Goal: Task Accomplishment & Management: Manage account settings

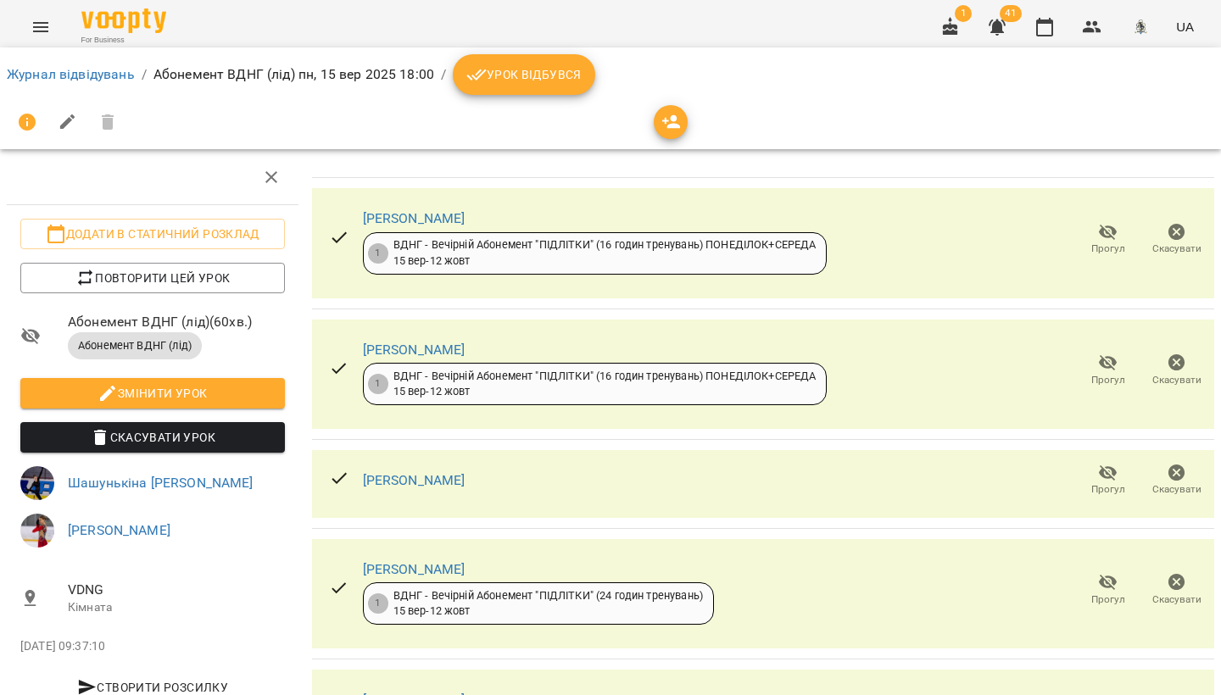
scroll to position [1350, 0]
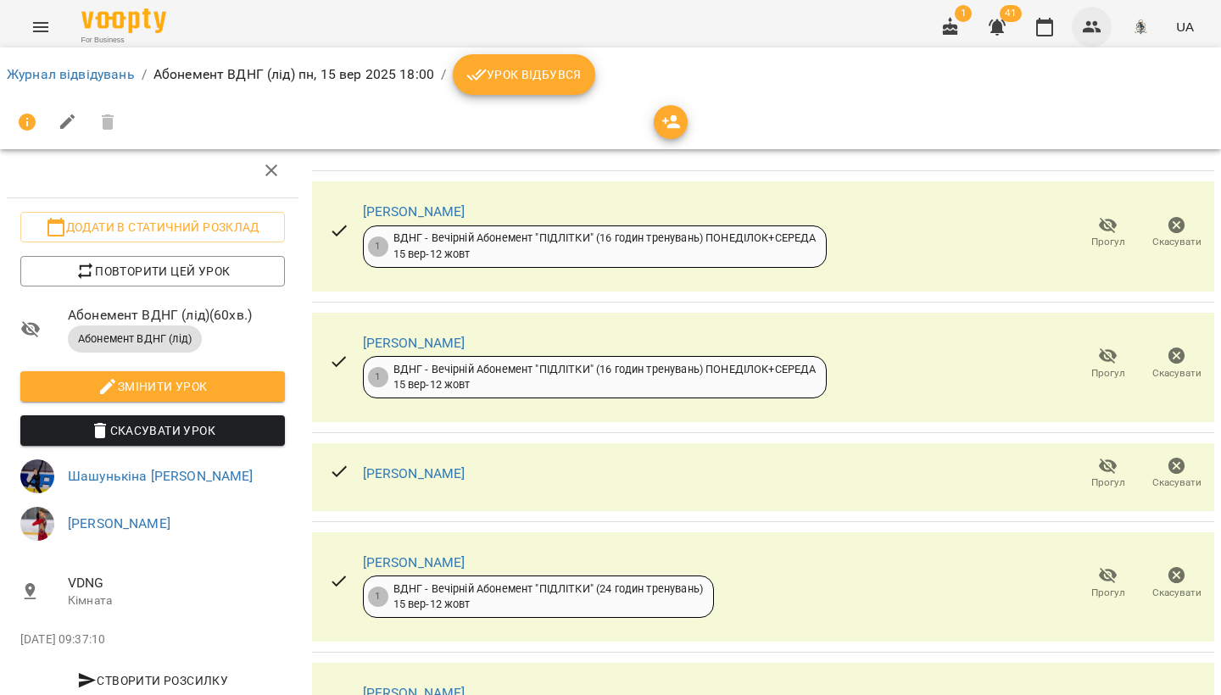
drag, startPoint x: 1090, startPoint y: 26, endPoint x: 1076, endPoint y: 36, distance: 17.0
click at [1090, 26] on icon "button" at bounding box center [1092, 27] width 19 height 12
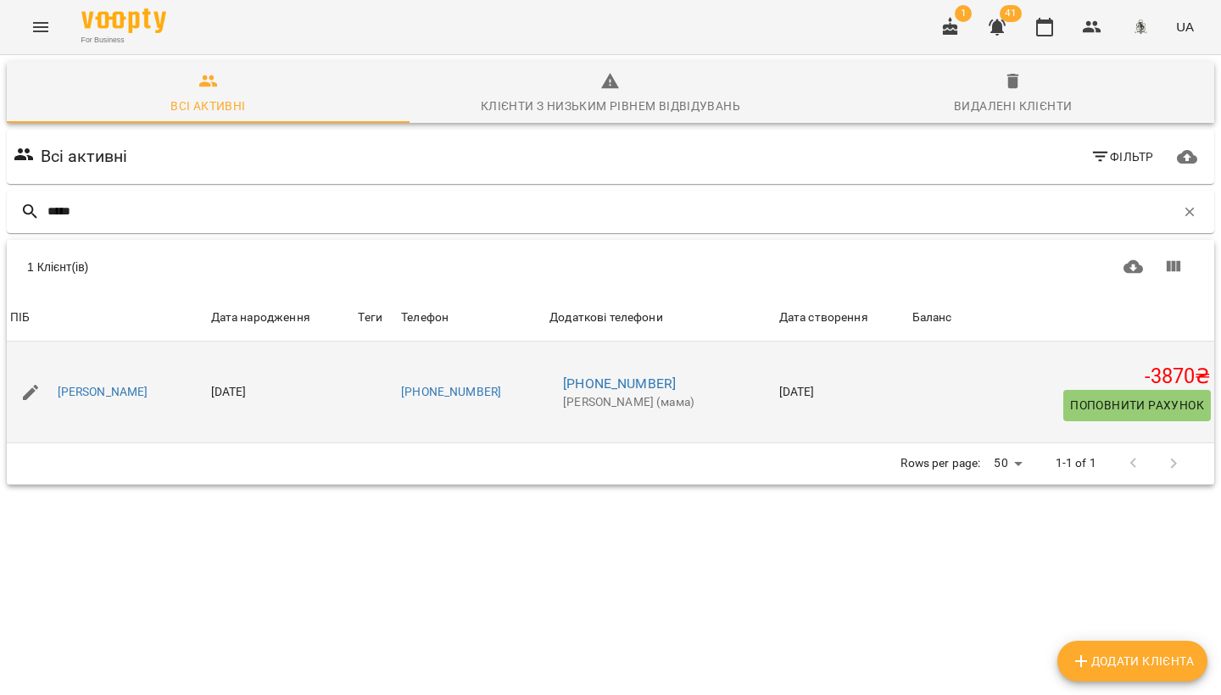
type input "*****"
click at [1139, 410] on span "Поповнити рахунок" at bounding box center [1137, 405] width 134 height 20
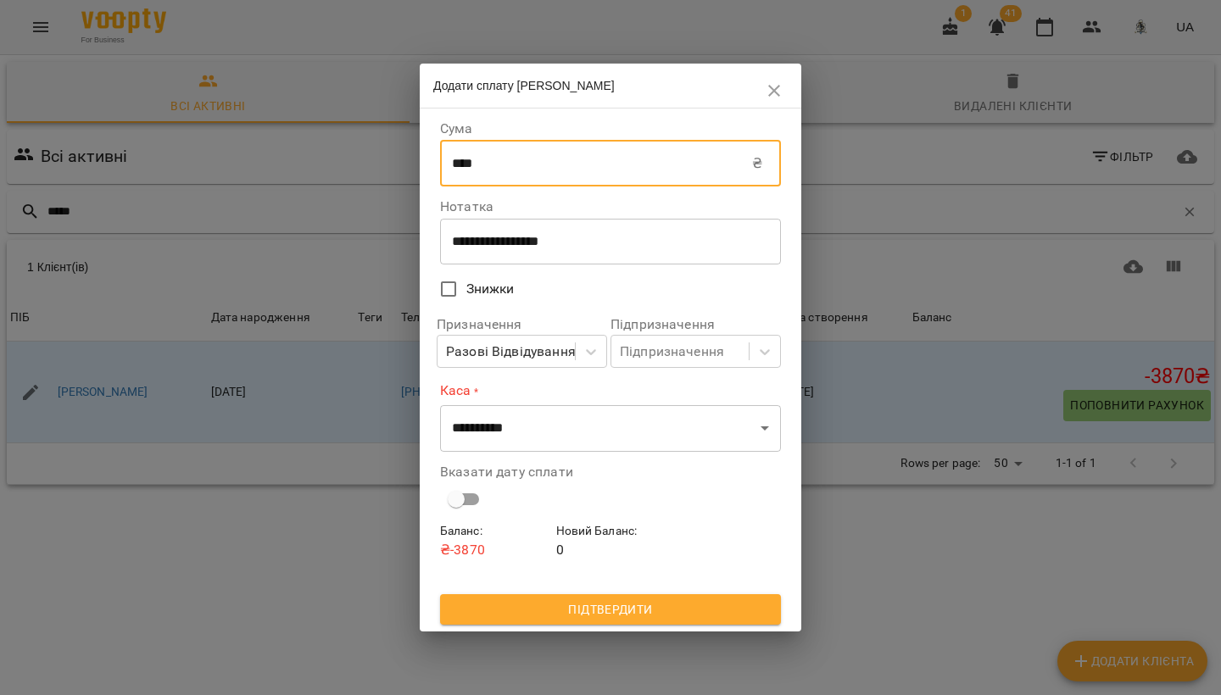
drag, startPoint x: 562, startPoint y: 173, endPoint x: 429, endPoint y: 169, distance: 133.2
click at [429, 170] on div "**********" at bounding box center [611, 370] width 382 height 523
type input "****"
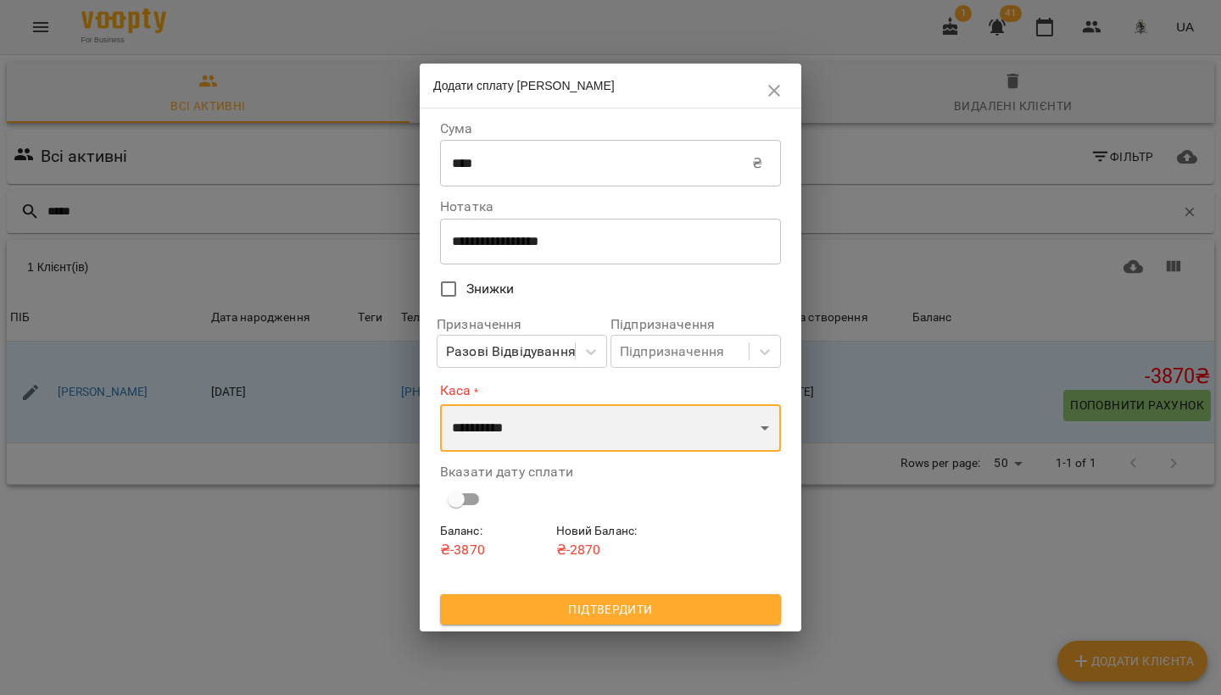
select select "****"
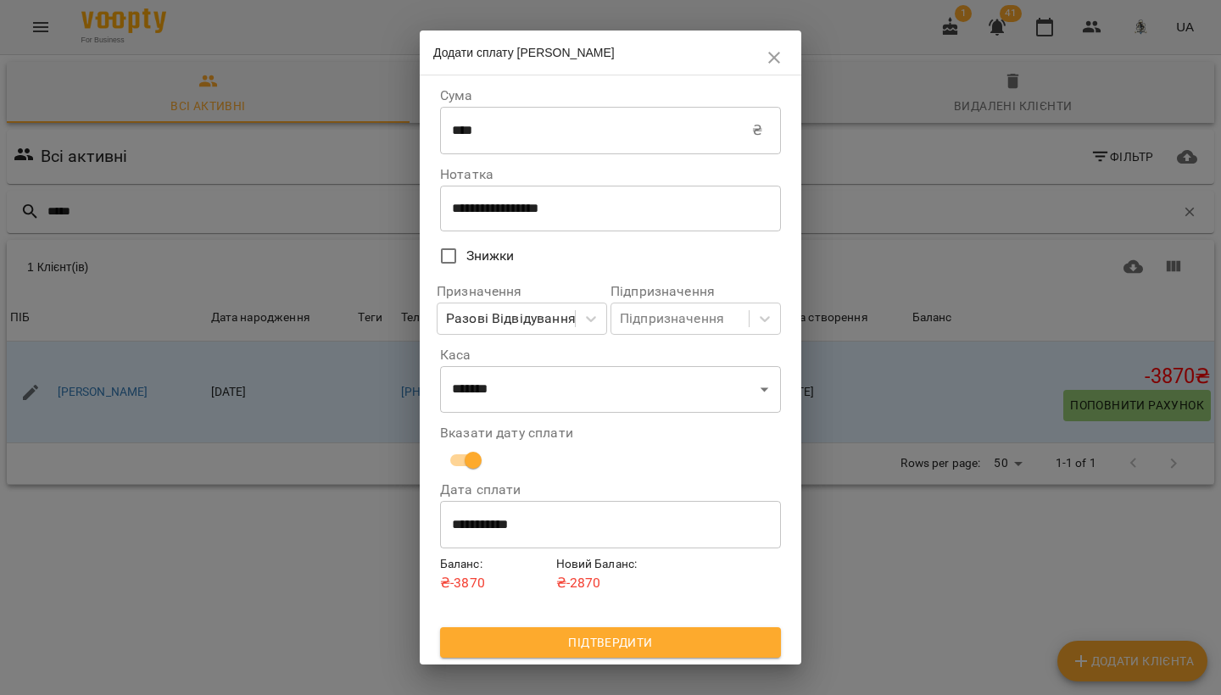
click at [569, 639] on span "Підтвердити" at bounding box center [611, 643] width 314 height 20
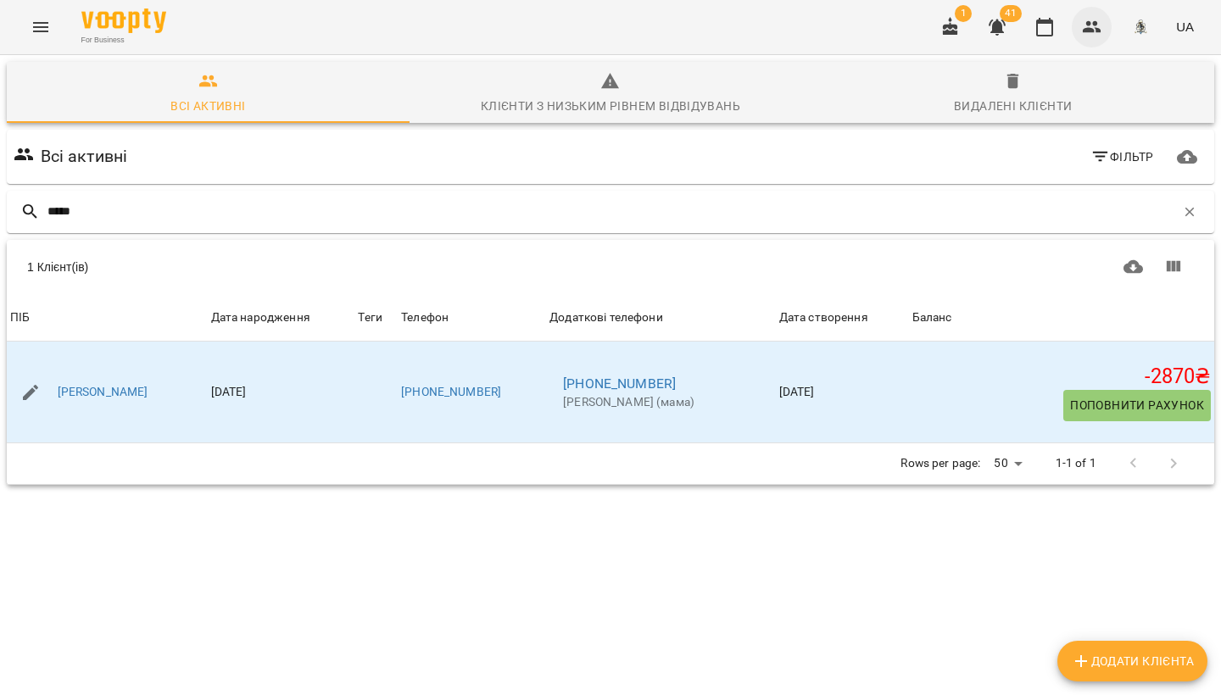
click at [1093, 35] on icon "button" at bounding box center [1092, 27] width 20 height 20
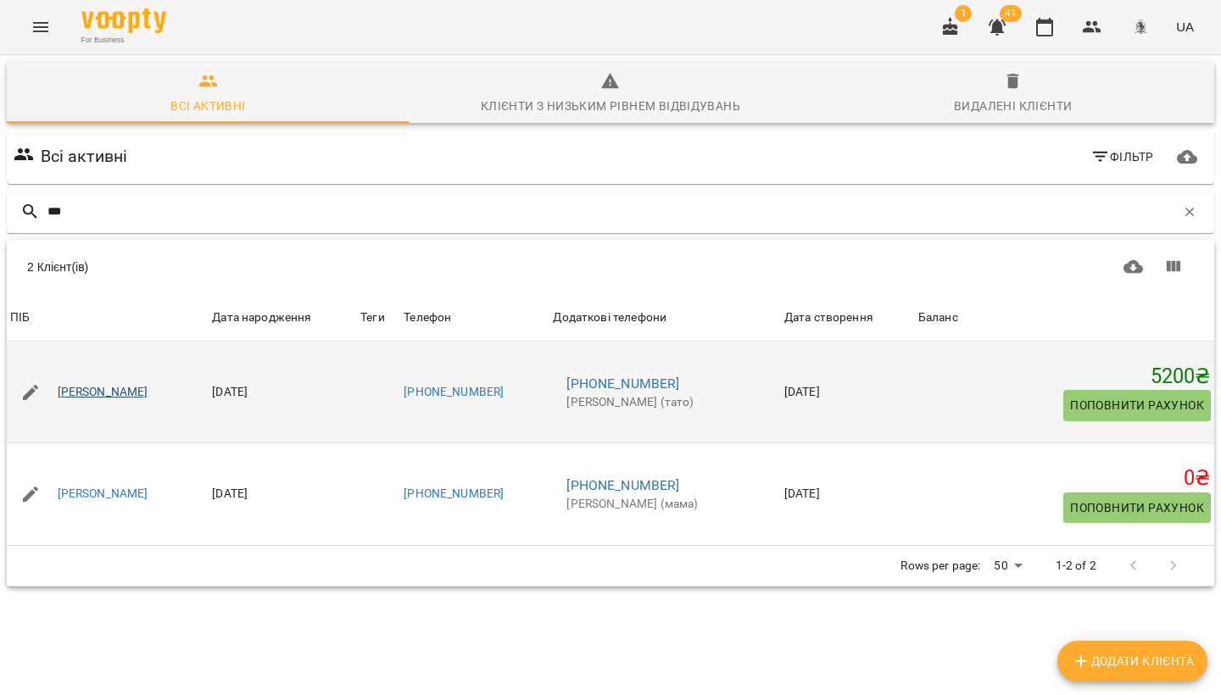
type input "***"
click at [94, 390] on link "[PERSON_NAME]" at bounding box center [103, 392] width 91 height 17
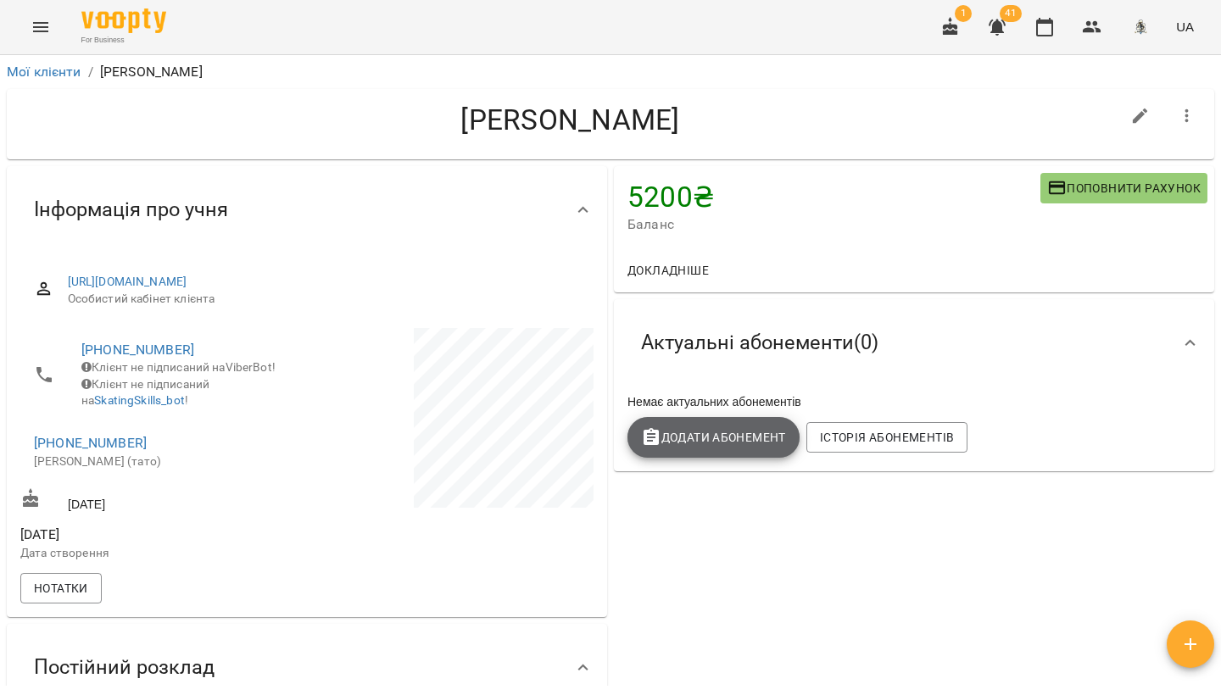
click at [683, 440] on span "Додати Абонемент" at bounding box center [713, 437] width 145 height 20
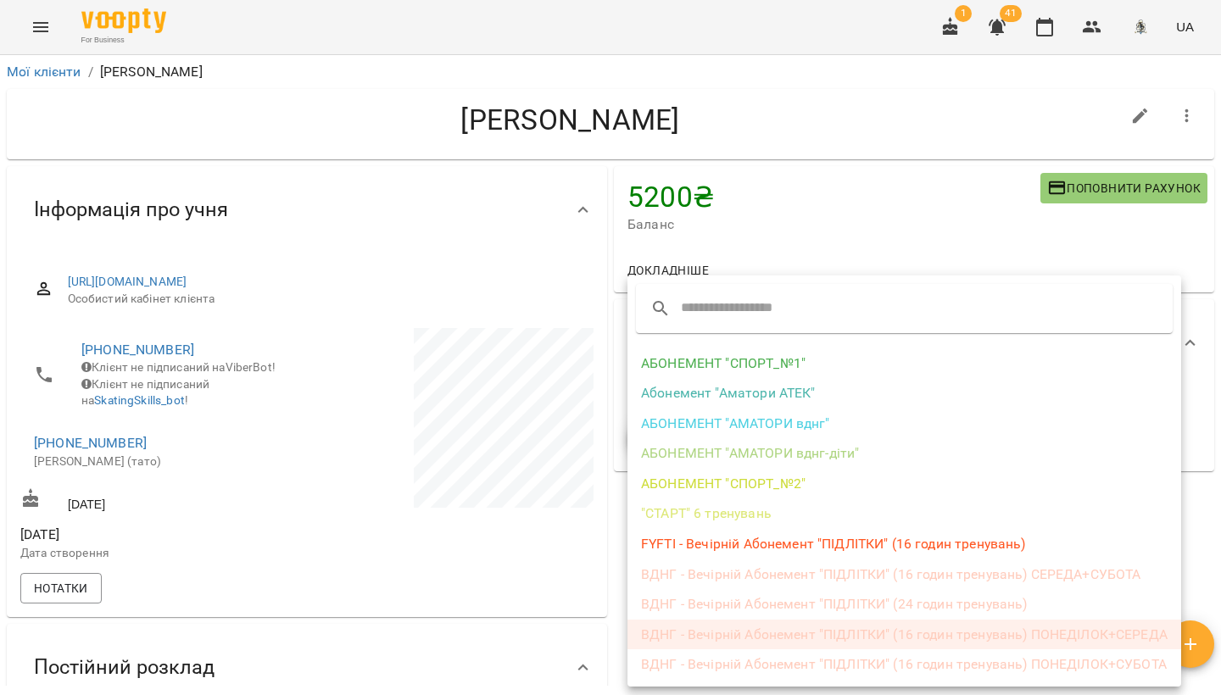
click at [798, 628] on li "ВДНГ - Вечірній Абонемент "ПІДЛІТКИ" (16 годин тренувань) ПОНЕДІЛОК+СЕРЕДА" at bounding box center [904, 635] width 554 height 31
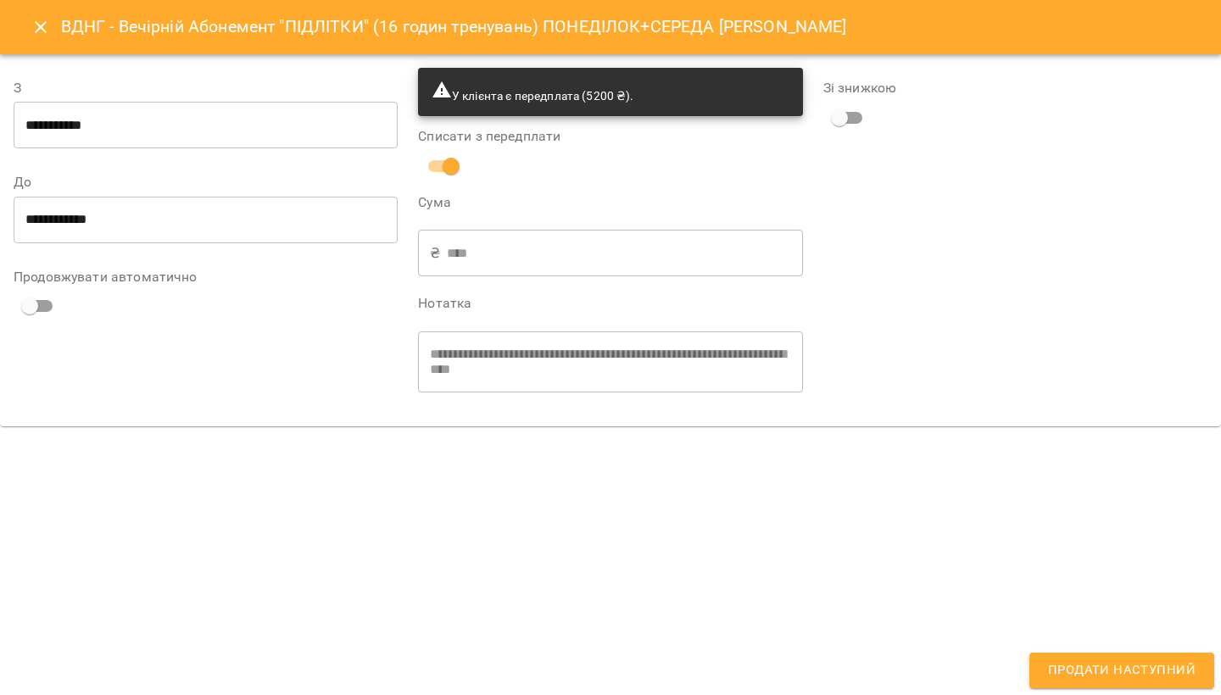
click at [1078, 676] on span "Продати наступний" at bounding box center [1122, 671] width 148 height 22
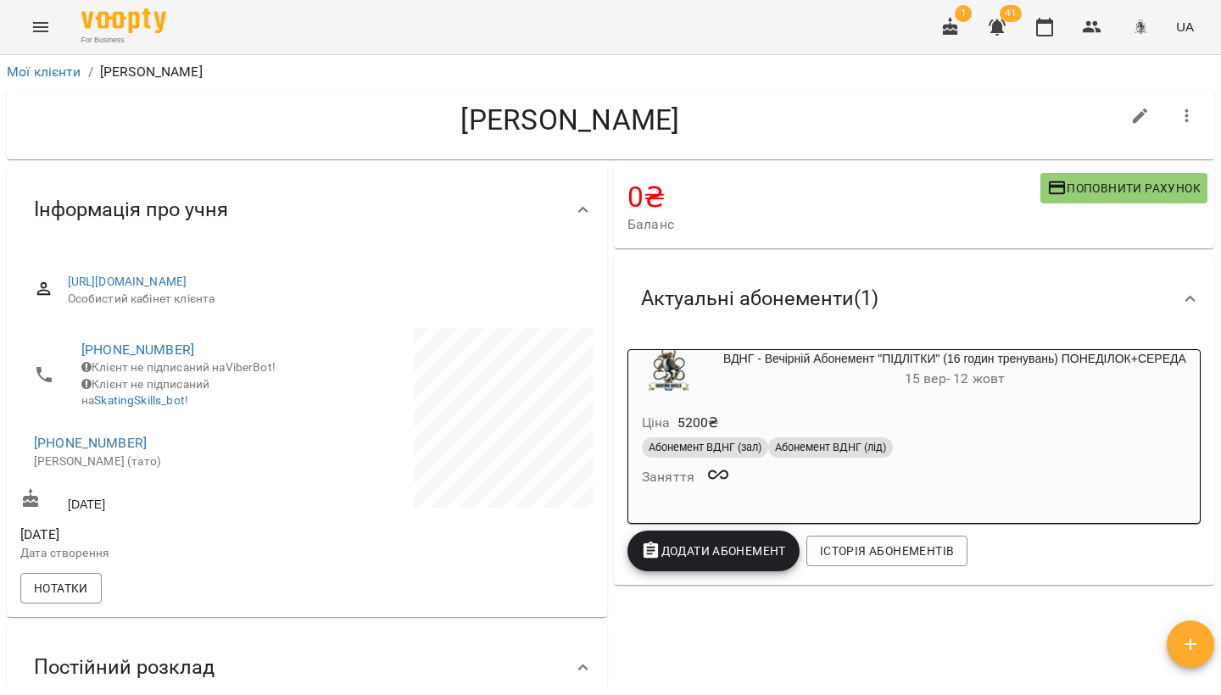
scroll to position [1, 0]
click at [1060, 26] on button "button" at bounding box center [1044, 27] width 41 height 41
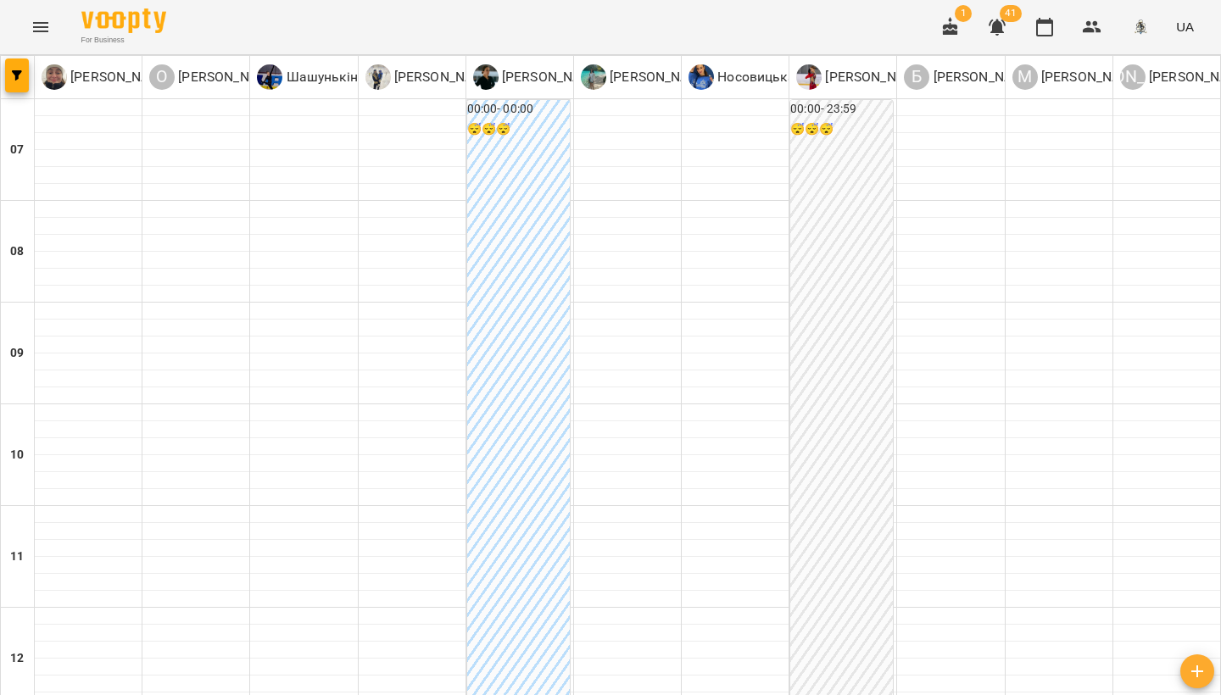
scroll to position [245, 0]
click at [1057, 29] on button "button" at bounding box center [1044, 27] width 41 height 41
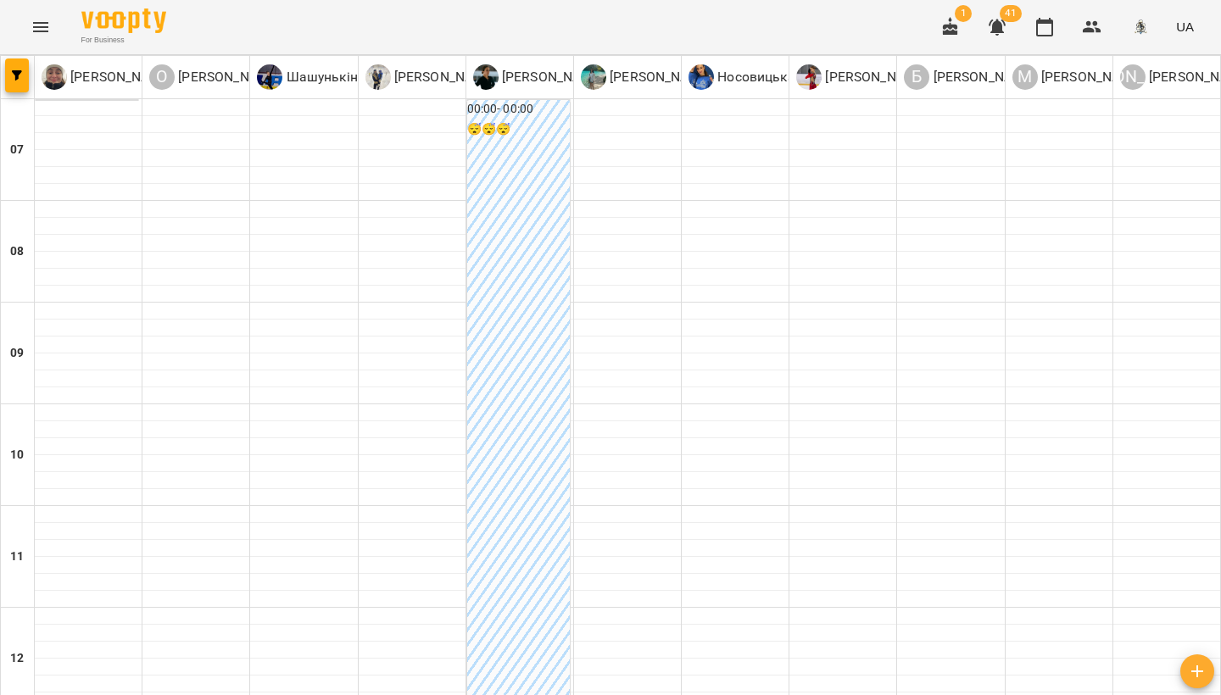
scroll to position [759, 0]
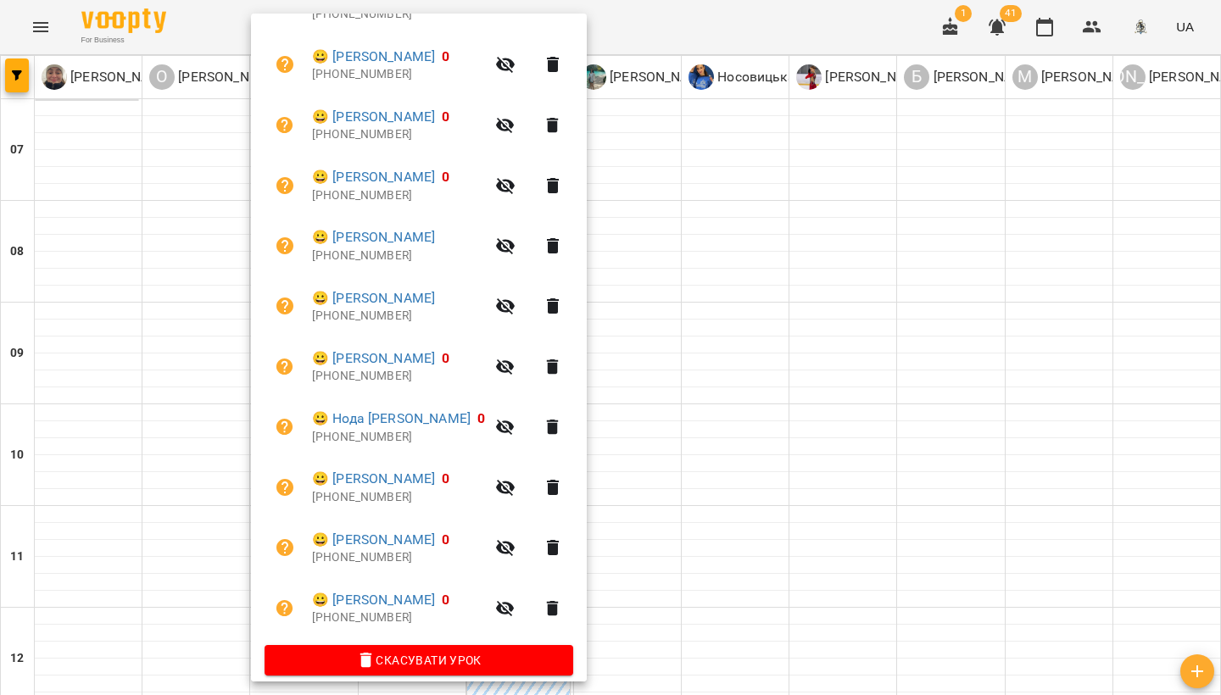
scroll to position [740, 0]
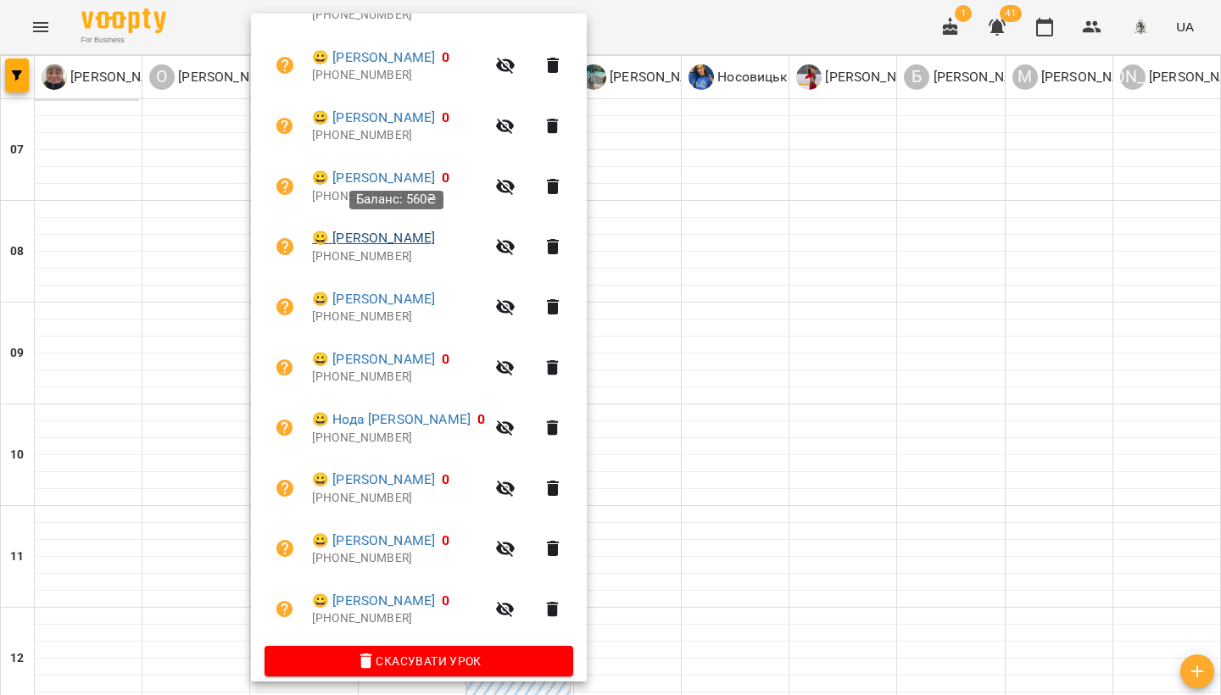
click at [404, 235] on link "😀 Захаренко Олександра" at bounding box center [373, 238] width 123 height 20
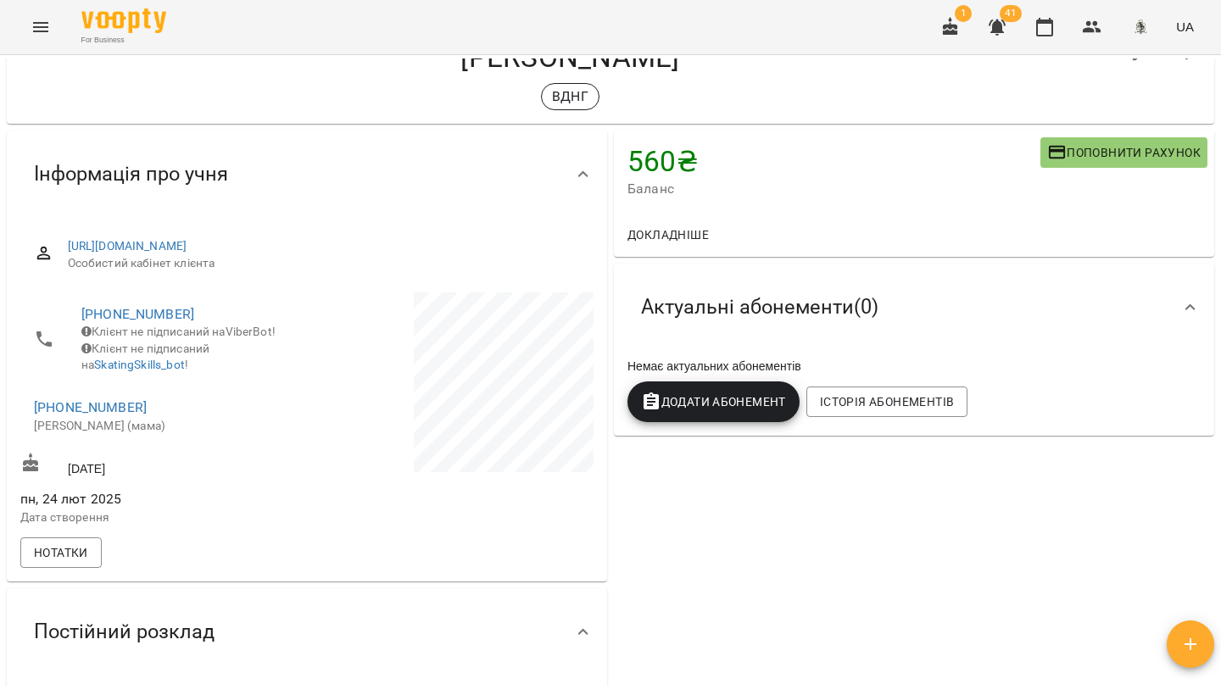
scroll to position [78, 0]
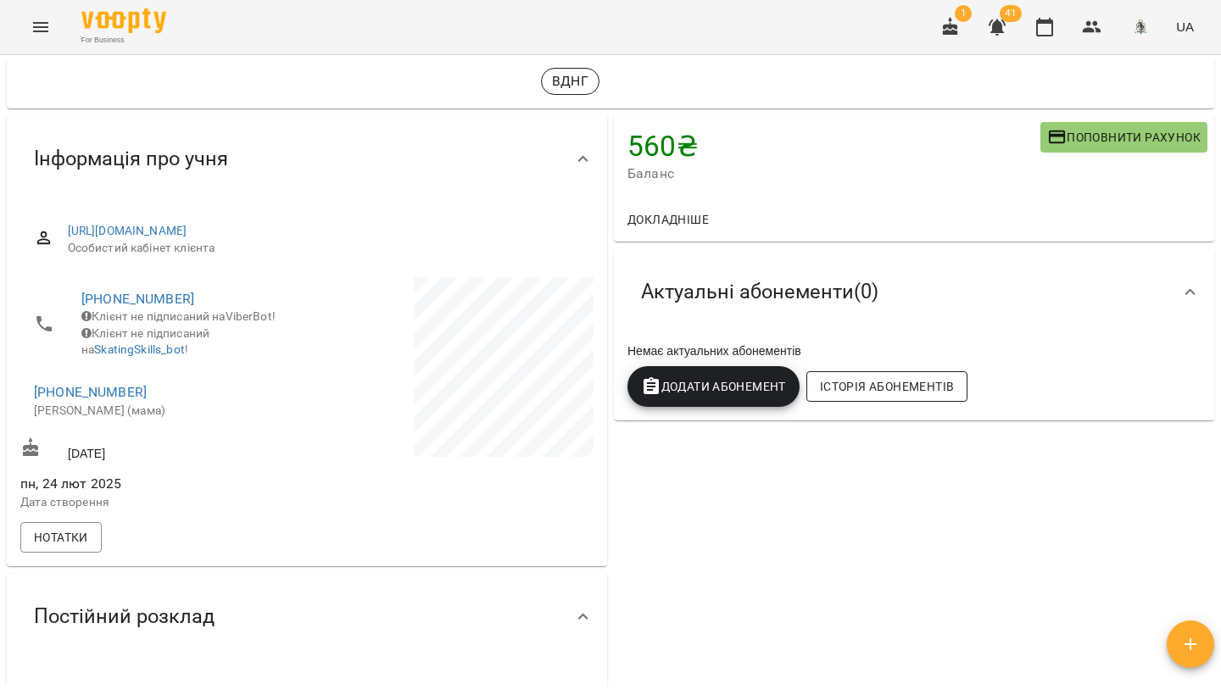
click at [886, 387] on span "Історія абонементів" at bounding box center [887, 386] width 134 height 20
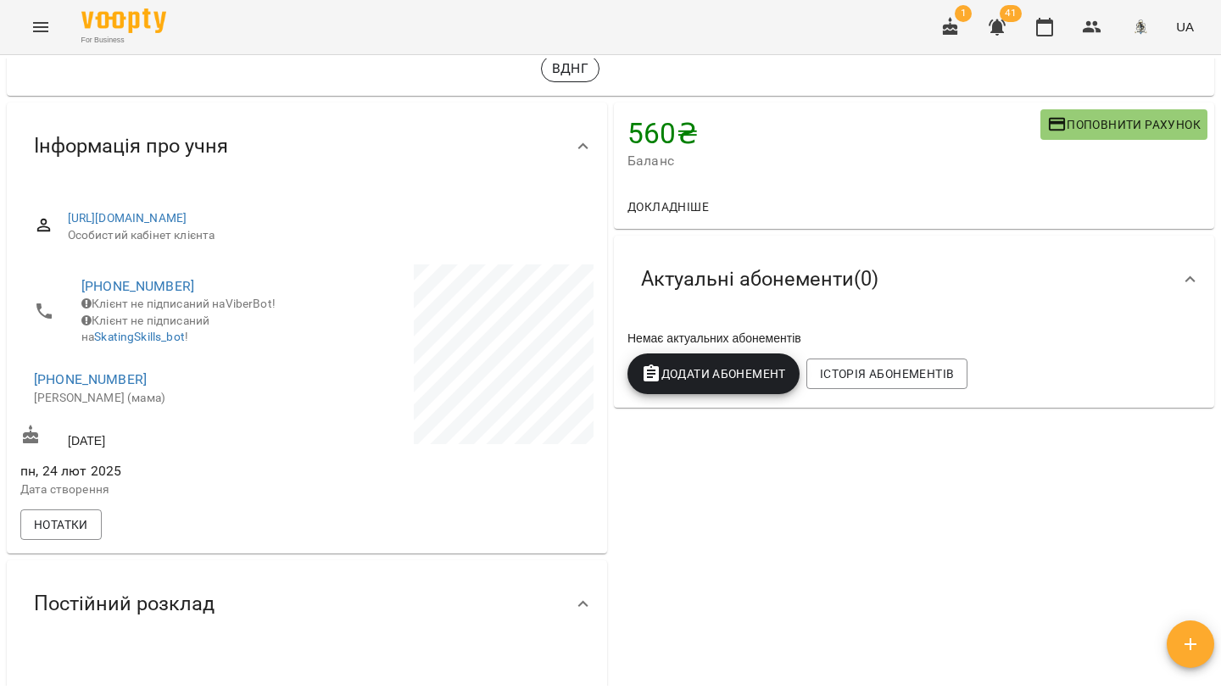
scroll to position [98, 0]
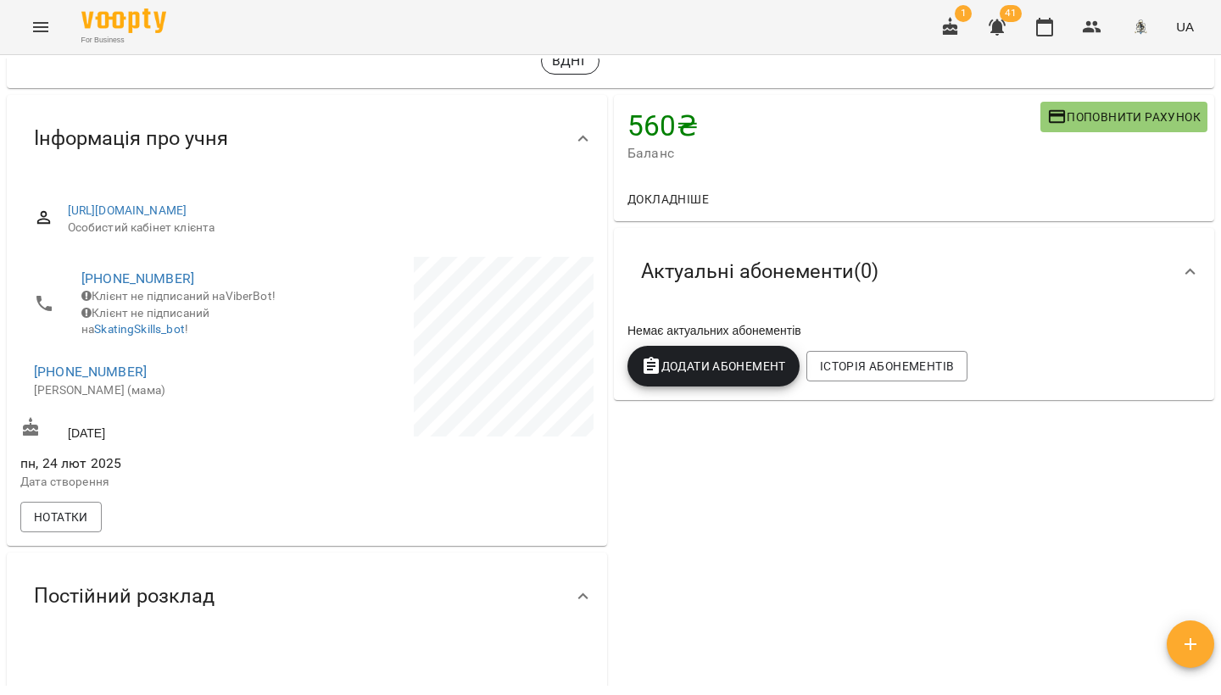
click at [715, 356] on span "Додати Абонемент" at bounding box center [713, 366] width 145 height 20
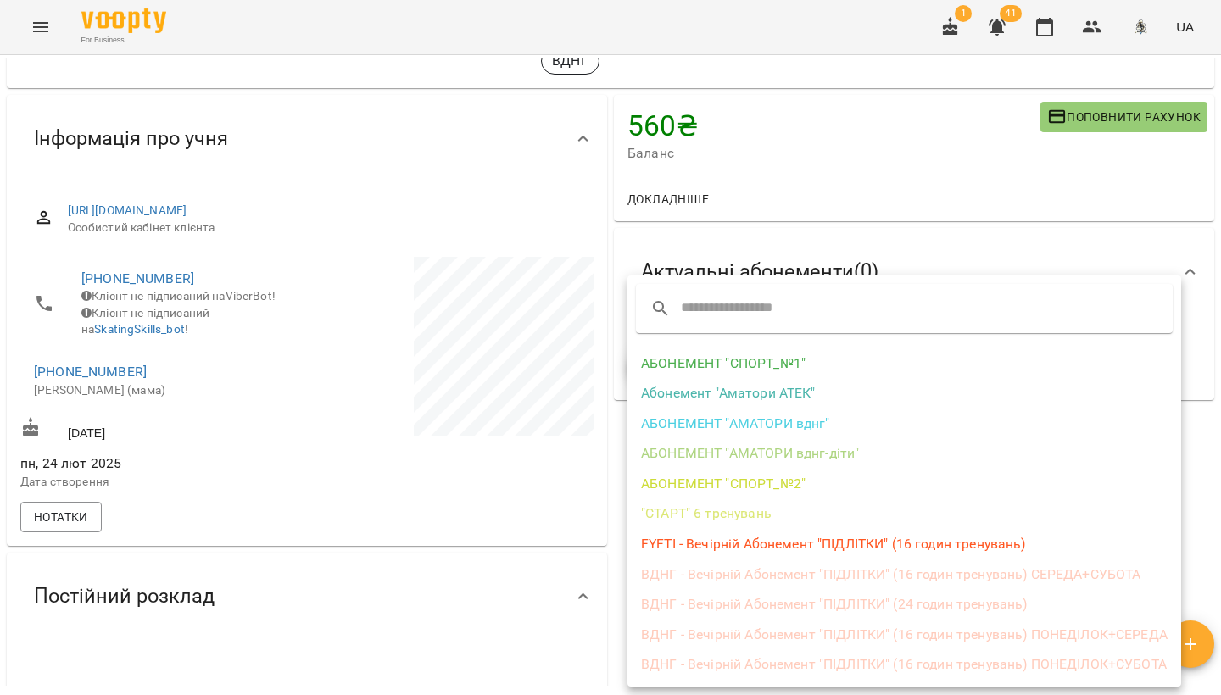
click at [901, 605] on li "ВДНГ - Вечірній Абонемент "ПІДЛІТКИ" (24 годин тренувань)" at bounding box center [904, 604] width 554 height 31
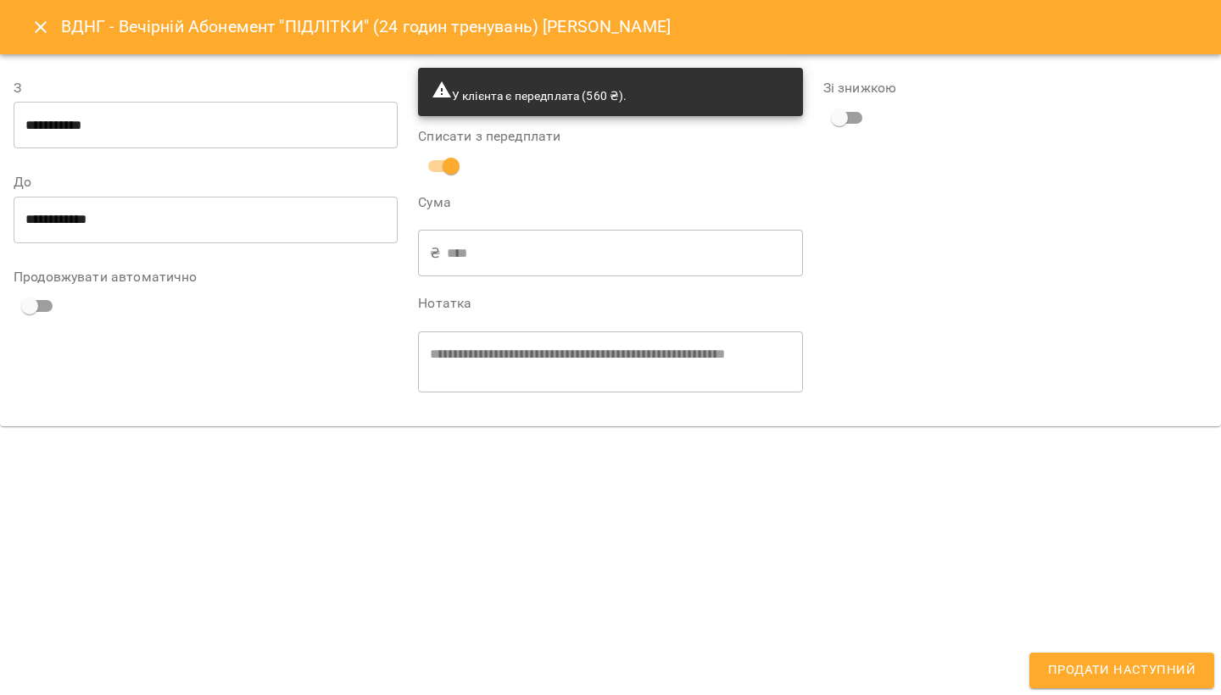
click at [1095, 673] on span "Продати наступний" at bounding box center [1122, 671] width 148 height 22
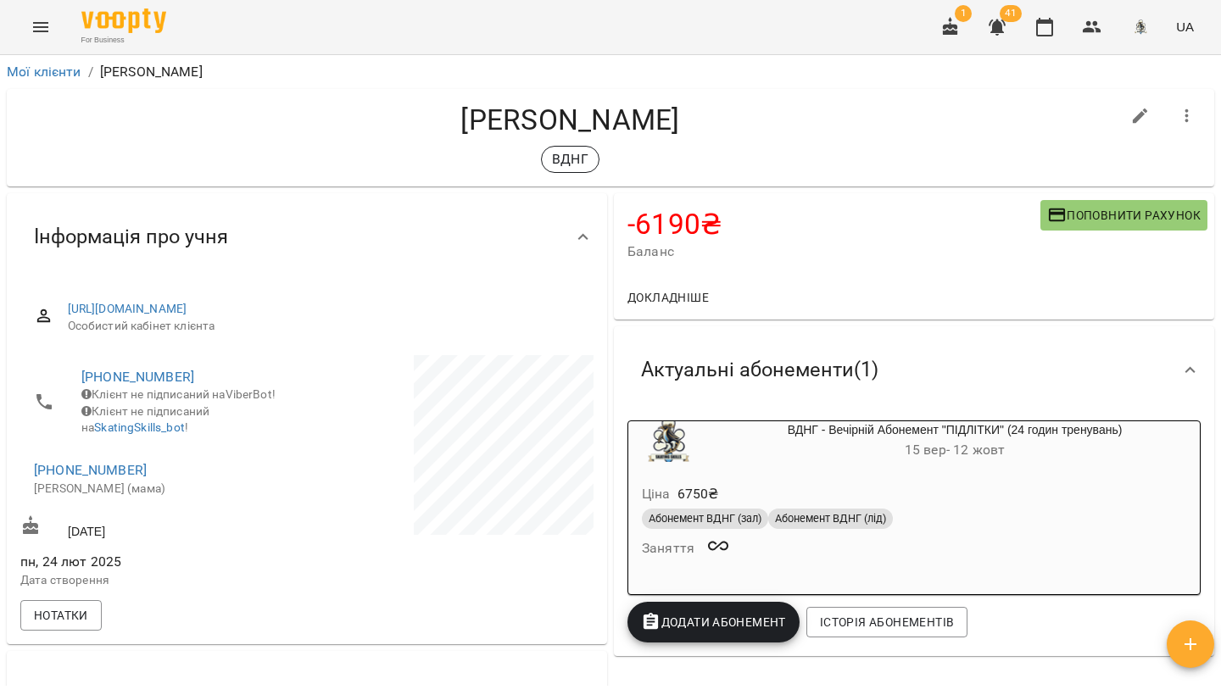
scroll to position [2, 0]
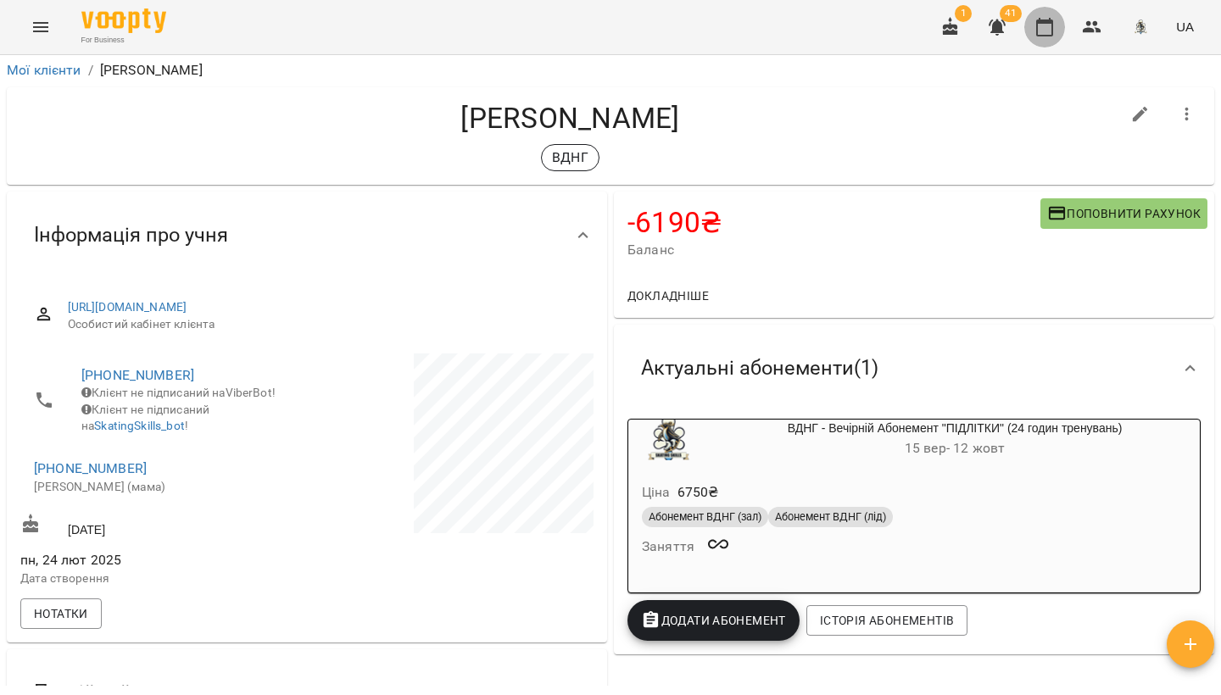
click at [1045, 30] on icon "button" at bounding box center [1044, 27] width 20 height 20
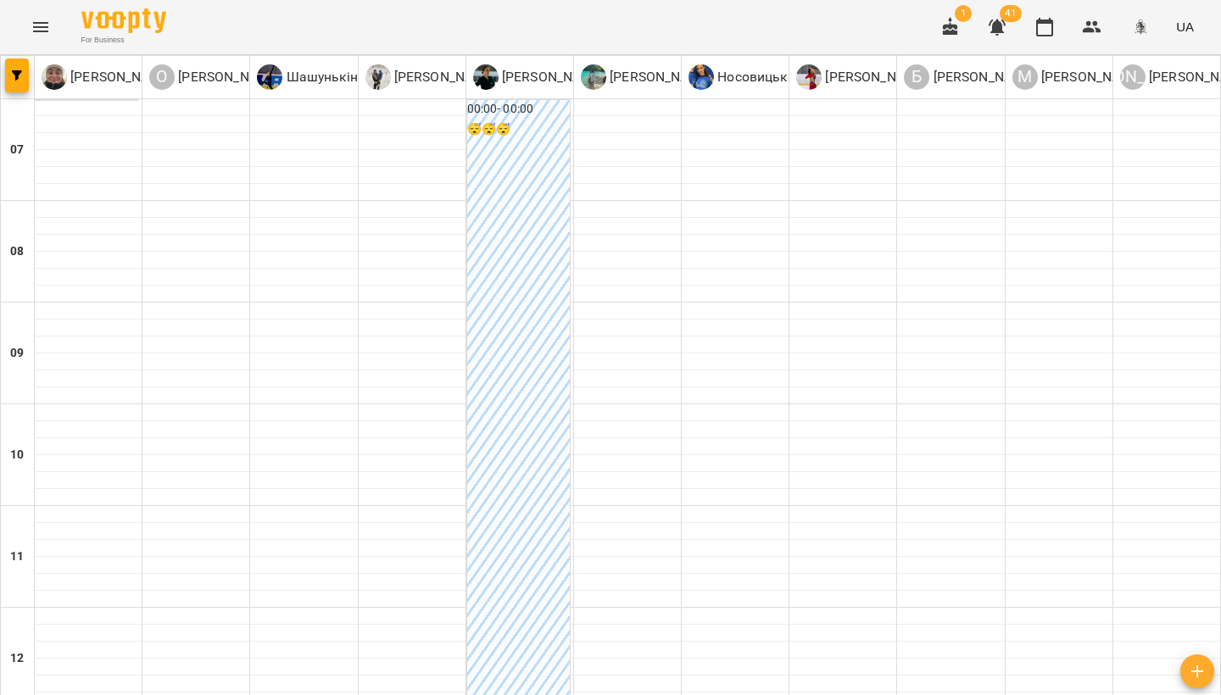
scroll to position [728, 0]
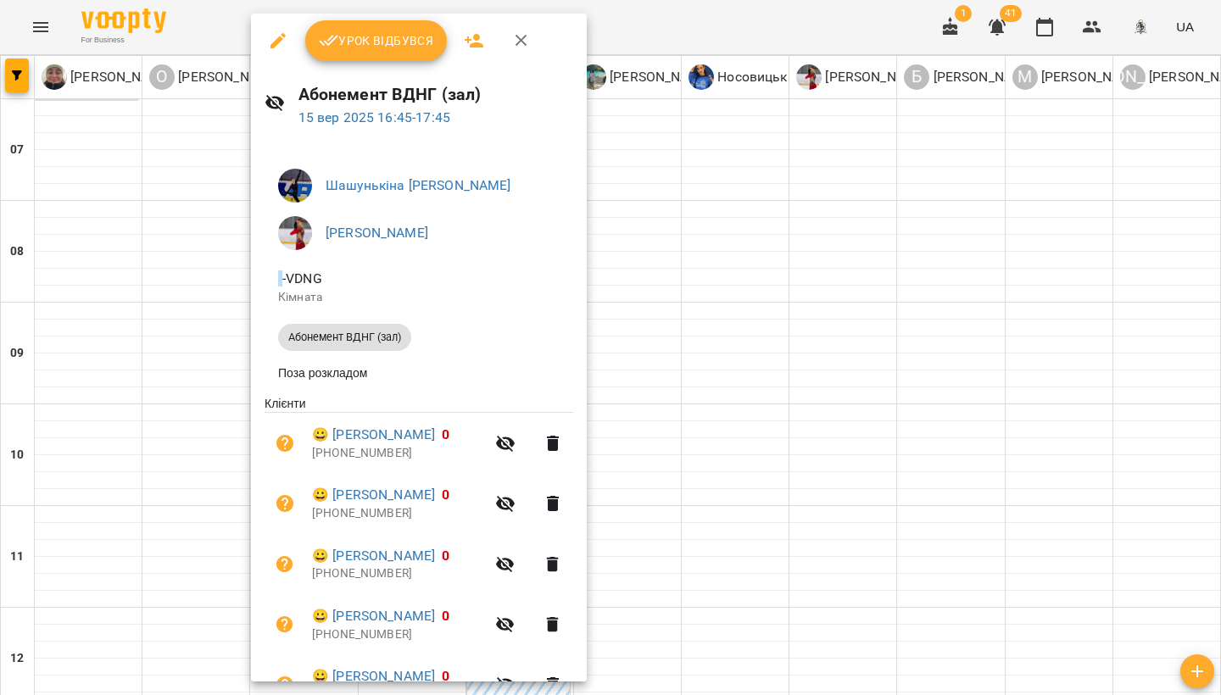
scroll to position [0, 0]
click at [371, 115] on link "15 вер 2025 16:45 - 17:45" at bounding box center [374, 117] width 152 height 16
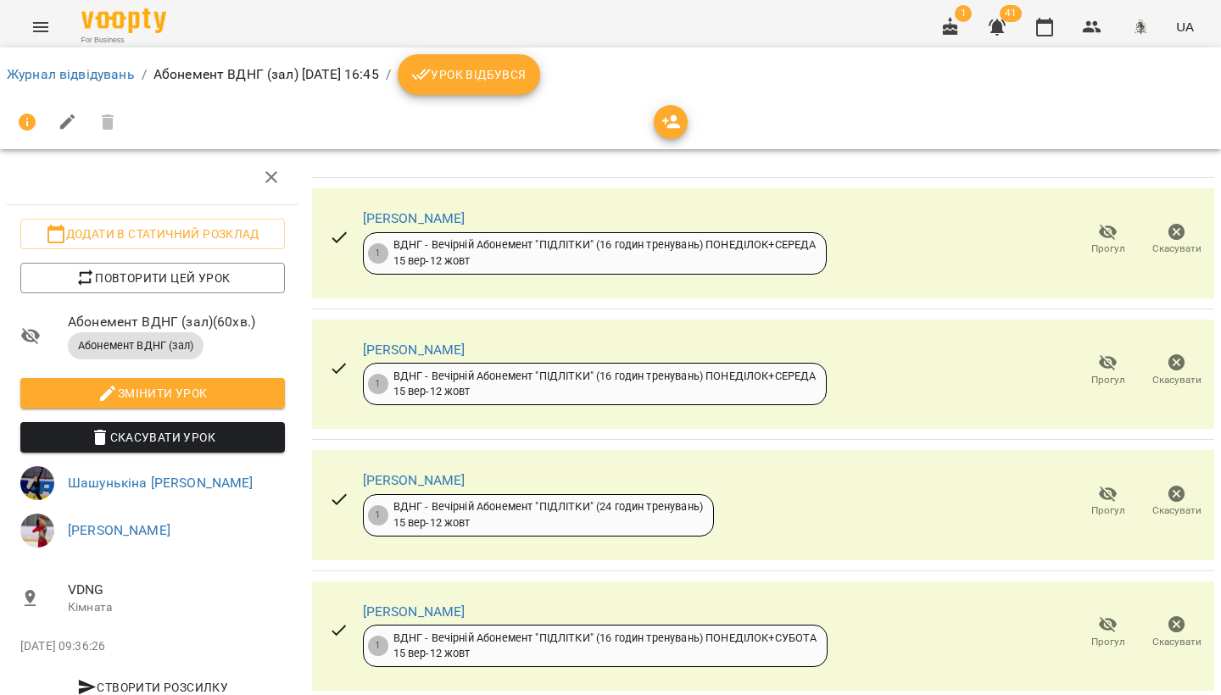
click at [527, 80] on span "Урок відбувся" at bounding box center [468, 74] width 115 height 20
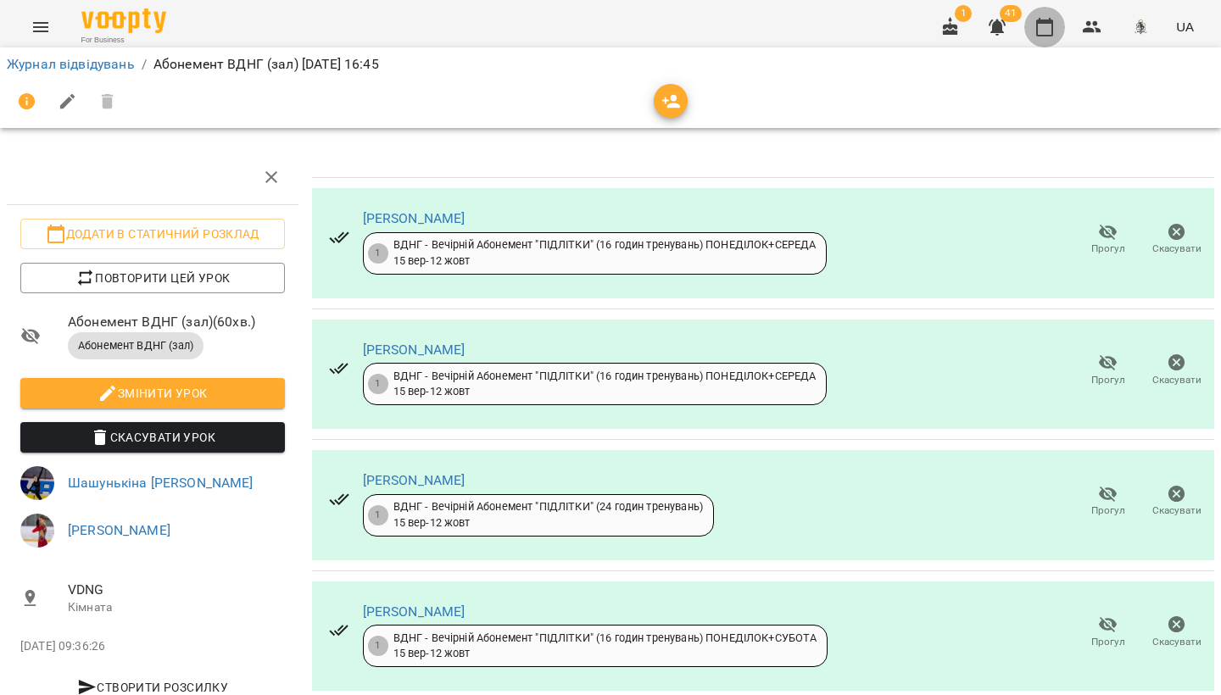
click at [1046, 28] on icon "button" at bounding box center [1044, 27] width 20 height 20
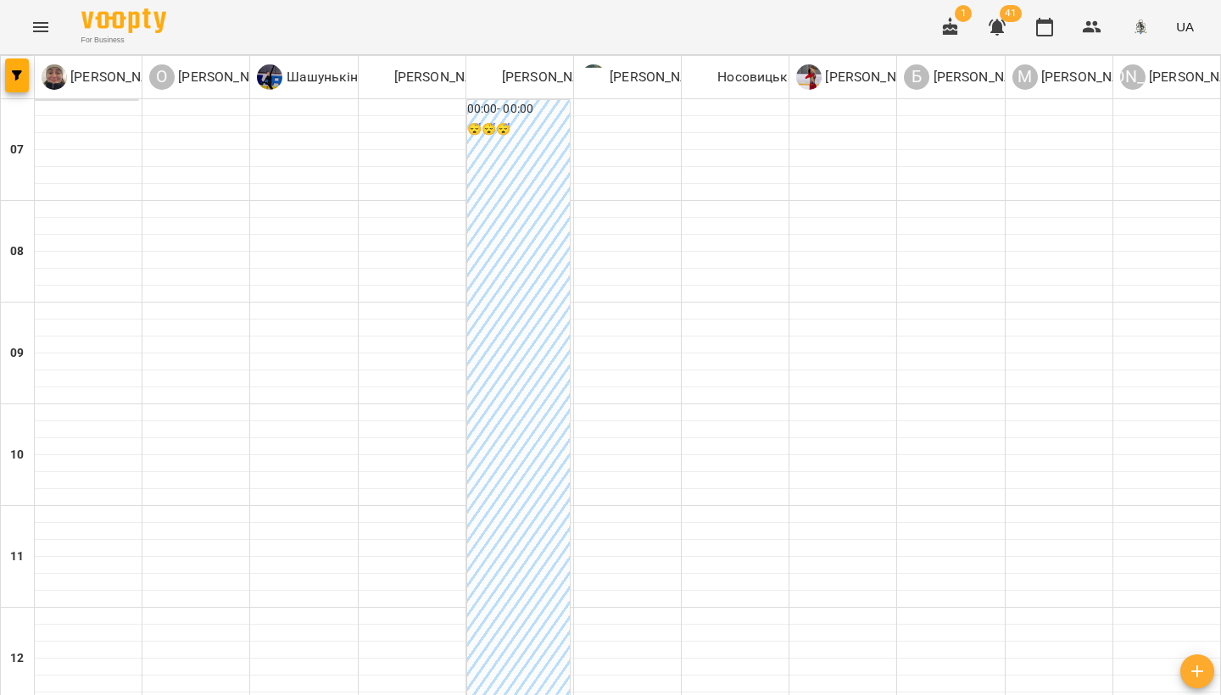
scroll to position [864, 0]
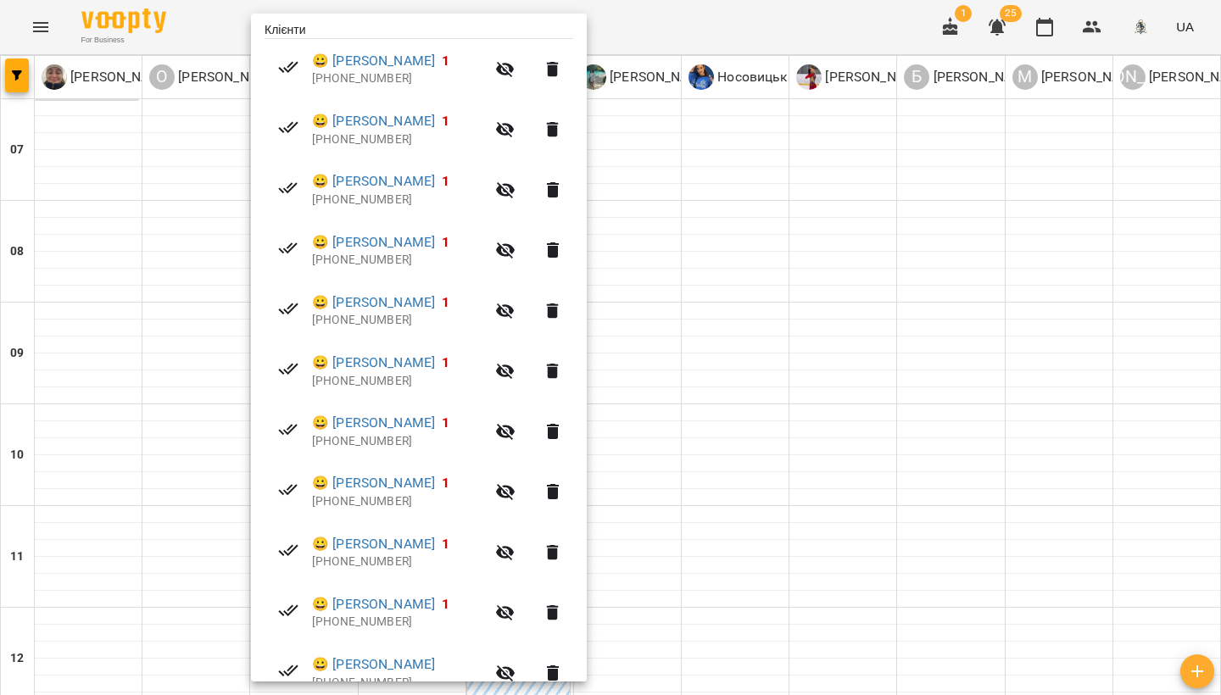
scroll to position [375, 0]
click at [515, 309] on icon "button" at bounding box center [505, 311] width 19 height 16
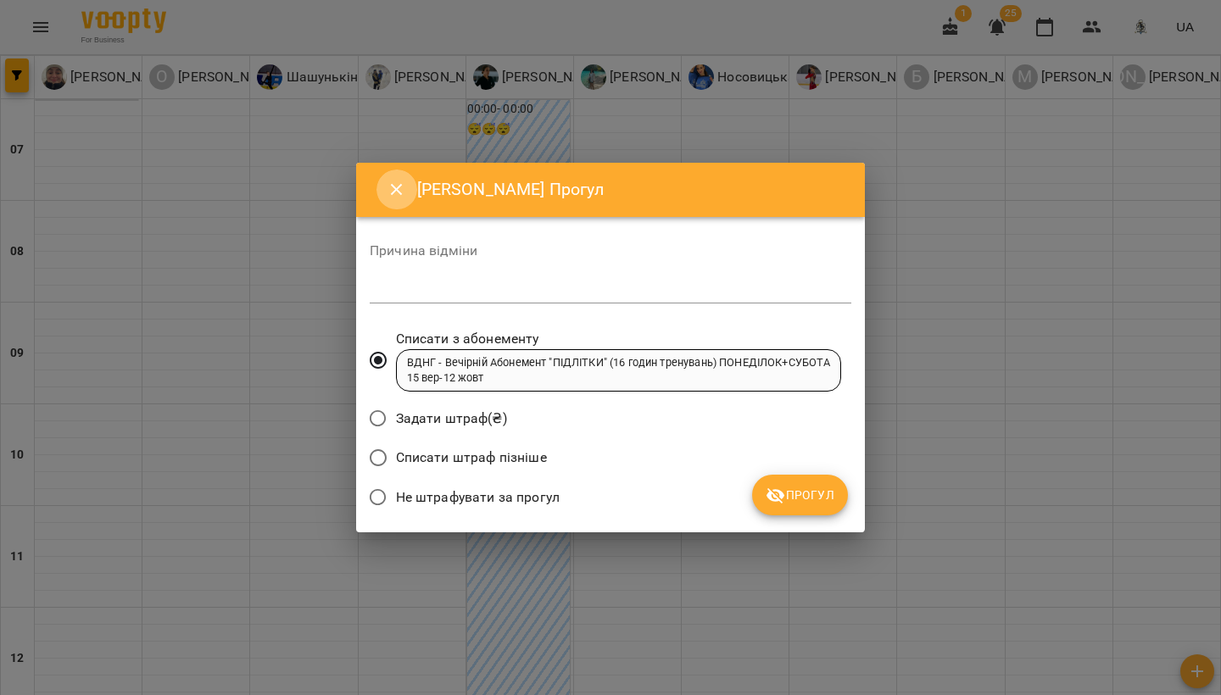
click at [410, 192] on button "Close" at bounding box center [396, 190] width 41 height 41
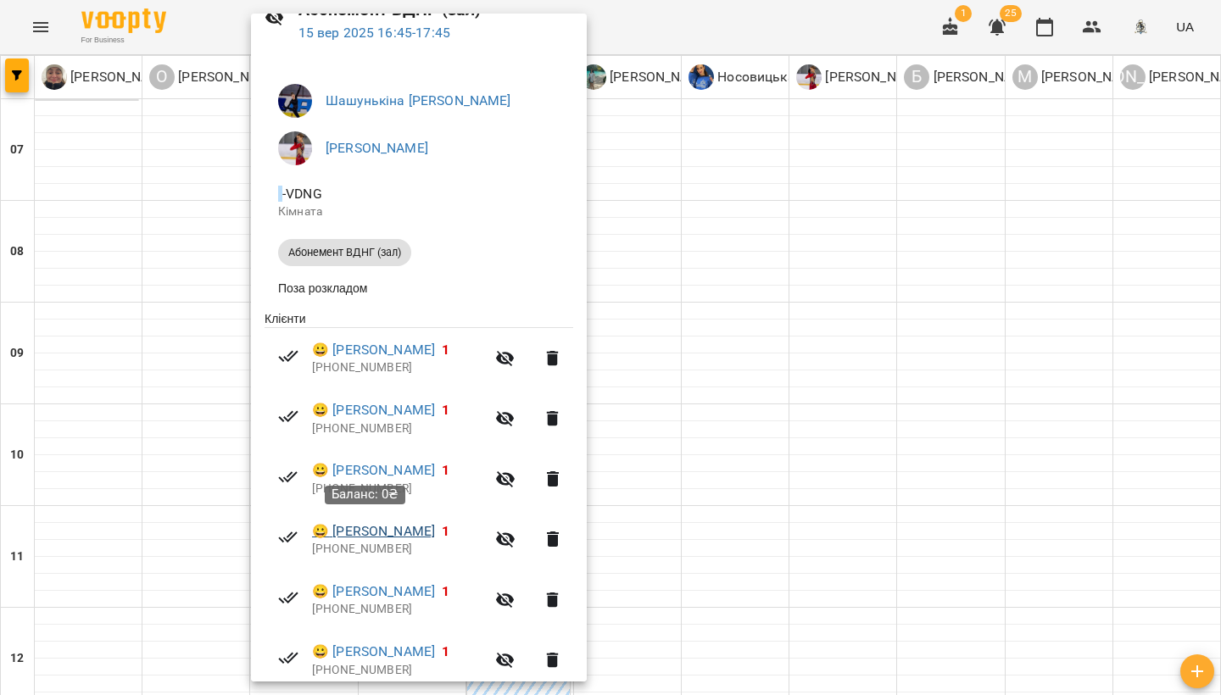
scroll to position [90, 0]
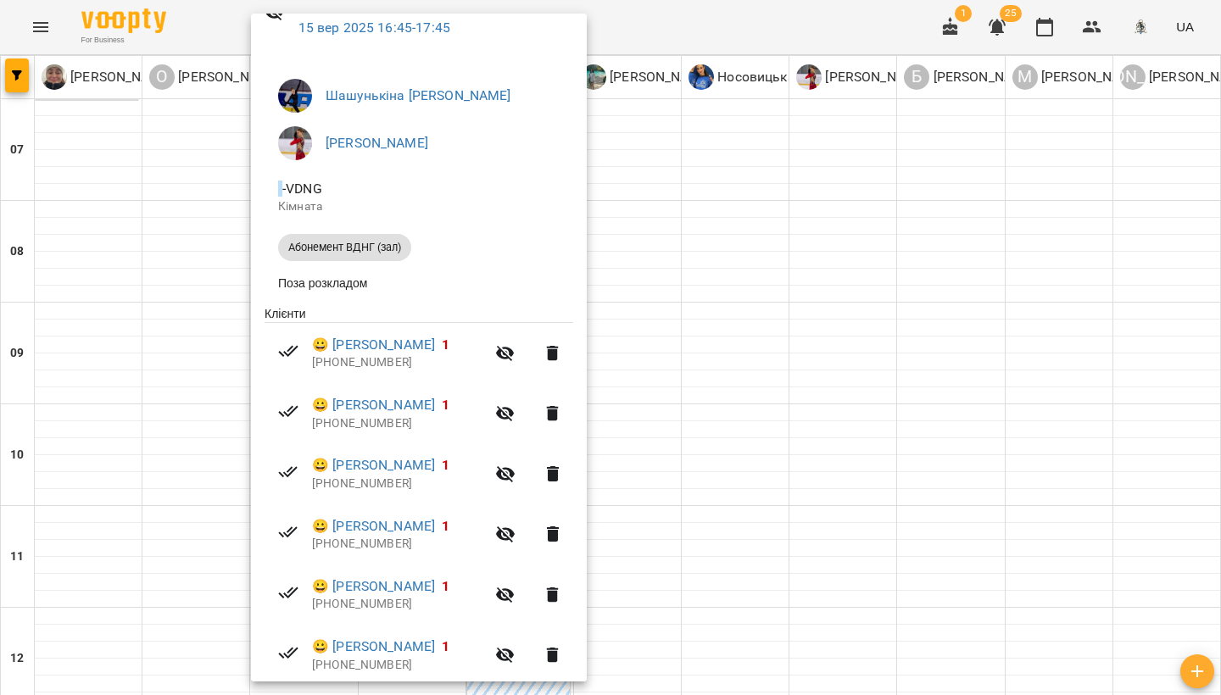
click at [516, 594] on icon "button" at bounding box center [505, 595] width 20 height 20
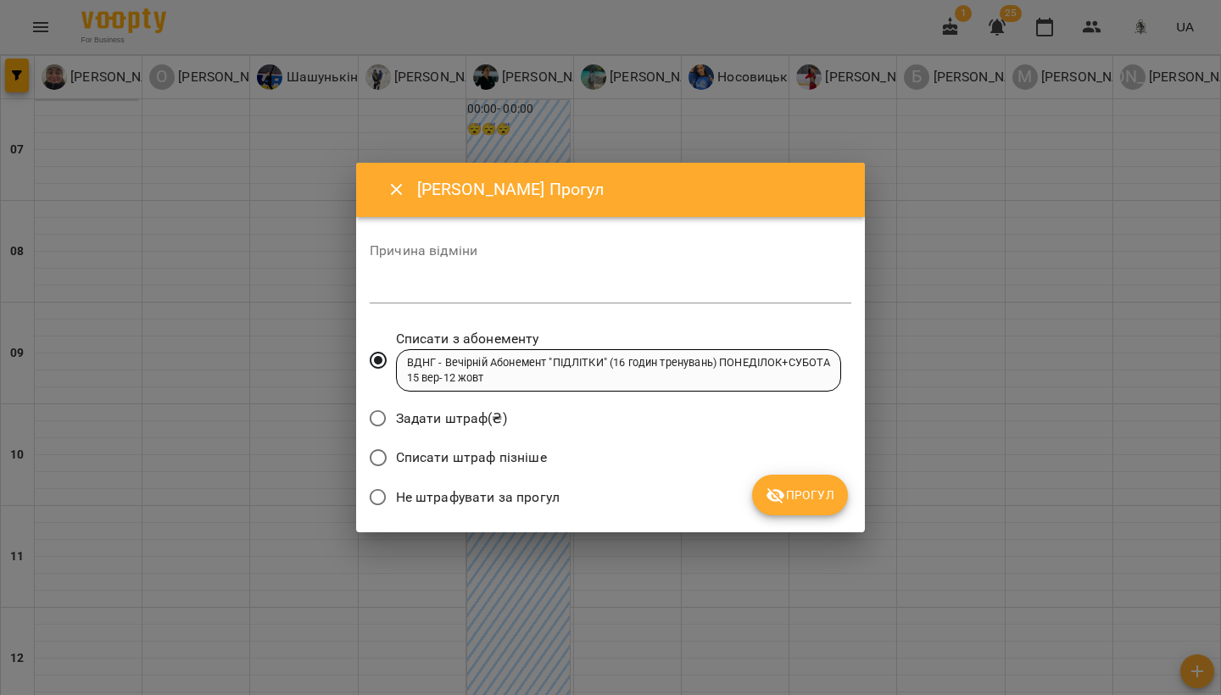
click at [457, 288] on textarea at bounding box center [611, 289] width 482 height 15
paste textarea "**********"
type textarea "**********"
click at [793, 498] on span "Прогул" at bounding box center [800, 495] width 69 height 20
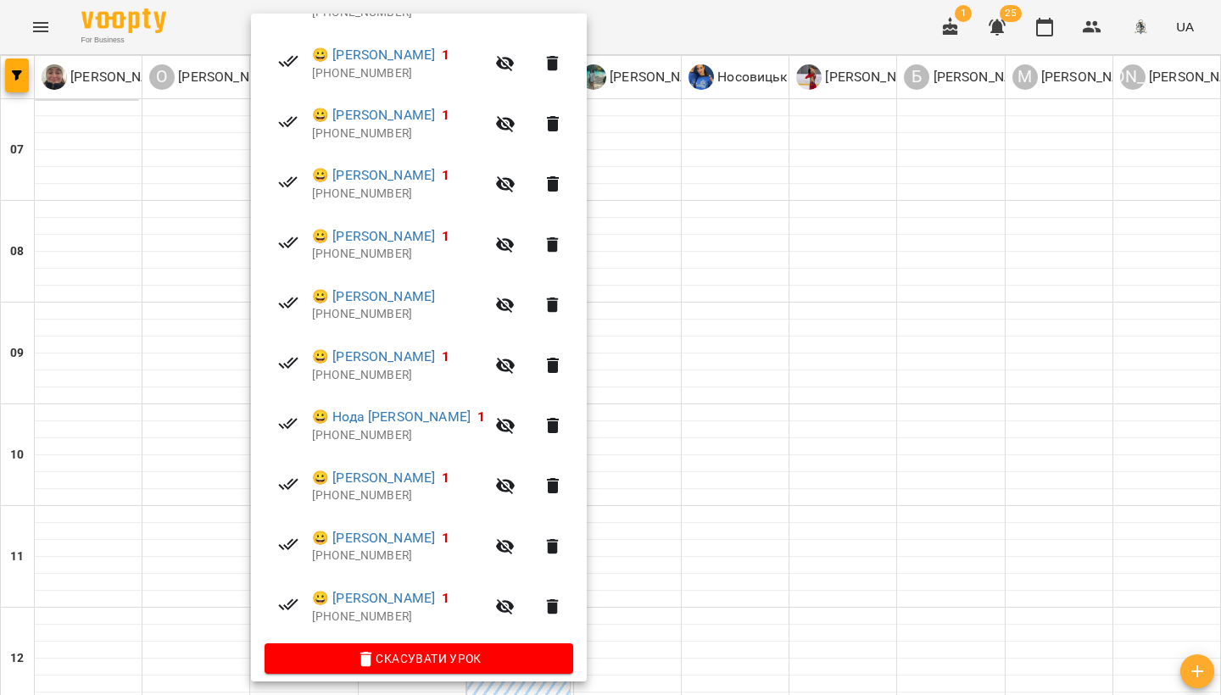
scroll to position [681, 0]
click at [515, 359] on icon "button" at bounding box center [505, 367] width 19 height 16
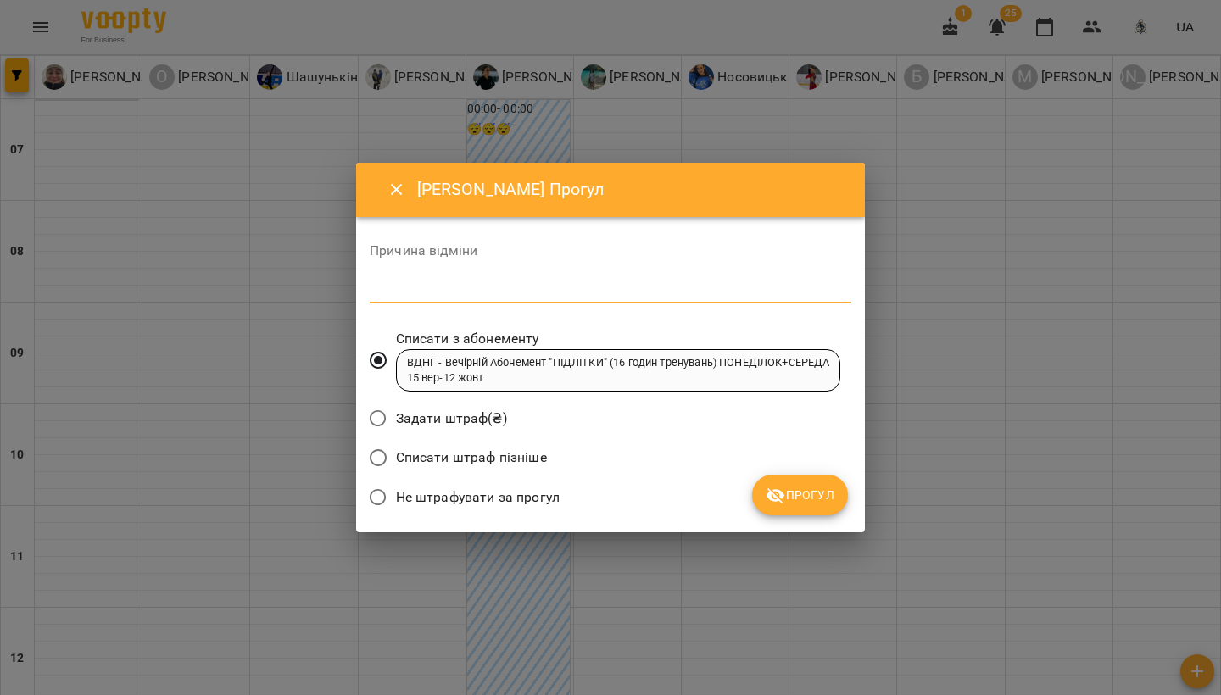
click at [460, 297] on textarea at bounding box center [611, 289] width 482 height 15
paste textarea "**********"
type textarea "**********"
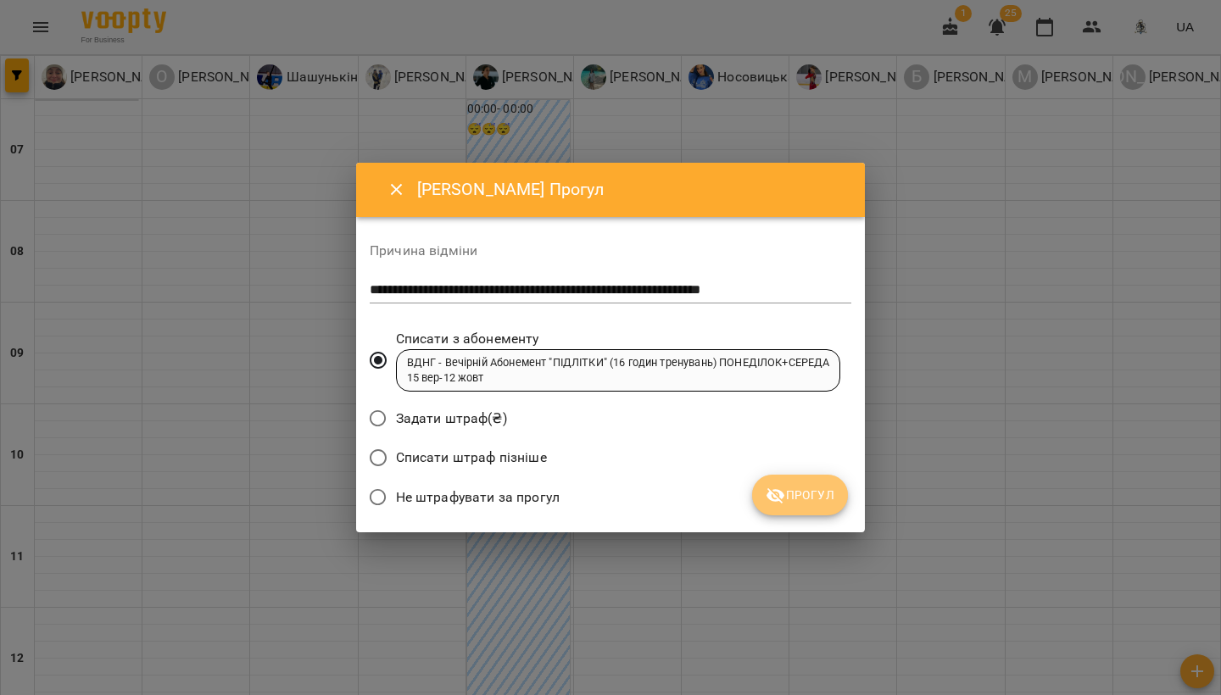
click at [812, 501] on span "Прогул" at bounding box center [800, 495] width 69 height 20
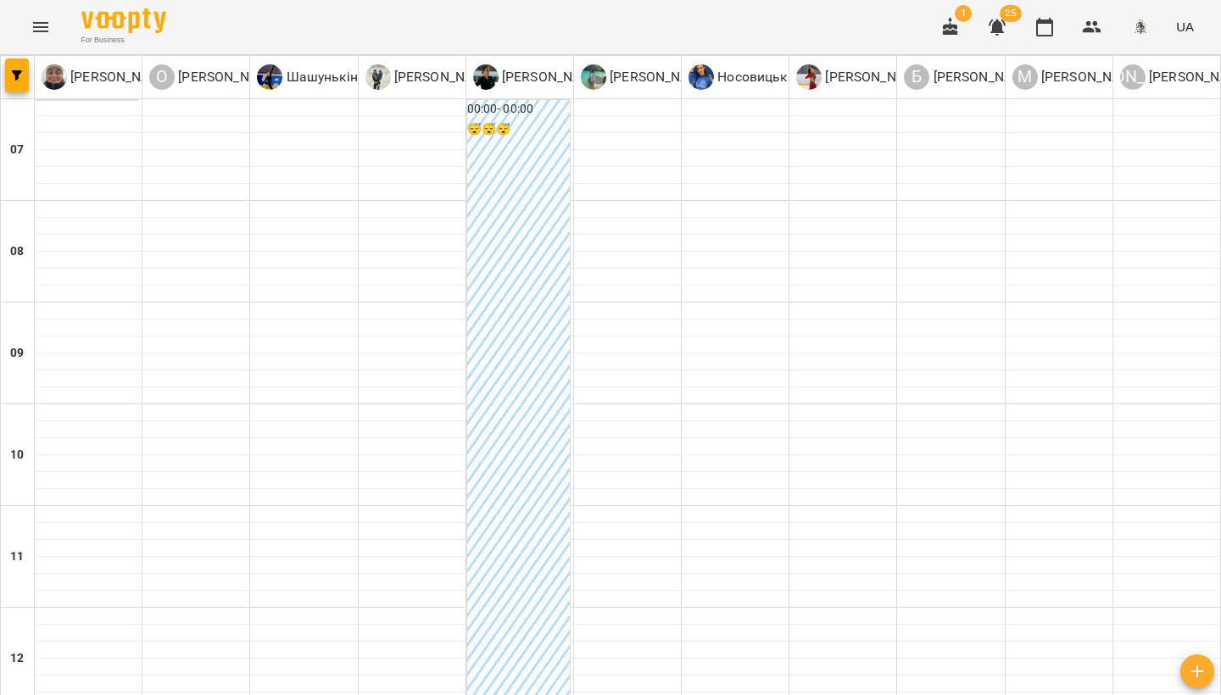
scroll to position [737, 0]
click at [1045, 35] on icon "button" at bounding box center [1044, 27] width 17 height 19
click at [44, 23] on icon "Menu" at bounding box center [40, 27] width 15 height 10
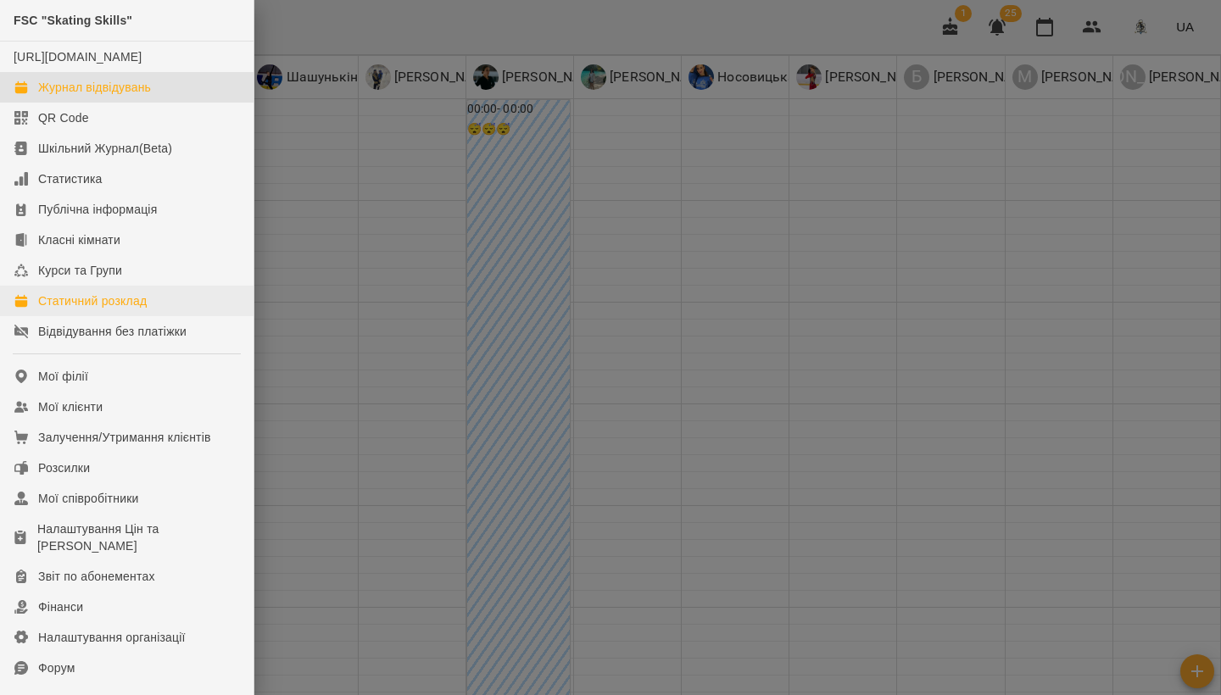
click at [120, 309] on div "Статичний розклад" at bounding box center [92, 301] width 109 height 17
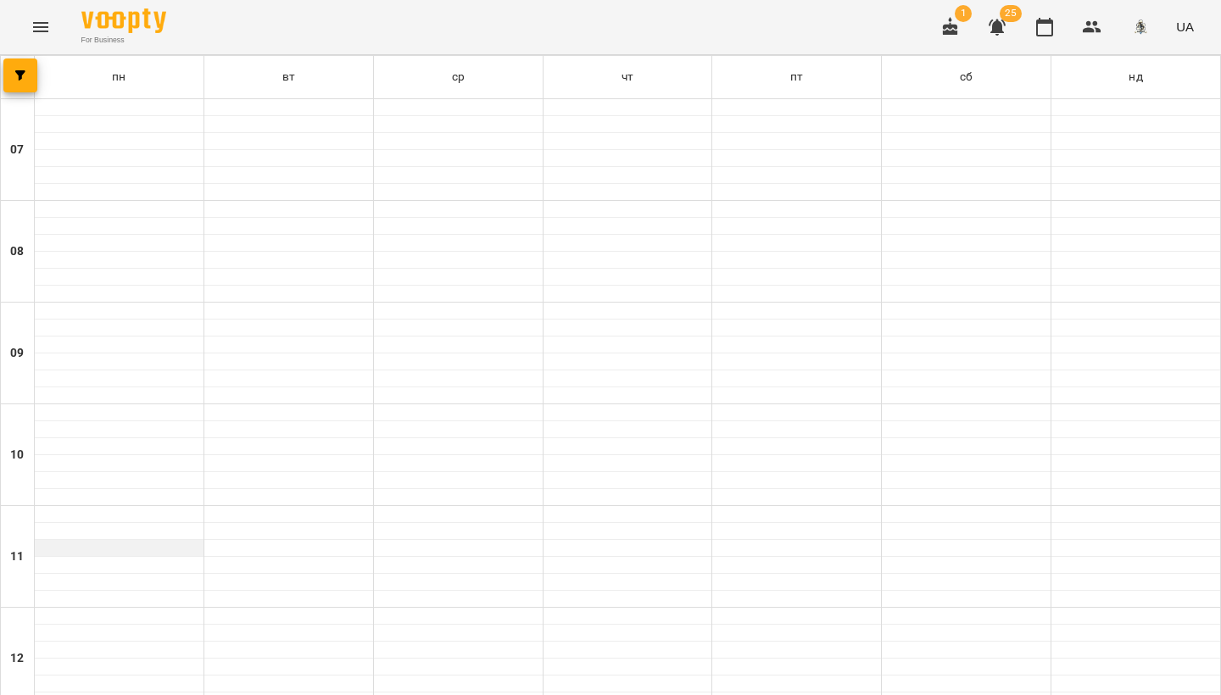
click at [138, 547] on div at bounding box center [119, 548] width 169 height 17
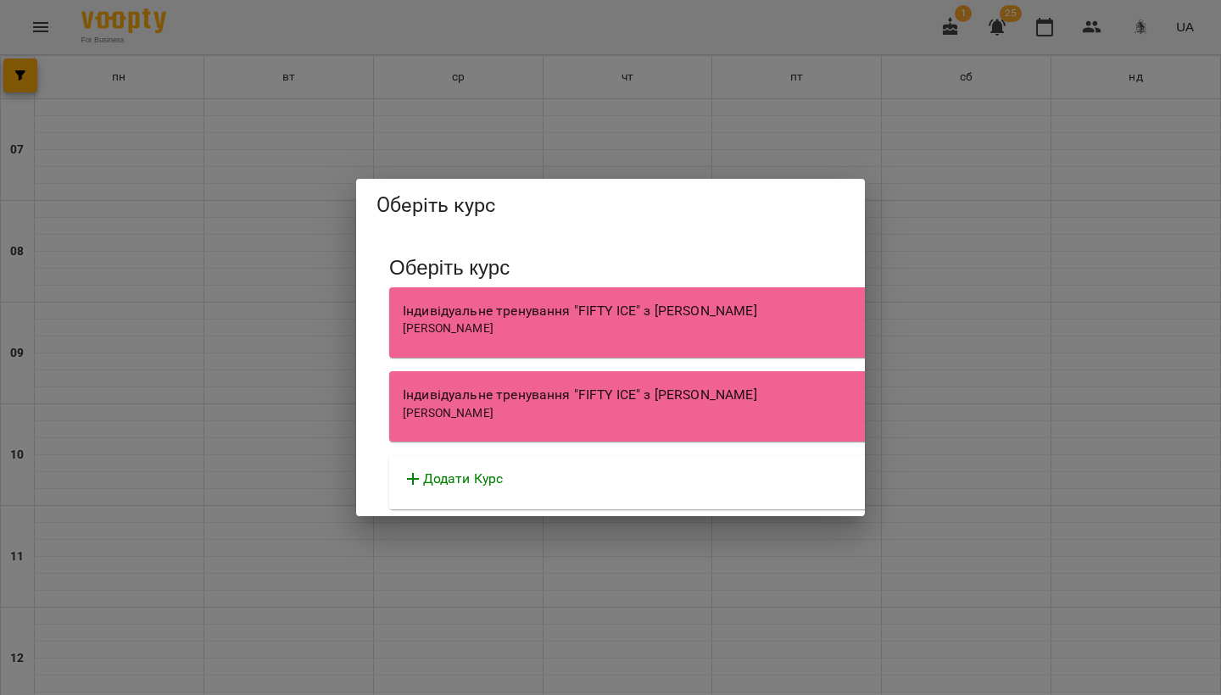
click at [674, 153] on div "Оберіть курс Оберіть курс Індивідуальне тренування "FIFTY ICE" з Софією НАУМКО …" at bounding box center [610, 347] width 1221 height 695
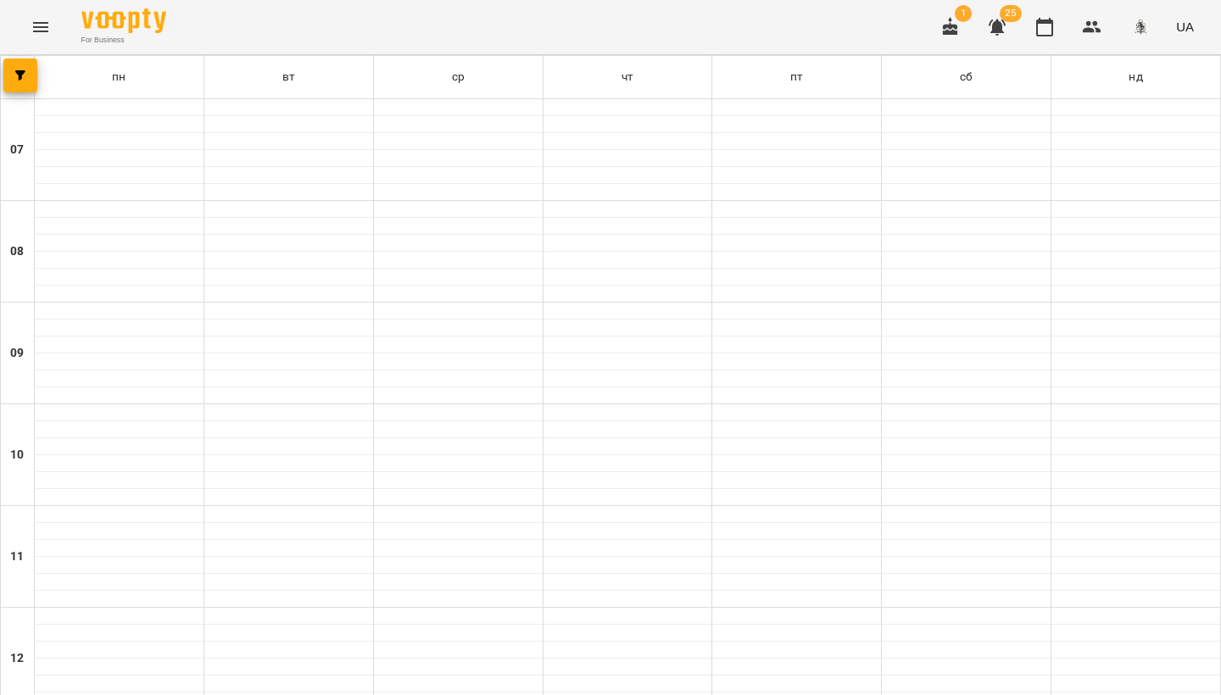
click at [39, 27] on icon "Menu" at bounding box center [40, 27] width 15 height 10
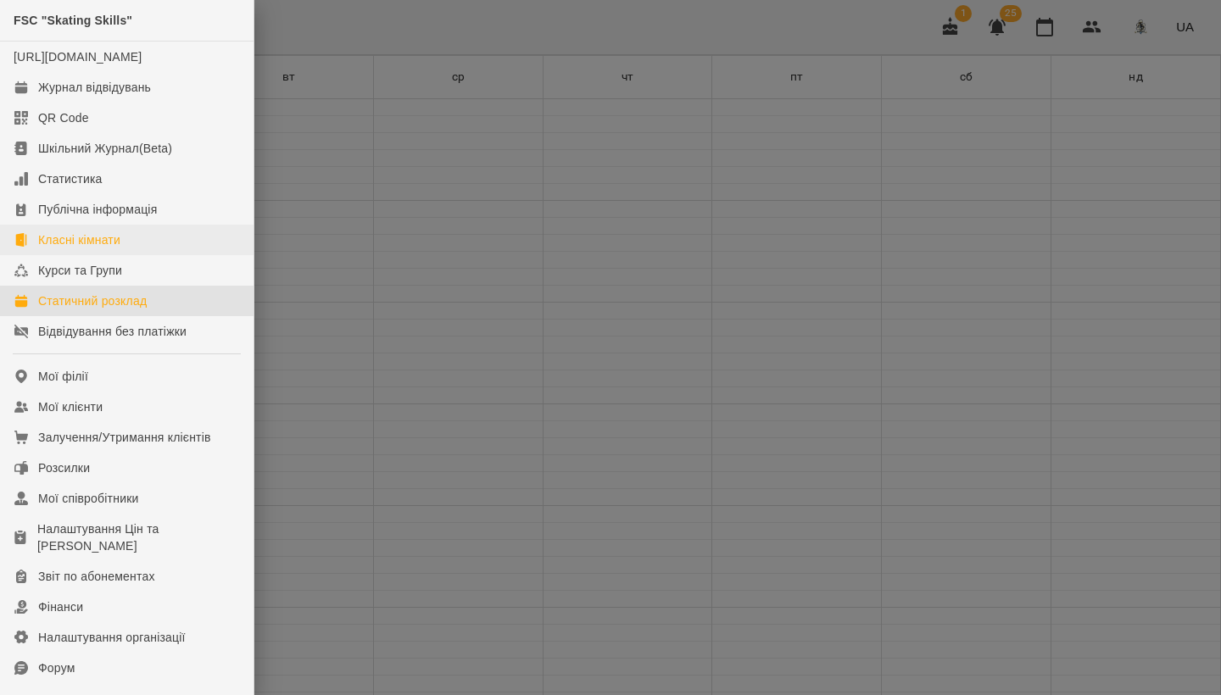
scroll to position [2, 0]
click at [51, 277] on div "Курси та Групи" at bounding box center [80, 268] width 84 height 17
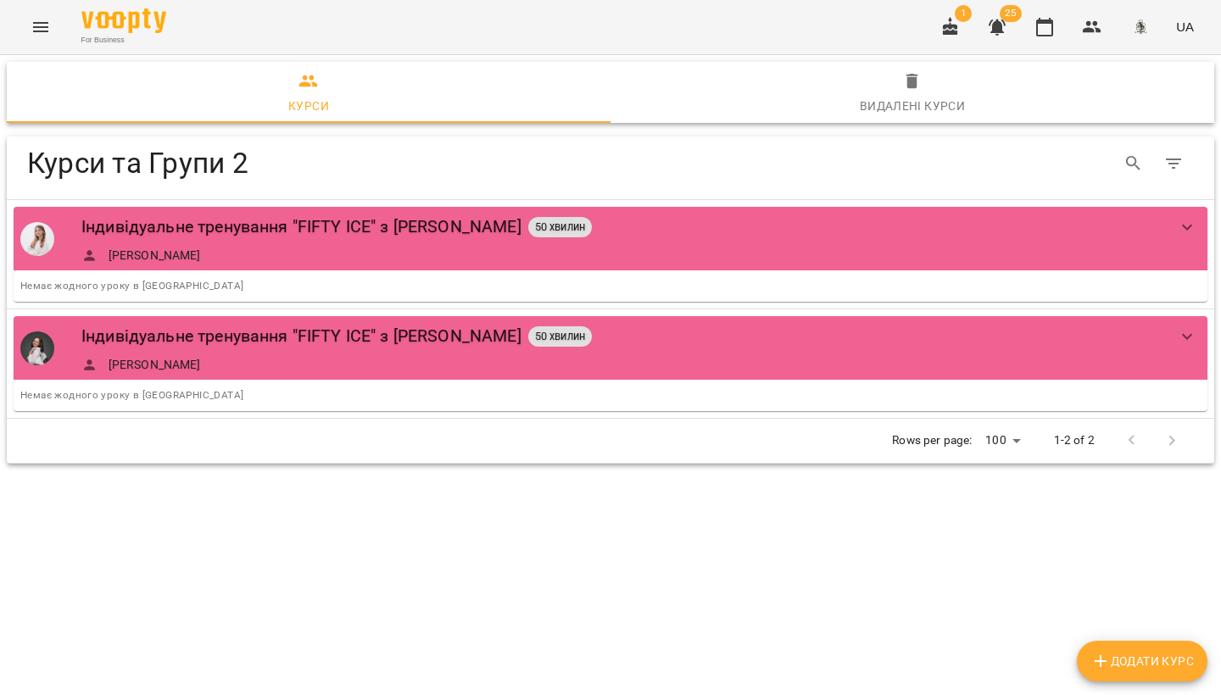
click at [1131, 666] on span "Додати Курс" at bounding box center [1141, 661] width 103 height 20
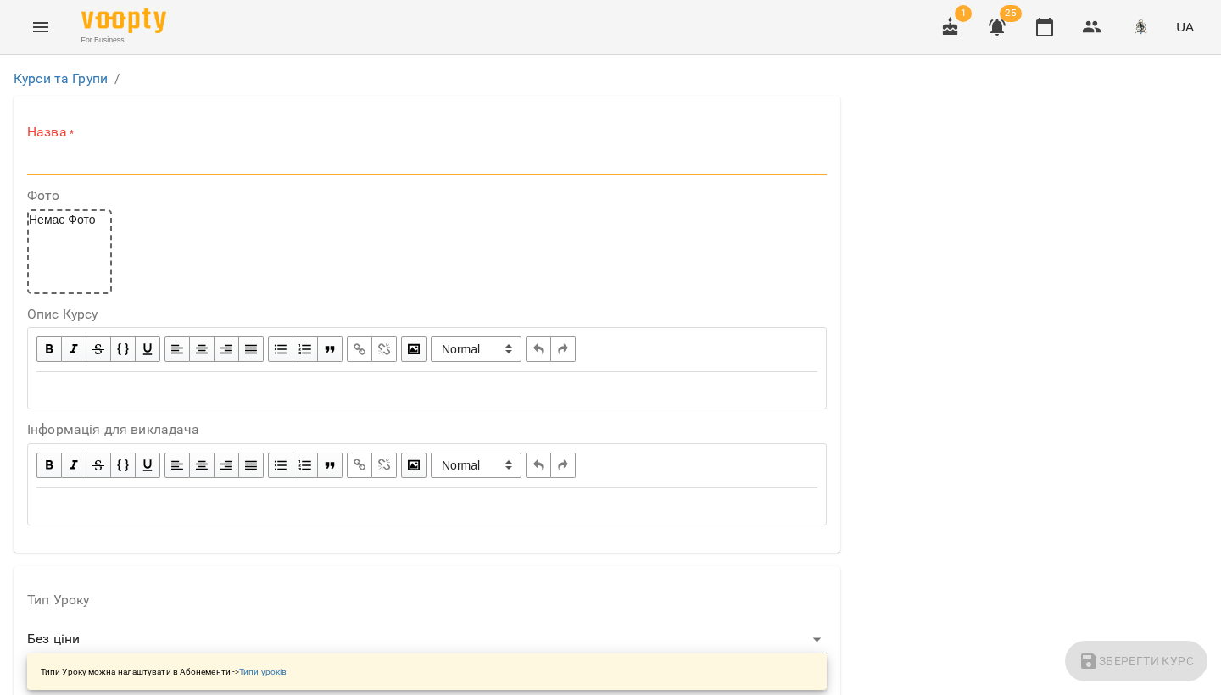
click at [57, 166] on input "text" at bounding box center [427, 161] width 800 height 27
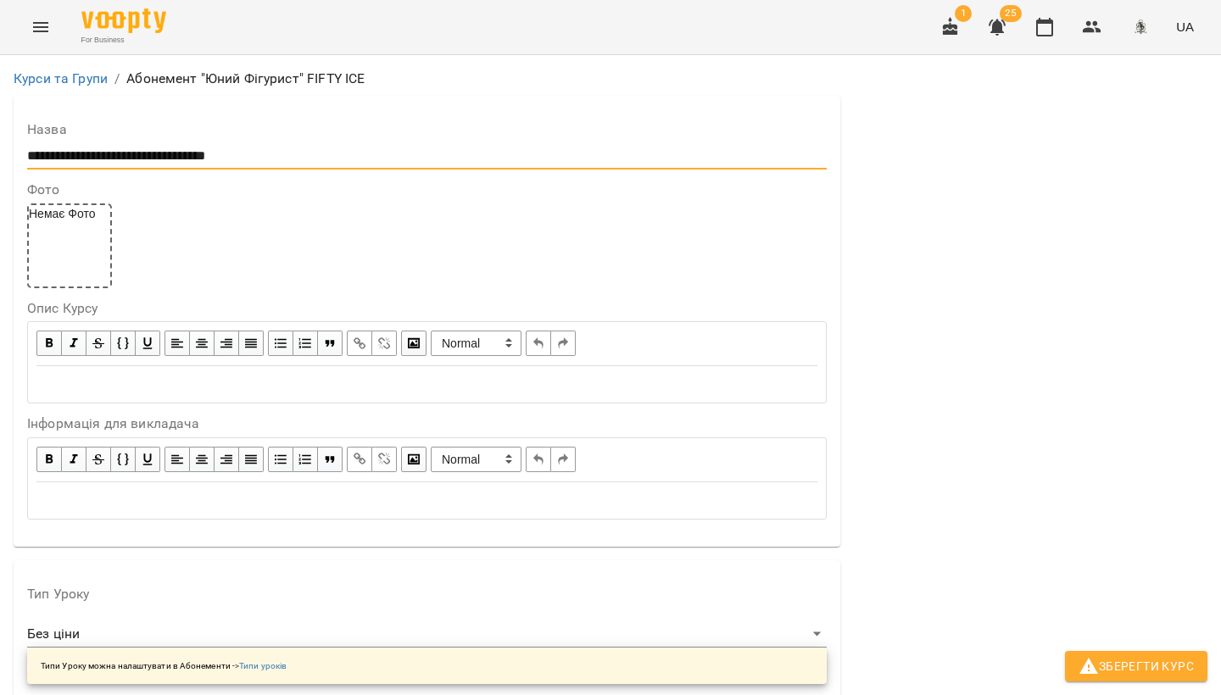
type input "**********"
click at [246, 248] on div "Немає Фото" at bounding box center [427, 245] width 800 height 85
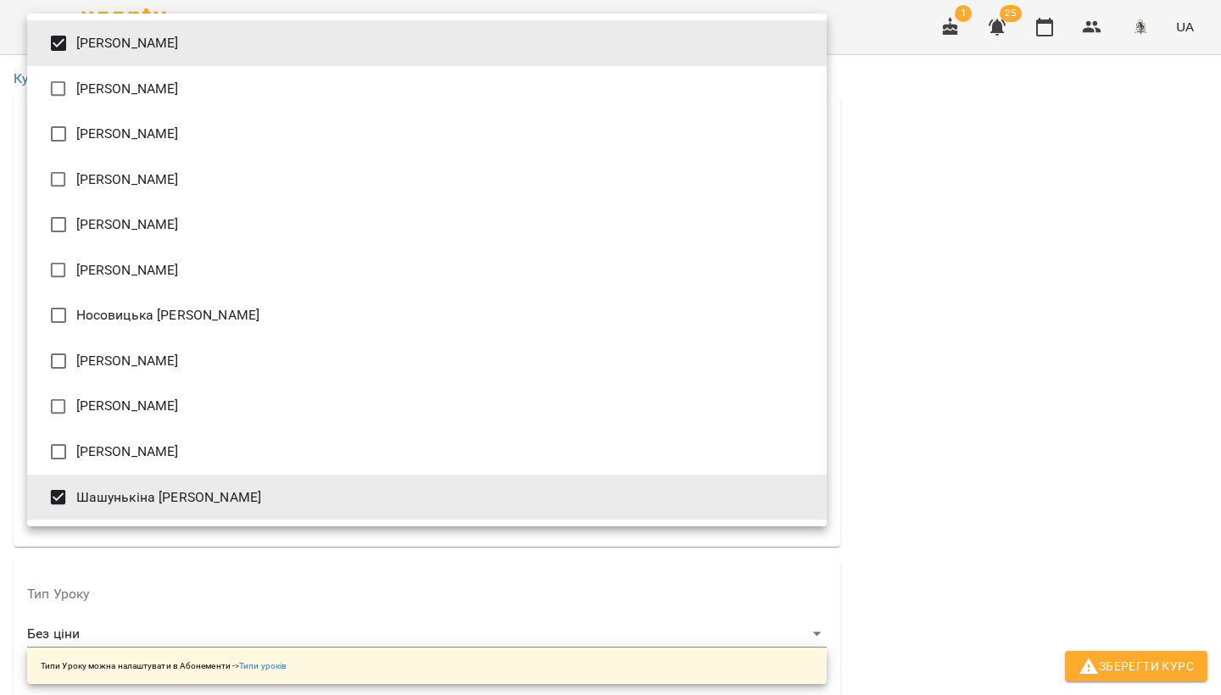
type input "**********"
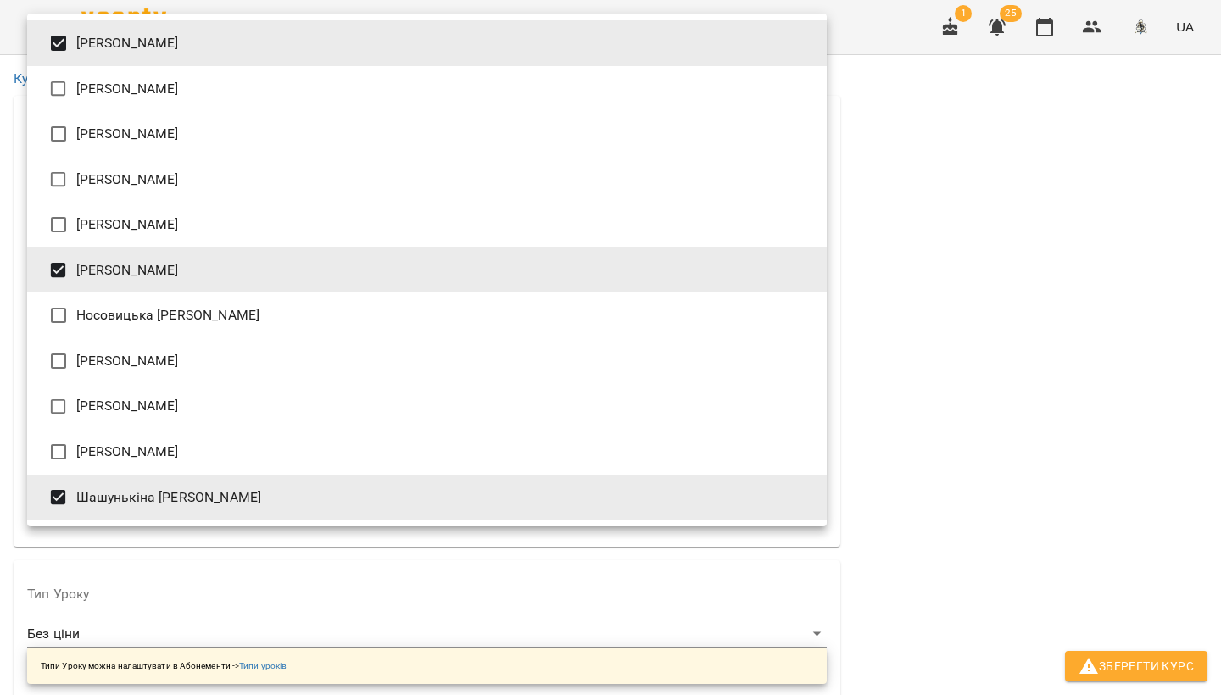
click at [946, 355] on div at bounding box center [610, 347] width 1221 height 695
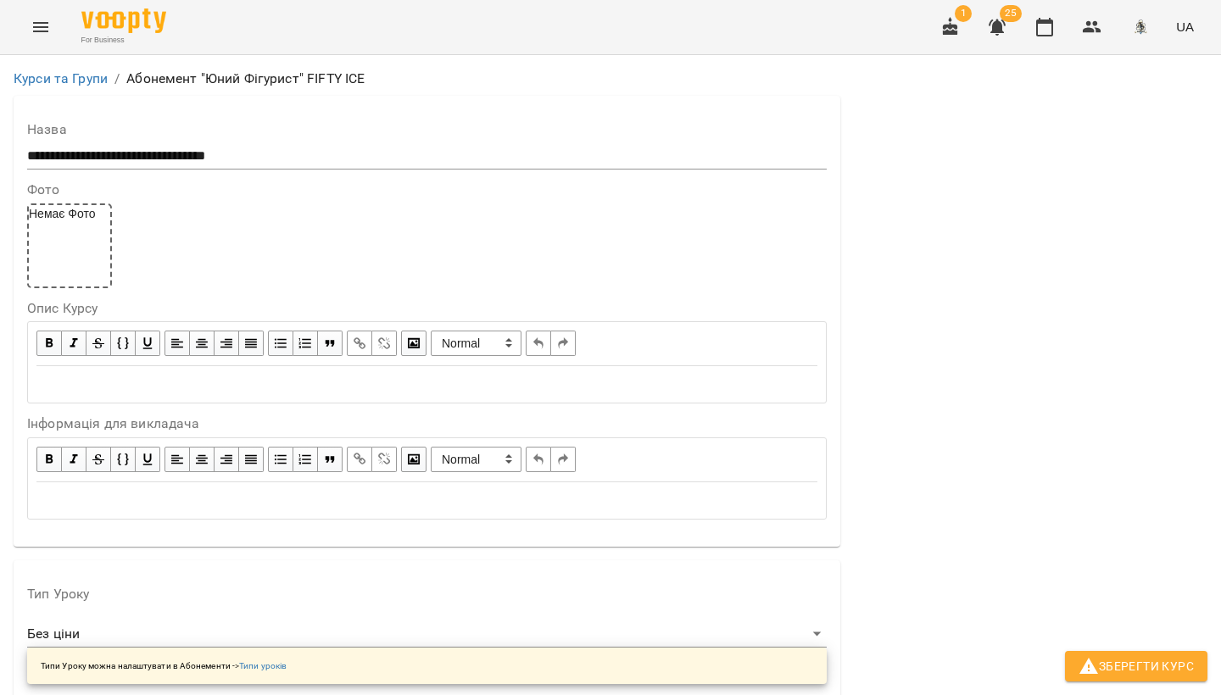
scroll to position [1213, 0]
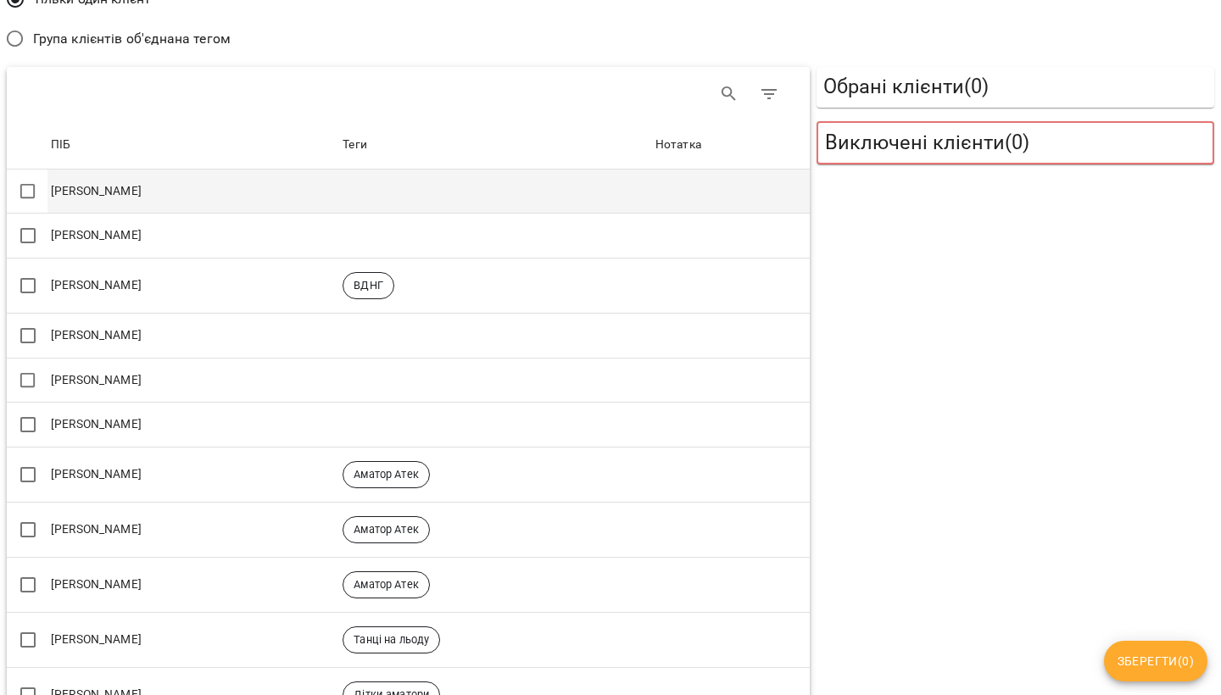
scroll to position [0, 0]
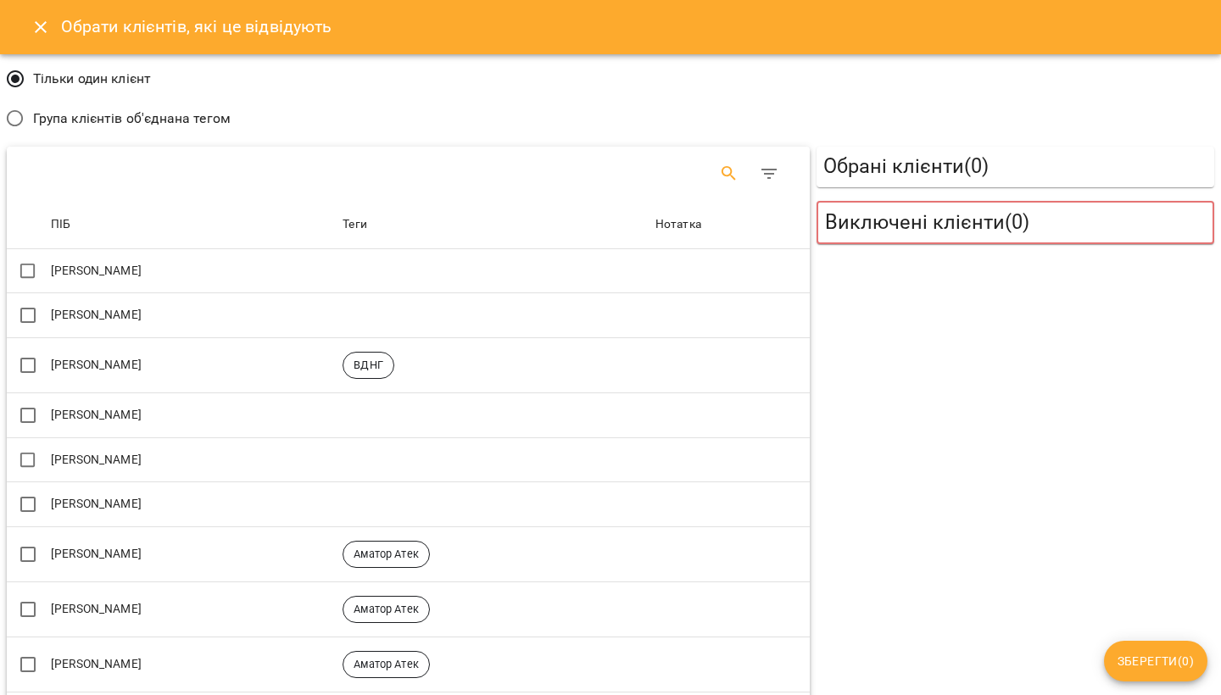
click at [719, 177] on icon "Search" at bounding box center [729, 174] width 20 height 20
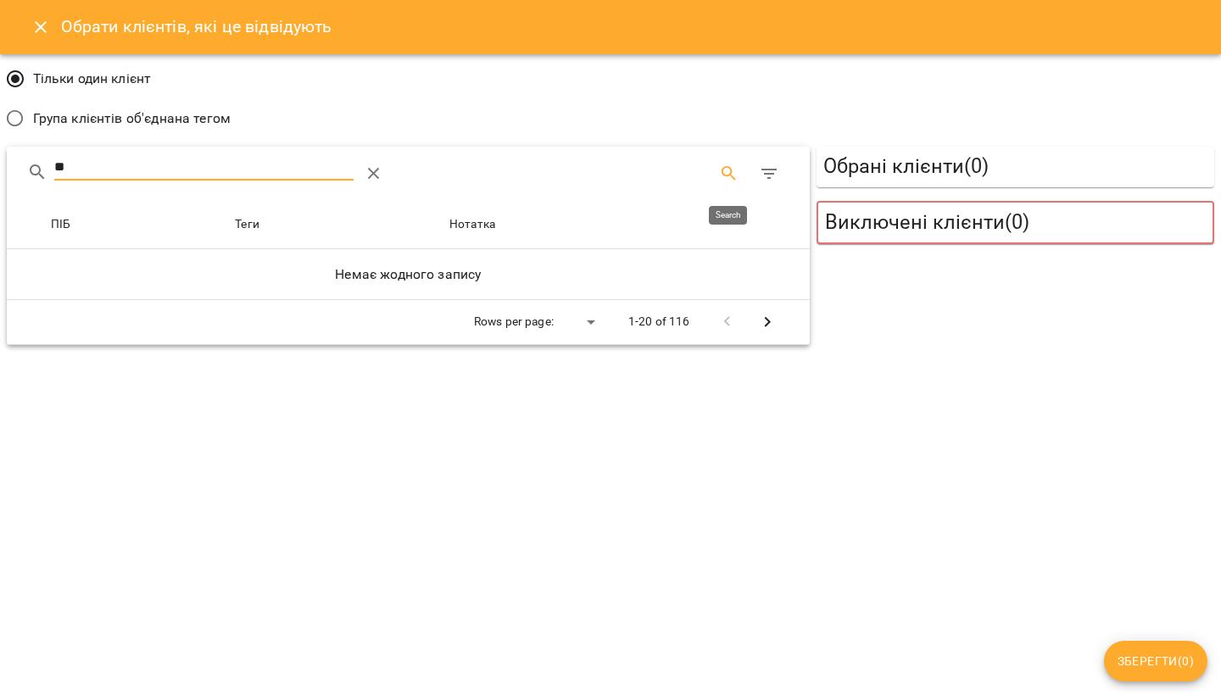
type input "*"
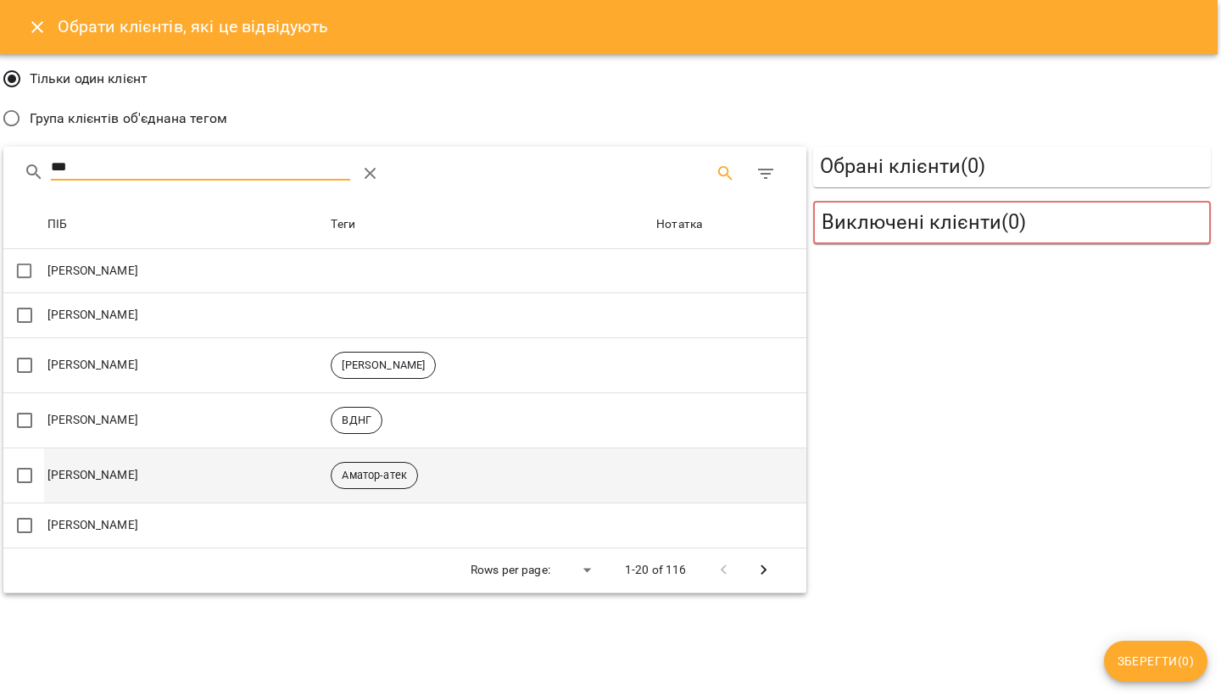
scroll to position [0, 3]
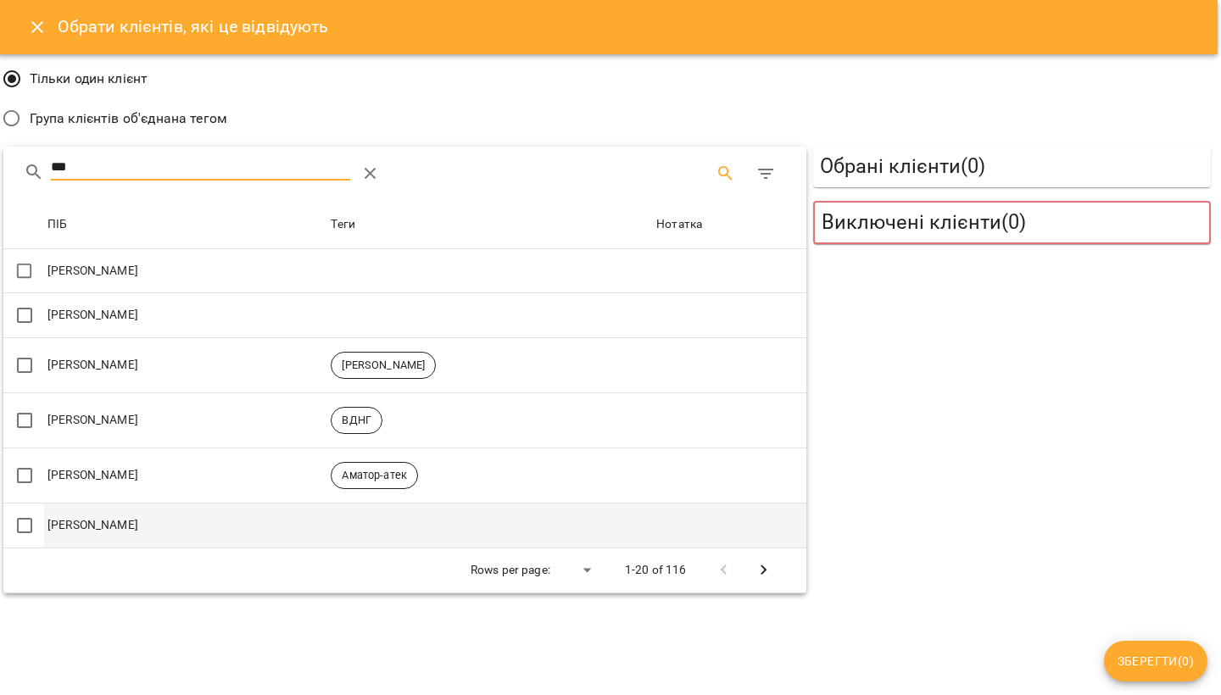
type input "***"
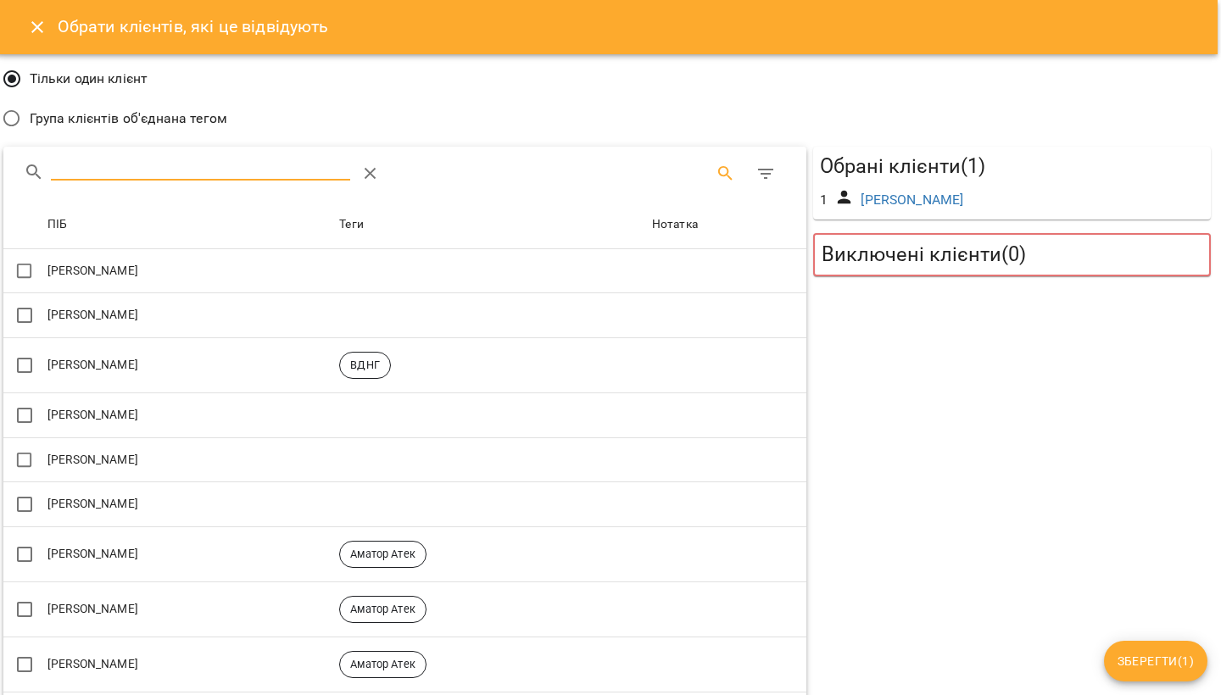
click at [76, 173] on input "Search" at bounding box center [200, 166] width 299 height 27
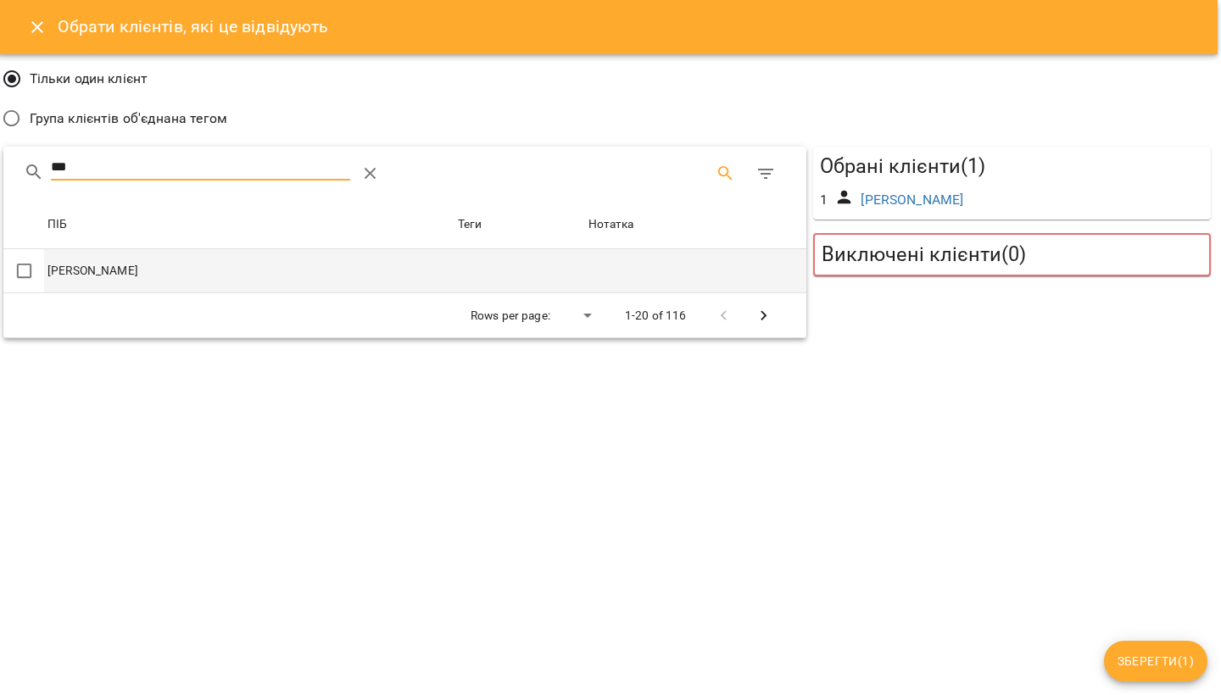
type input "***"
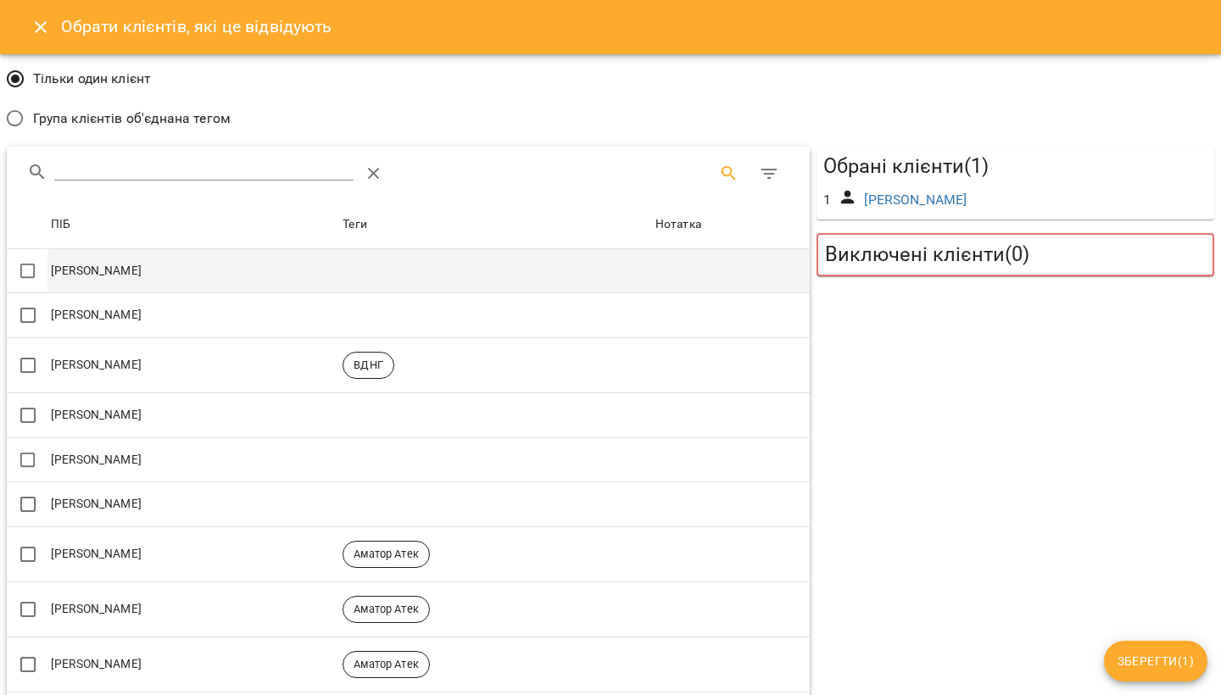
scroll to position [0, 0]
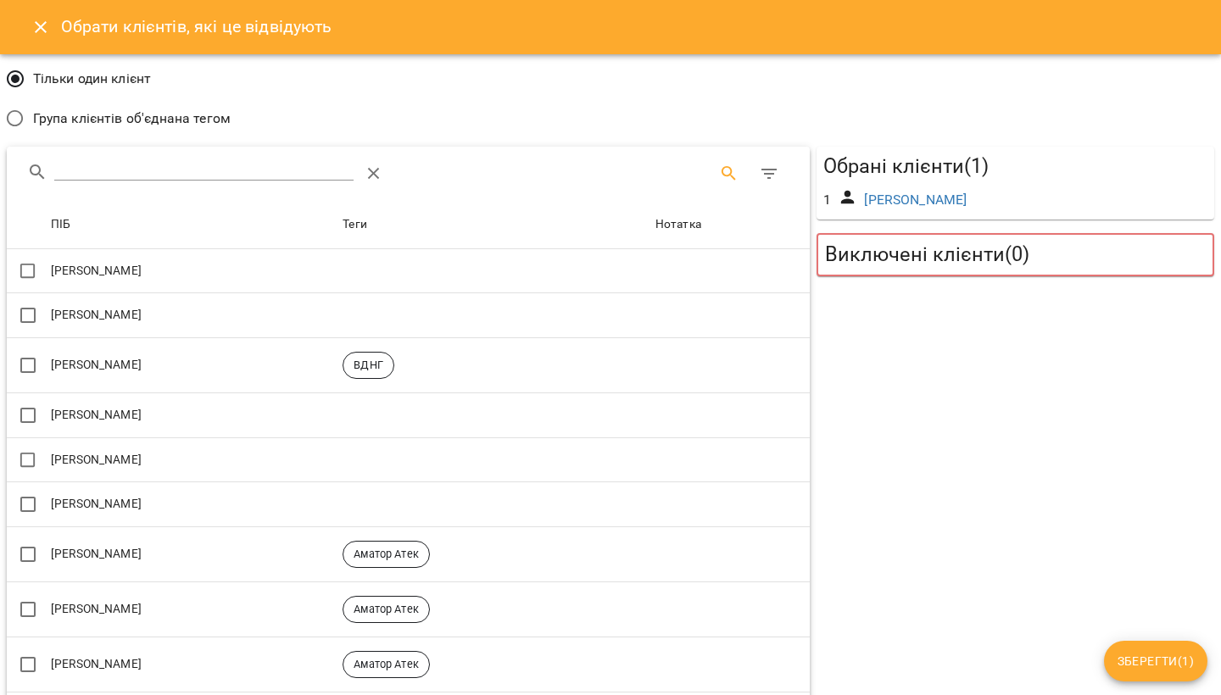
click at [984, 200] on div "1 Сєчкіна Аліса" at bounding box center [1015, 200] width 391 height 32
click at [72, 174] on input "Search" at bounding box center [203, 166] width 299 height 27
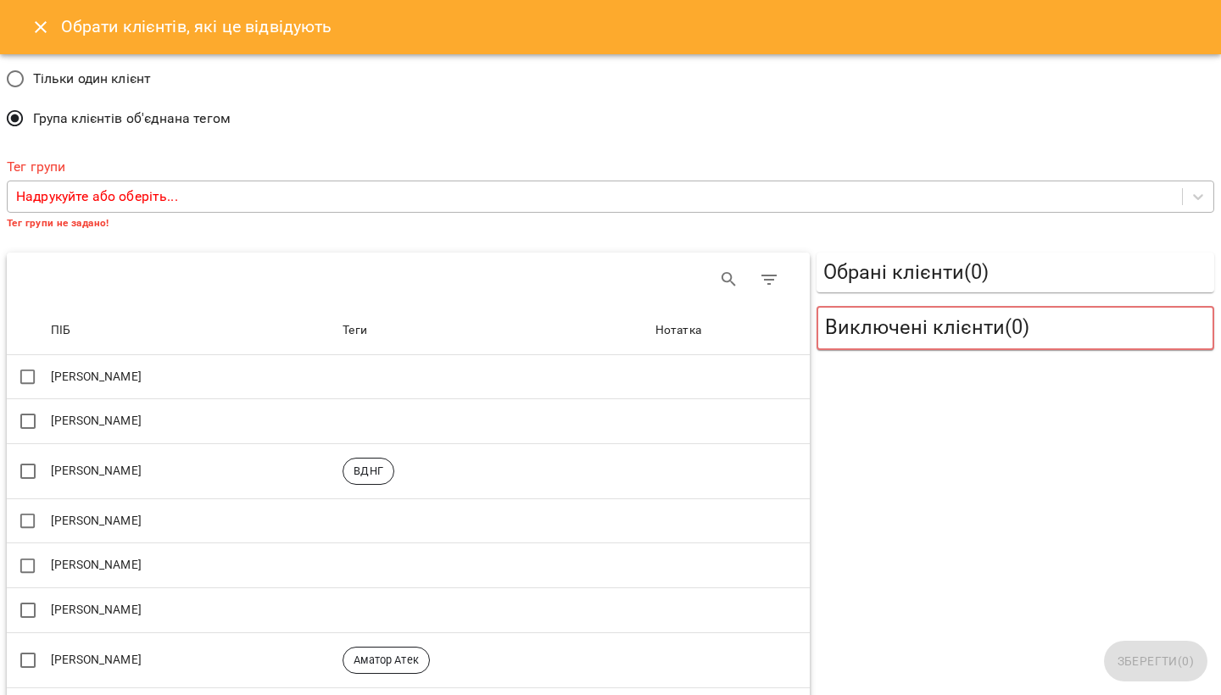
click at [68, 198] on p "Надрукуйте або оберіть..." at bounding box center [97, 197] width 162 height 20
click at [282, 142] on div "Тільки один клієнт Група клієнтів об'єднана тегом" at bounding box center [610, 101] width 1214 height 86
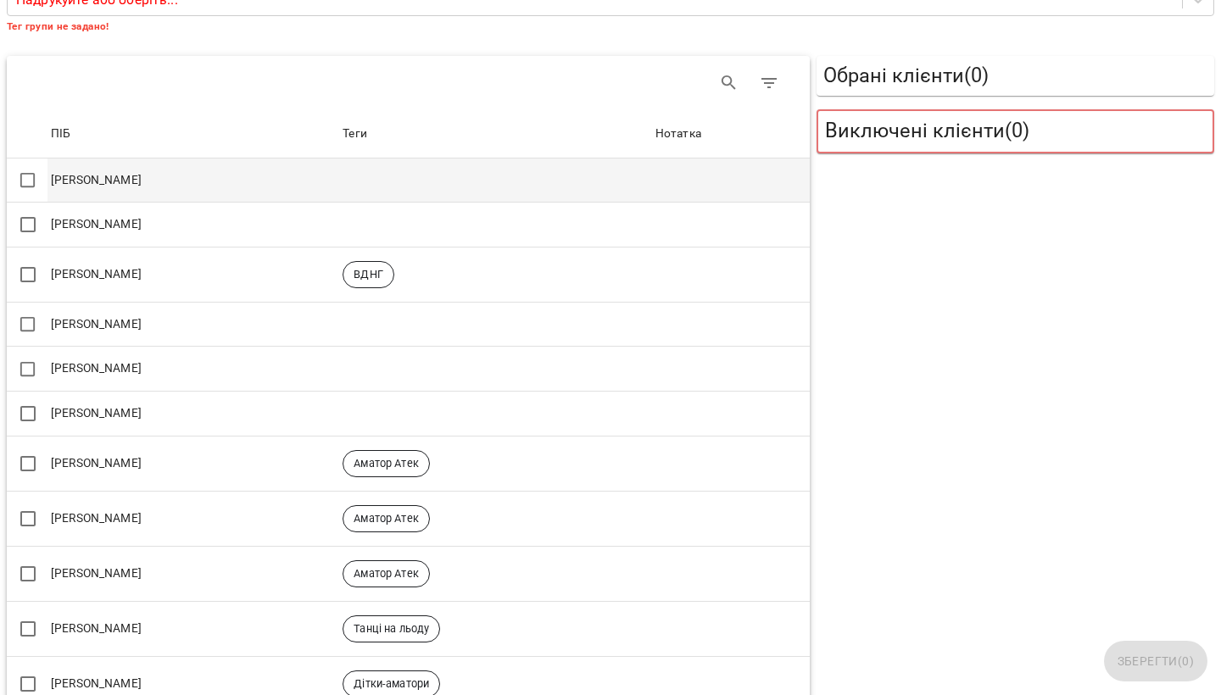
scroll to position [133, 0]
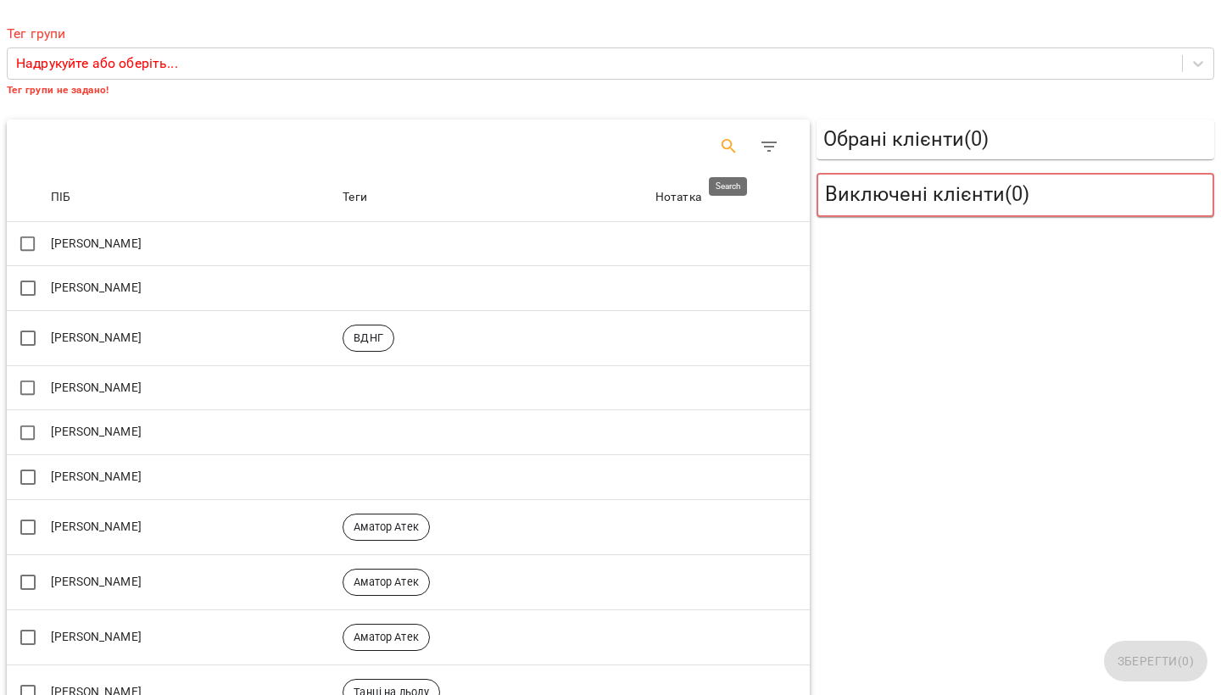
click at [719, 143] on icon "Search" at bounding box center [729, 147] width 20 height 20
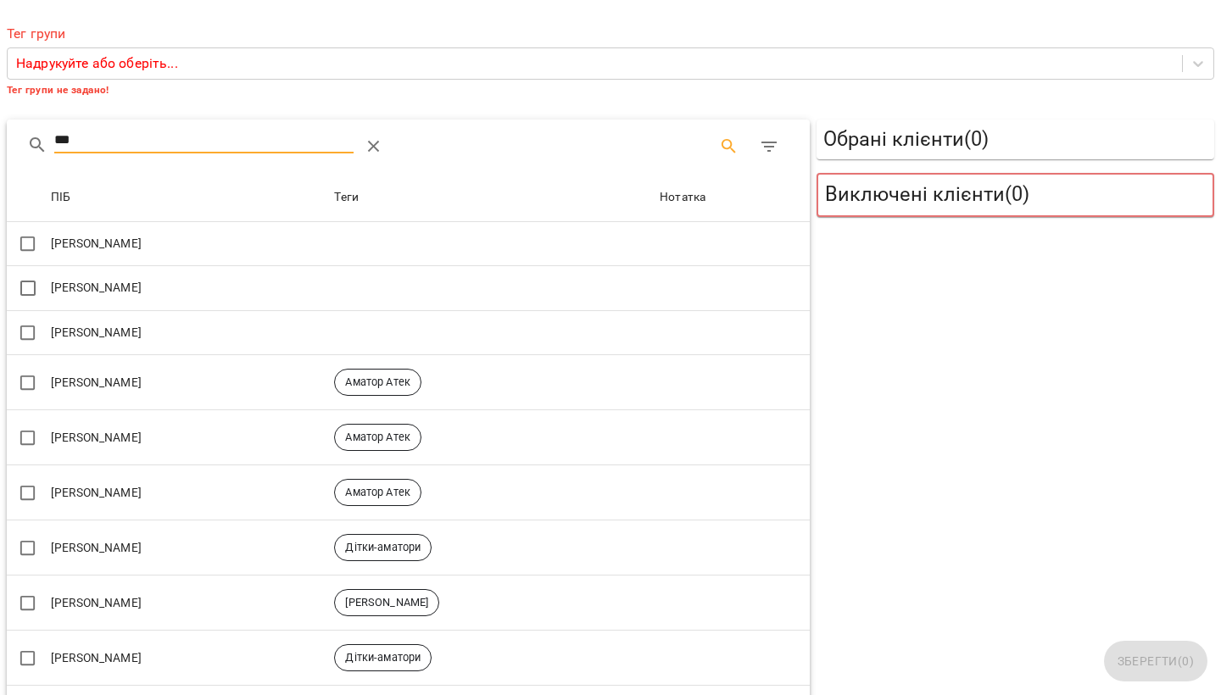
scroll to position [71, 0]
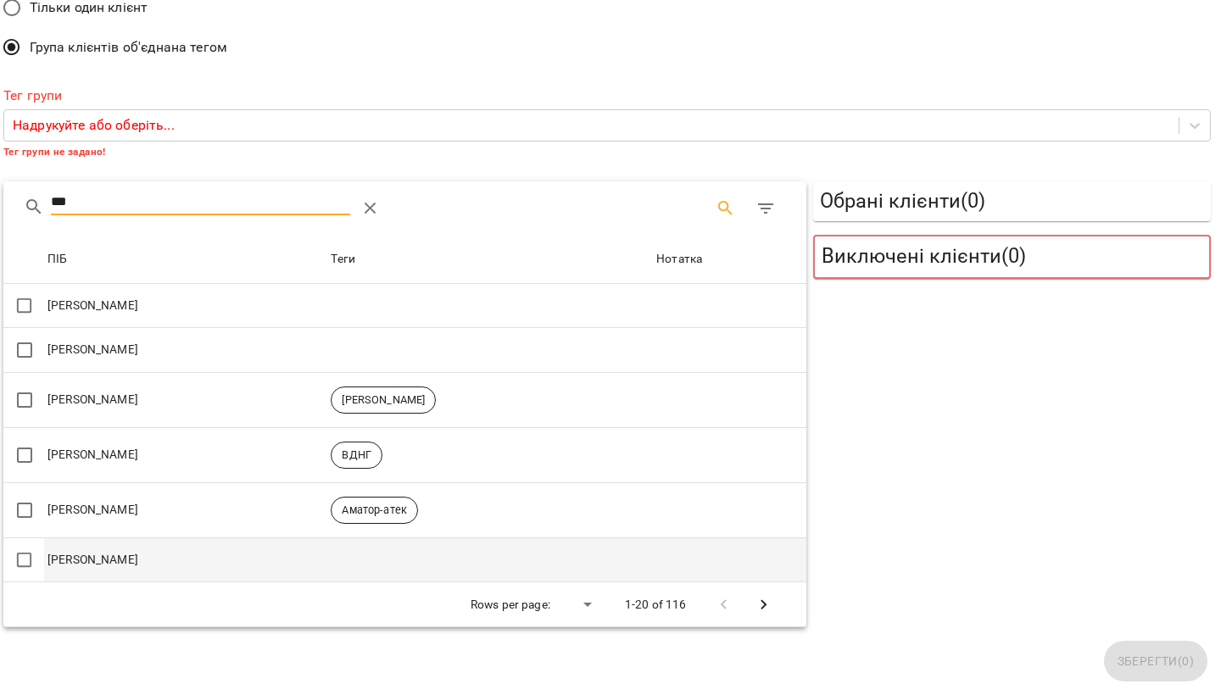
type input "***"
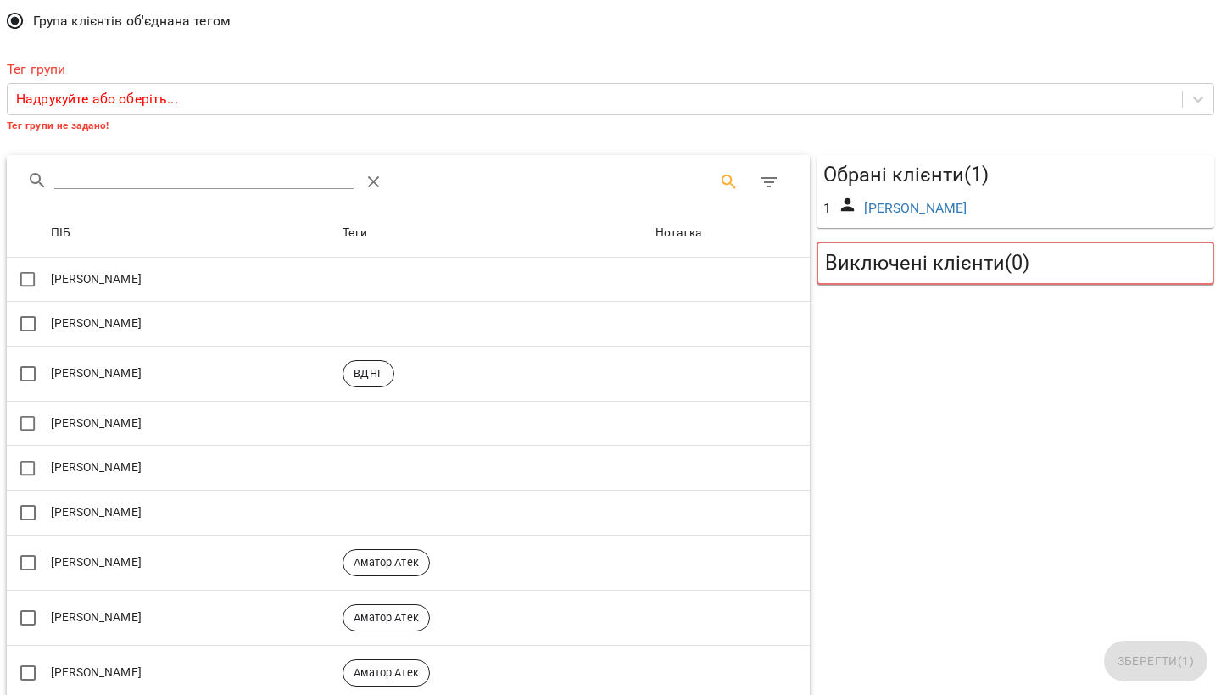
scroll to position [98, 0]
click at [120, 177] on input "Search" at bounding box center [203, 174] width 299 height 27
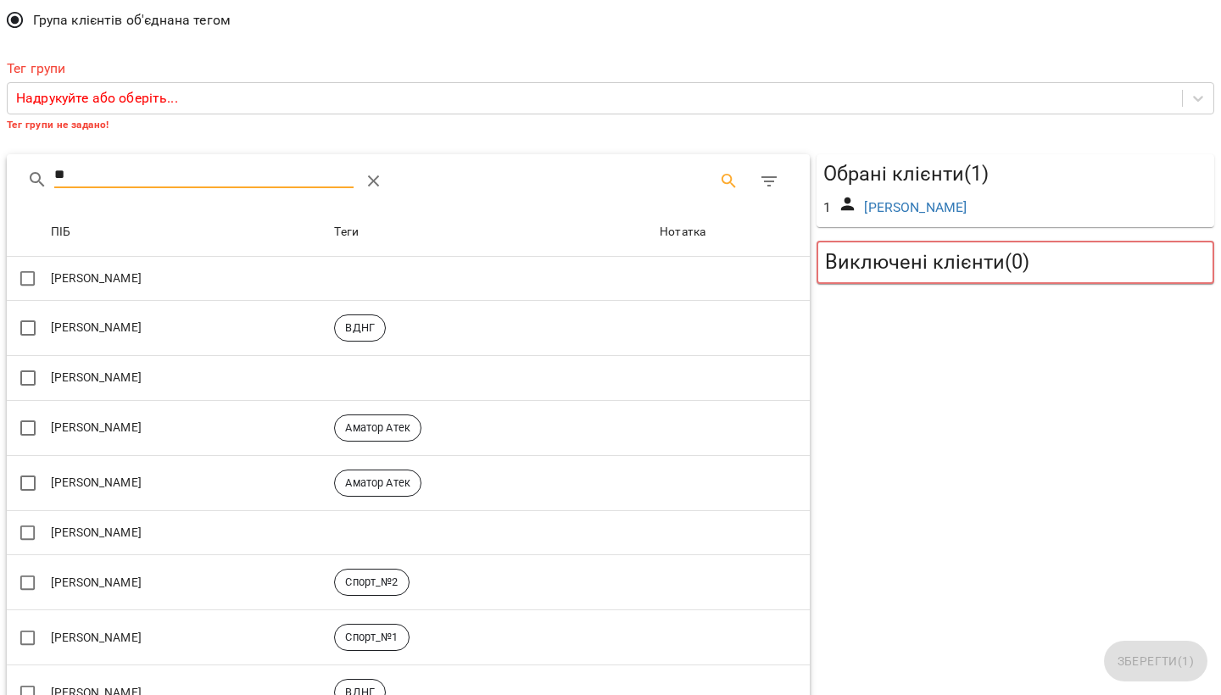
scroll to position [0, 0]
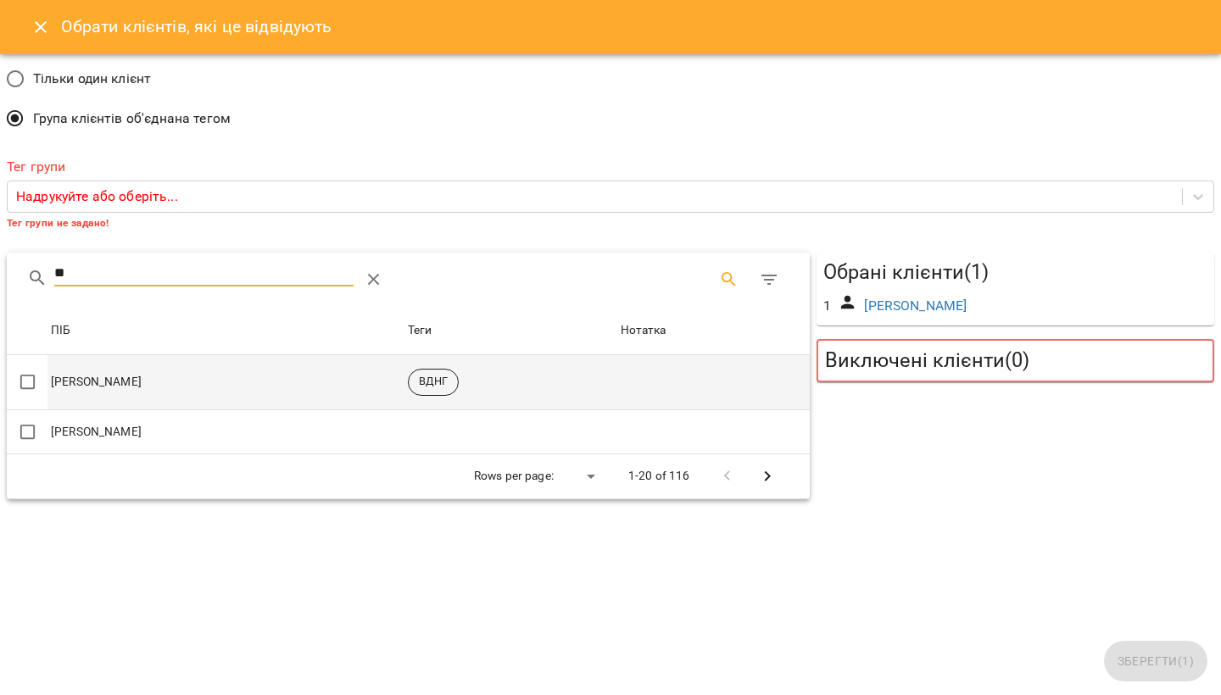
type input "**"
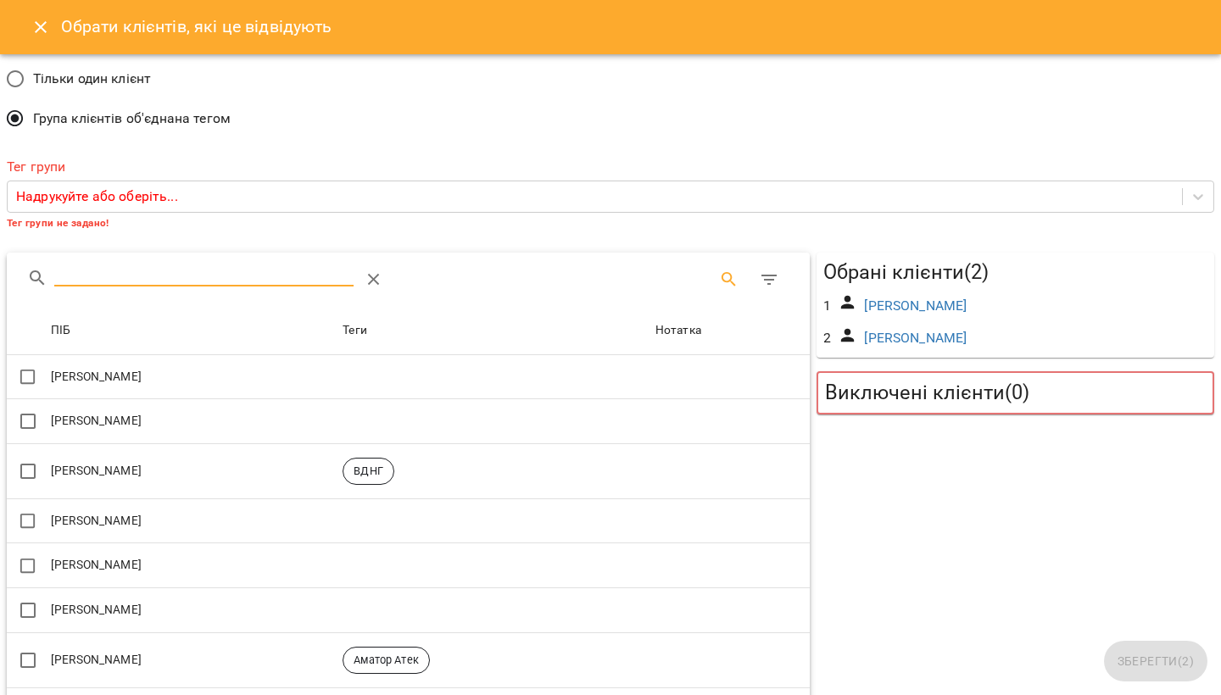
click at [98, 281] on input "Search" at bounding box center [203, 272] width 299 height 27
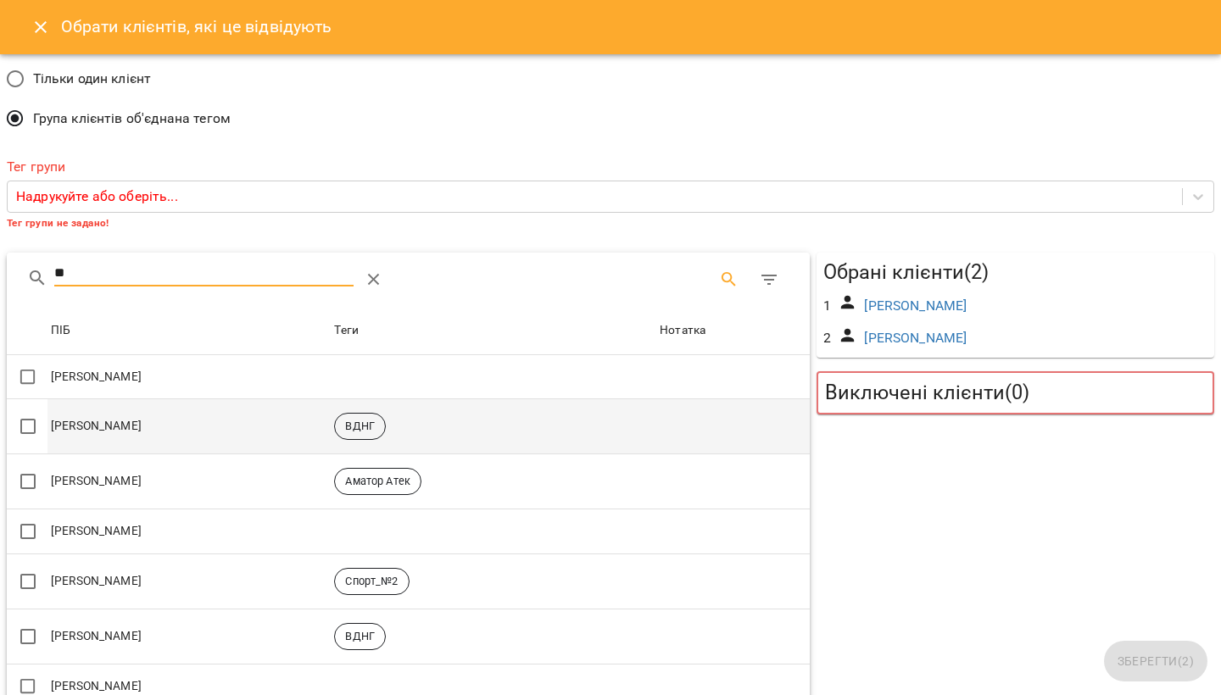
type input "**"
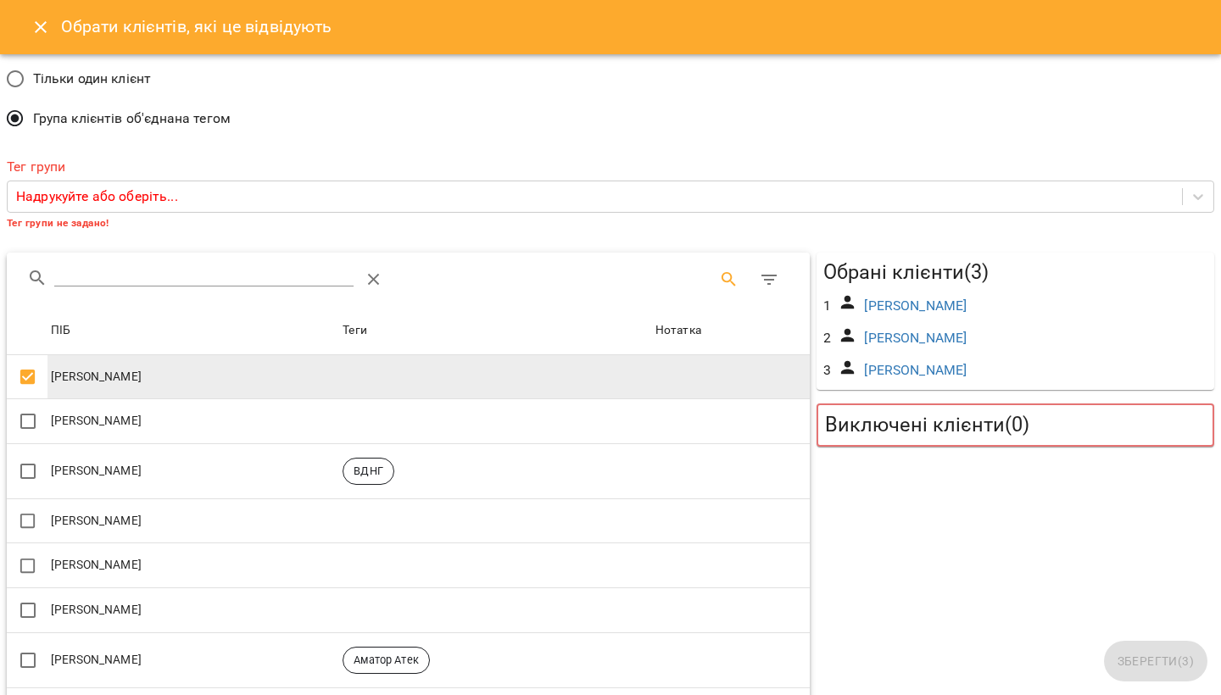
scroll to position [99, 0]
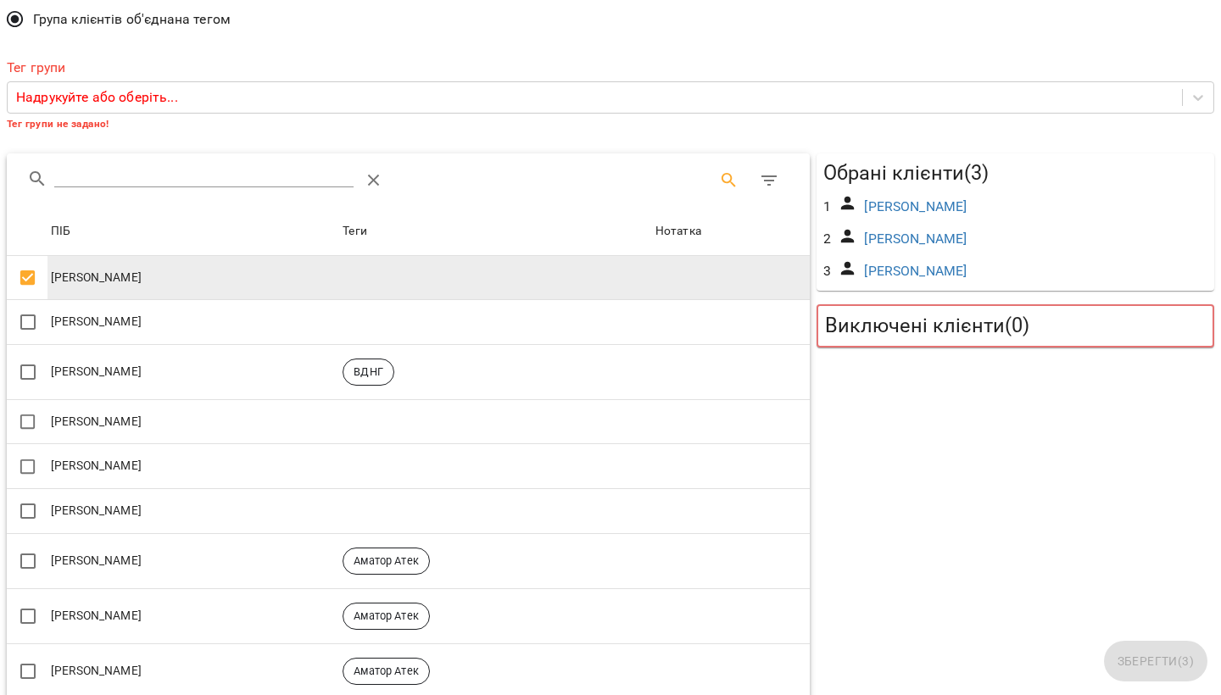
click at [378, 181] on icon "Table Toolbar" at bounding box center [373, 181] width 12 height 12
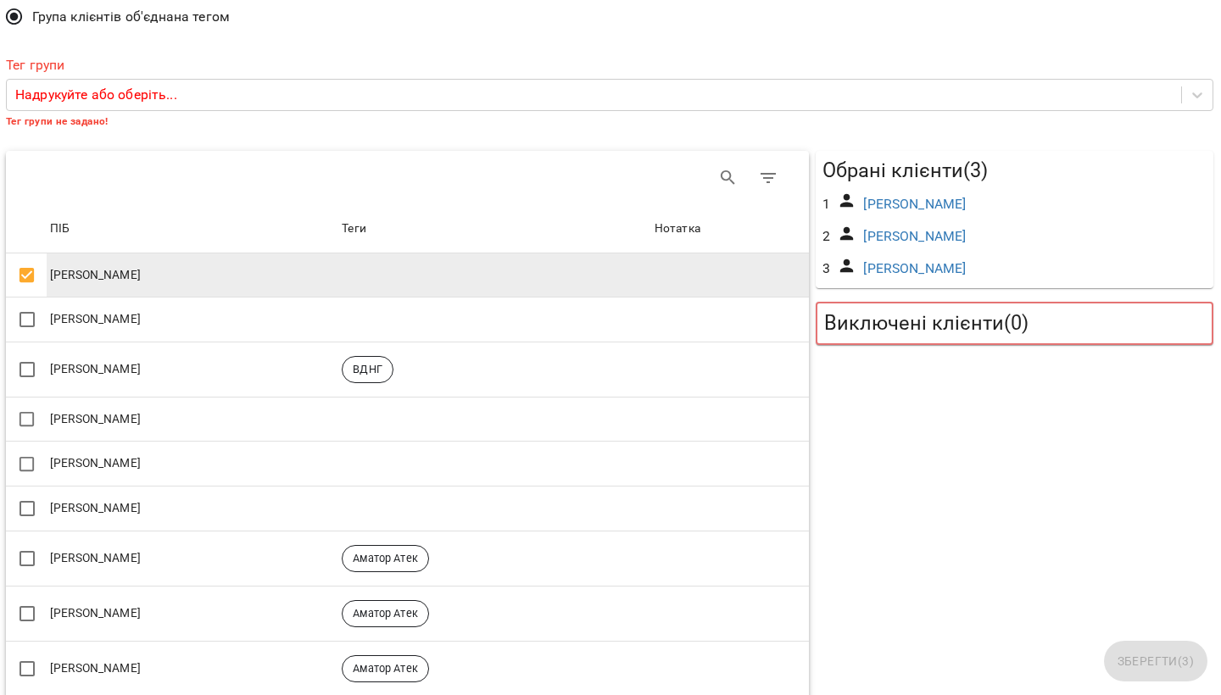
drag, startPoint x: 1001, startPoint y: 549, endPoint x: 978, endPoint y: 534, distance: 27.5
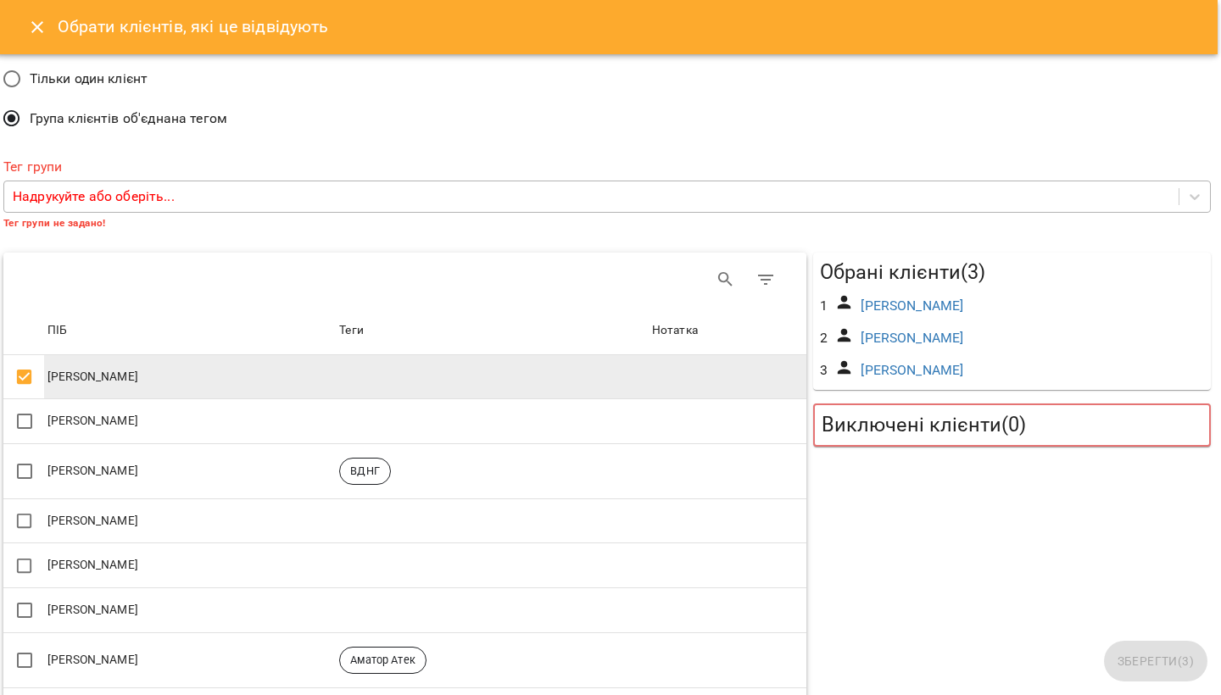
scroll to position [0, 3]
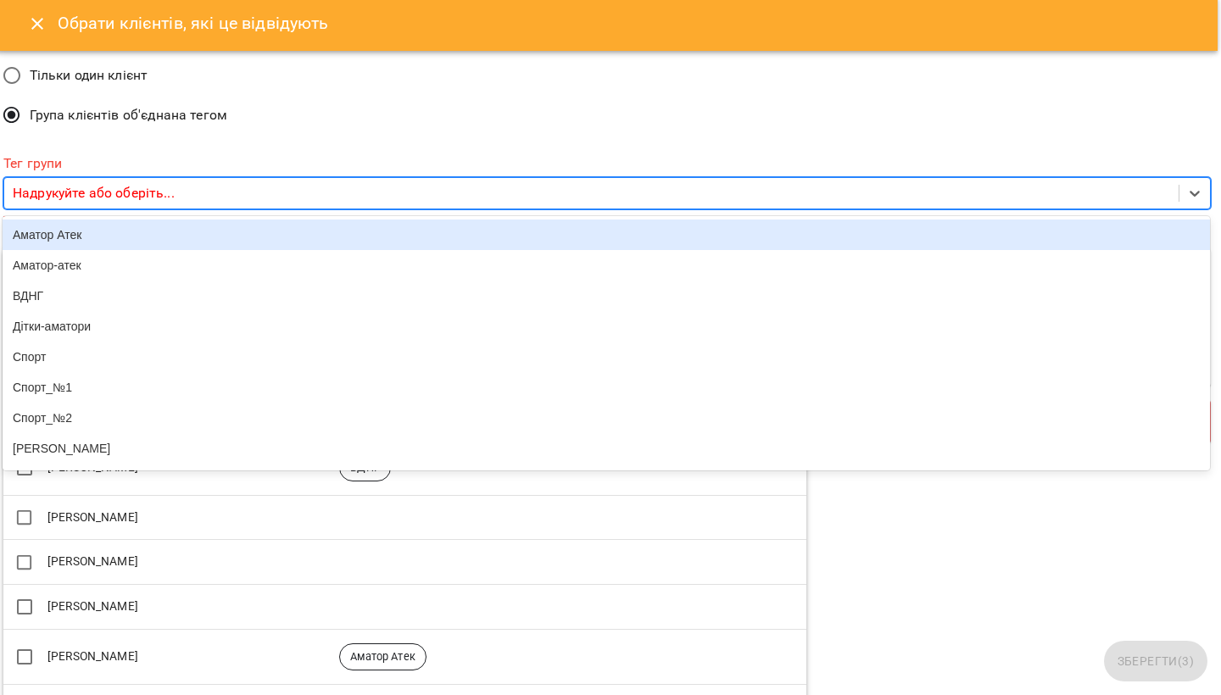
click at [147, 194] on p "Надрукуйте або оберіть..." at bounding box center [94, 193] width 162 height 20
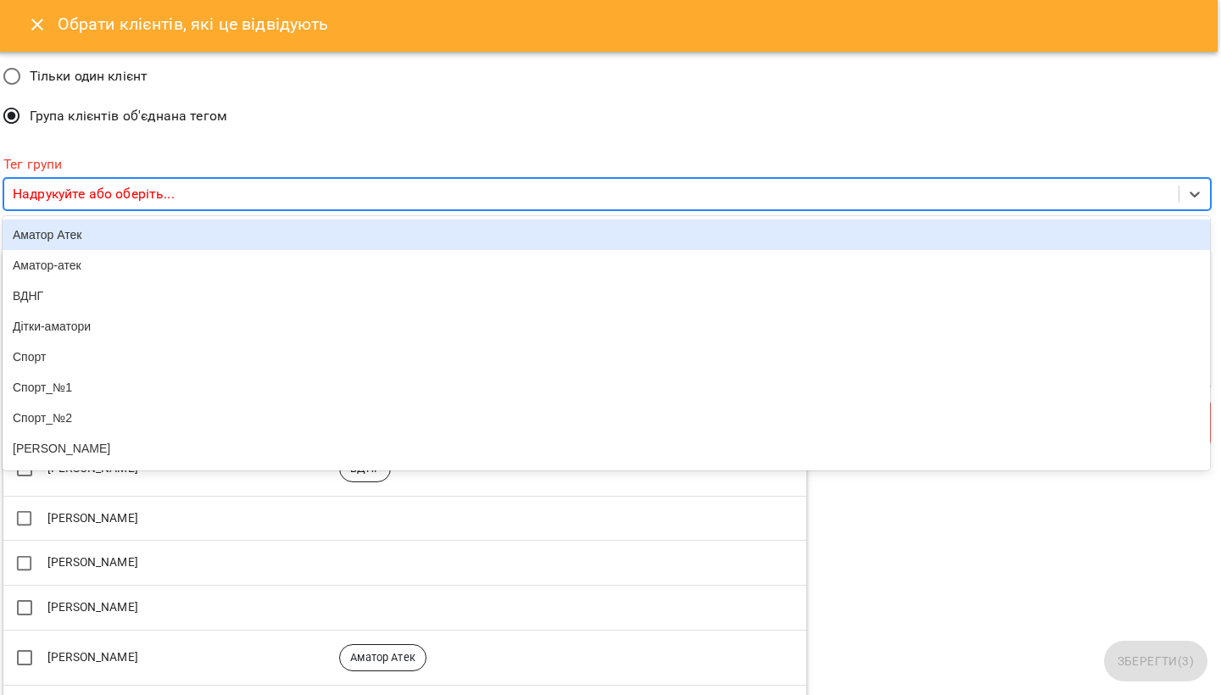
type input "*"
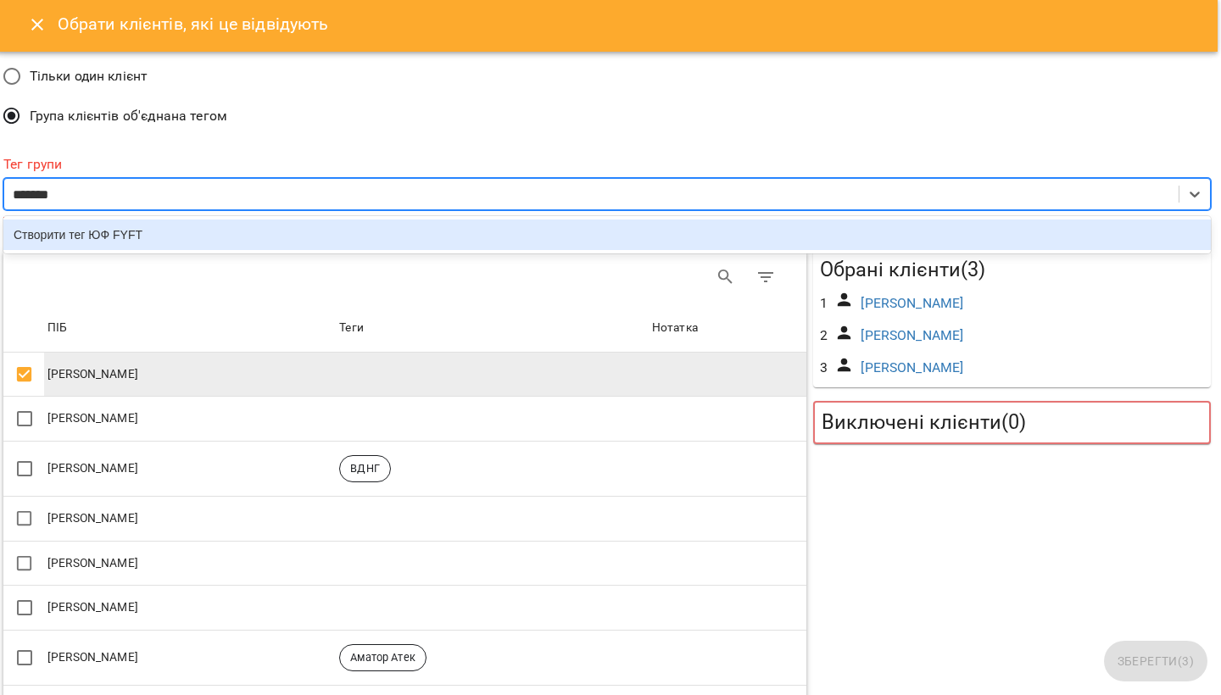
type input "********"
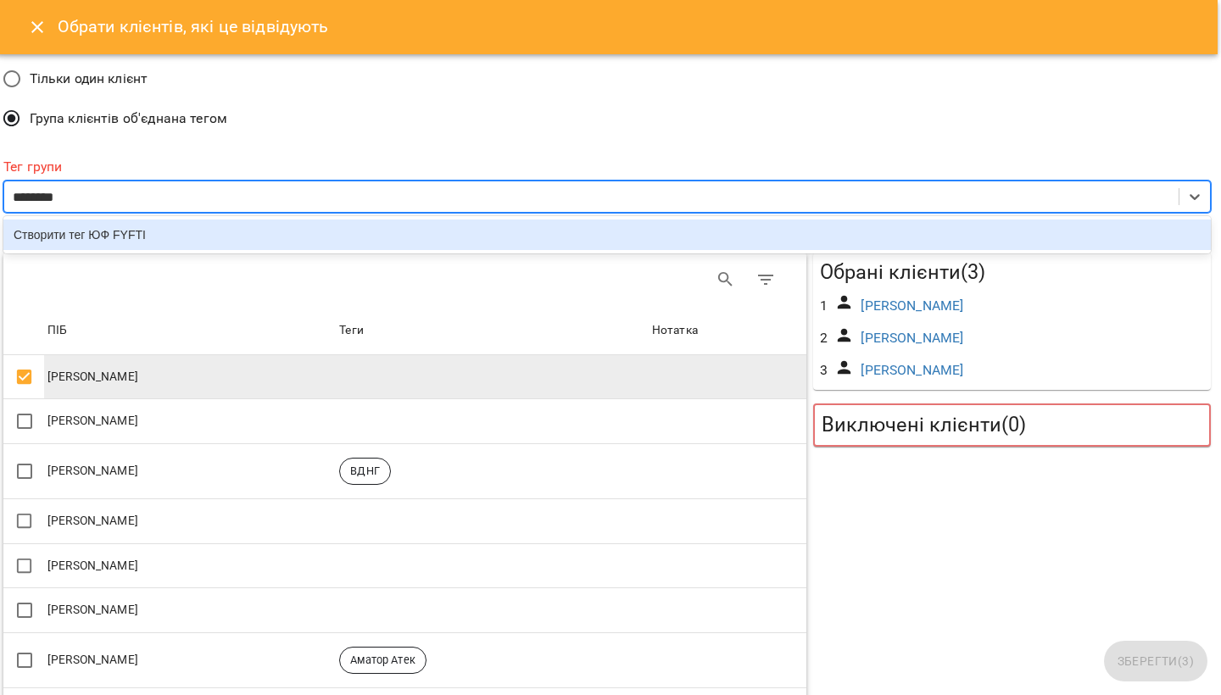
scroll to position [0, 3]
click at [136, 233] on div "Створити тег ЮФ FYFTI" at bounding box center [606, 235] width 1207 height 31
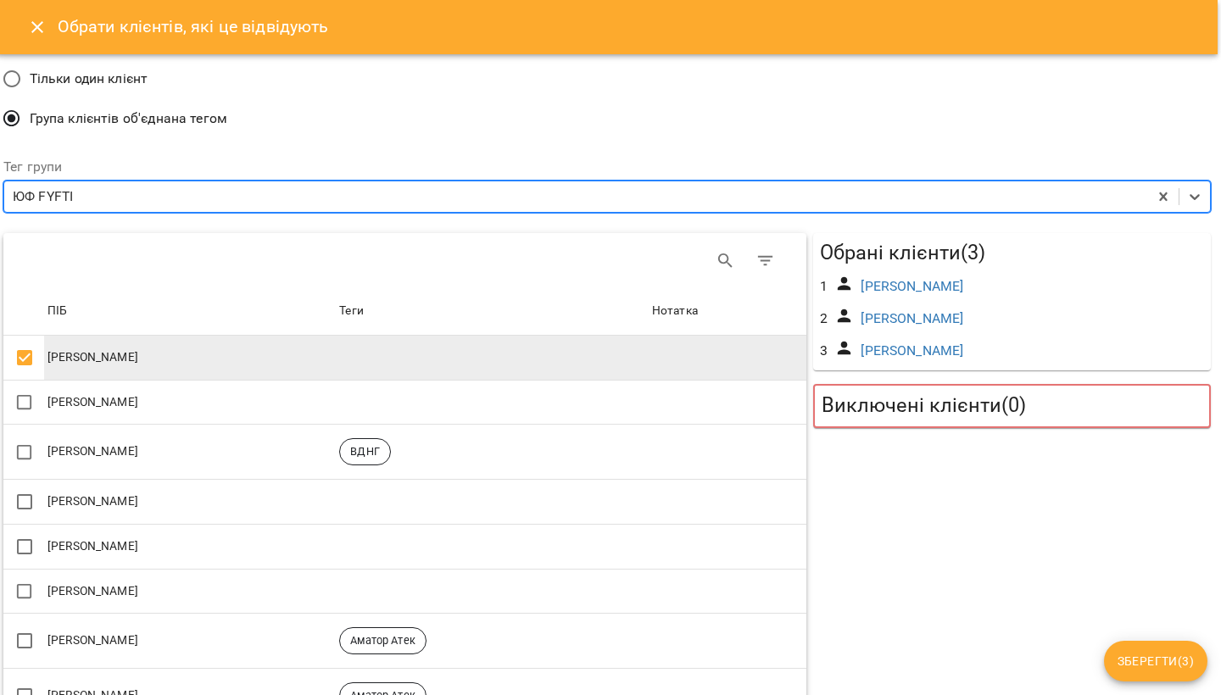
click at [1147, 661] on span "Зберегти ( 3 )" at bounding box center [1156, 661] width 76 height 20
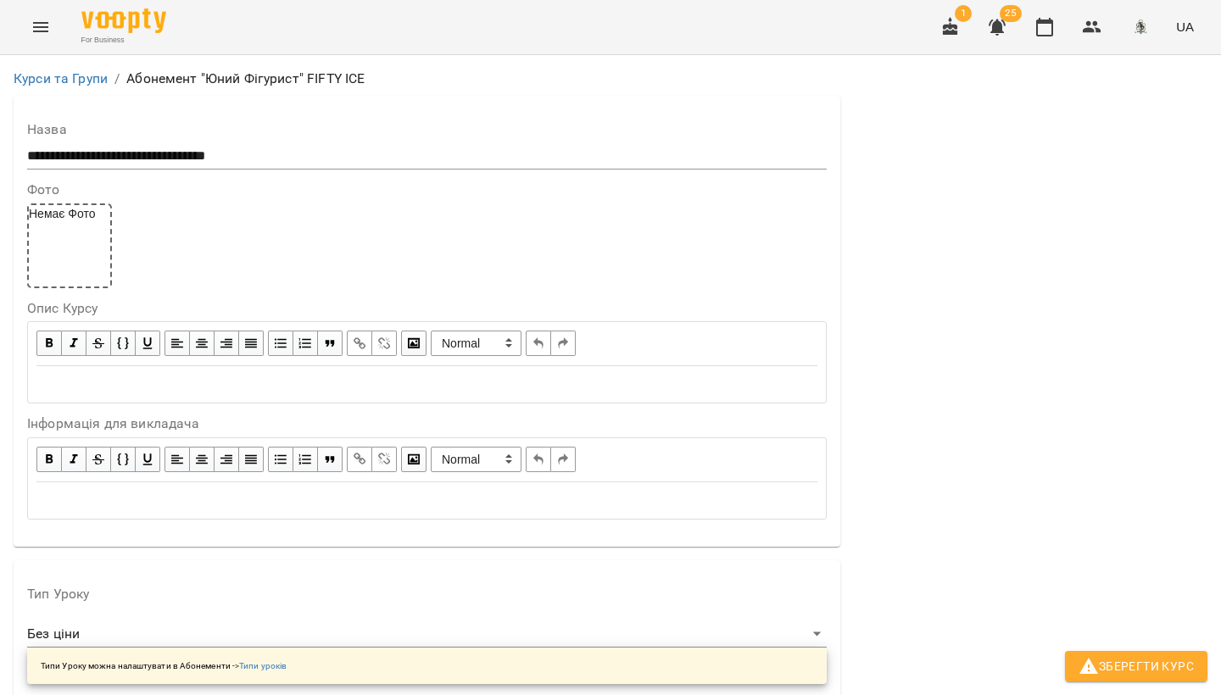
scroll to position [0, 0]
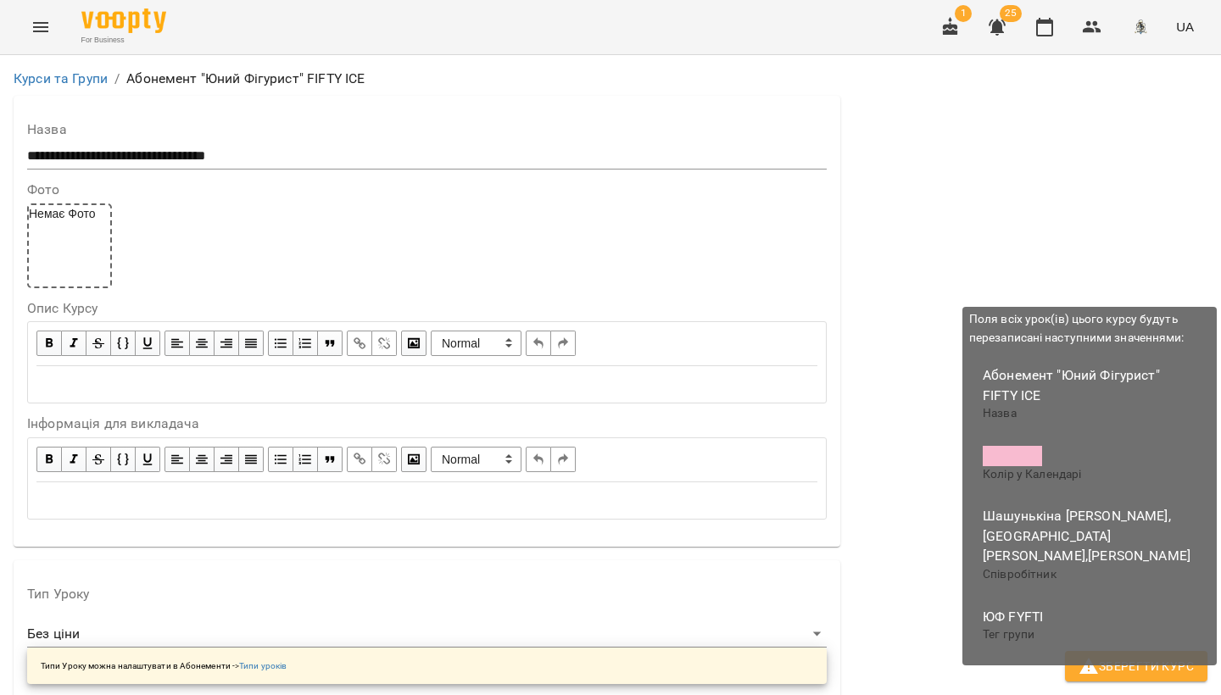
click at [1137, 676] on span "Зберегти Курс" at bounding box center [1136, 666] width 115 height 20
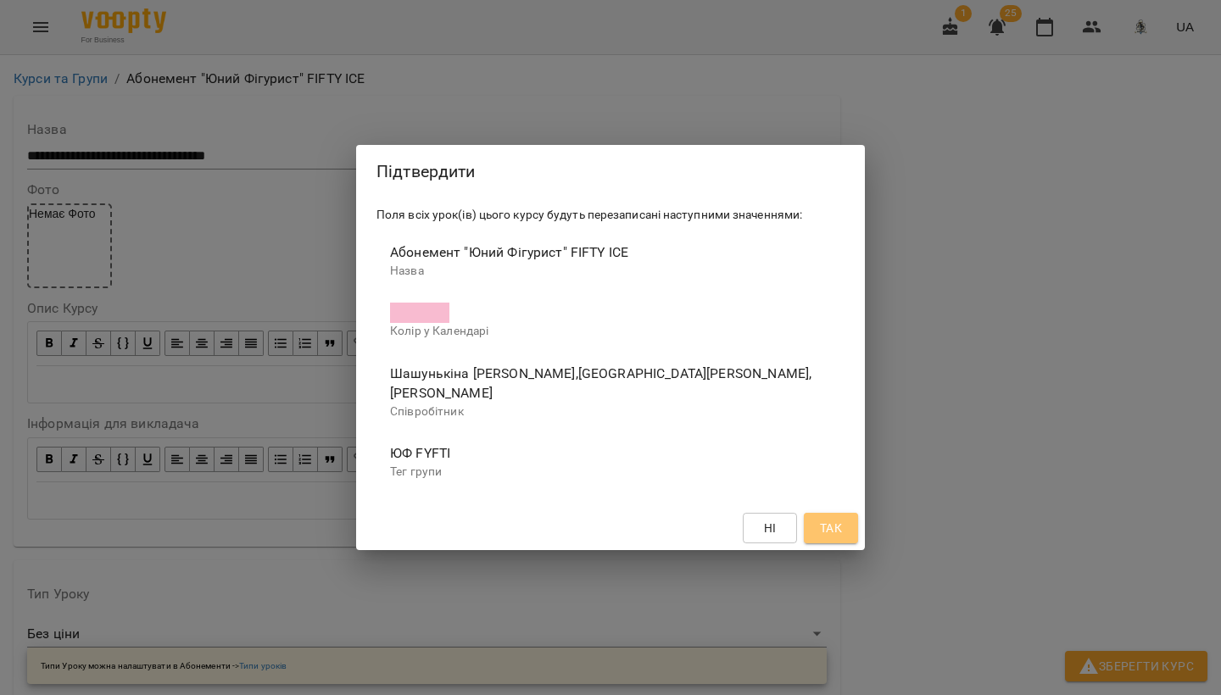
click at [817, 518] on span "Так" at bounding box center [830, 528] width 27 height 20
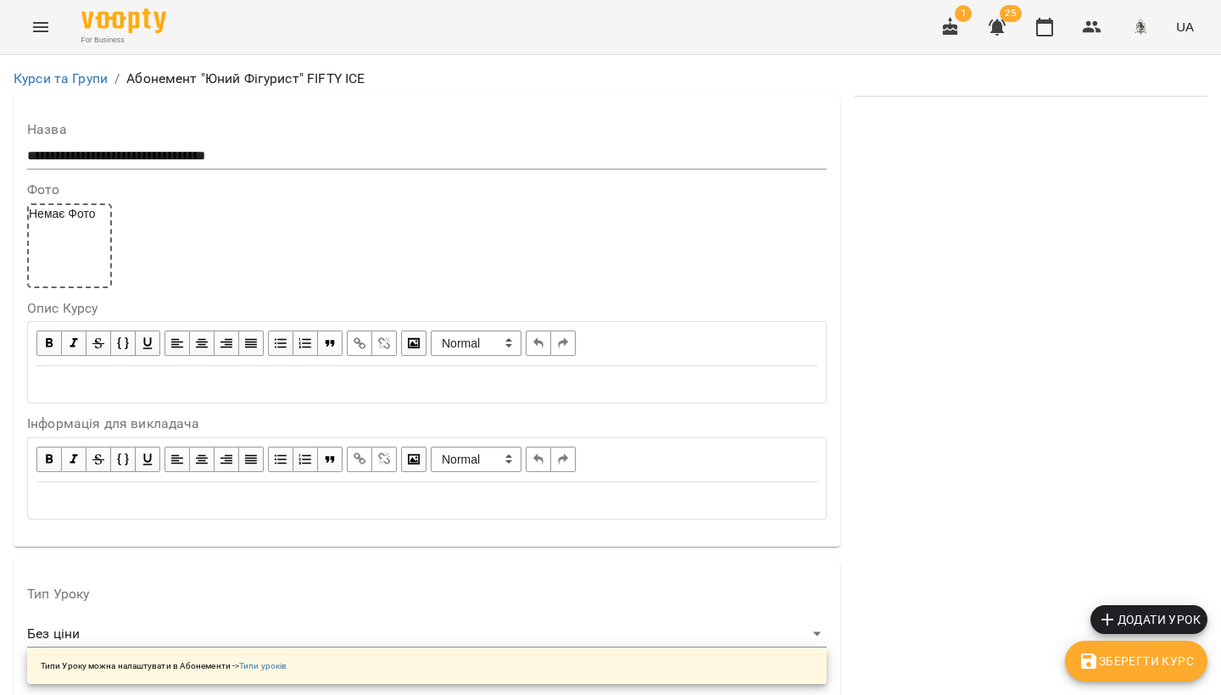
scroll to position [172, 0]
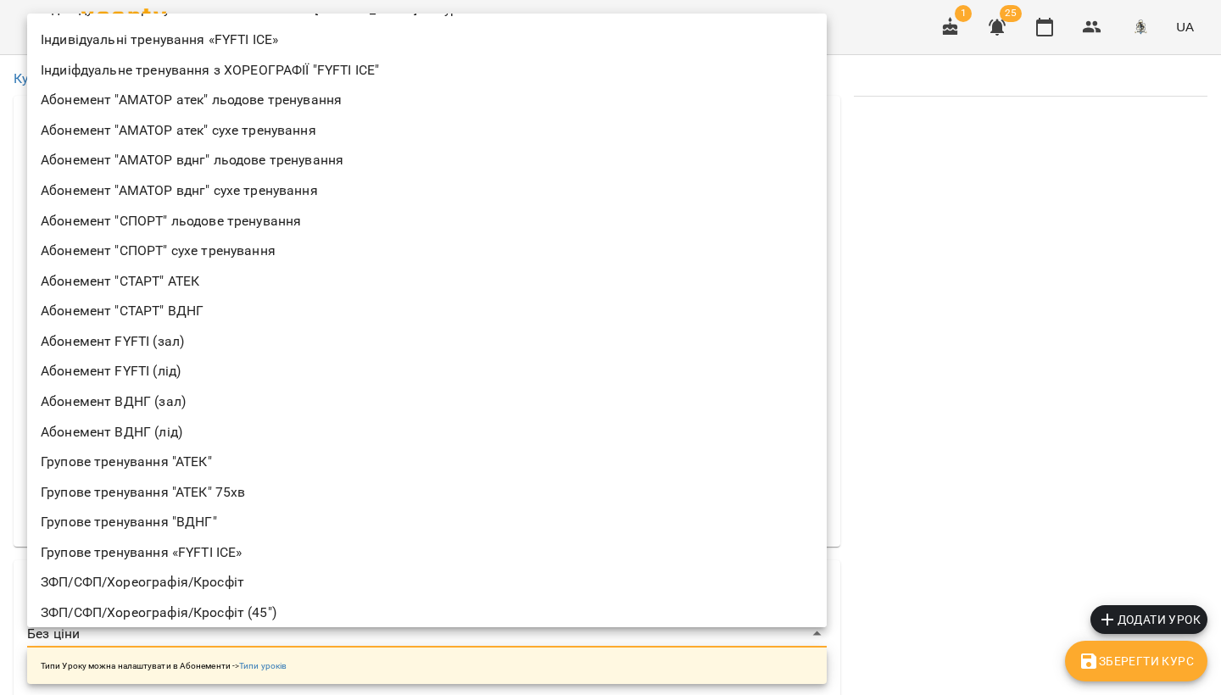
scroll to position [215, 0]
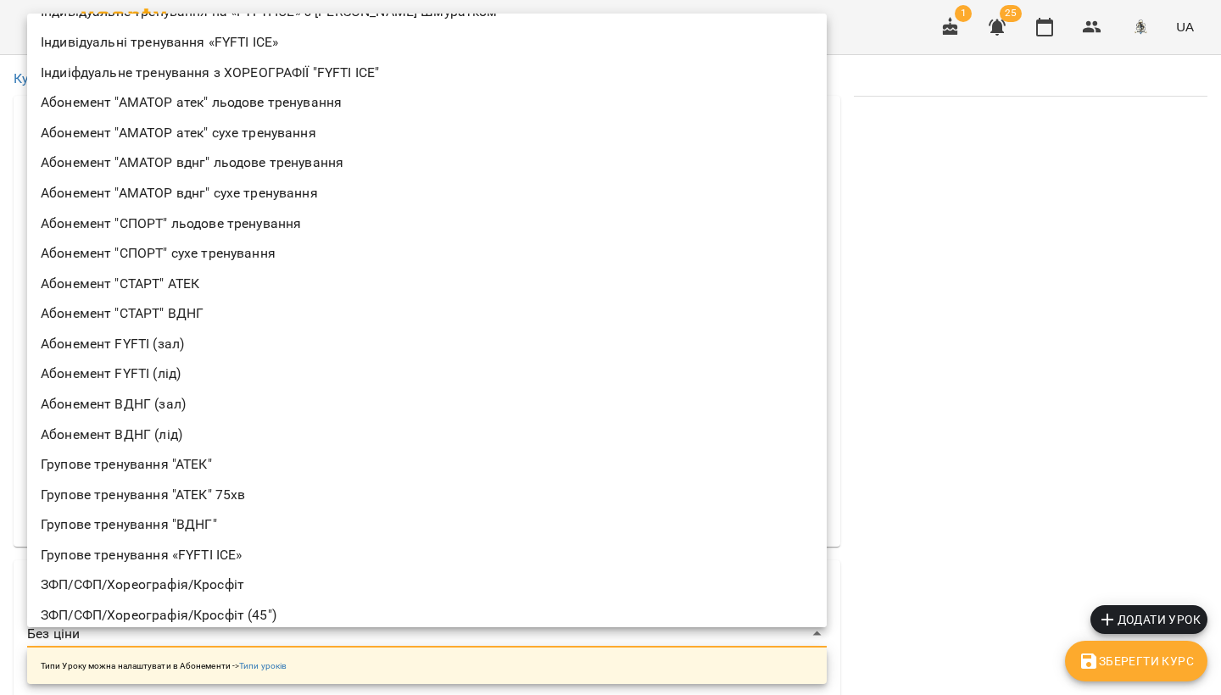
click at [132, 338] on li "Абонемент FYFTI (зал)" at bounding box center [427, 344] width 800 height 31
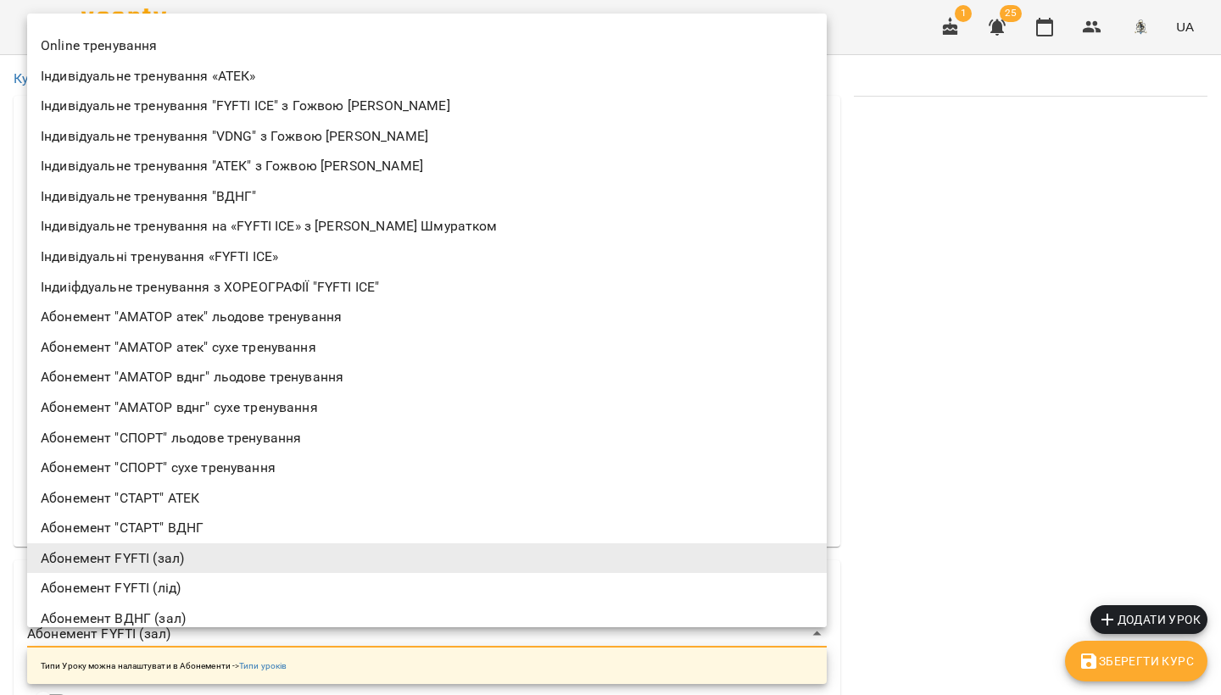
click at [72, 549] on li "Абонемент FYFTI (зал)" at bounding box center [427, 559] width 800 height 31
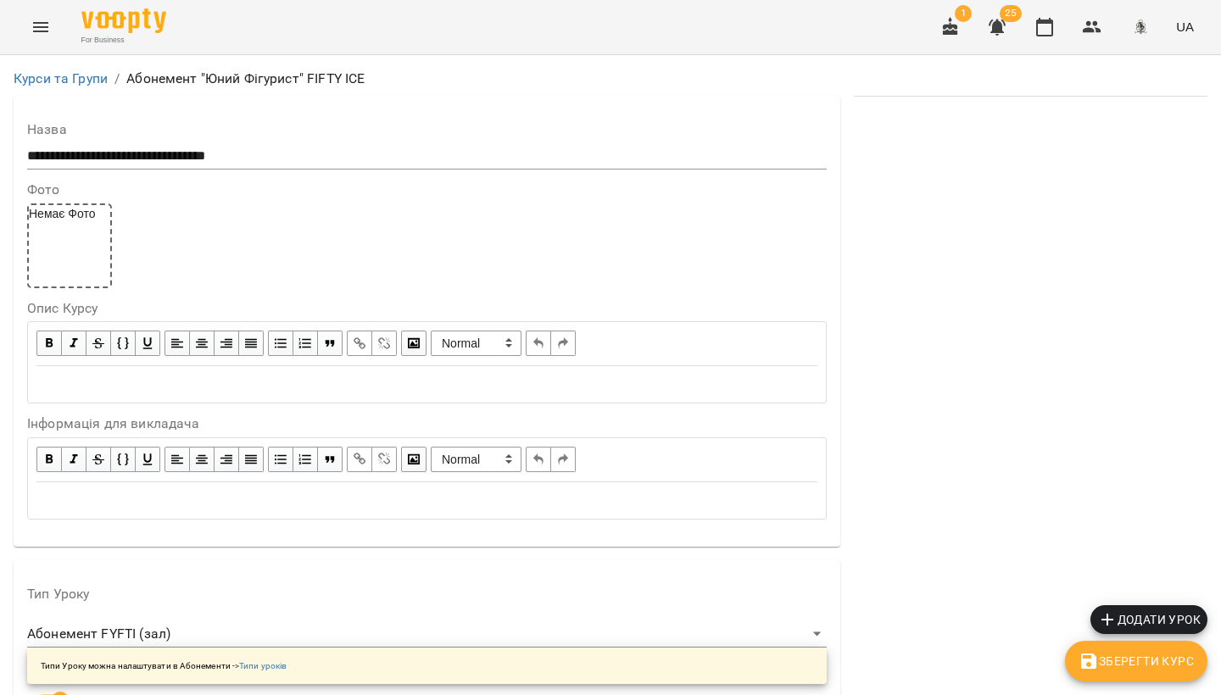
scroll to position [273, 0]
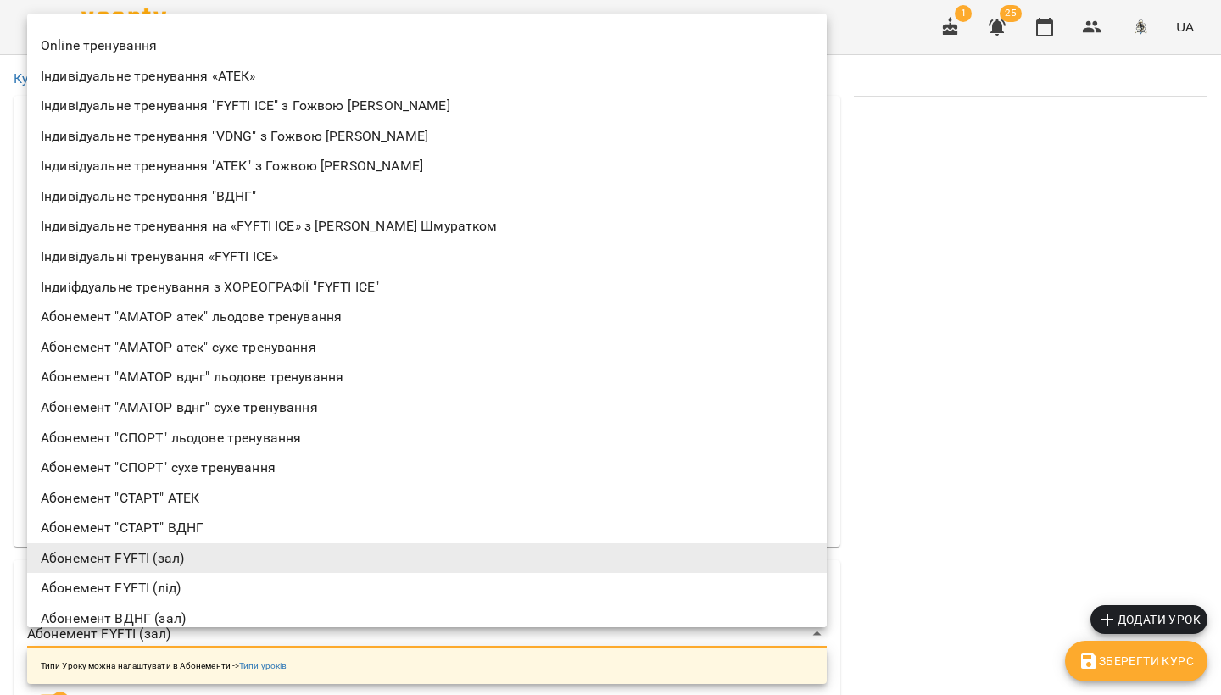
scroll to position [2, 0]
click at [129, 590] on li "Абонемент FYFTI (лід)" at bounding box center [427, 588] width 800 height 31
type input "**********"
type input "**"
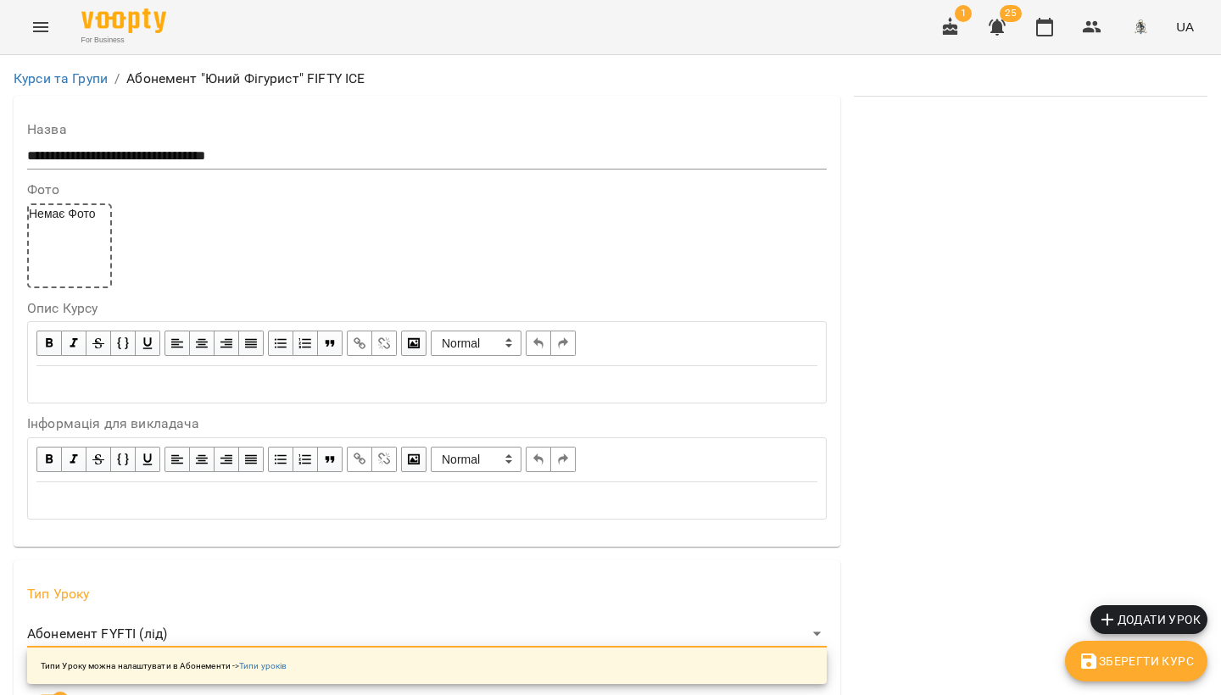
click at [455, 684] on label "Застосувати на всі уроки курсу" at bounding box center [420, 700] width 786 height 32
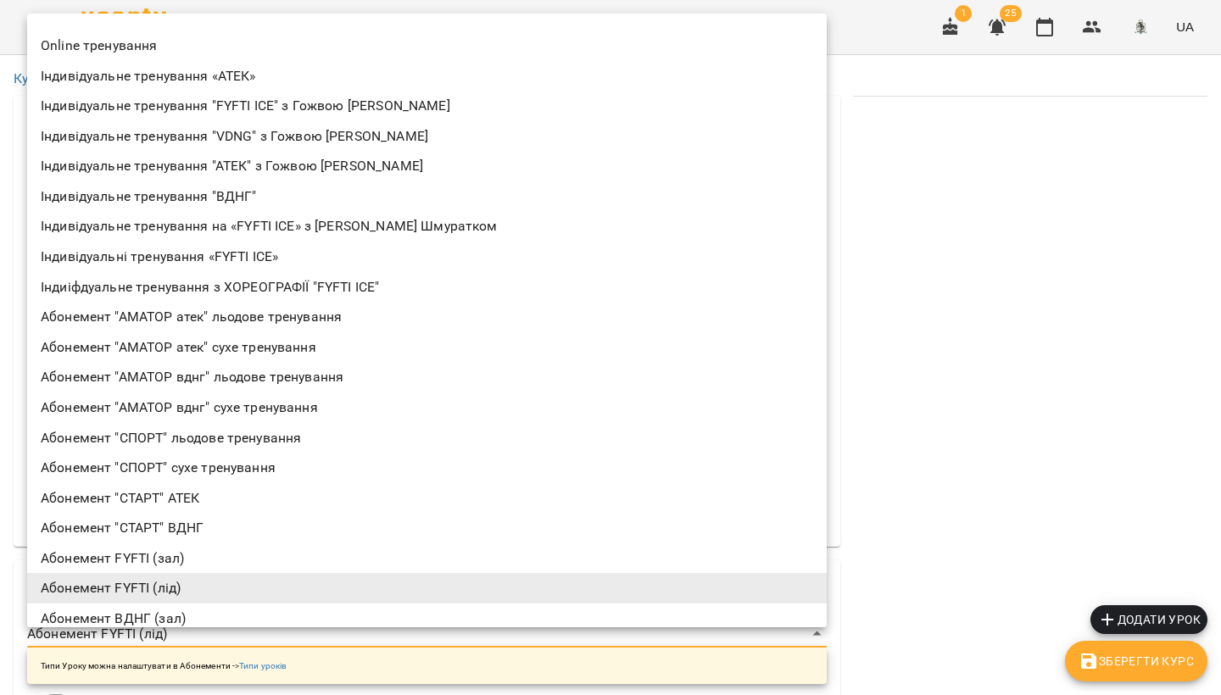
click at [951, 410] on div at bounding box center [610, 347] width 1221 height 695
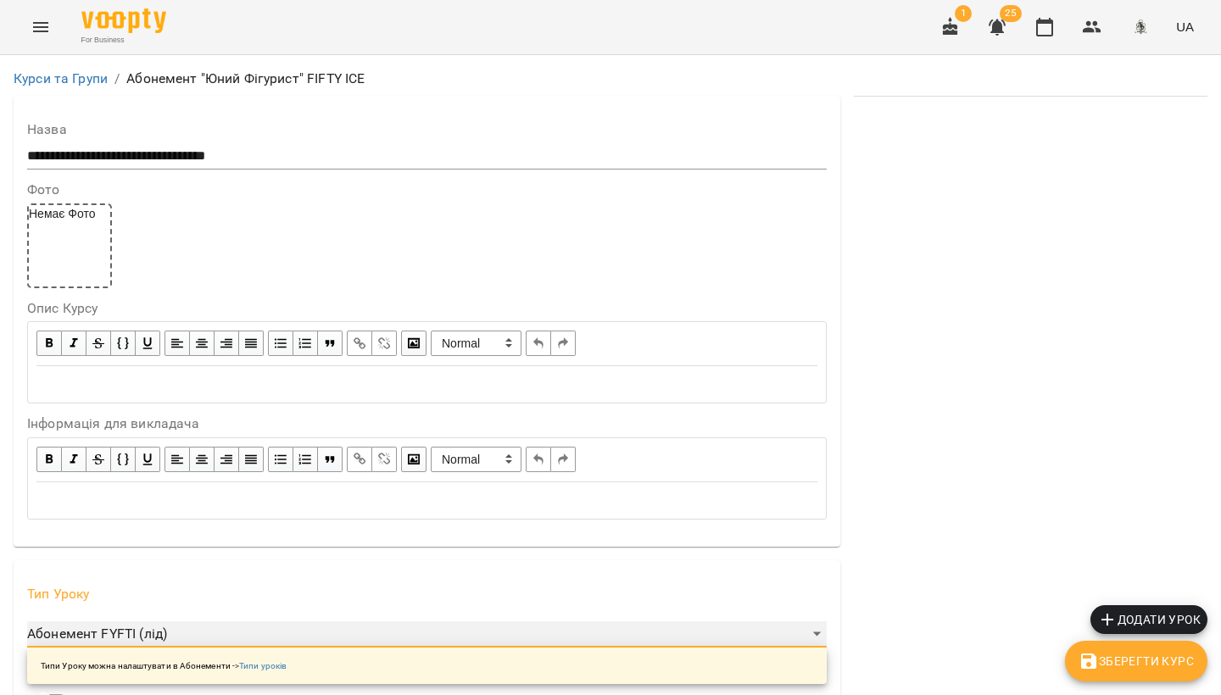
scroll to position [0, 0]
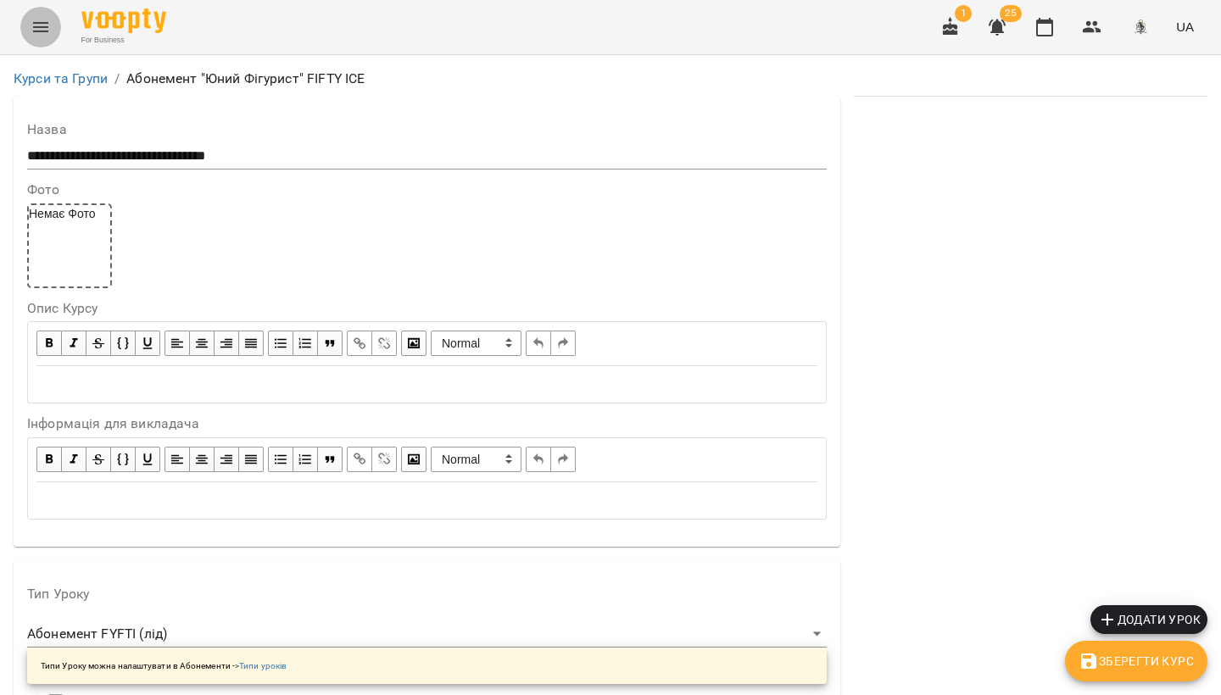
click at [36, 23] on icon "Menu" at bounding box center [40, 27] width 15 height 10
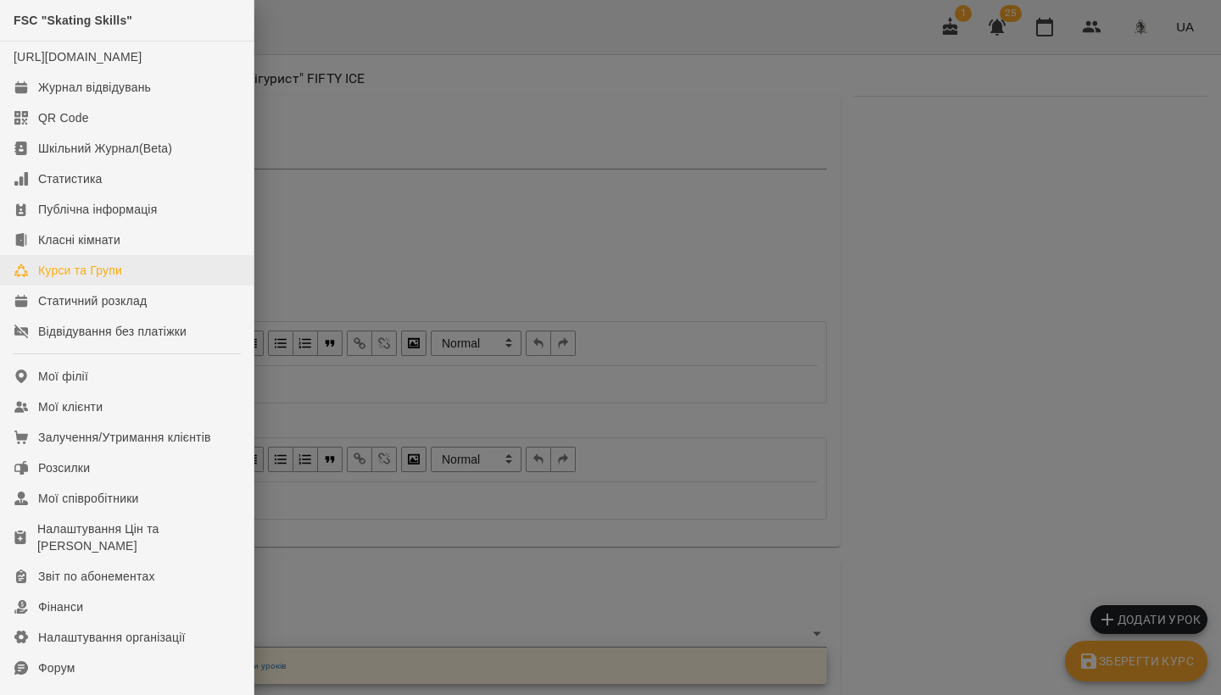
click at [96, 279] on div "Курси та Групи" at bounding box center [80, 270] width 84 height 17
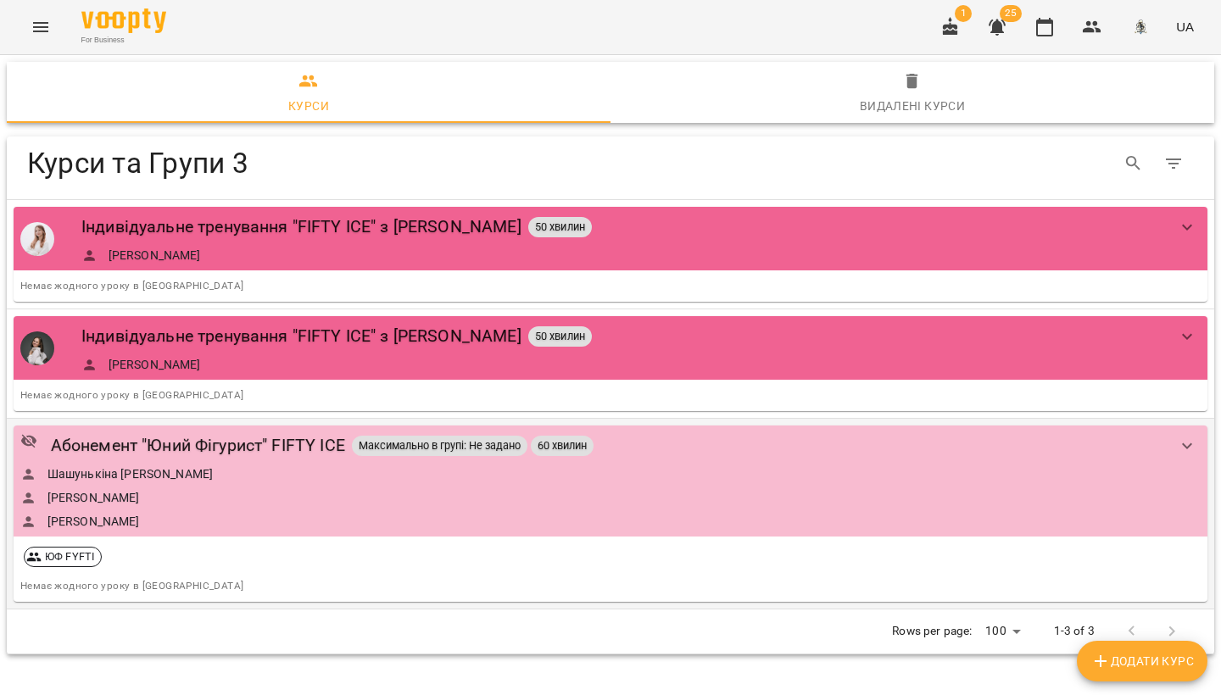
click at [1174, 444] on button "show more" at bounding box center [1187, 446] width 41 height 41
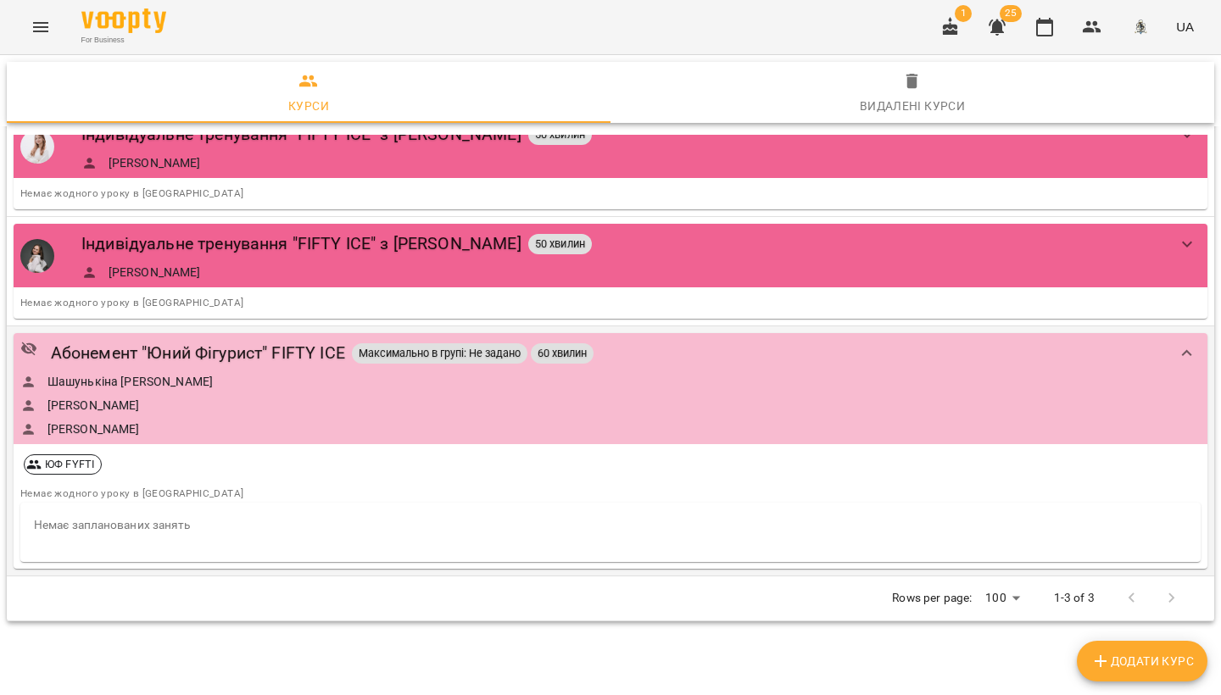
scroll to position [91, 0]
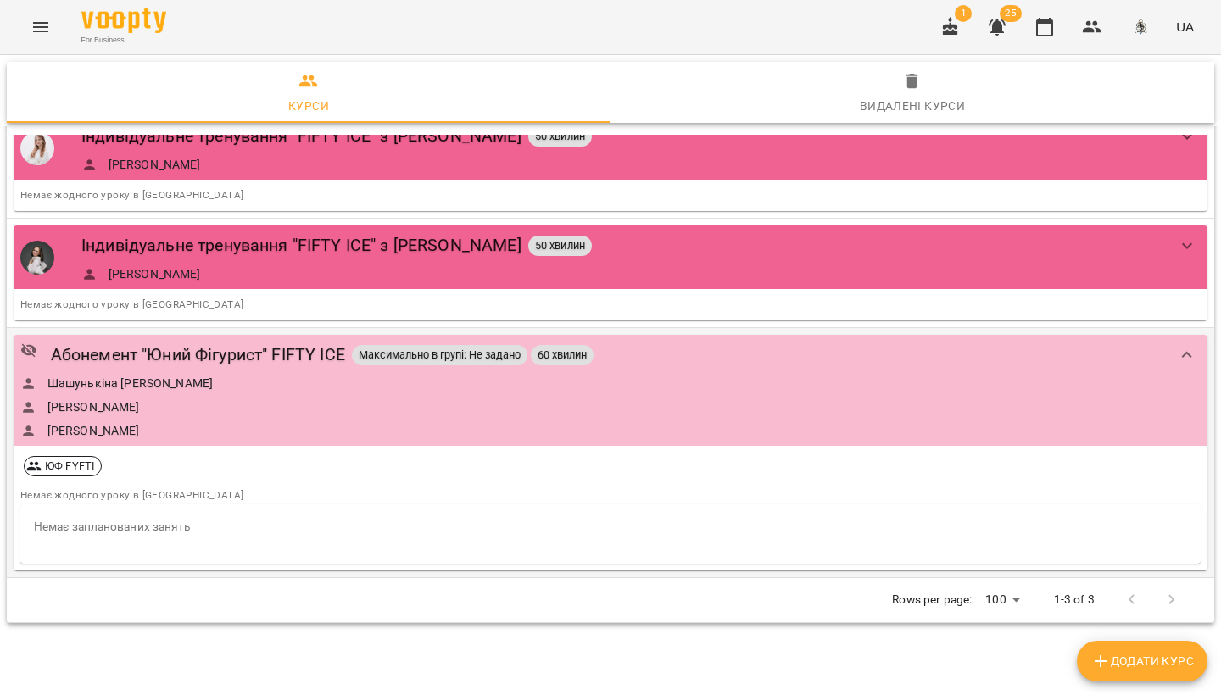
click at [659, 422] on div "[PERSON_NAME]" at bounding box center [593, 430] width 1146 height 17
click at [165, 352] on div "Абонемент "Юний Фігурист" FIFTY ICE" at bounding box center [198, 355] width 294 height 26
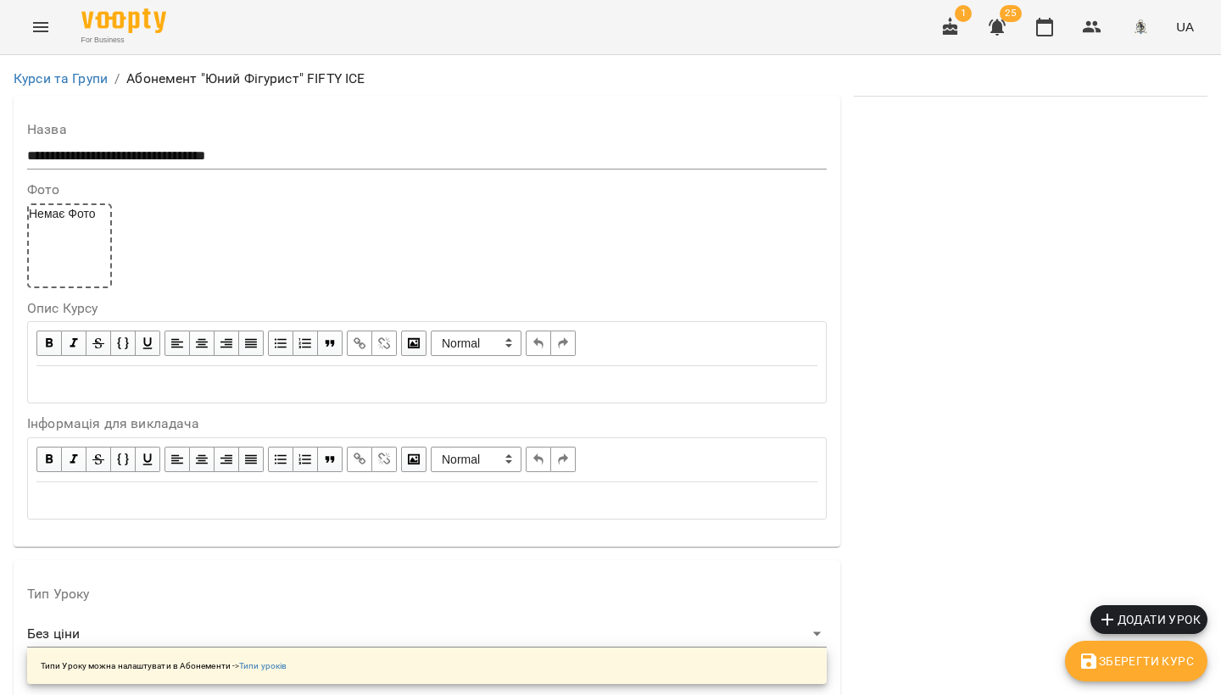
scroll to position [1408, 0]
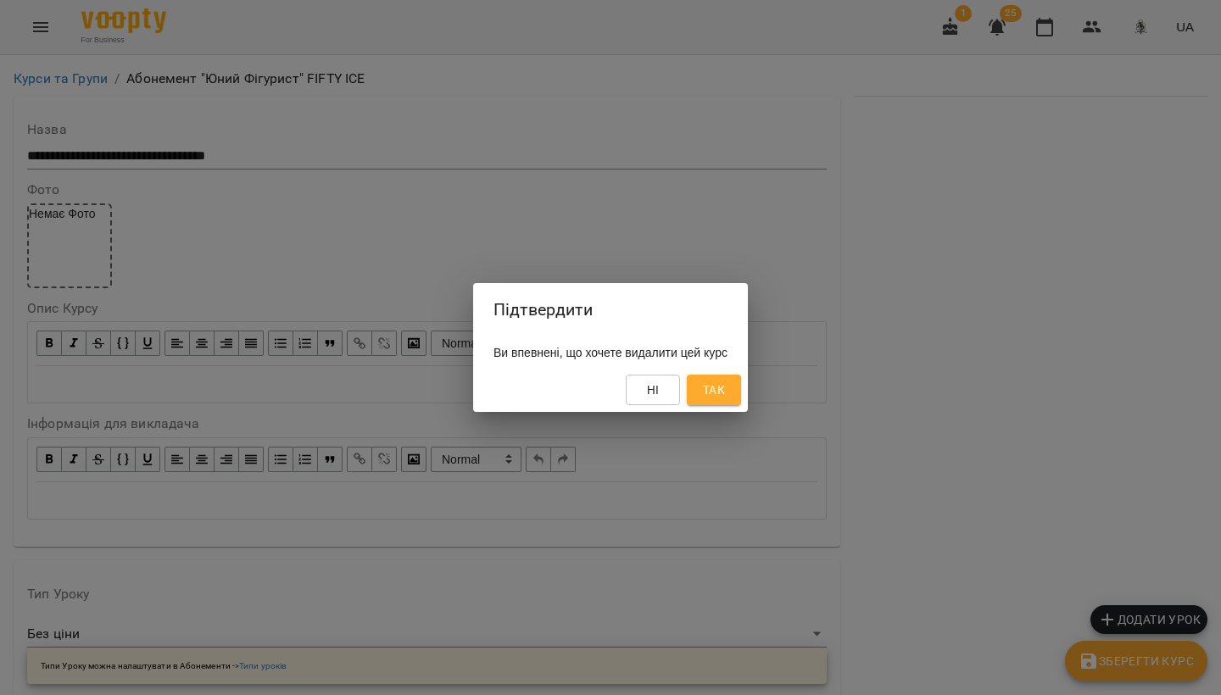
click at [725, 397] on span "Так" at bounding box center [714, 390] width 22 height 20
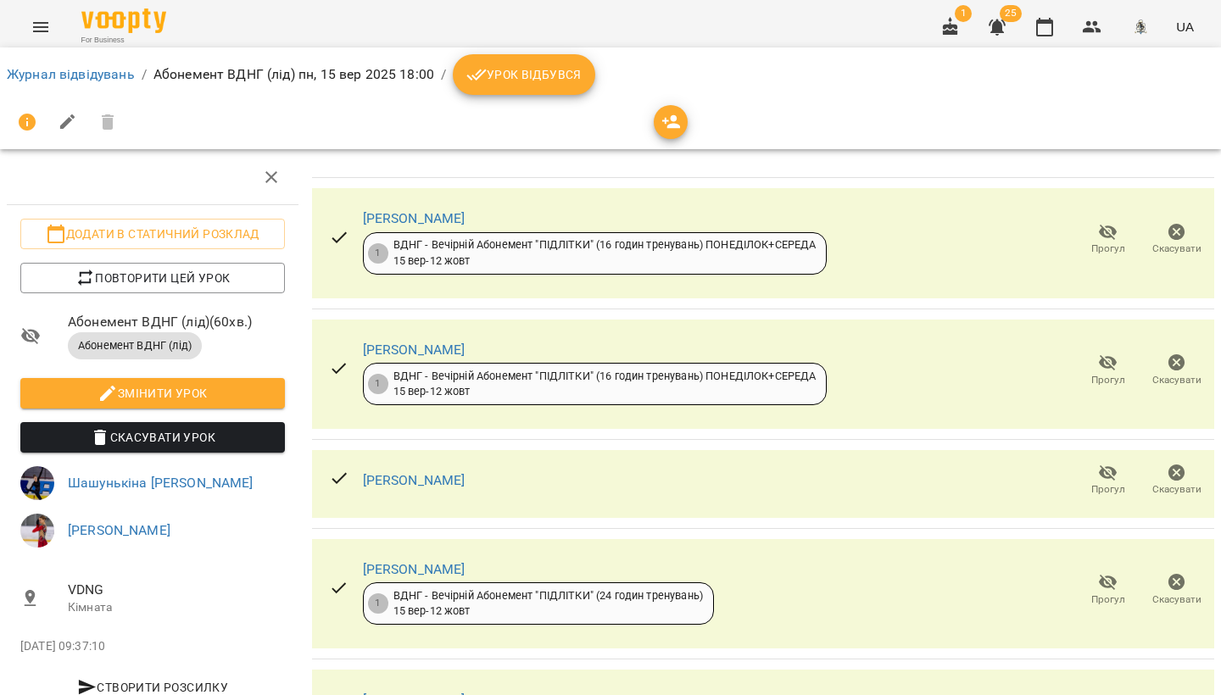
scroll to position [713, 0]
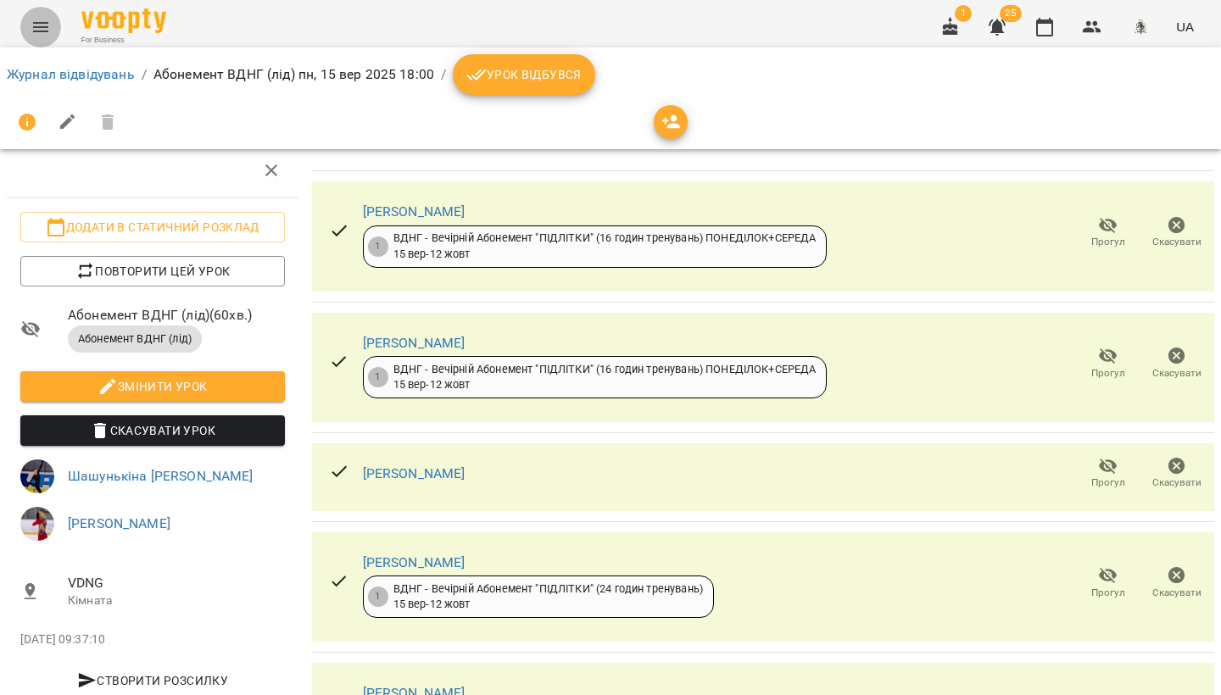
click at [49, 31] on icon "Menu" at bounding box center [41, 27] width 20 height 20
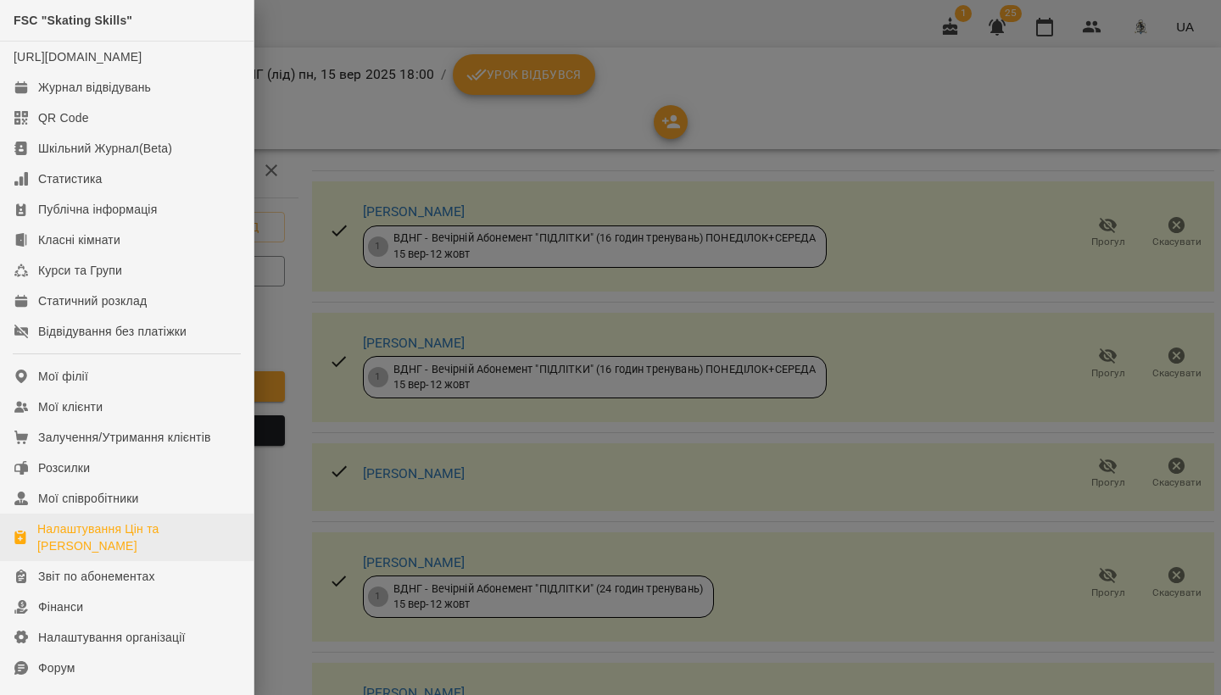
click at [61, 551] on div "Налаштування Цін та Абонементів" at bounding box center [138, 538] width 203 height 34
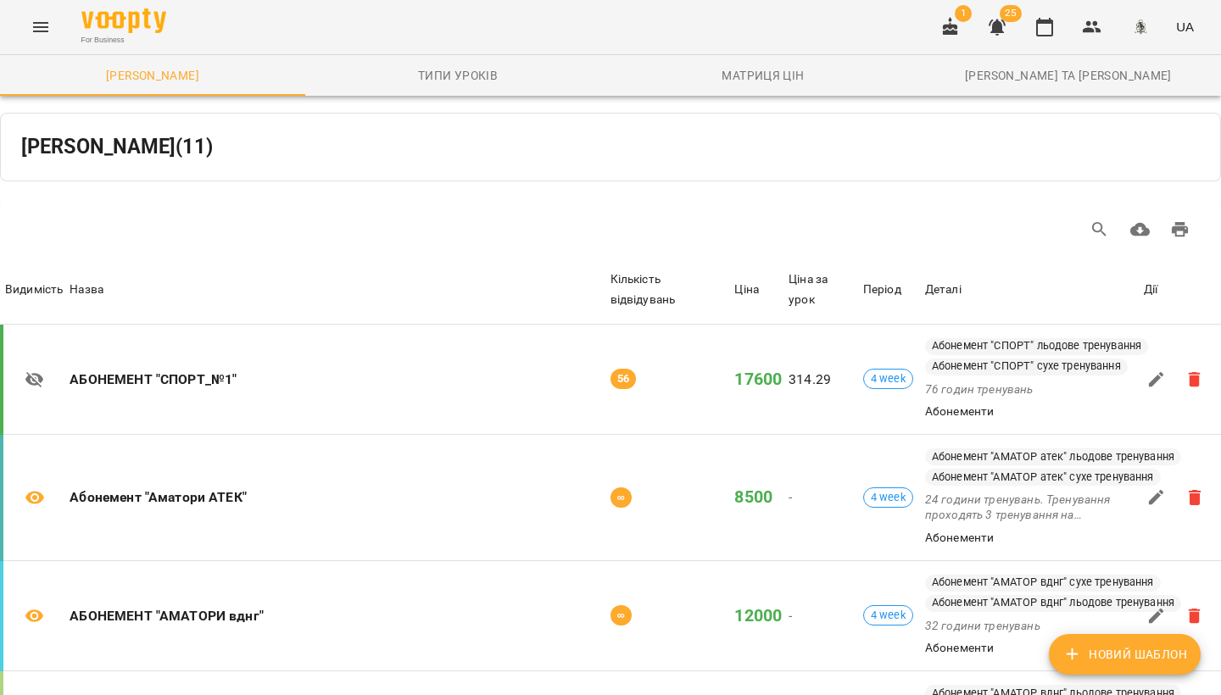
click at [31, 27] on icon "Menu" at bounding box center [41, 27] width 20 height 20
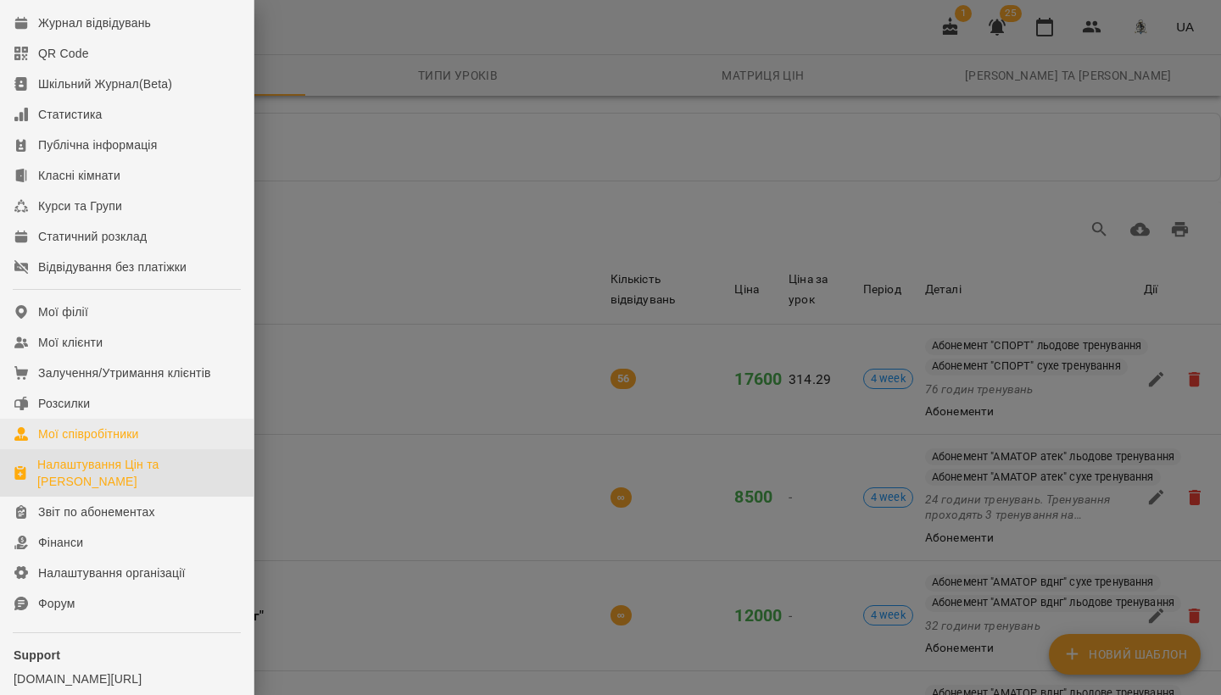
scroll to position [64, 0]
click at [94, 521] on div "Звіт по абонементах" at bounding box center [96, 513] width 117 height 17
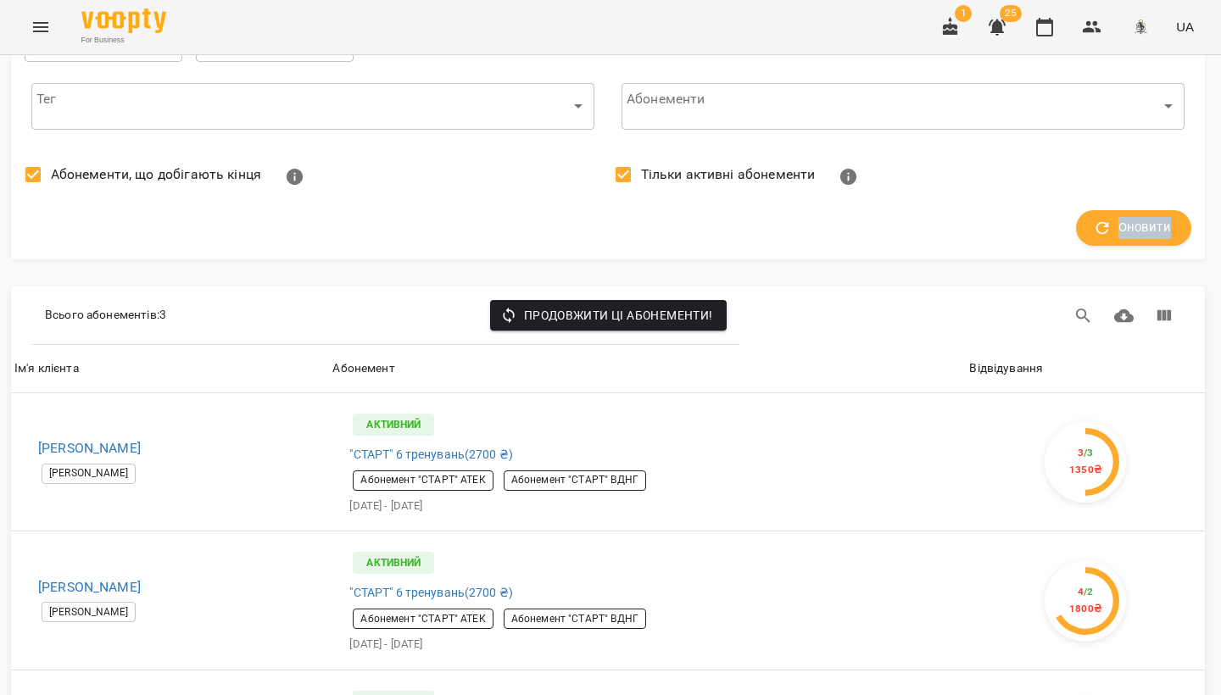
scroll to position [0, 7]
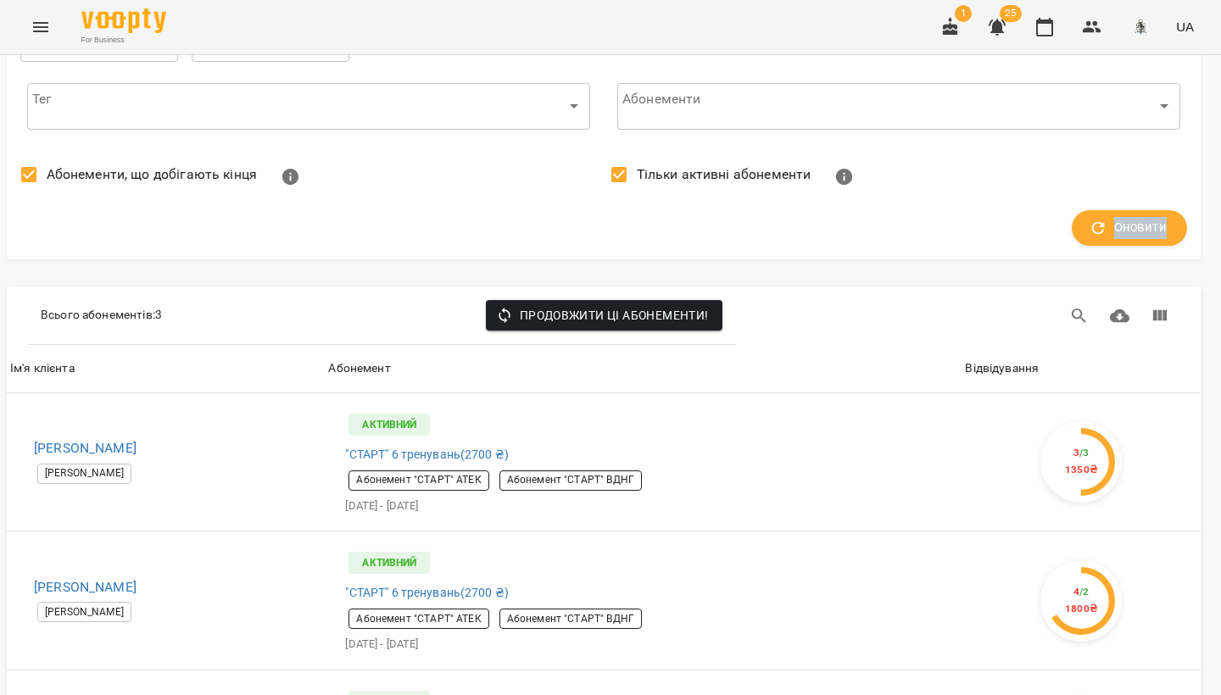
drag, startPoint x: 1220, startPoint y: 229, endPoint x: 1219, endPoint y: 176, distance: 52.6
click at [1220, 176] on div "**********" at bounding box center [603, 408] width 1235 height 934
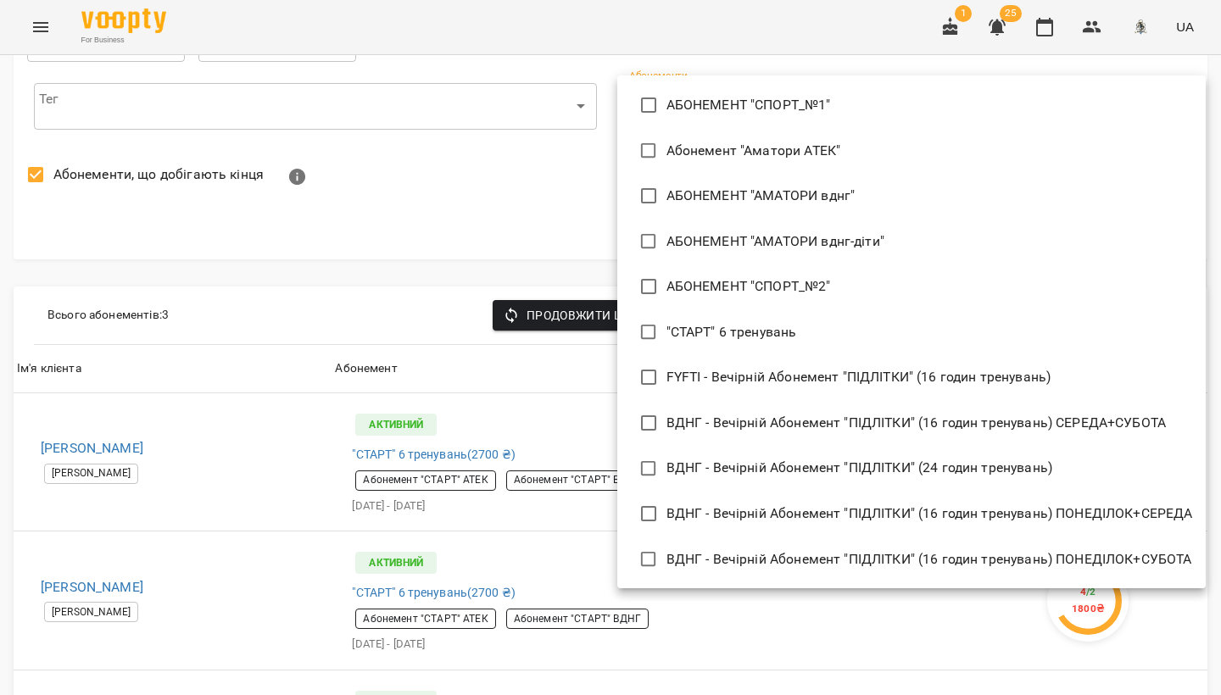
click at [1156, 108] on body "**********" at bounding box center [610, 379] width 1221 height 975
type input "**********"
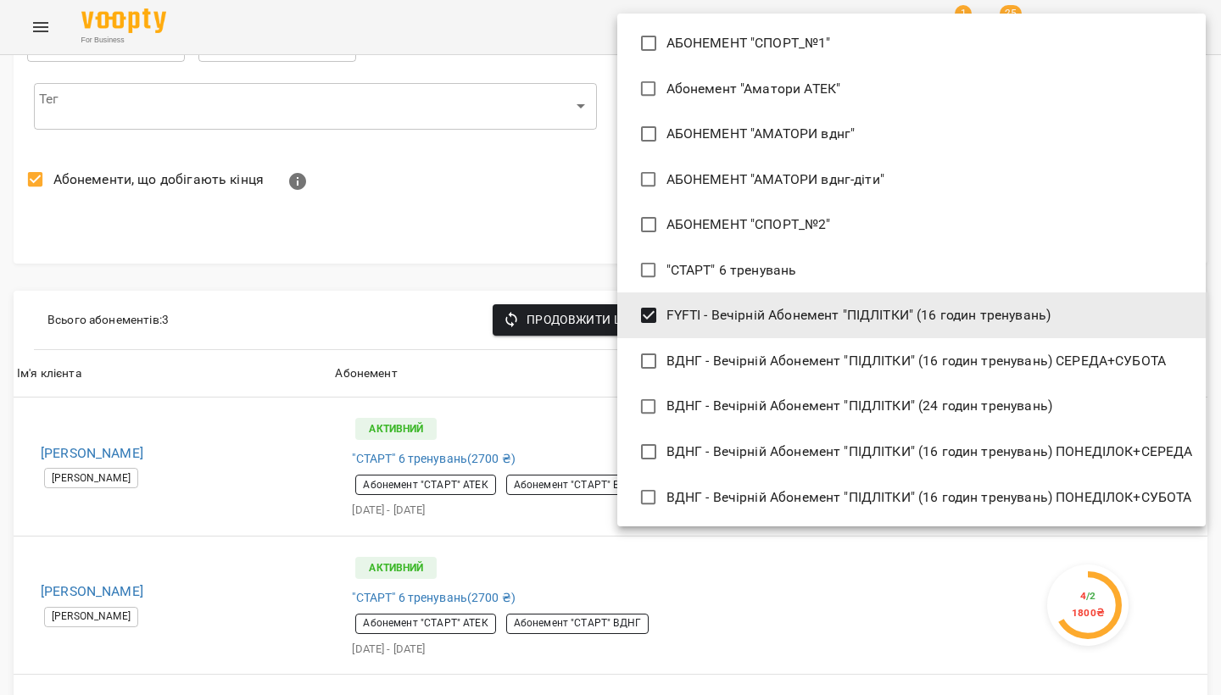
click at [550, 226] on div at bounding box center [610, 347] width 1221 height 695
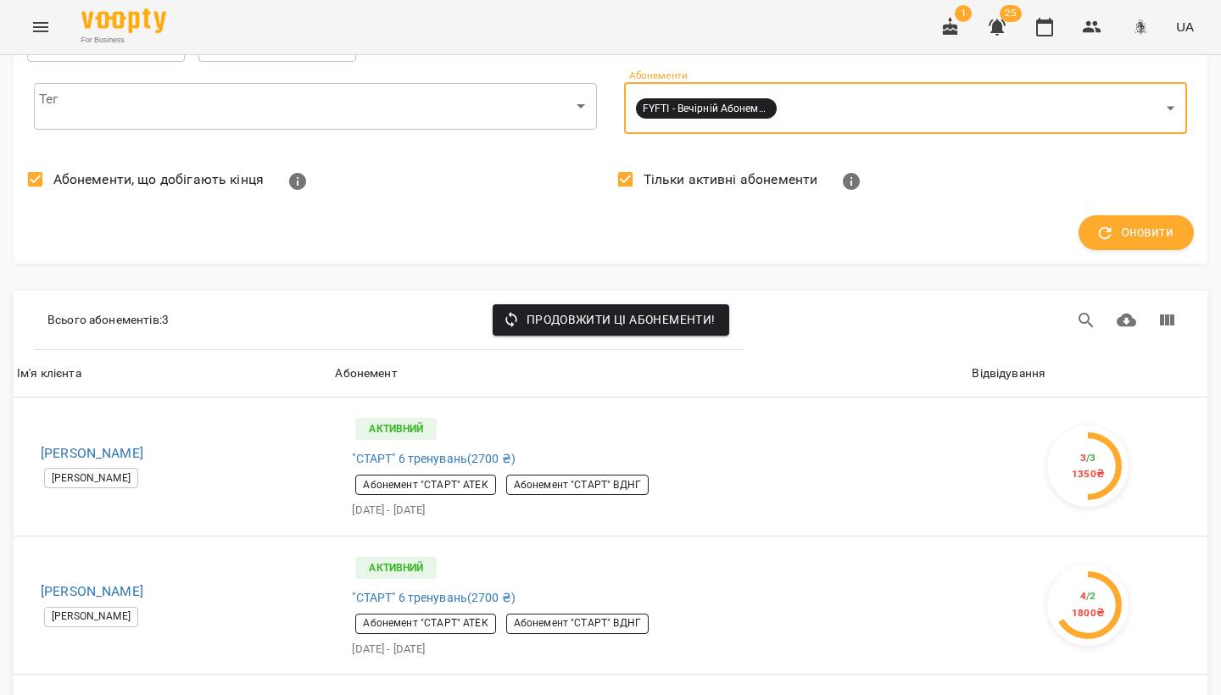
click at [1120, 238] on span "Оновити" at bounding box center [1136, 233] width 75 height 22
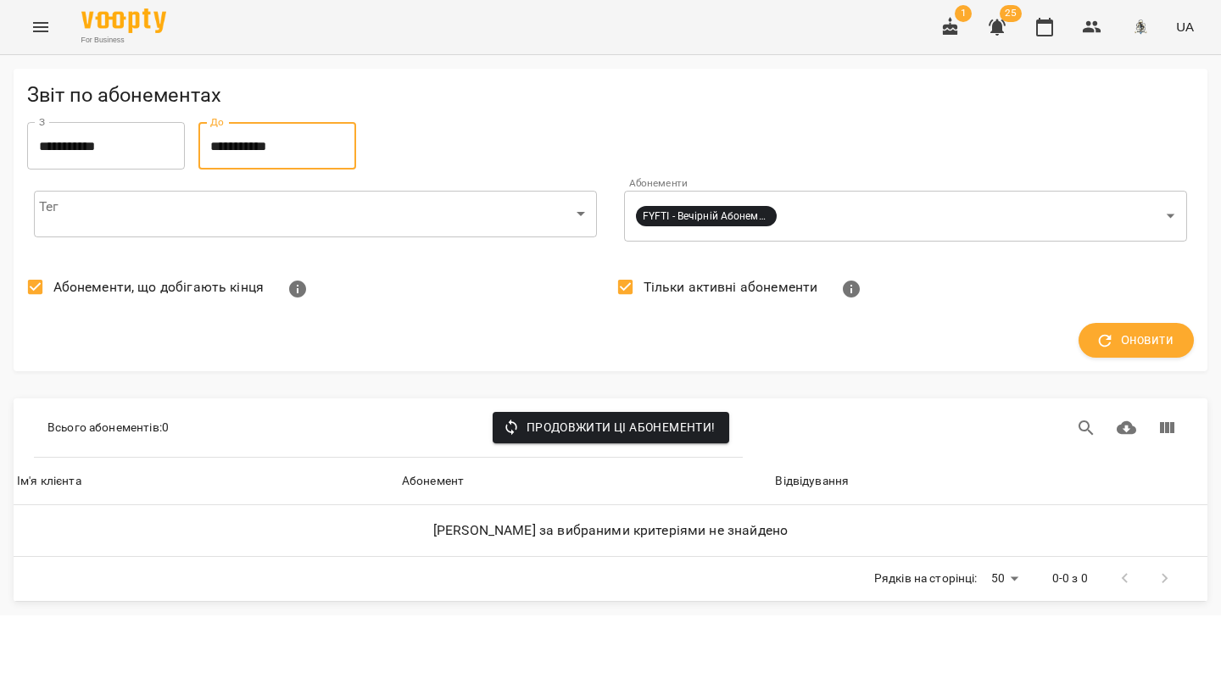
click at [255, 142] on input "**********" at bounding box center [277, 145] width 158 height 47
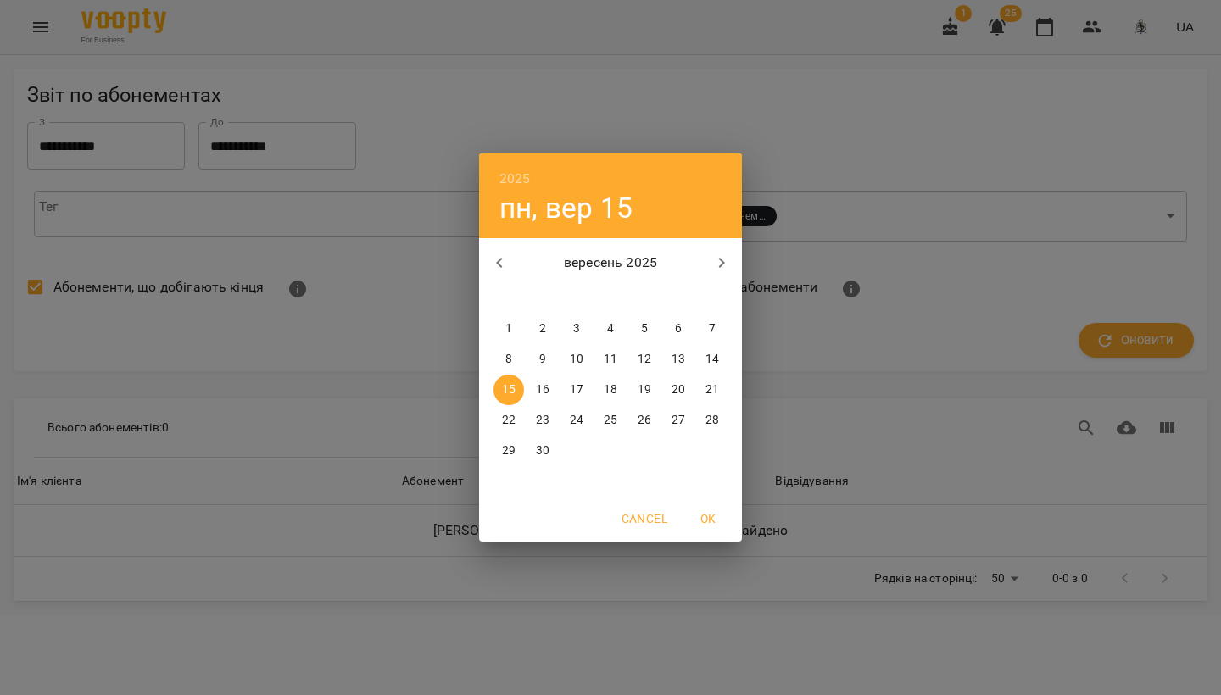
click at [717, 262] on icon "button" at bounding box center [721, 263] width 20 height 20
drag, startPoint x: 644, startPoint y: 451, endPoint x: 683, endPoint y: 485, distance: 51.7
click at [644, 451] on p "31" at bounding box center [645, 451] width 14 height 17
type input "**********"
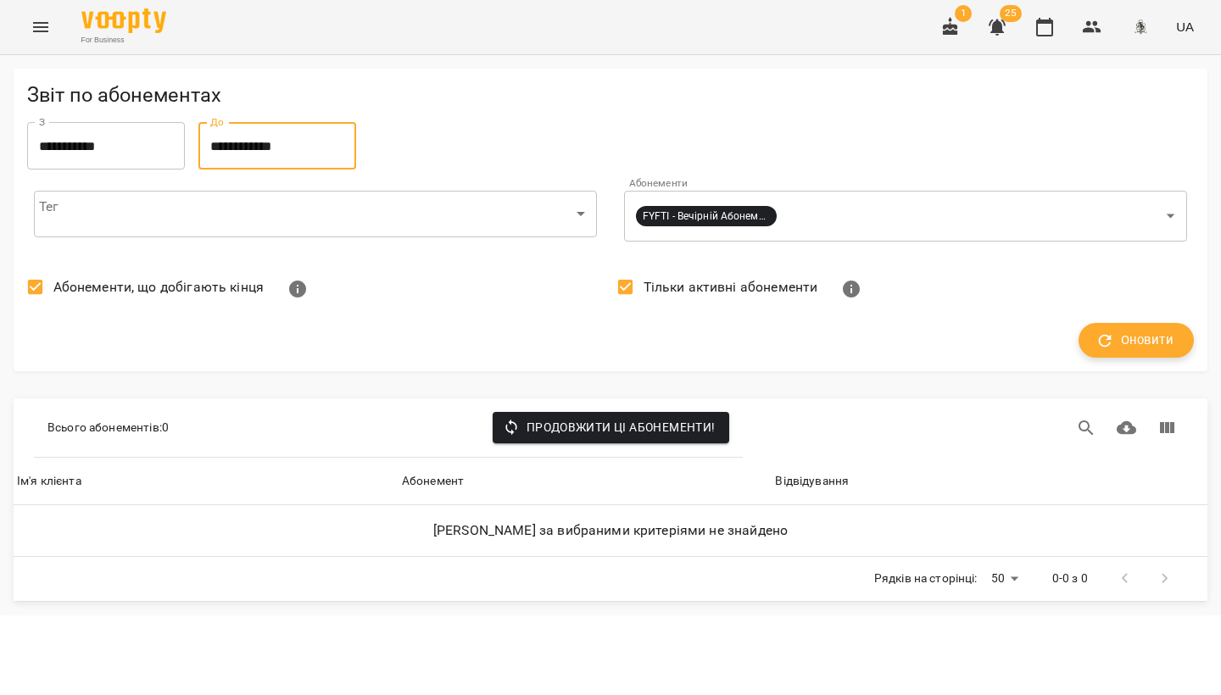
click at [1188, 349] on div "Оновити" at bounding box center [610, 341] width 1167 height 36
click at [1149, 343] on span "Оновити" at bounding box center [1136, 341] width 75 height 22
click at [595, 418] on span "Продовжити ці абонементи!" at bounding box center [610, 427] width 209 height 20
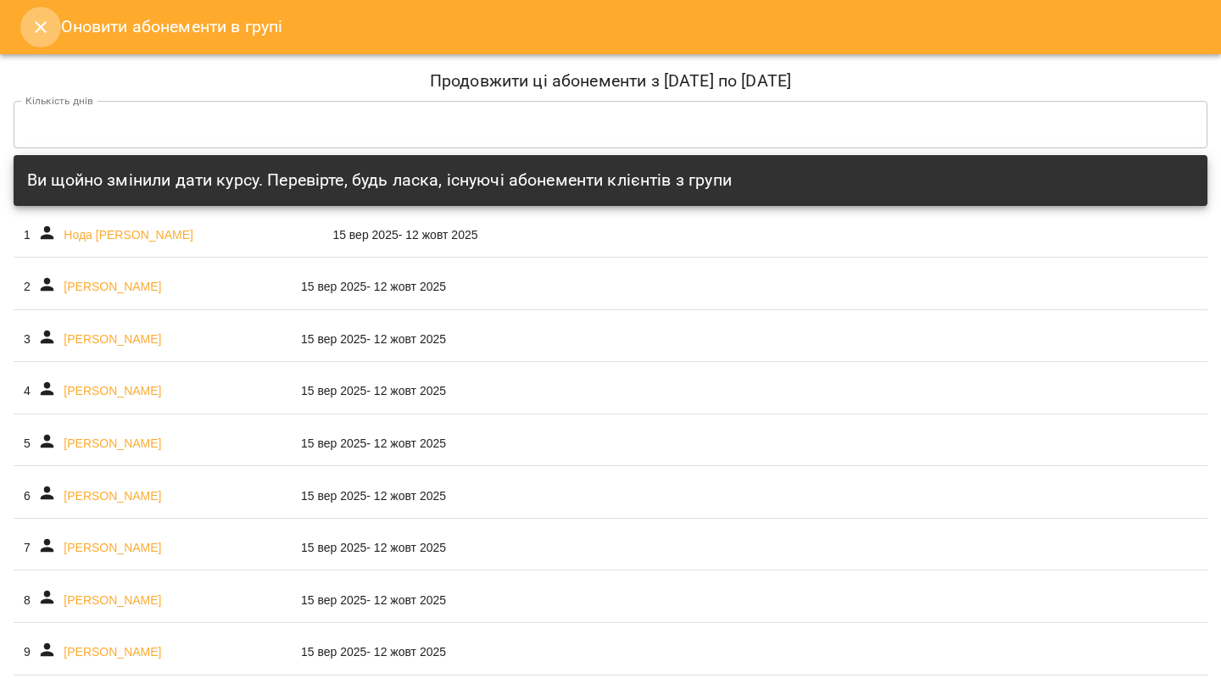
click at [31, 20] on icon "Close" at bounding box center [41, 27] width 20 height 20
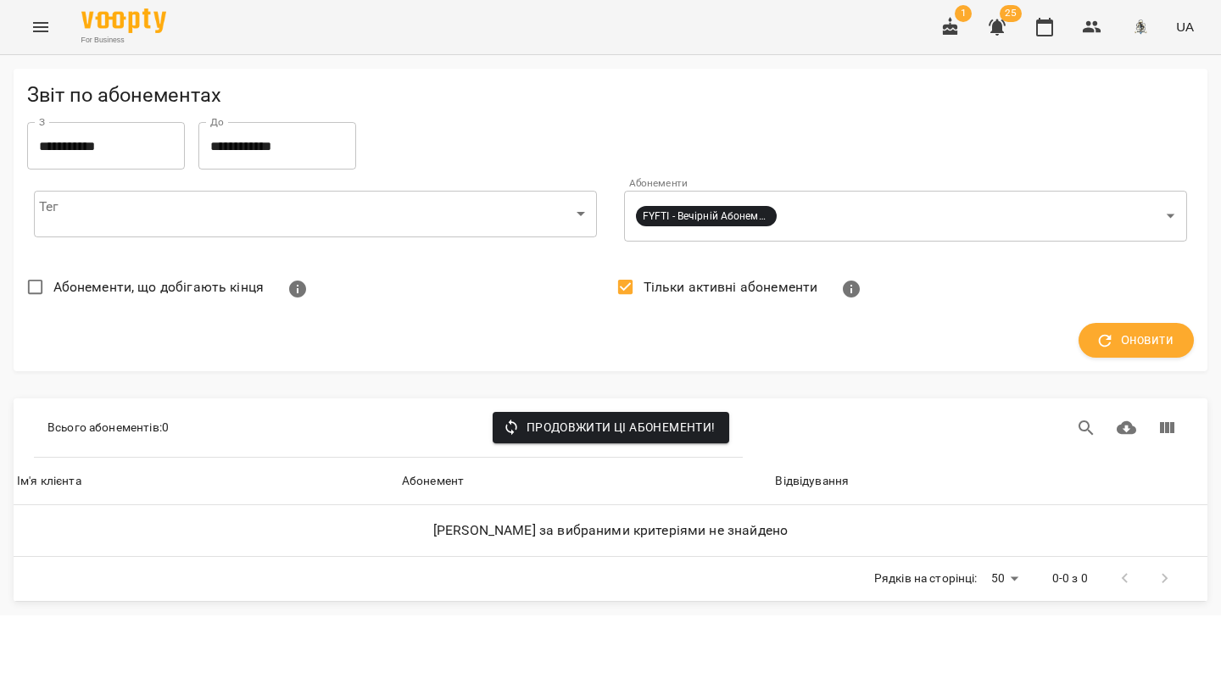
drag, startPoint x: 577, startPoint y: 305, endPoint x: 605, endPoint y: 306, distance: 27.1
click at [577, 305] on div "Абонементи, що добігають кінця" at bounding box center [315, 289] width 590 height 54
click at [1103, 339] on icon "button" at bounding box center [1105, 341] width 19 height 19
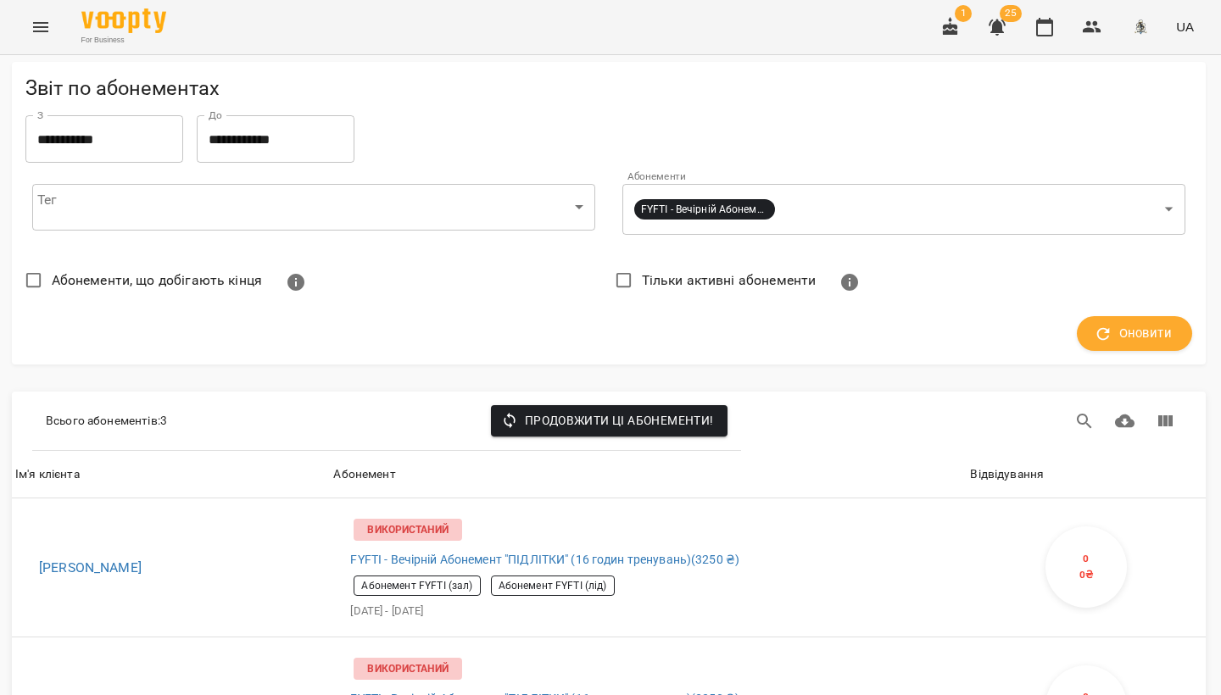
scroll to position [288, 2]
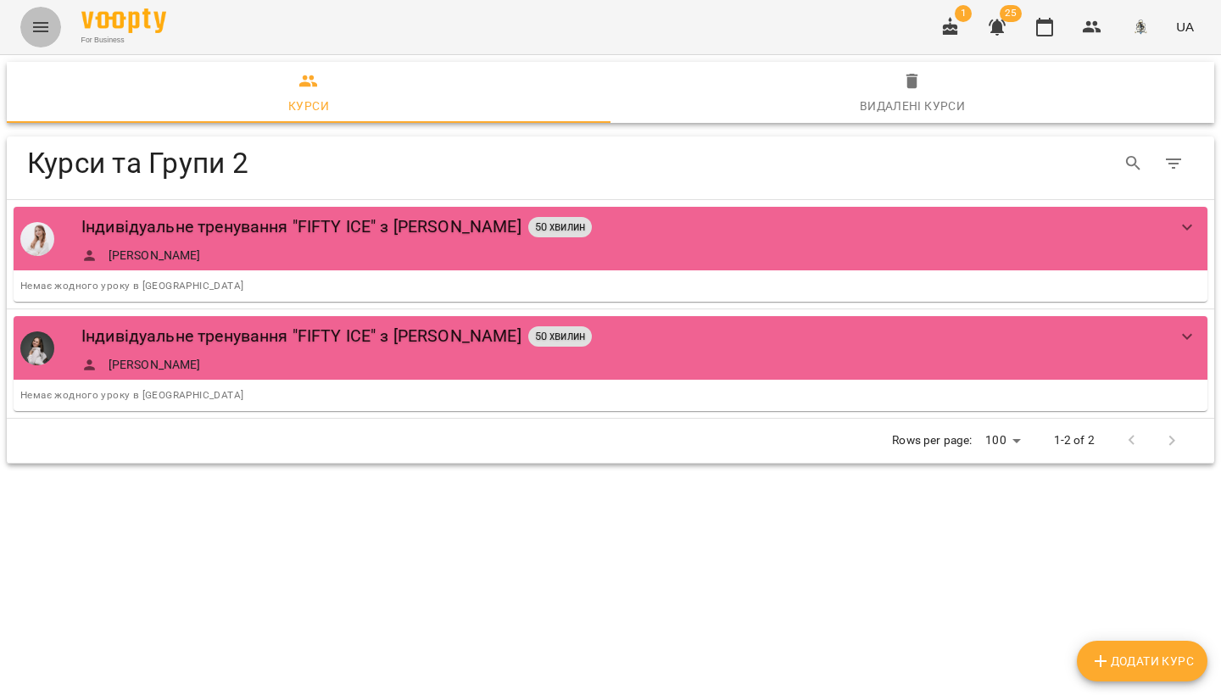
click at [46, 30] on icon "Menu" at bounding box center [41, 27] width 20 height 20
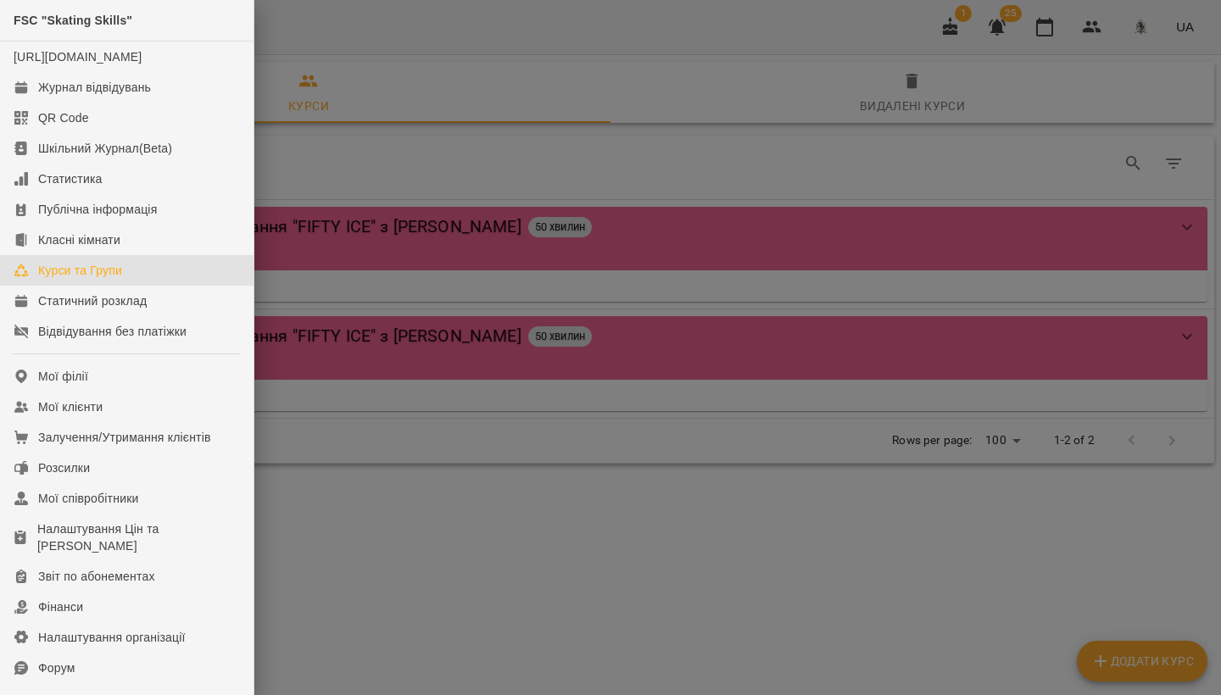
drag, startPoint x: 1101, startPoint y: 14, endPoint x: 1096, endPoint y: 23, distance: 10.2
click at [1101, 15] on div at bounding box center [610, 347] width 1221 height 695
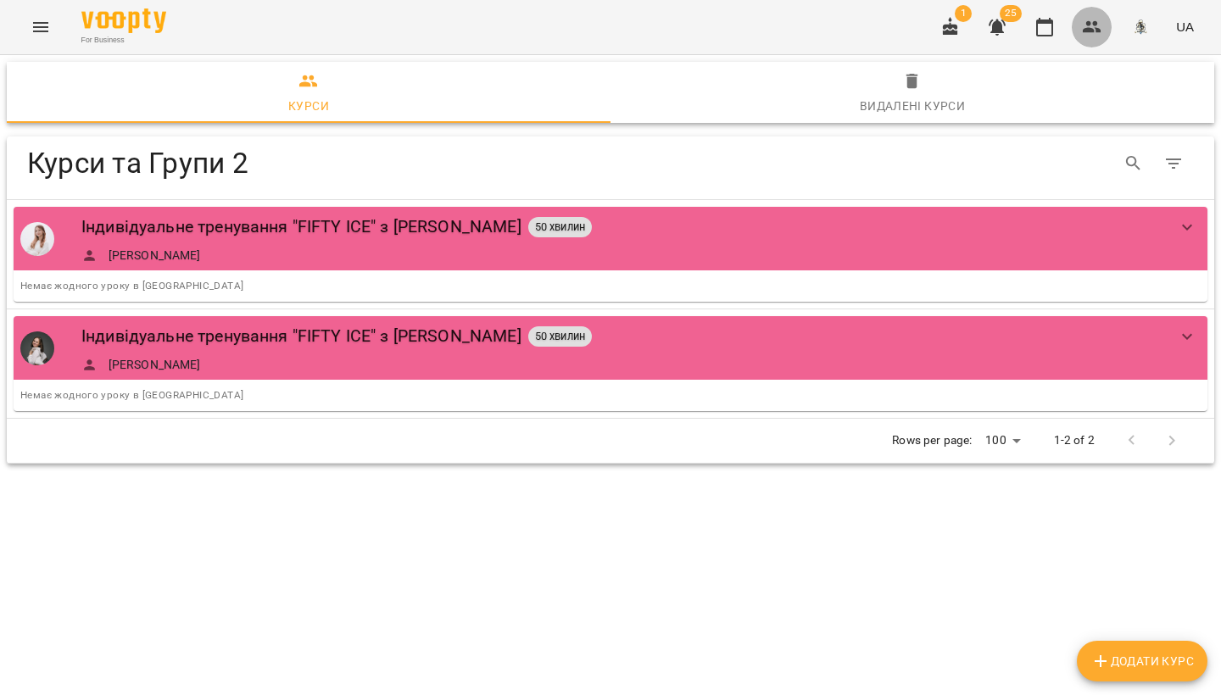
click at [1096, 24] on icon "button" at bounding box center [1092, 27] width 19 height 12
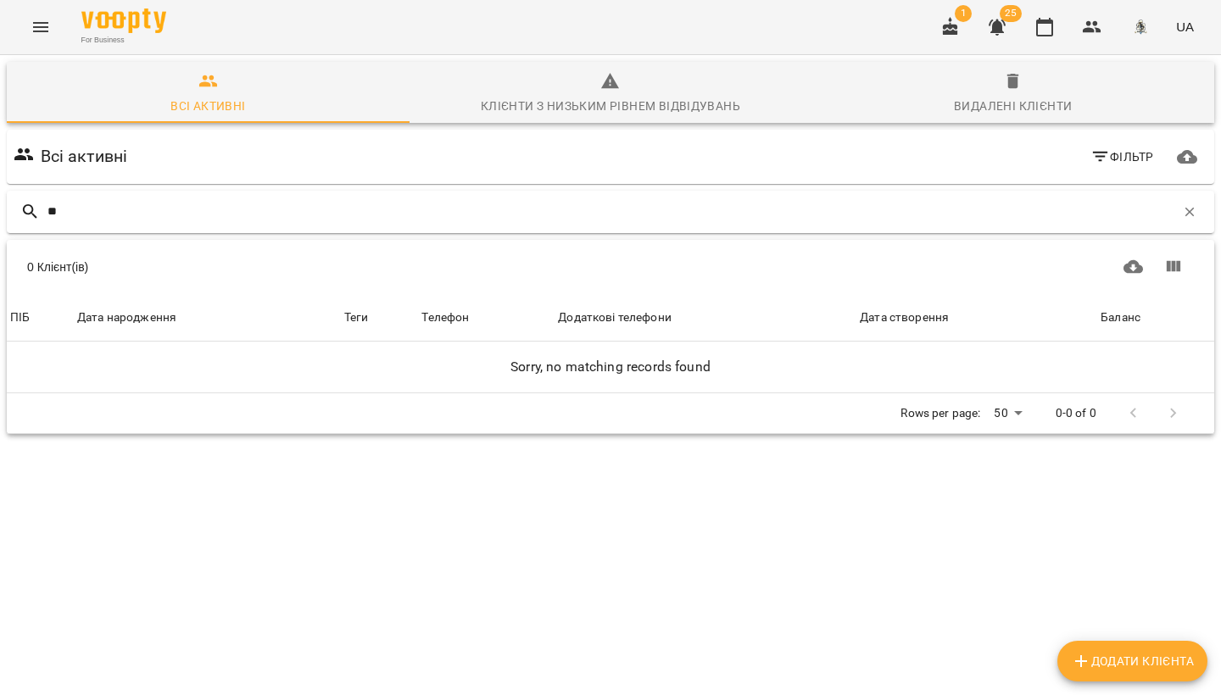
type input "*"
type input "****"
click at [1101, 660] on span "Додати клієнта" at bounding box center [1132, 661] width 123 height 20
select select "**"
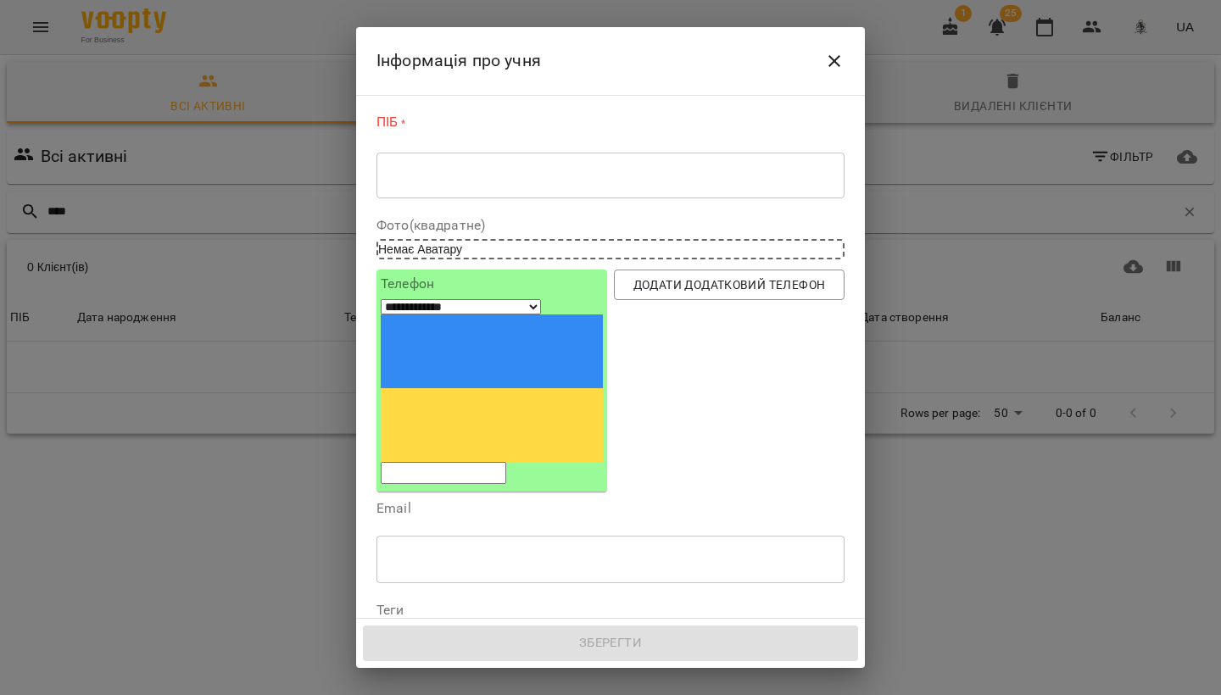
click at [438, 179] on textarea at bounding box center [610, 175] width 444 height 15
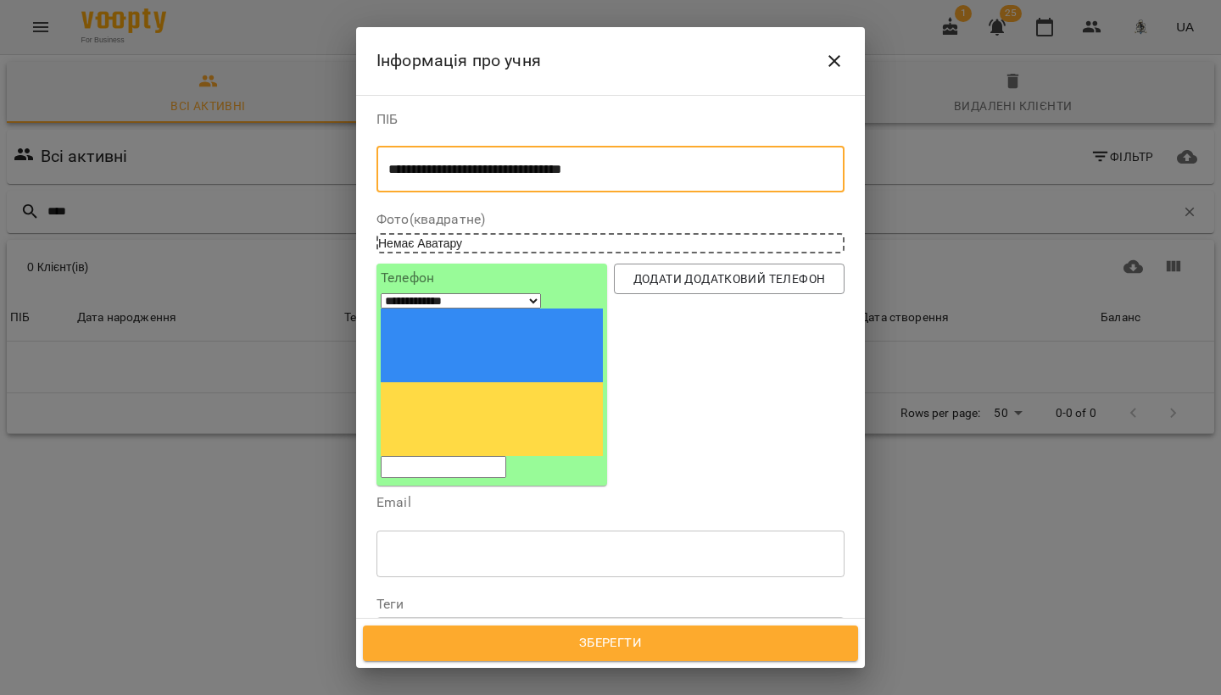
scroll to position [16, 0]
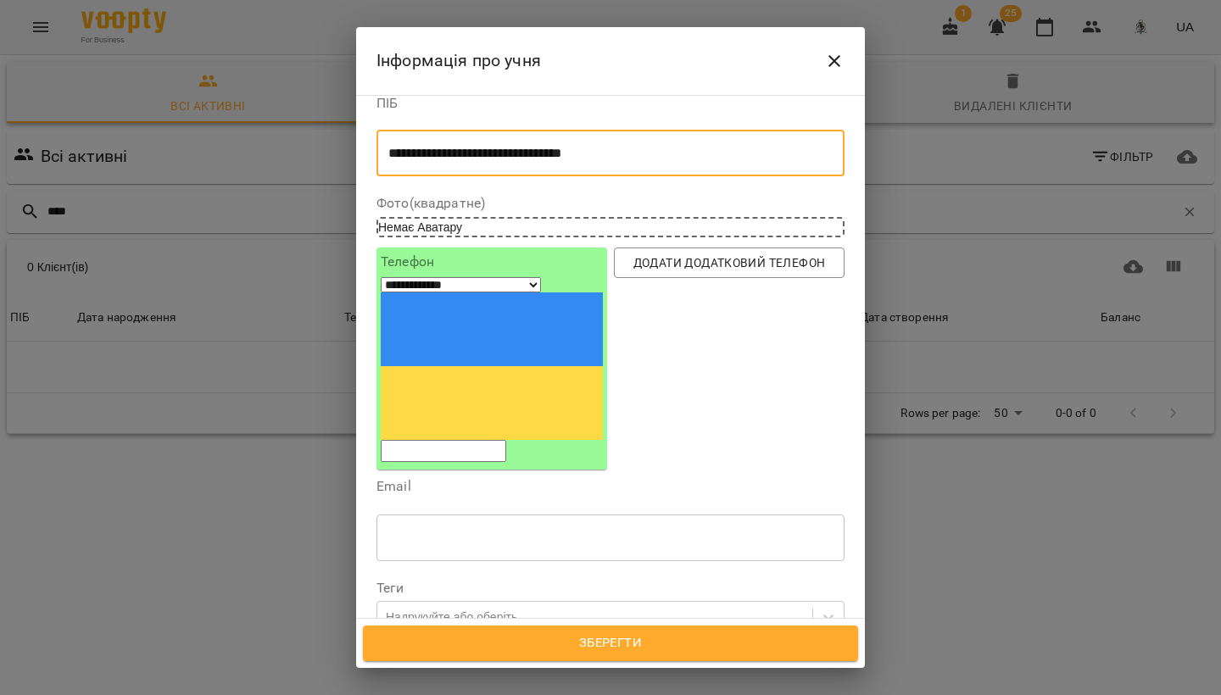
type textarea "**********"
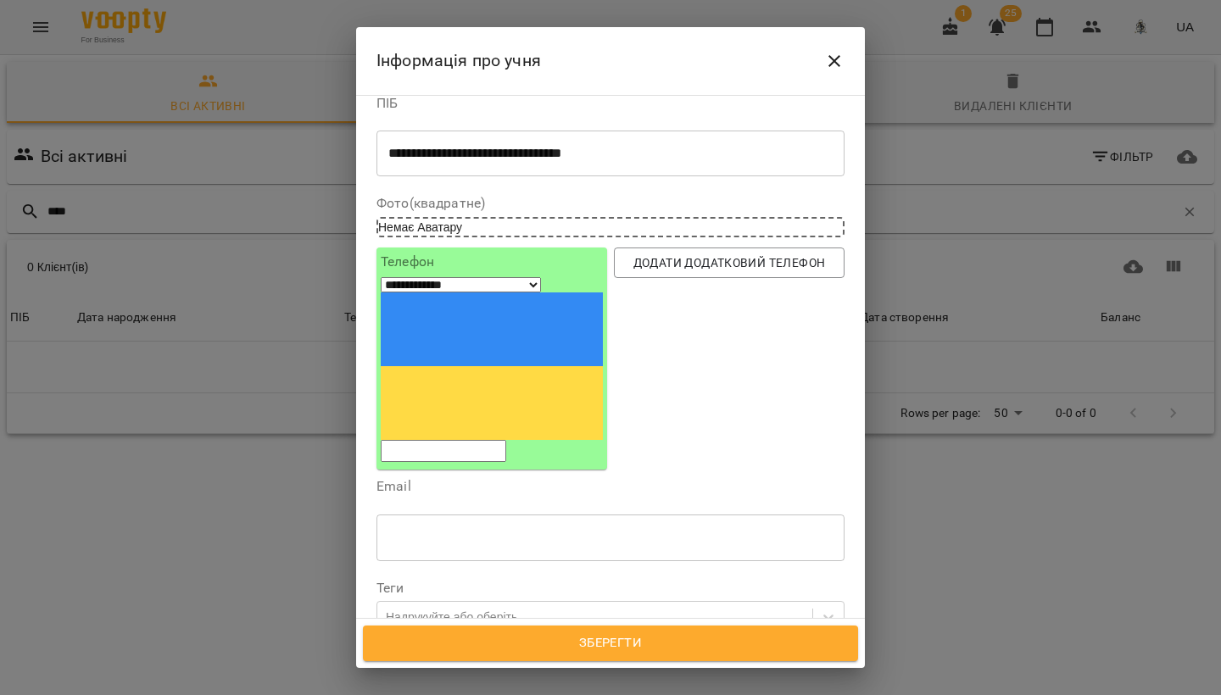
scroll to position [19, 0]
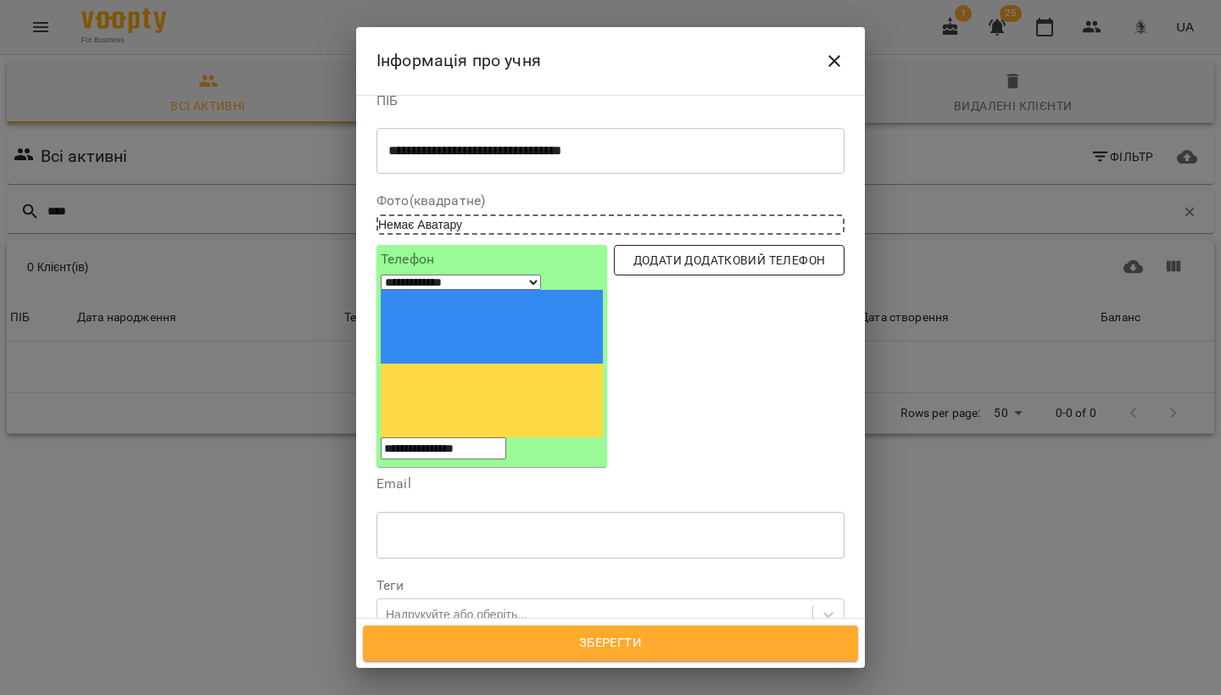
type input "**********"
click at [649, 262] on span "Додати додатковий телефон" at bounding box center [728, 260] width 203 height 20
select select "**"
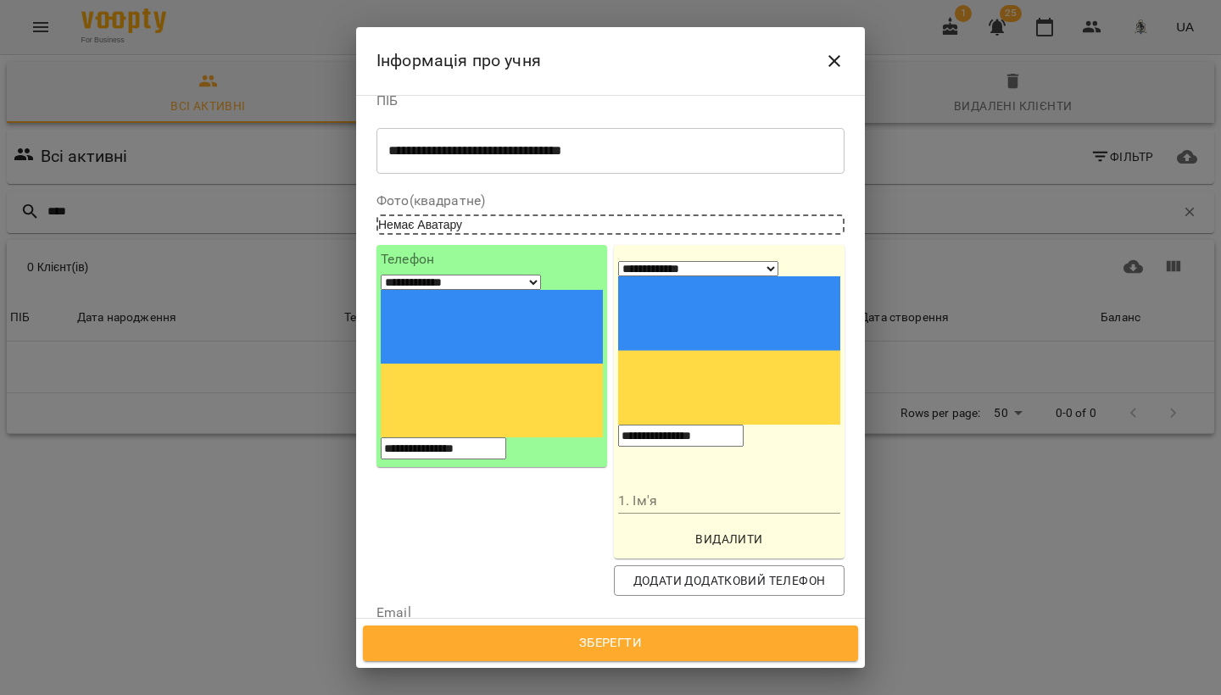
type input "**********"
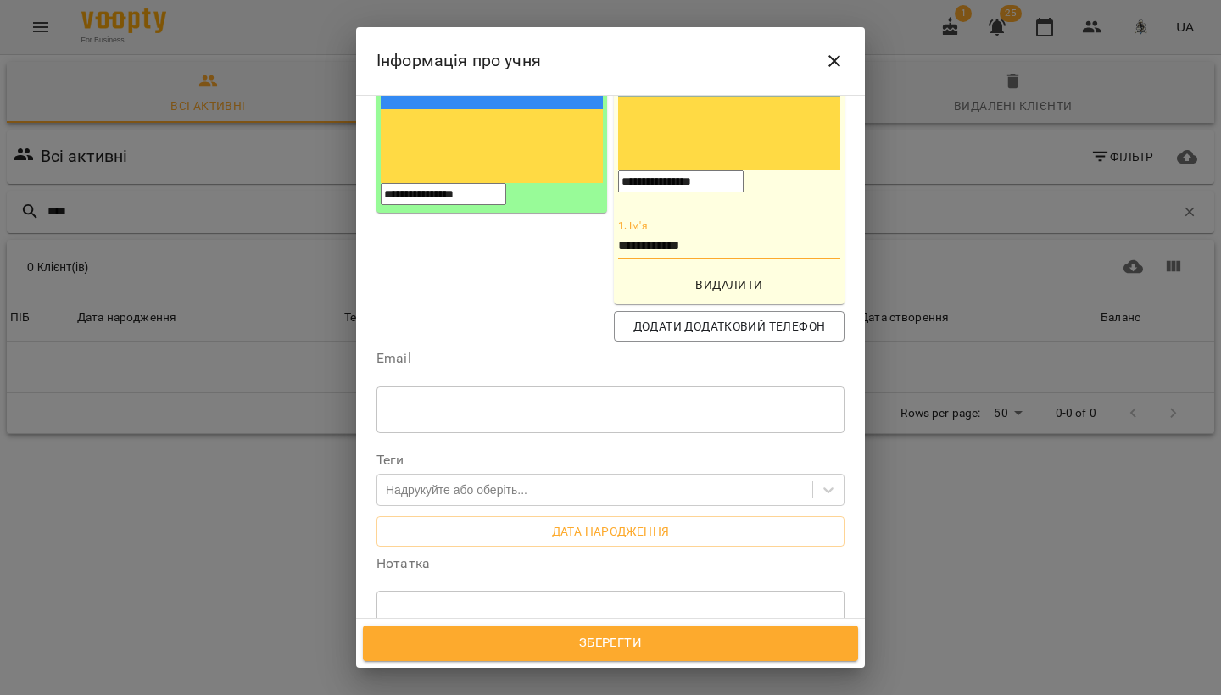
scroll to position [276, 0]
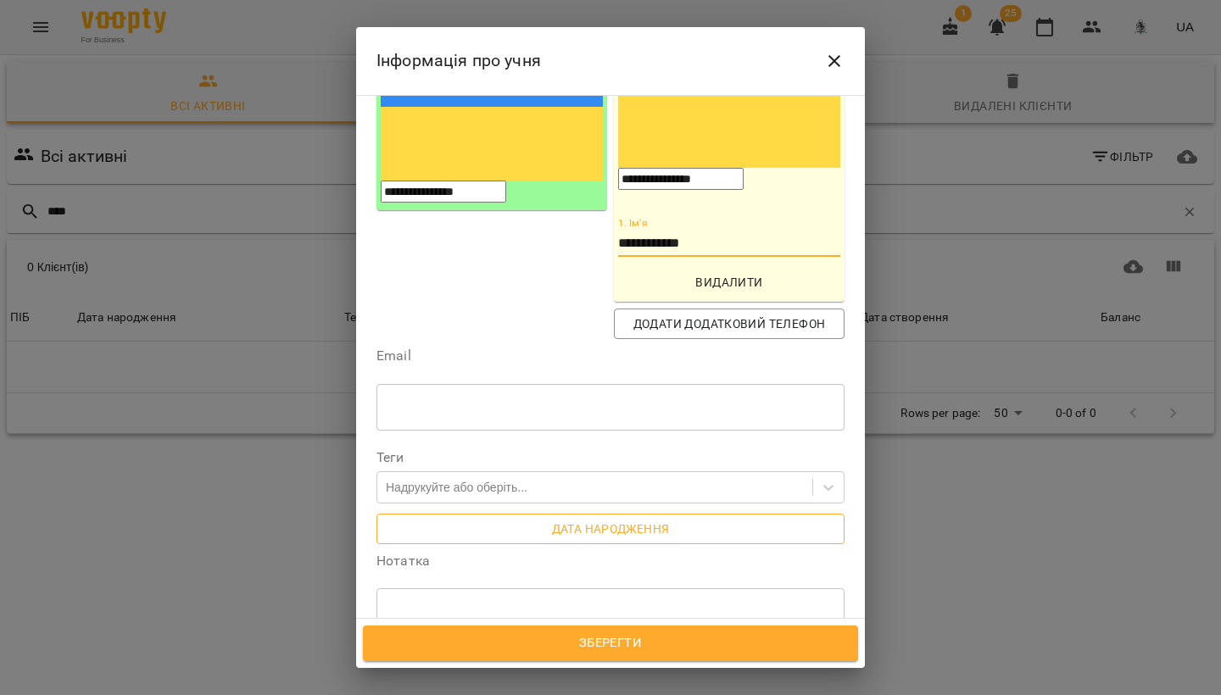
type input "**********"
click at [594, 514] on button "Дата народження" at bounding box center [610, 529] width 468 height 31
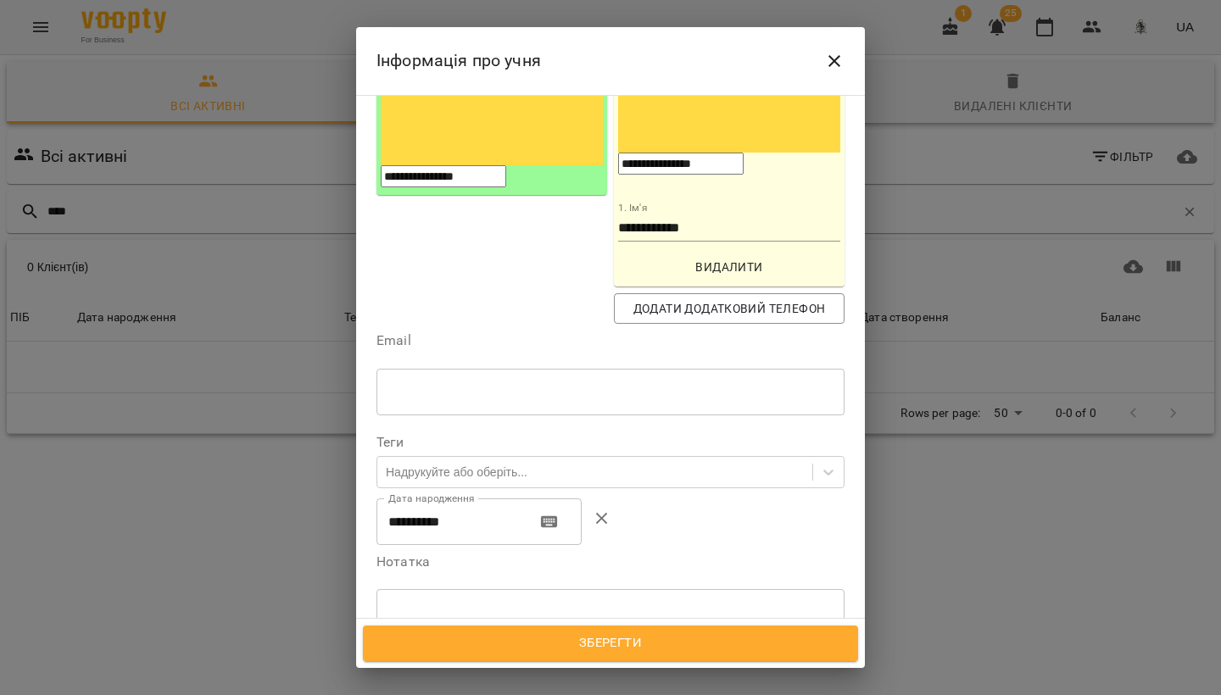
scroll to position [296, 0]
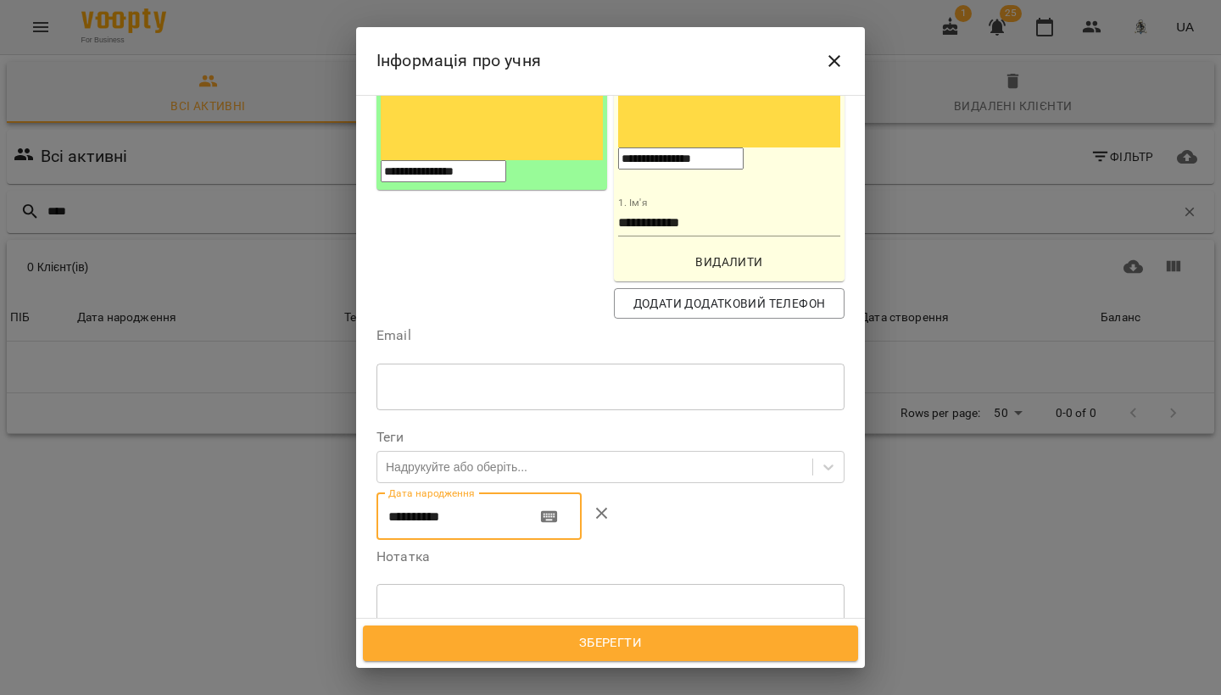
drag, startPoint x: 403, startPoint y: 373, endPoint x: 387, endPoint y: 372, distance: 16.1
type input "**********"
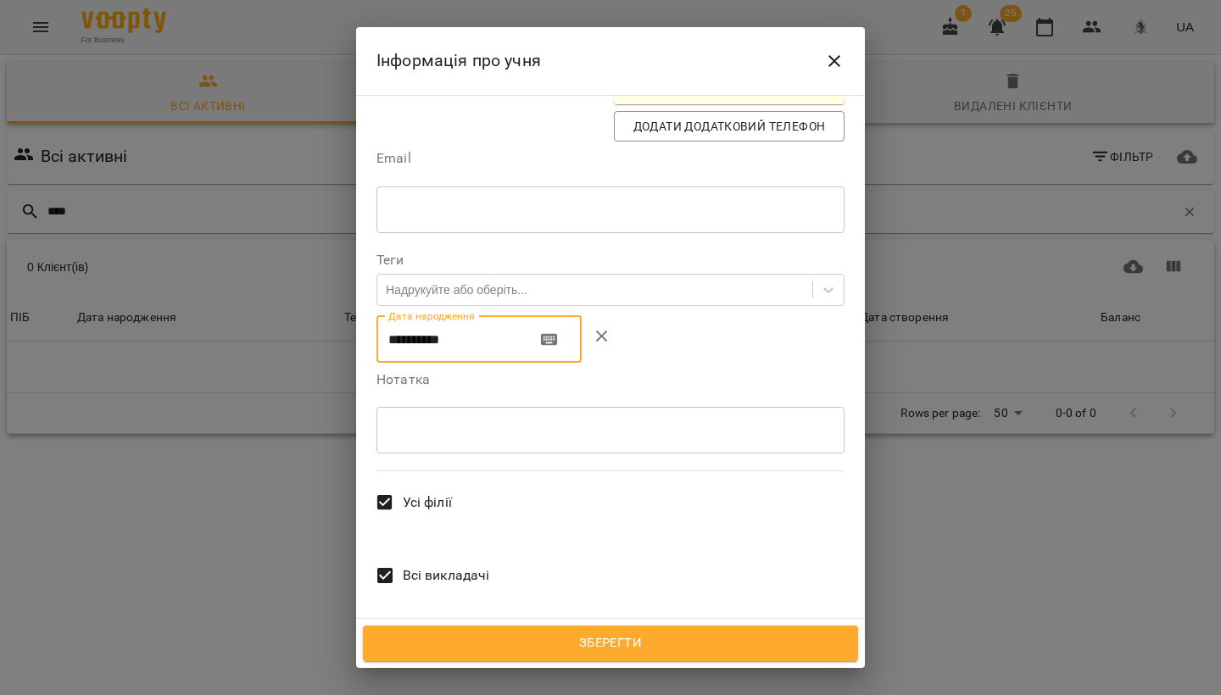
scroll to position [471, 0]
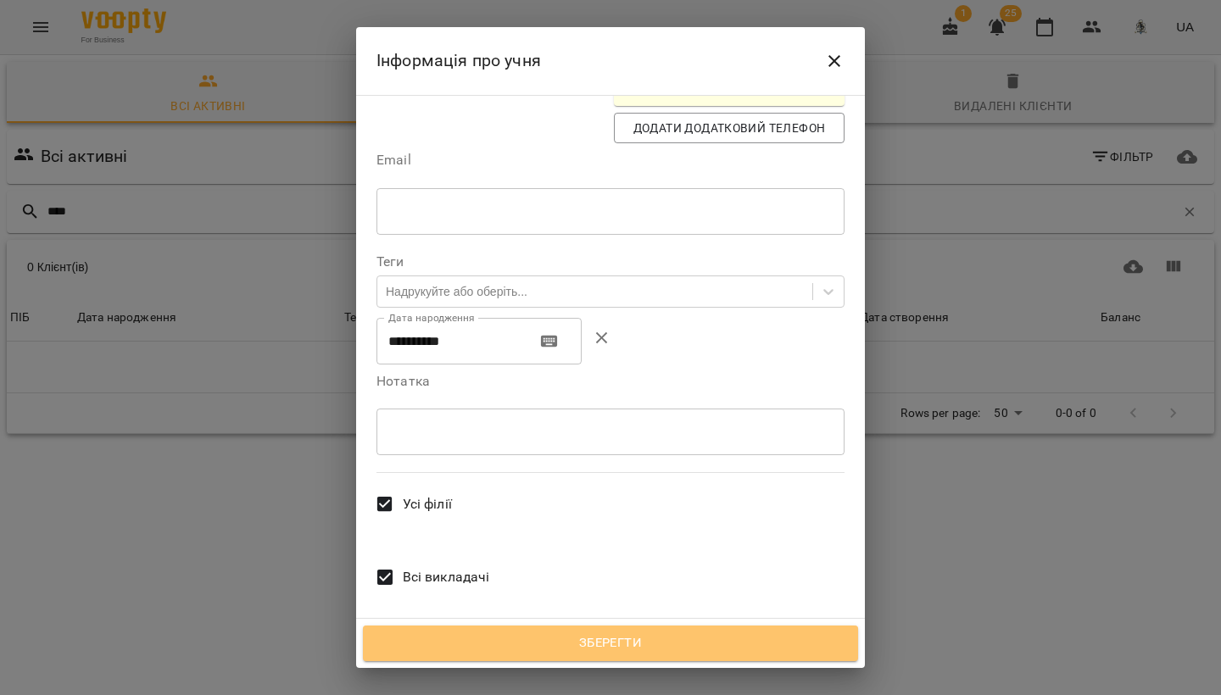
click at [550, 643] on span "Зберегти" at bounding box center [611, 644] width 458 height 22
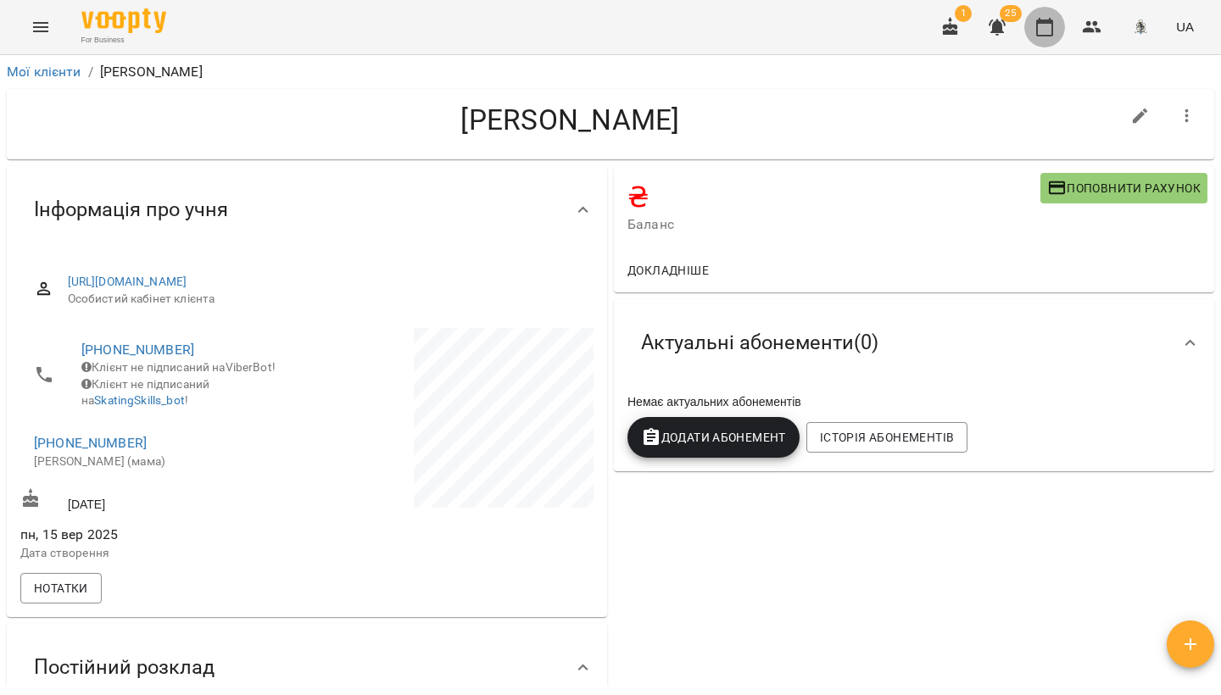
click at [1047, 25] on icon "button" at bounding box center [1044, 27] width 20 height 20
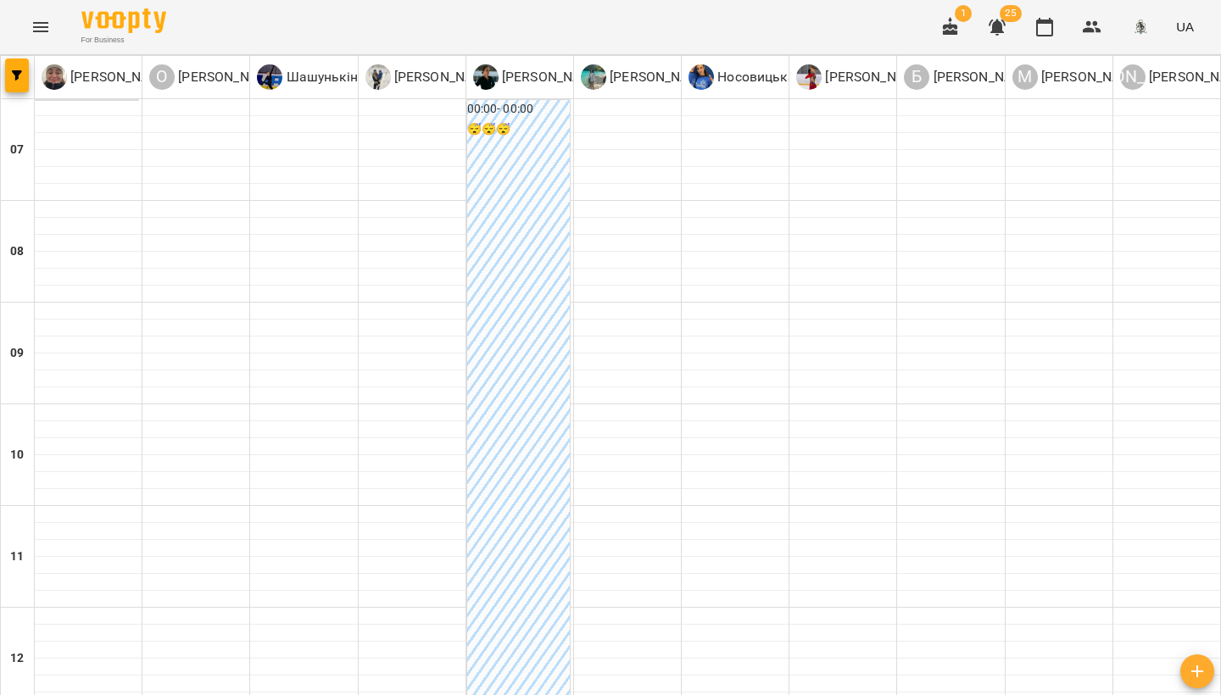
scroll to position [912, 0]
type input "**********"
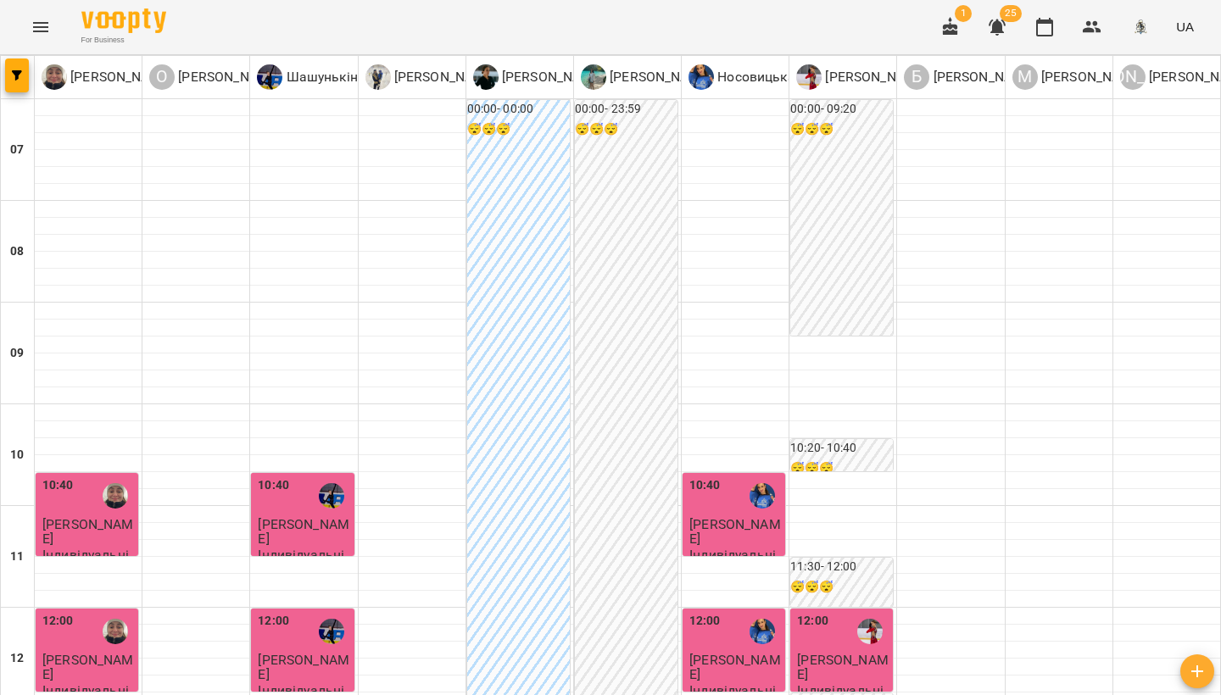
scroll to position [571, 0]
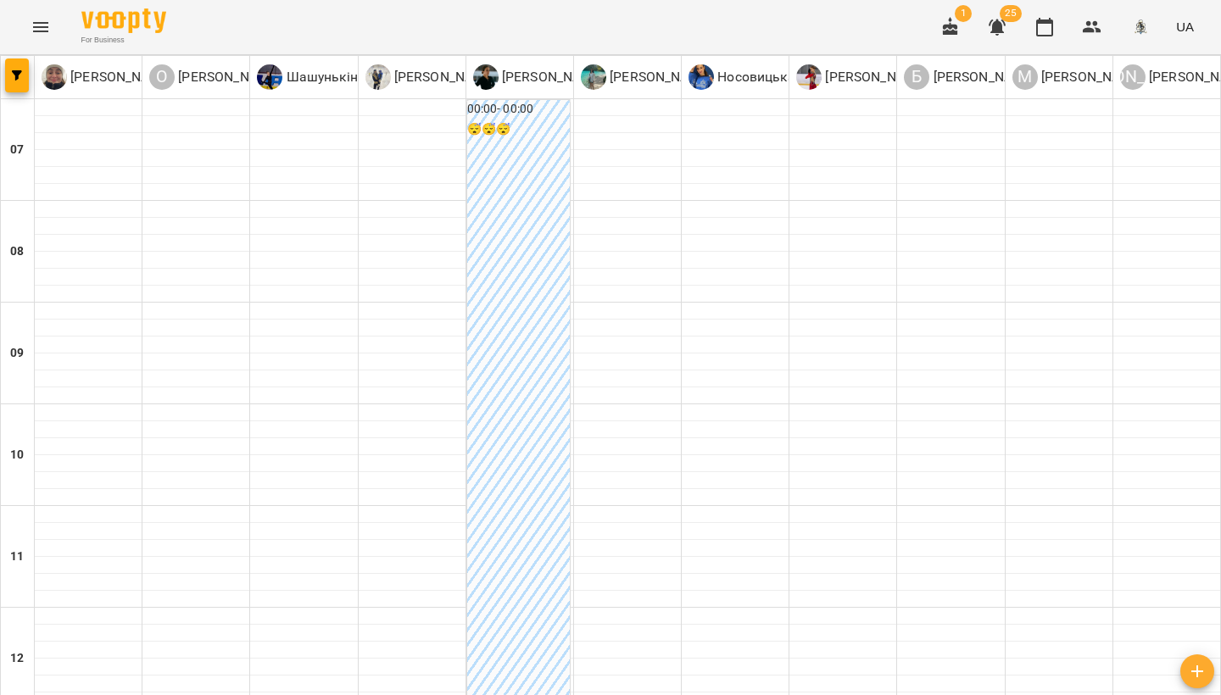
scroll to position [934, 0]
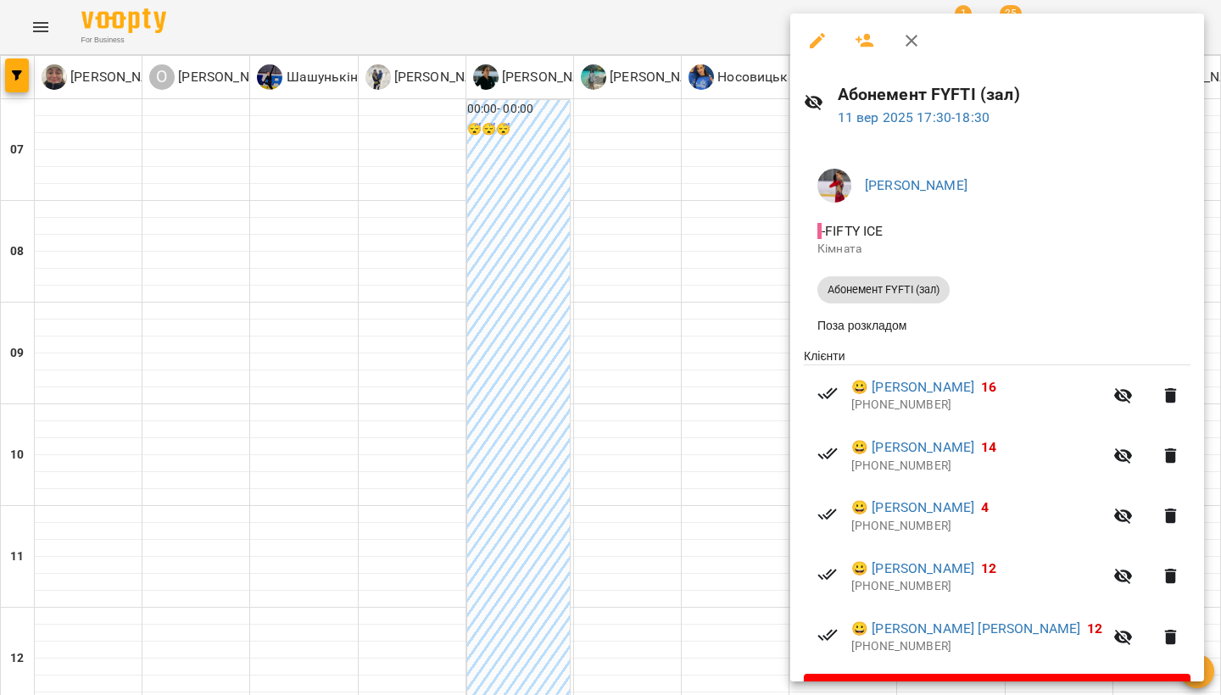
click at [866, 42] on icon "button" at bounding box center [865, 41] width 20 height 20
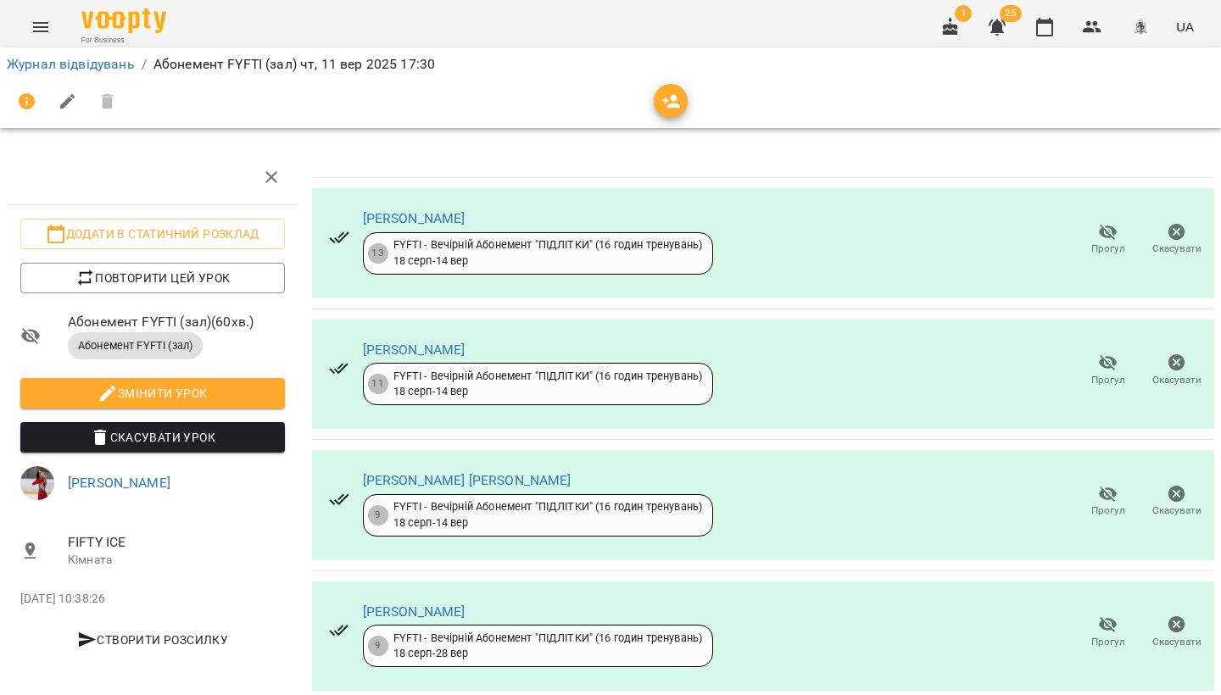
click at [672, 103] on icon "button" at bounding box center [671, 102] width 19 height 14
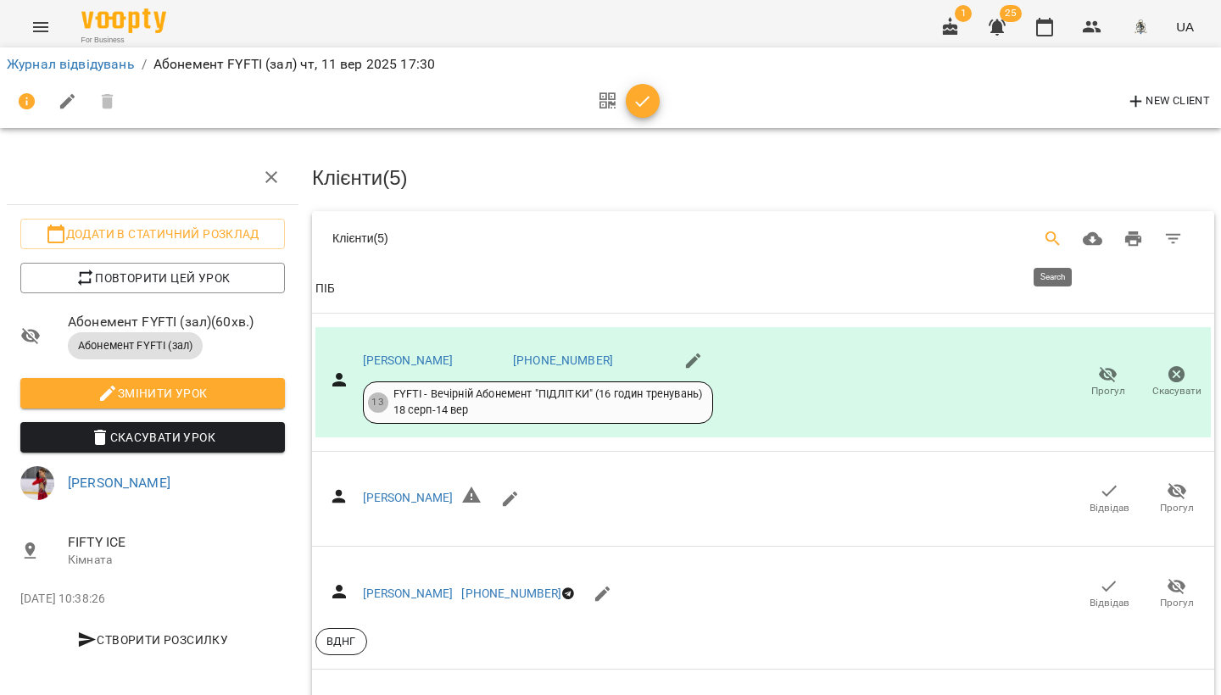
click at [1043, 237] on icon "Search" at bounding box center [1053, 239] width 20 height 20
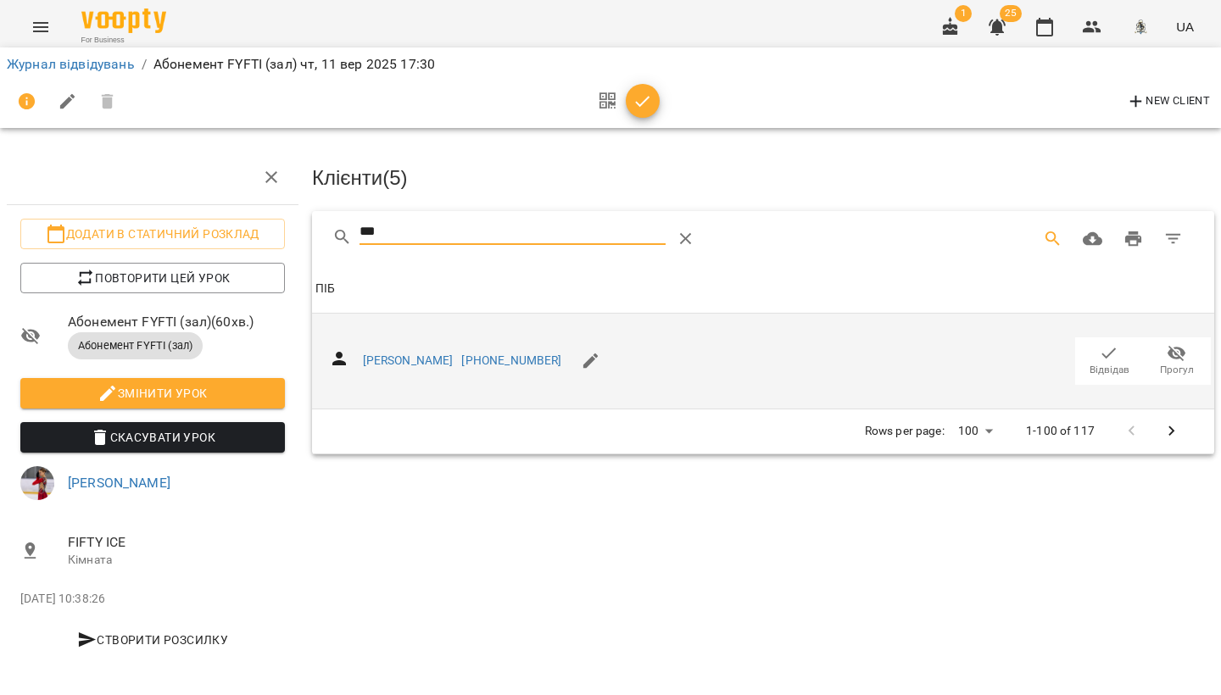
type input "***"
click at [1109, 347] on icon "button" at bounding box center [1109, 353] width 20 height 20
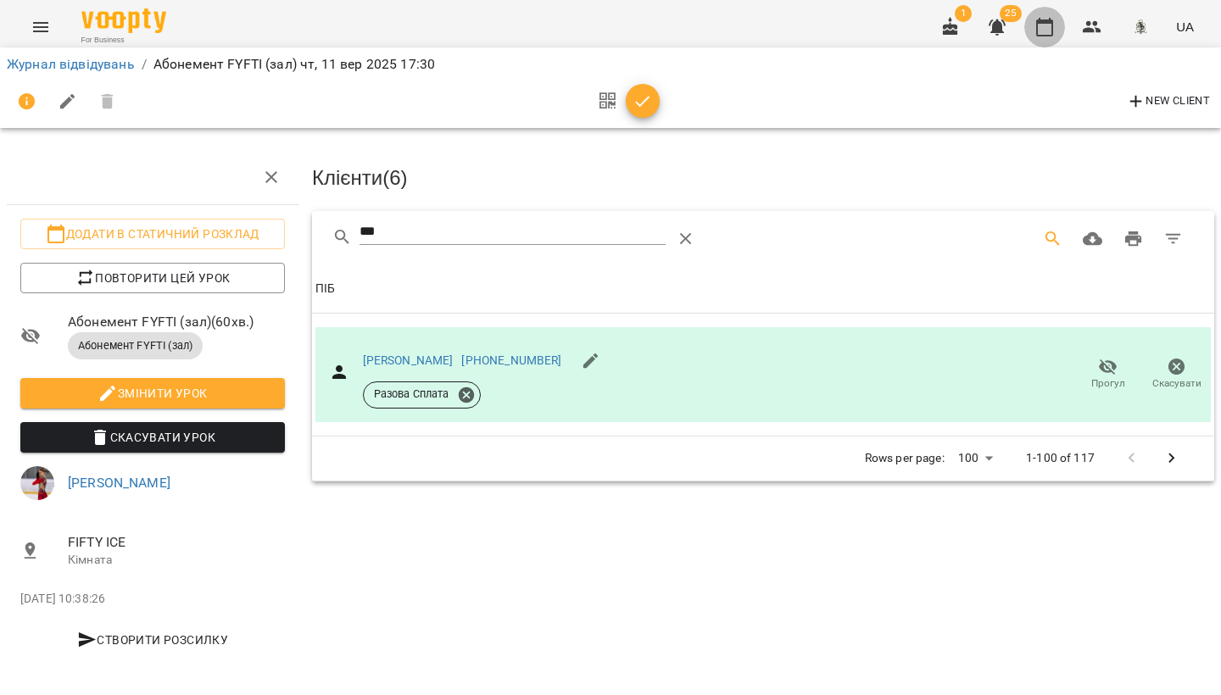
drag, startPoint x: 1045, startPoint y: 29, endPoint x: 1027, endPoint y: 62, distance: 37.6
click at [1044, 29] on icon "button" at bounding box center [1044, 27] width 20 height 20
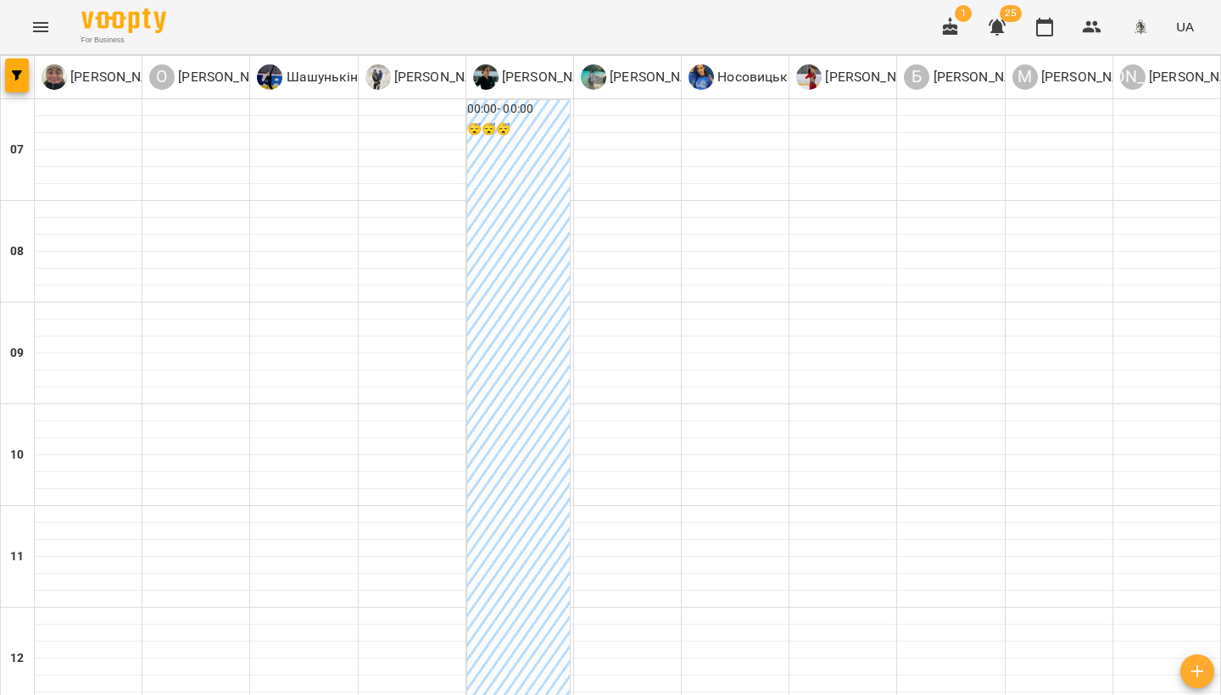
scroll to position [1019, 0]
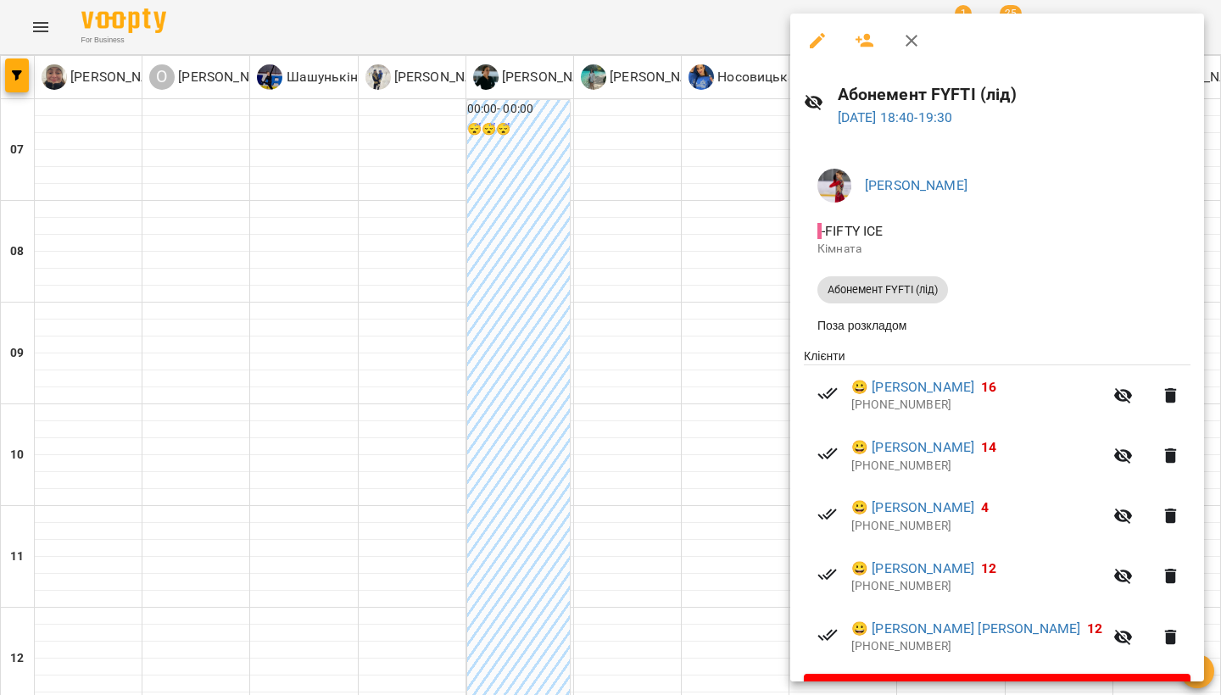
click at [859, 44] on icon "button" at bounding box center [865, 41] width 20 height 20
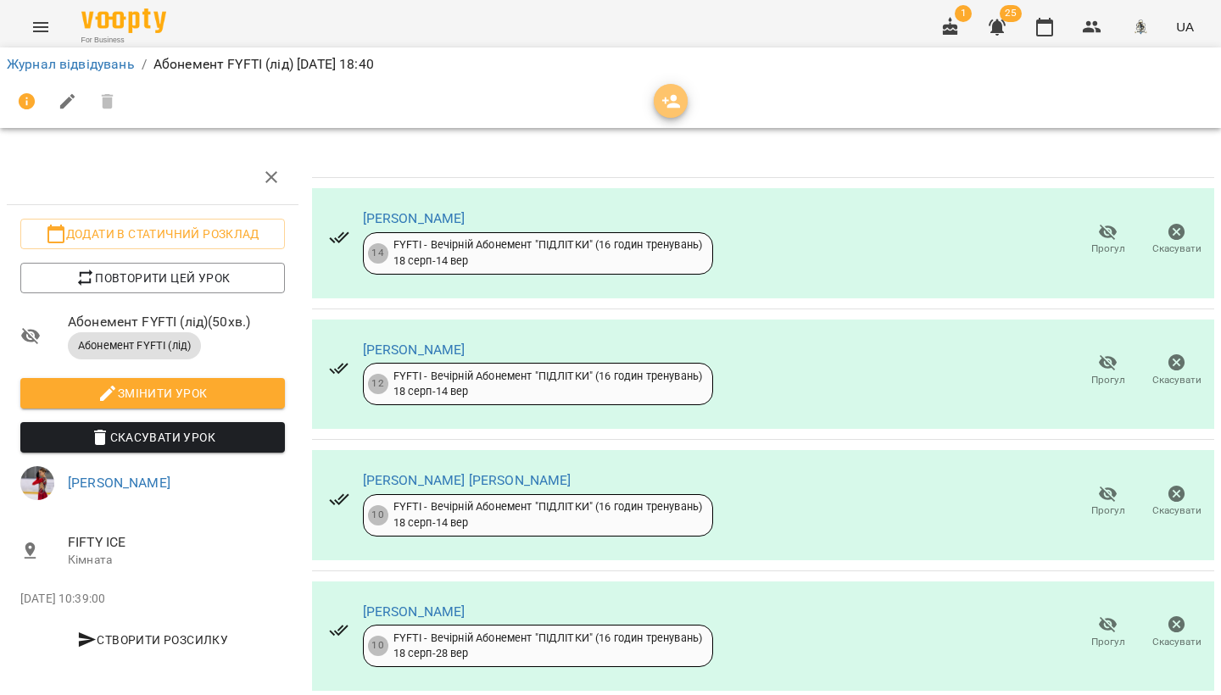
click at [655, 104] on span "button" at bounding box center [671, 102] width 34 height 20
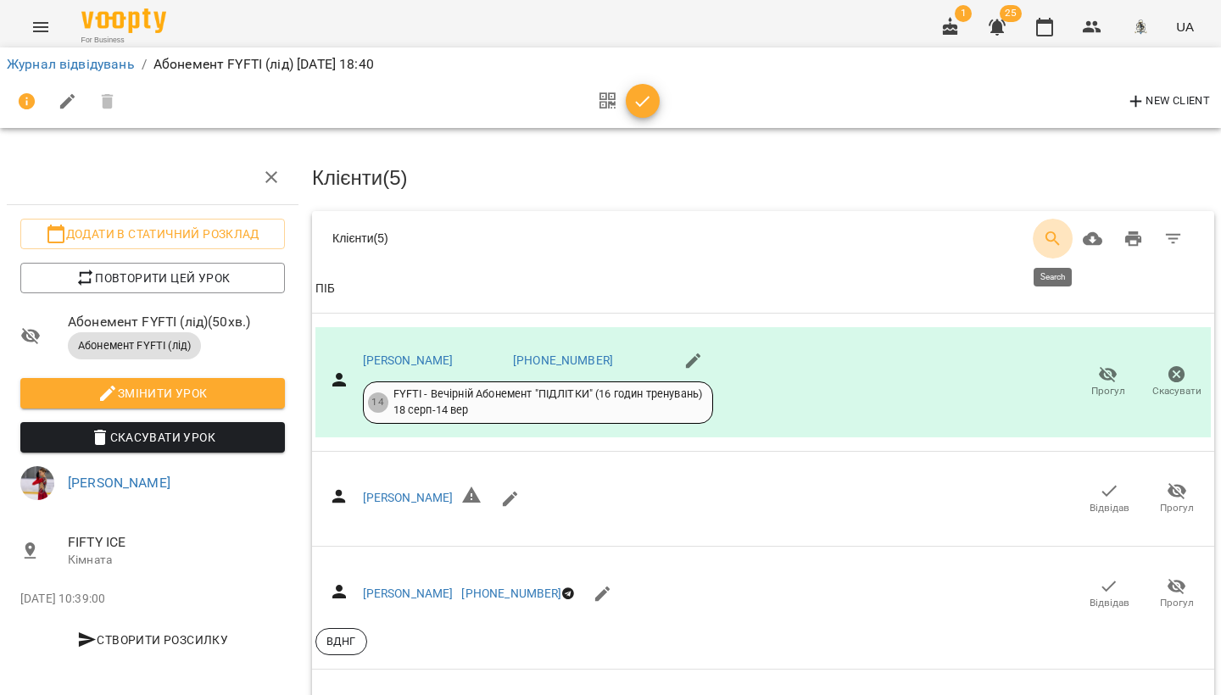
click at [1063, 240] on button "Search" at bounding box center [1053, 239] width 41 height 41
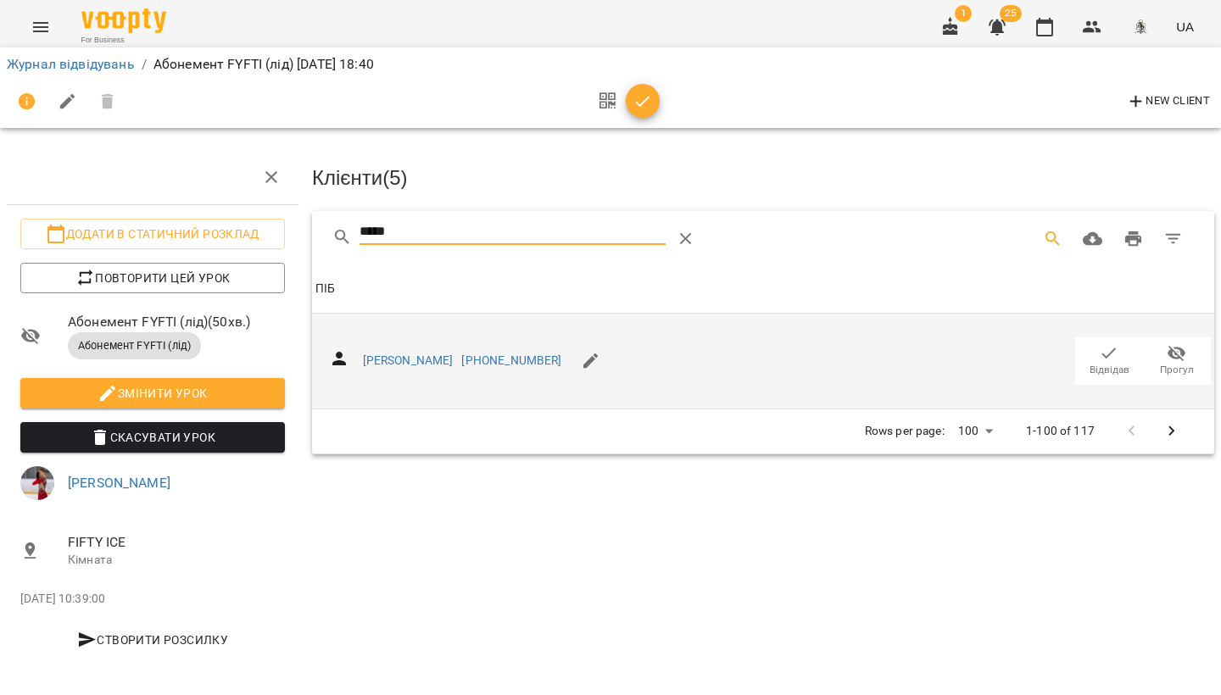
type input "*****"
click at [1099, 363] on span "Відвідав" at bounding box center [1110, 370] width 40 height 14
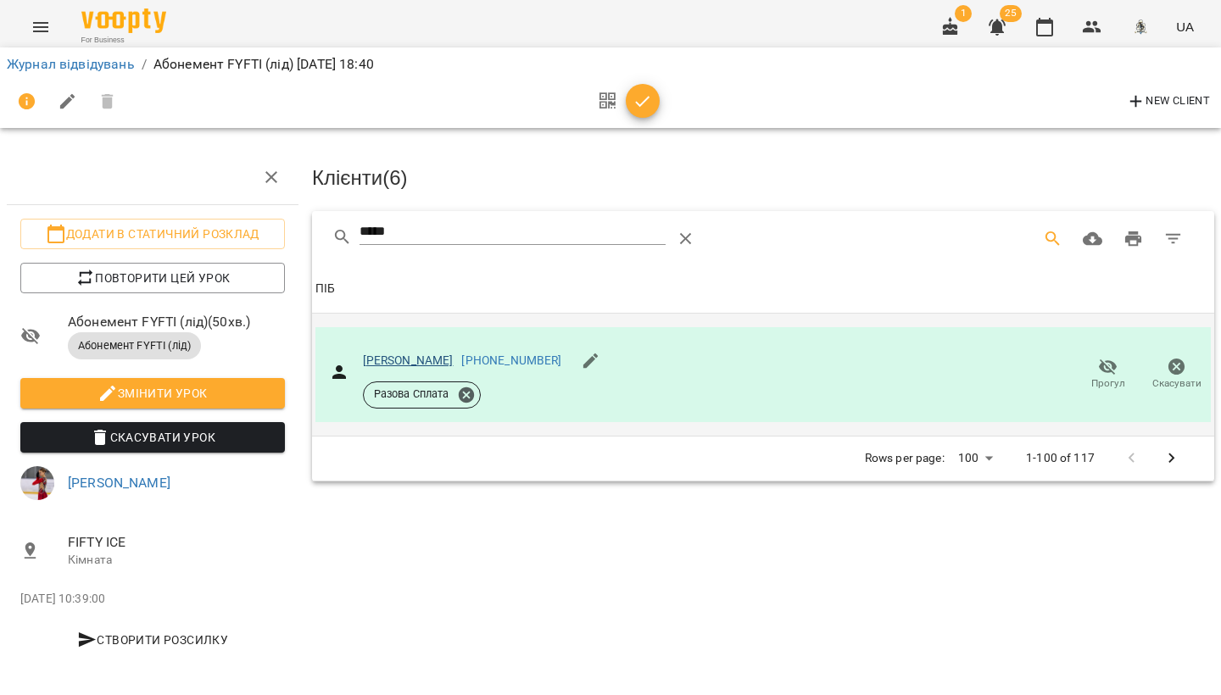
click at [454, 354] on link "[PERSON_NAME]" at bounding box center [408, 361] width 91 height 14
click at [1044, 28] on icon "button" at bounding box center [1044, 27] width 20 height 20
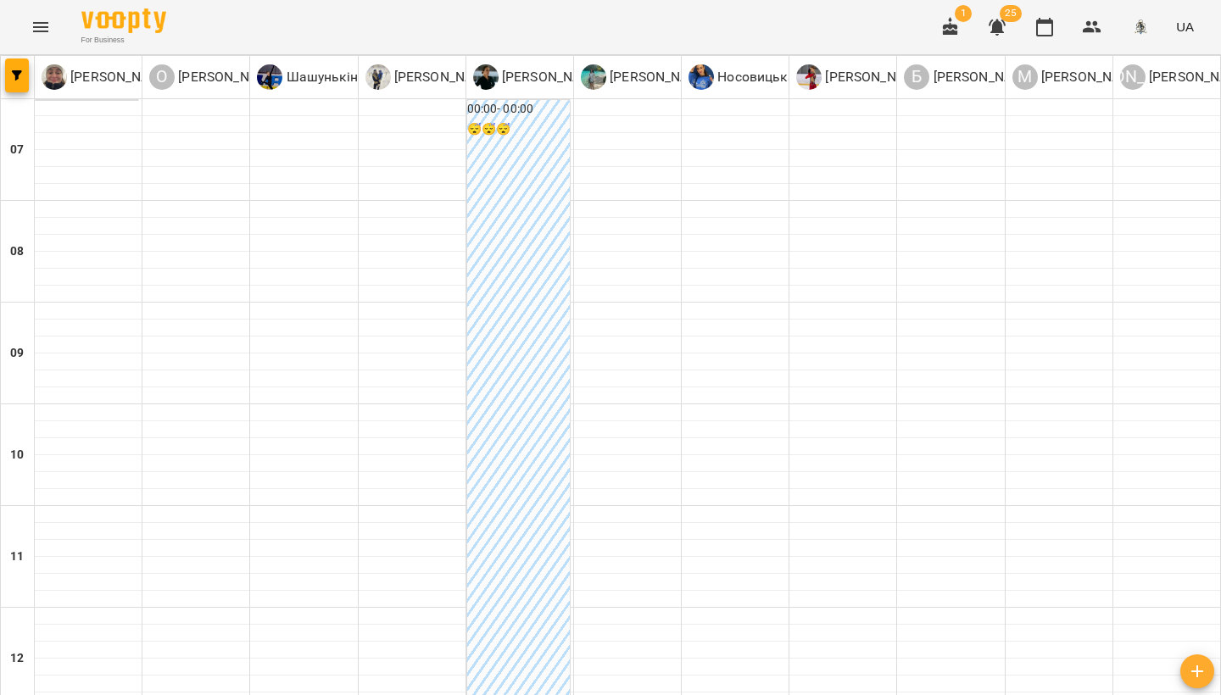
scroll to position [846, 0]
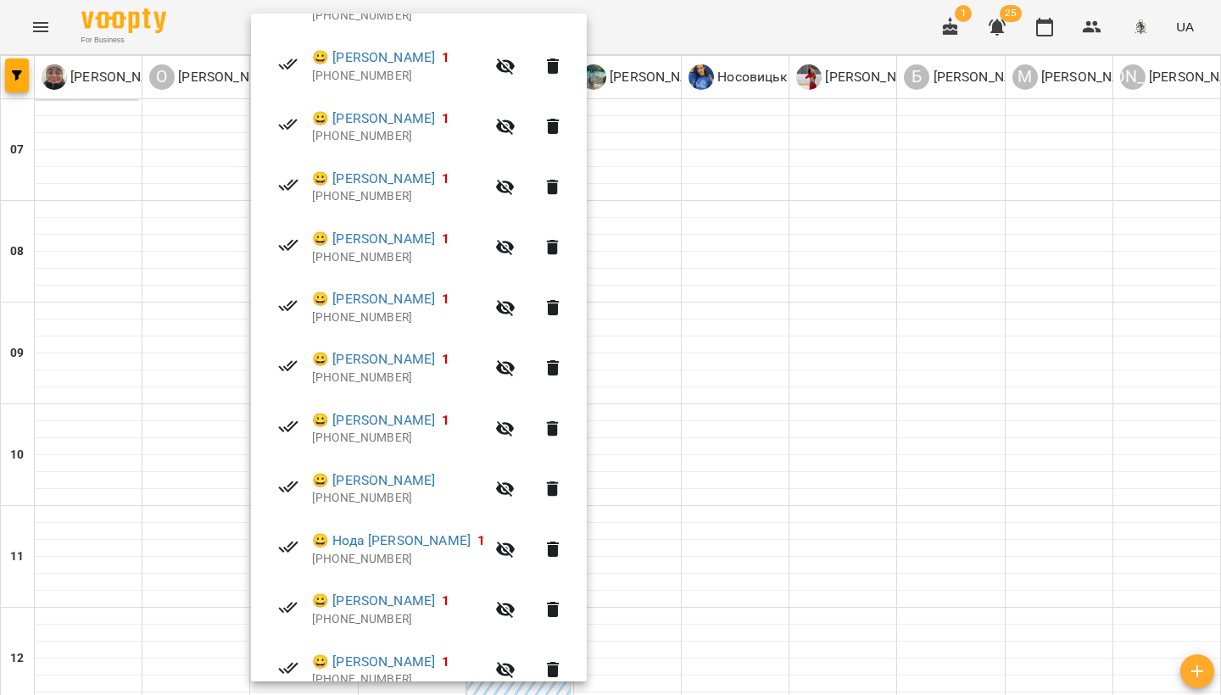
scroll to position [505, 0]
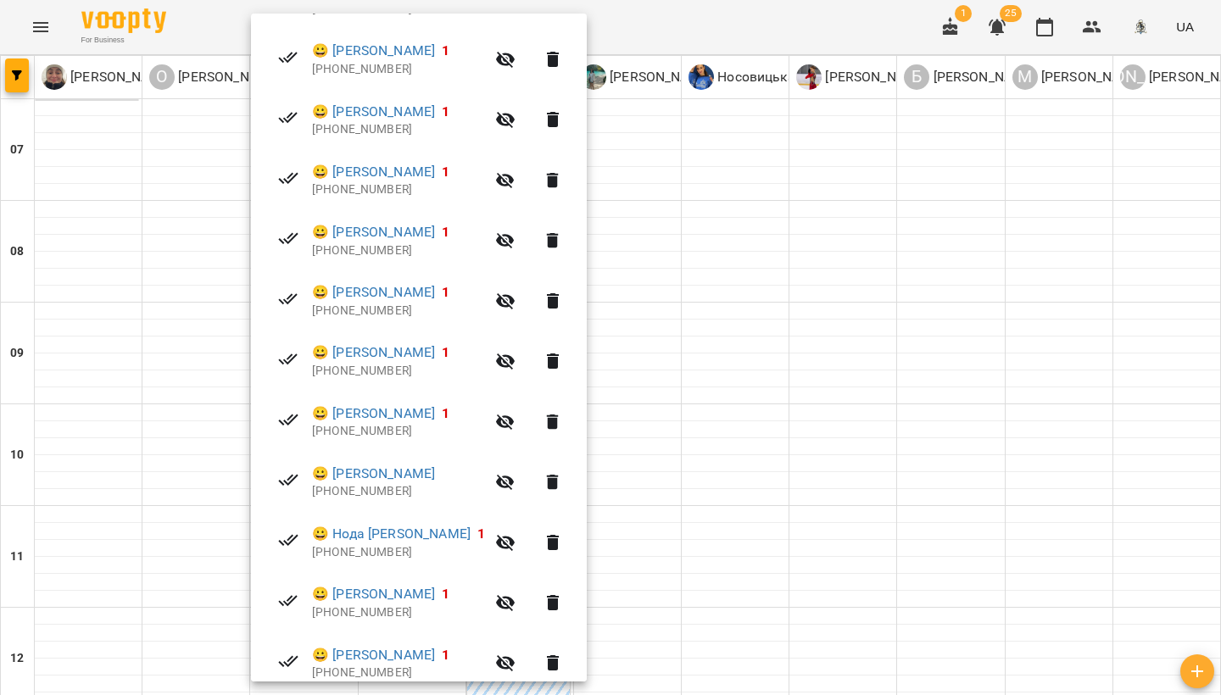
click at [515, 477] on icon "button" at bounding box center [505, 483] width 19 height 16
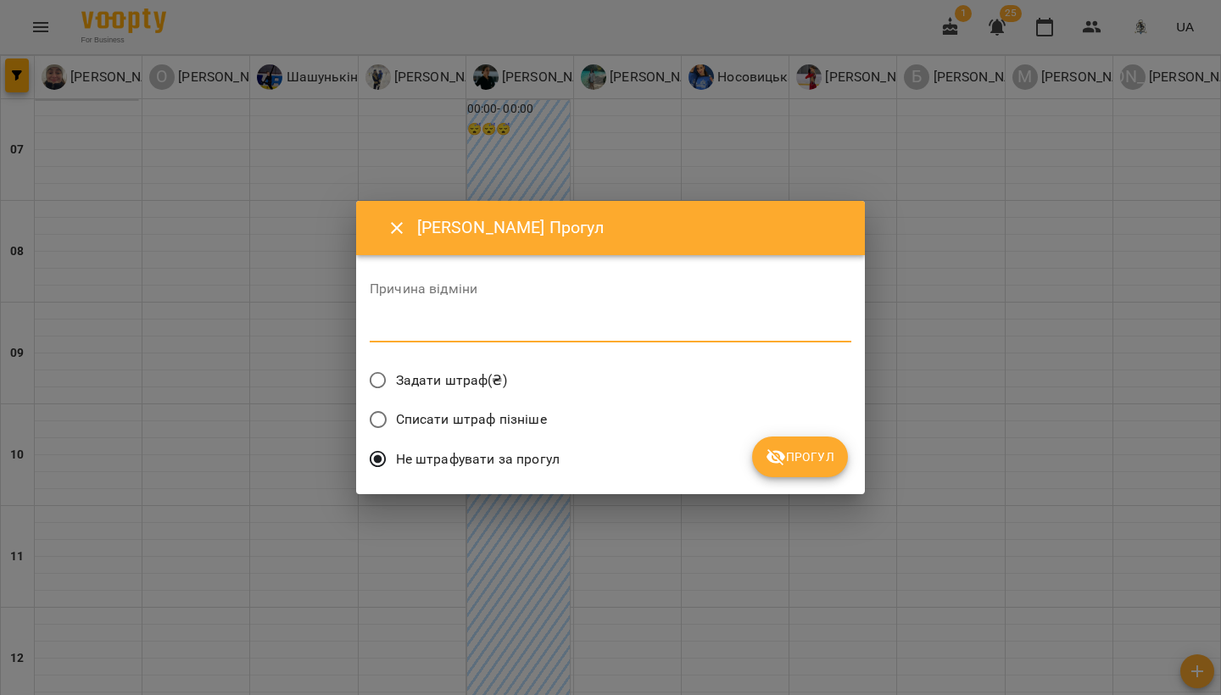
click at [421, 329] on textarea at bounding box center [611, 328] width 482 height 15
paste textarea "**********"
type textarea "**********"
click at [803, 461] on span "Прогул" at bounding box center [800, 457] width 69 height 20
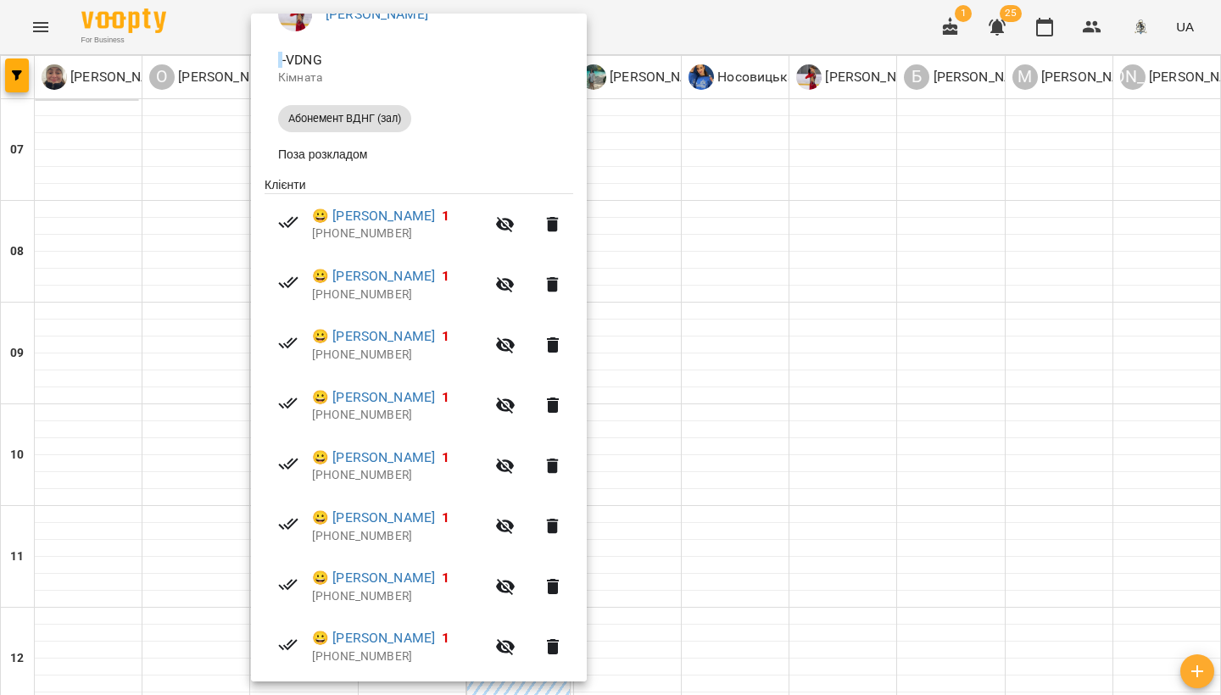
scroll to position [243, 0]
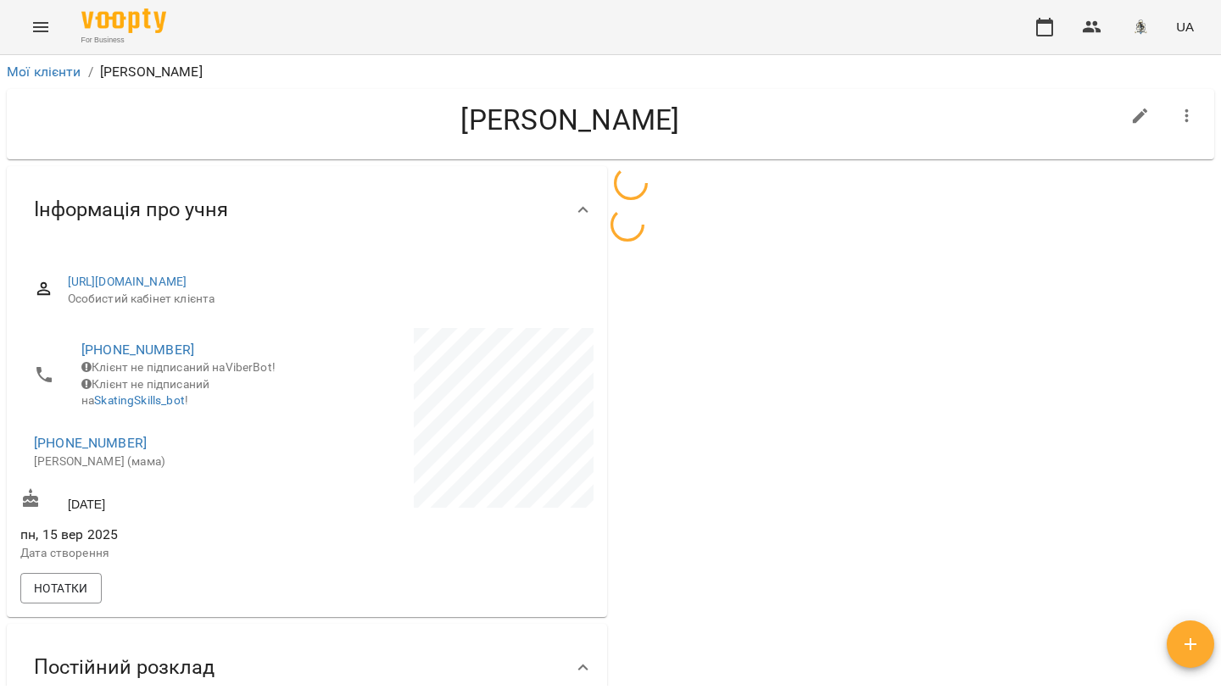
scroll to position [3, 0]
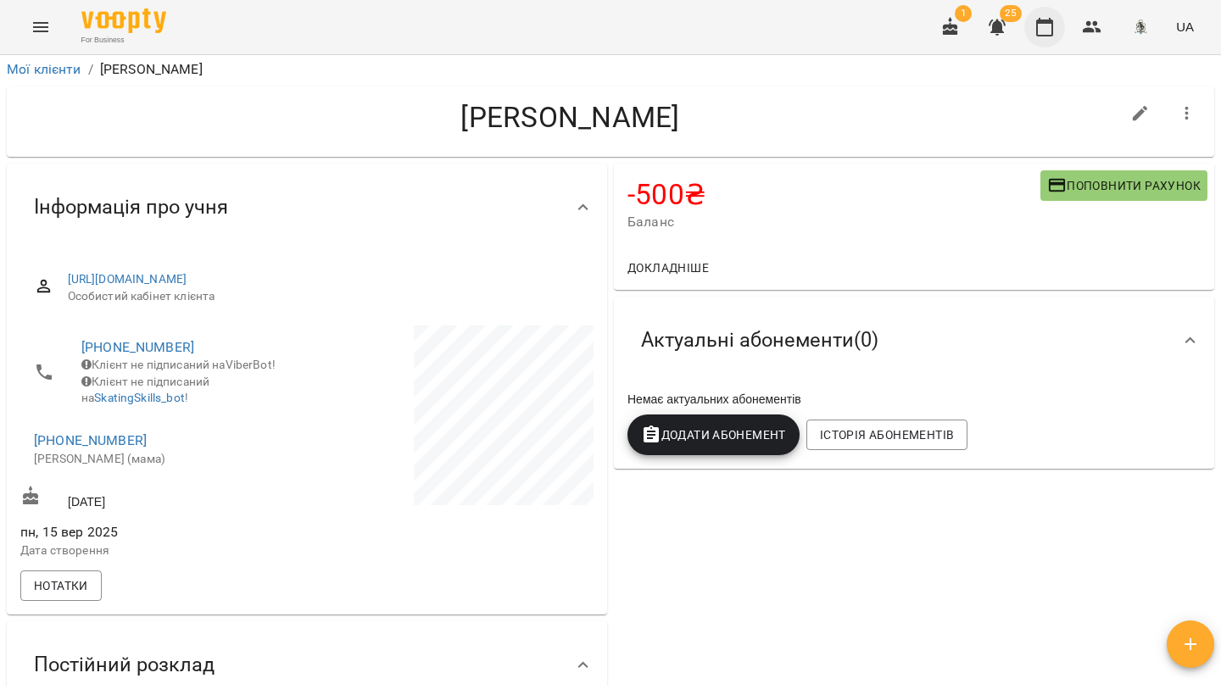
click at [1044, 34] on icon "button" at bounding box center [1044, 27] width 20 height 20
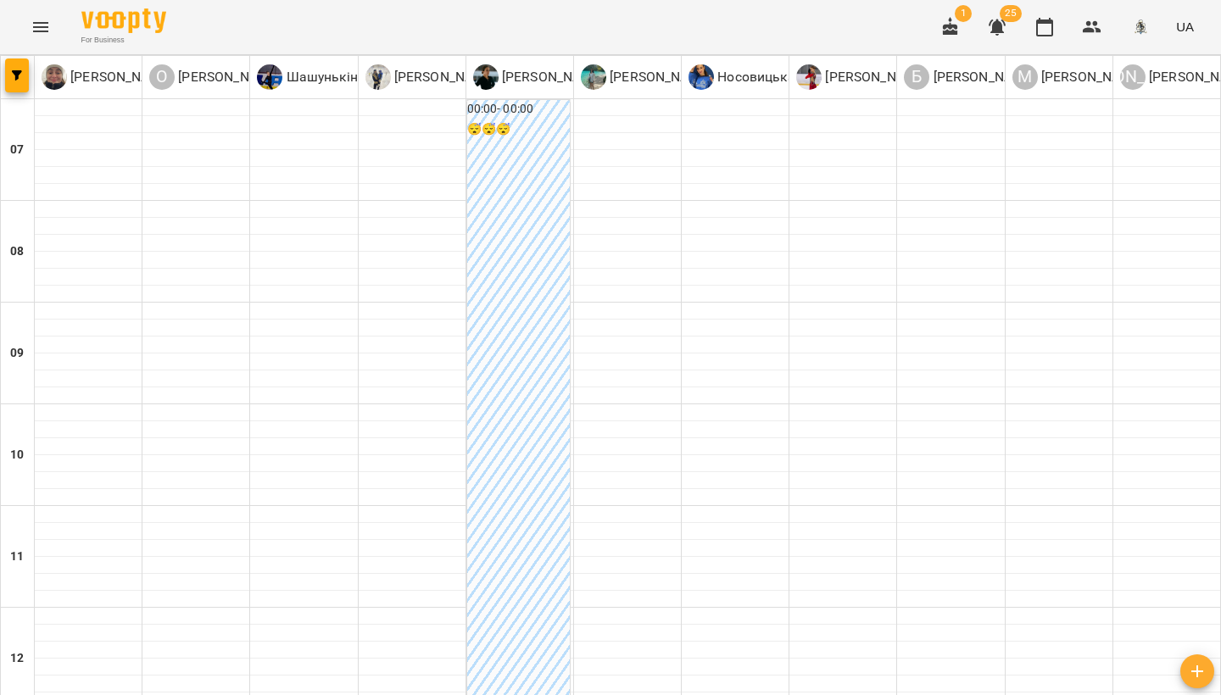
scroll to position [1033, 0]
type input "**********"
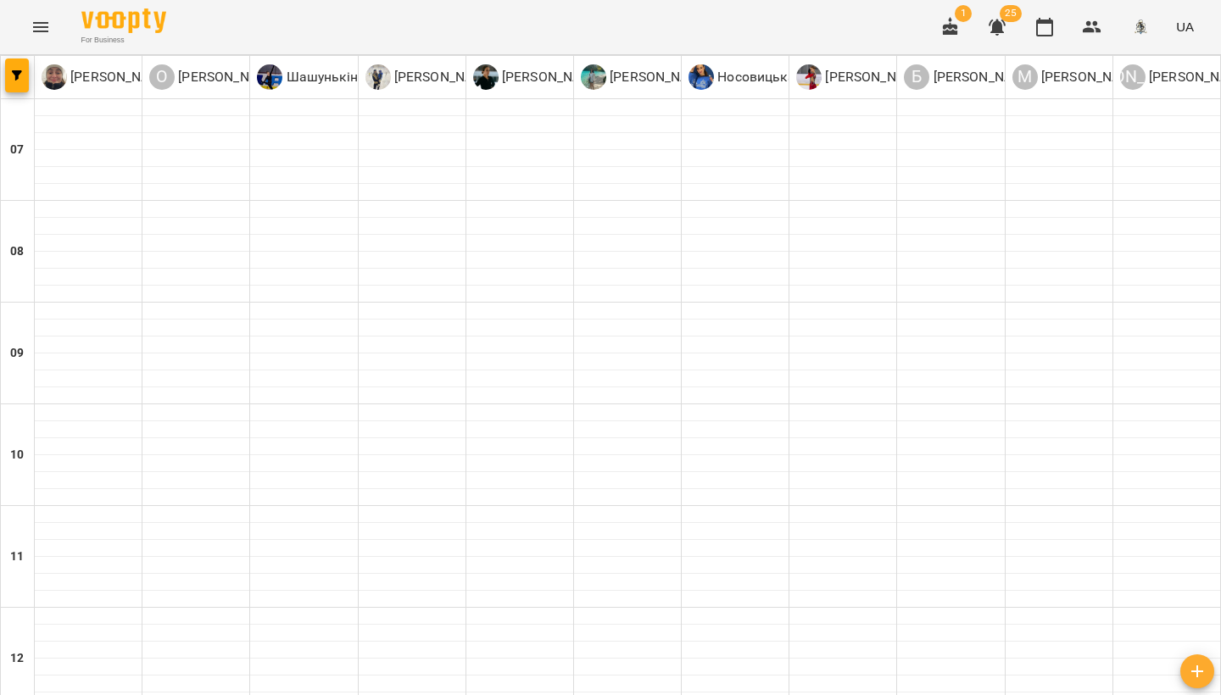
scroll to position [385, 0]
type input "**********"
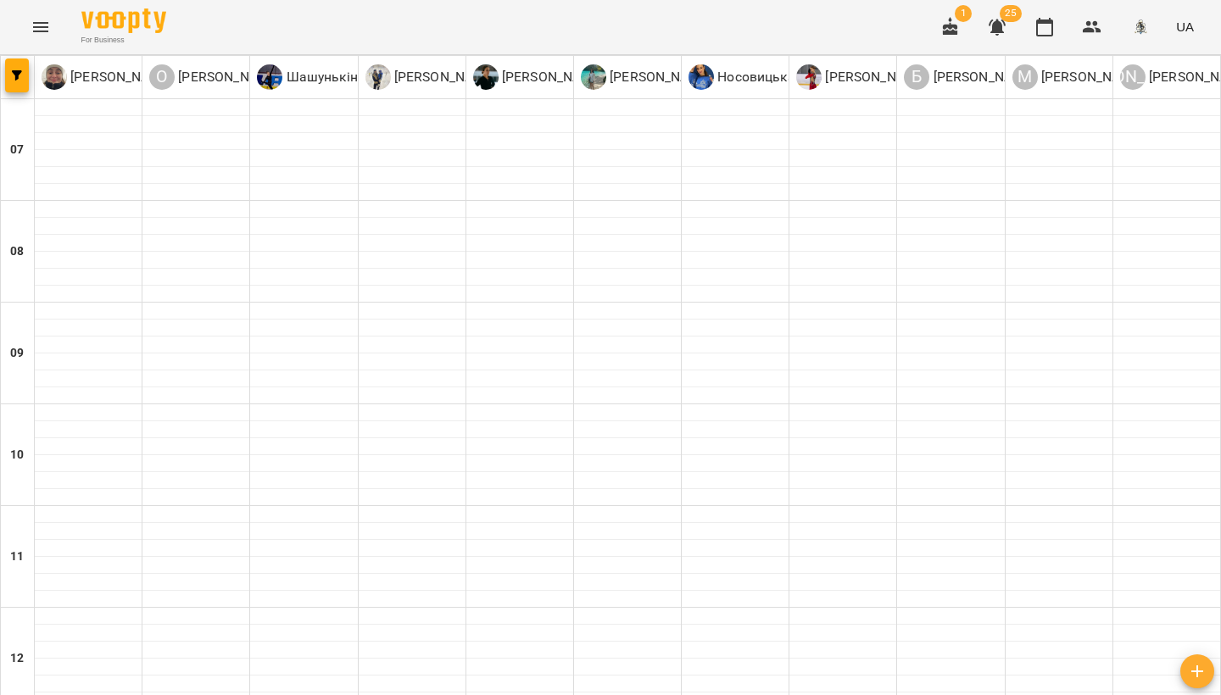
scroll to position [860, 0]
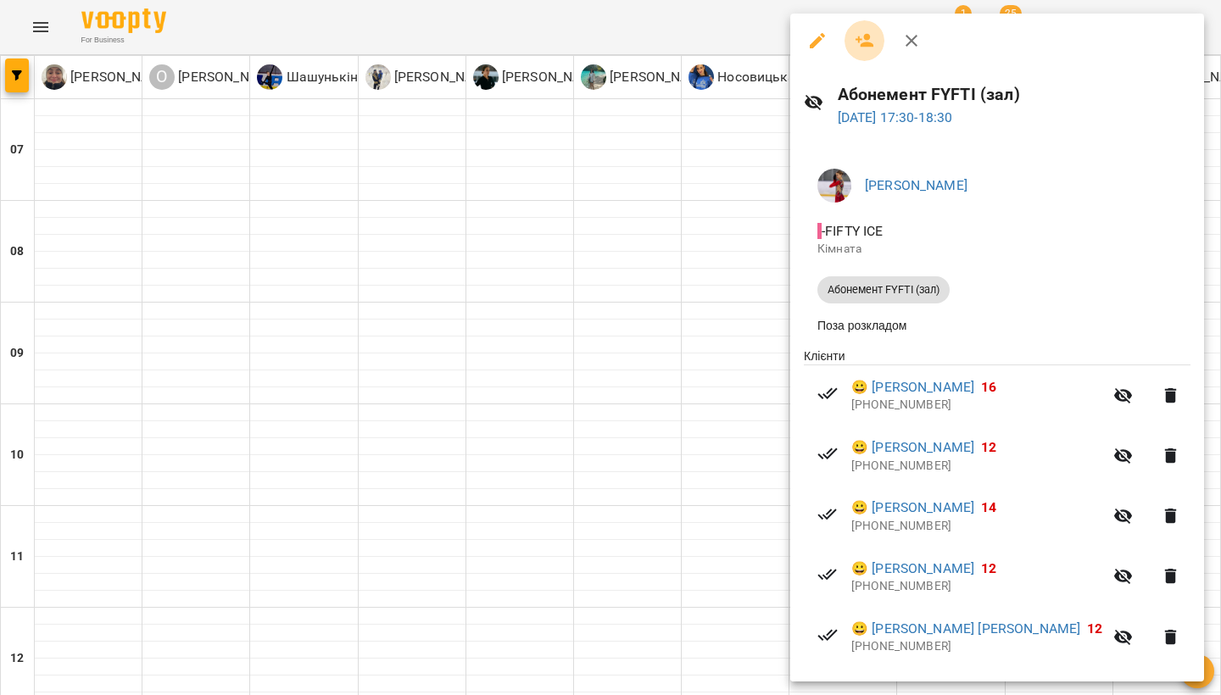
click at [873, 42] on icon "button" at bounding box center [865, 41] width 20 height 20
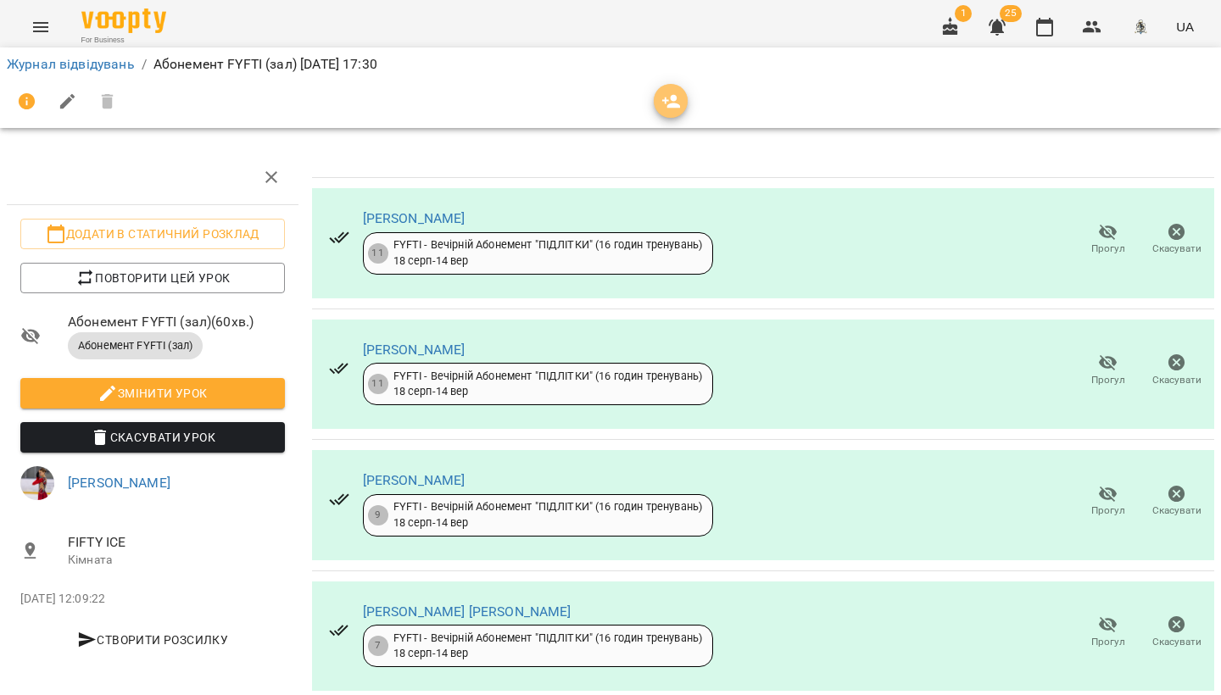
click at [670, 102] on icon "button" at bounding box center [671, 102] width 20 height 20
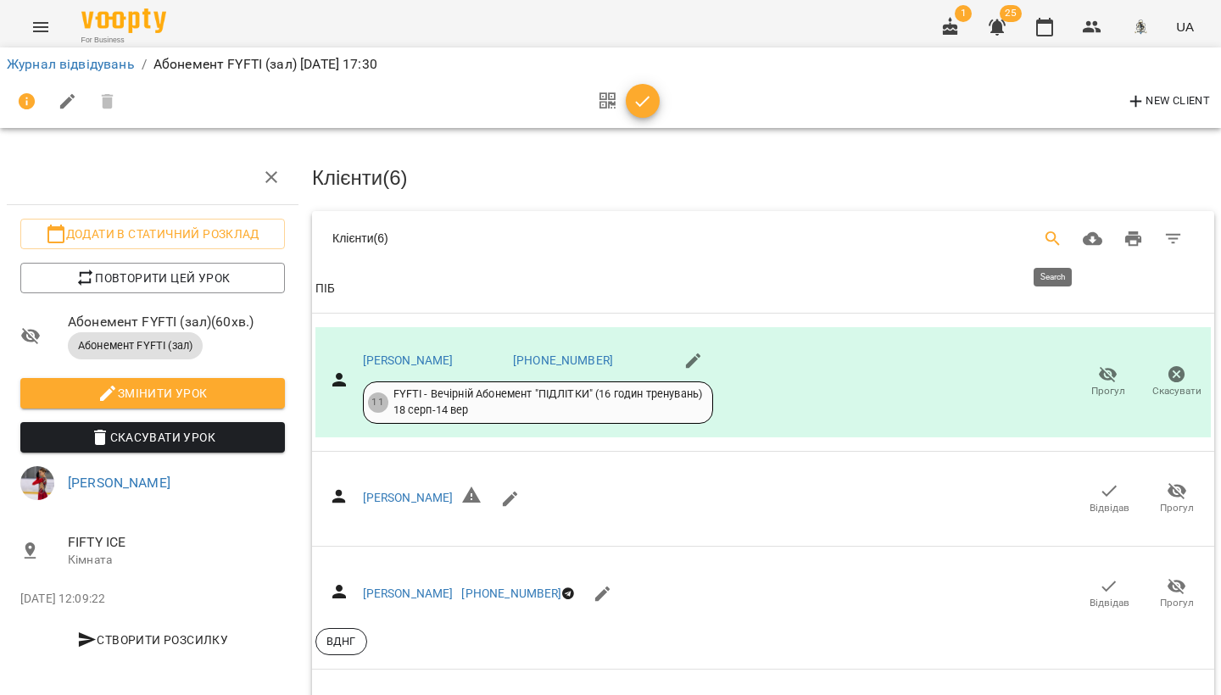
click at [1062, 237] on icon "Search" at bounding box center [1053, 239] width 20 height 20
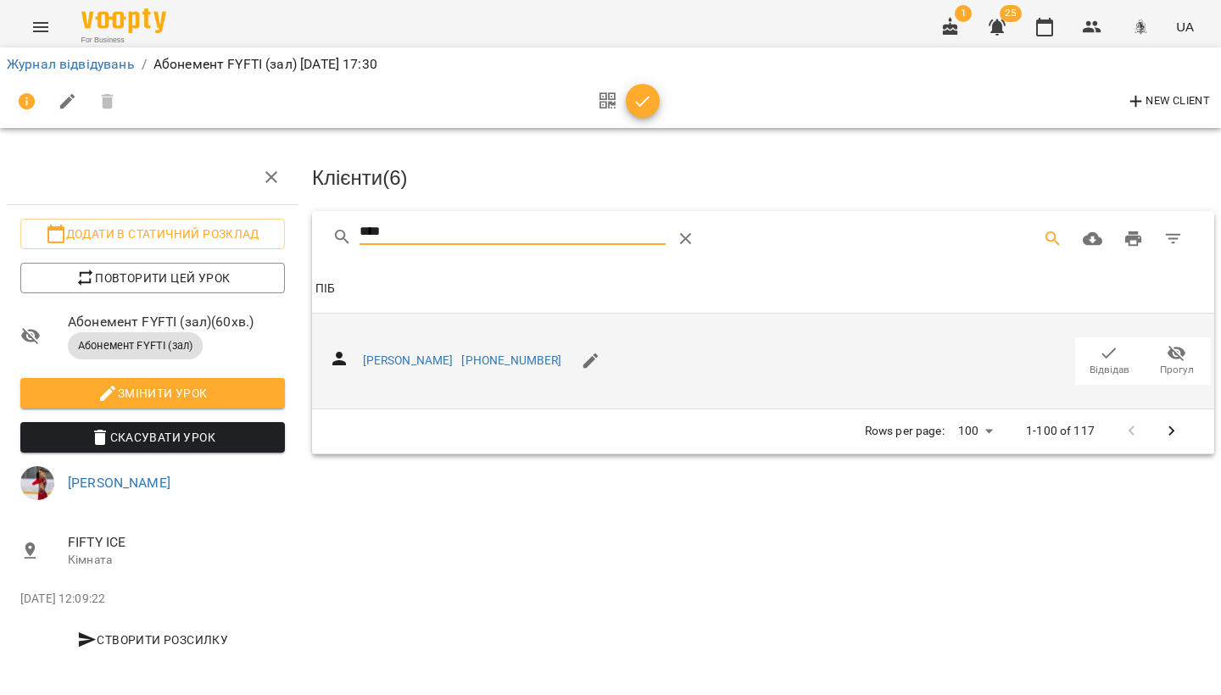
type input "****"
click at [1107, 354] on icon "button" at bounding box center [1109, 353] width 14 height 11
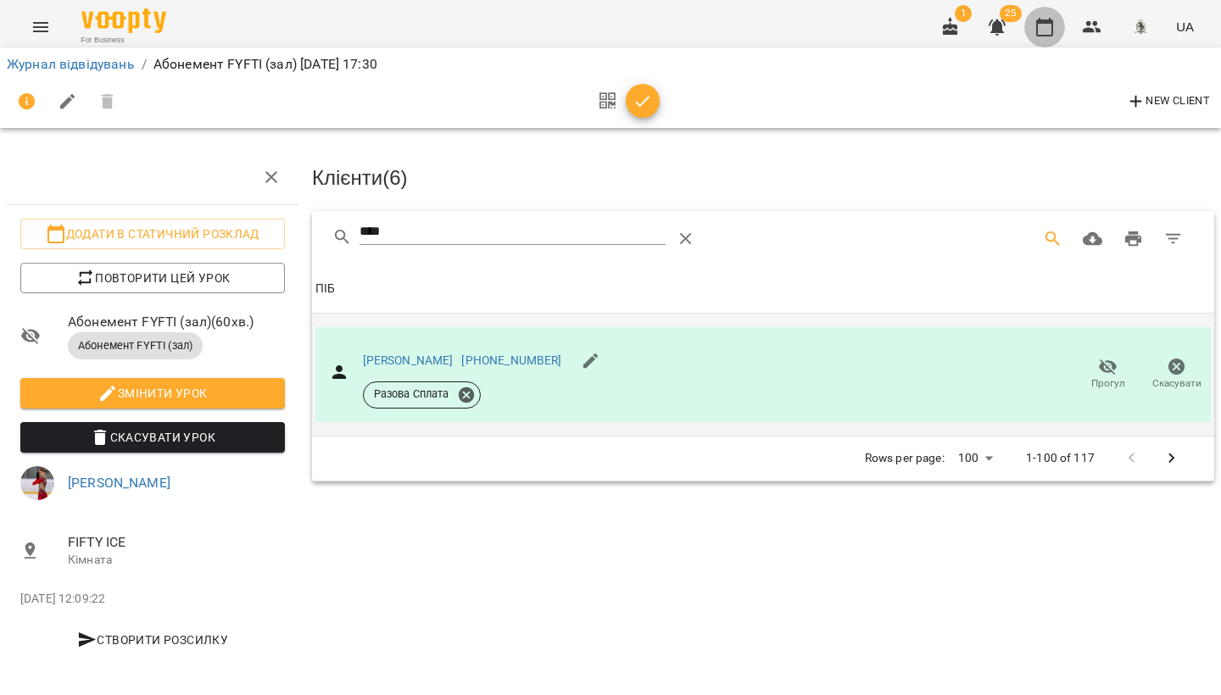
drag, startPoint x: 1040, startPoint y: 31, endPoint x: 1019, endPoint y: 111, distance: 83.1
click at [1040, 31] on icon "button" at bounding box center [1044, 27] width 20 height 20
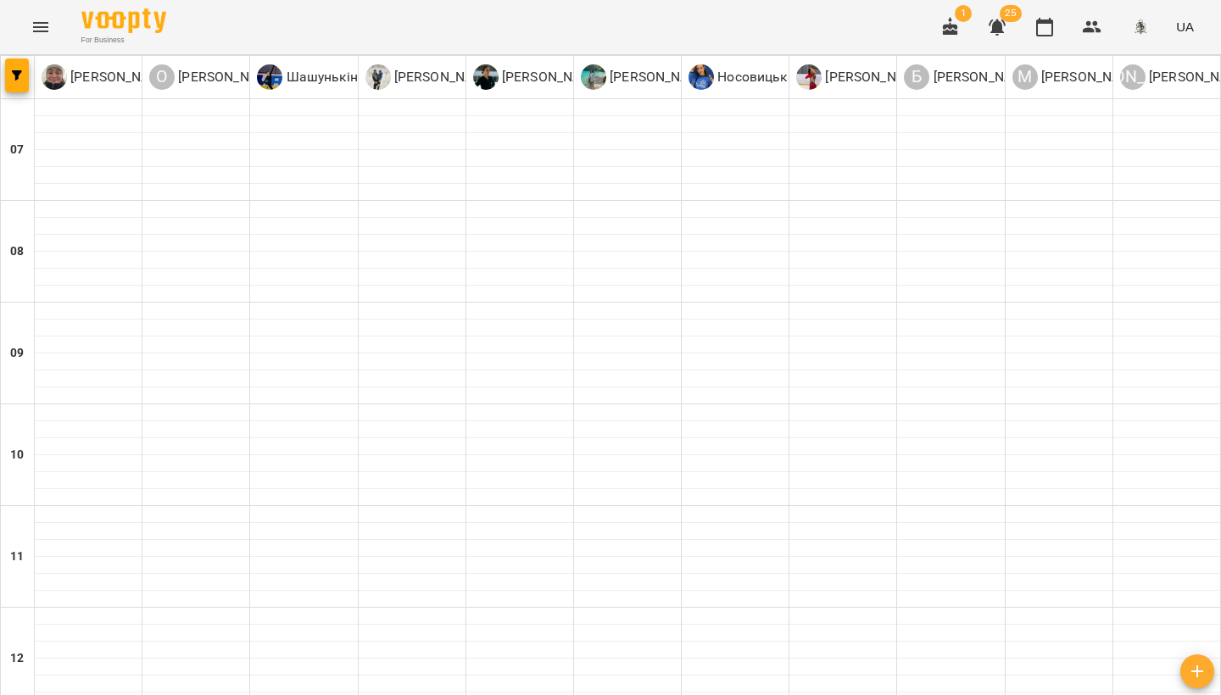
scroll to position [785, 0]
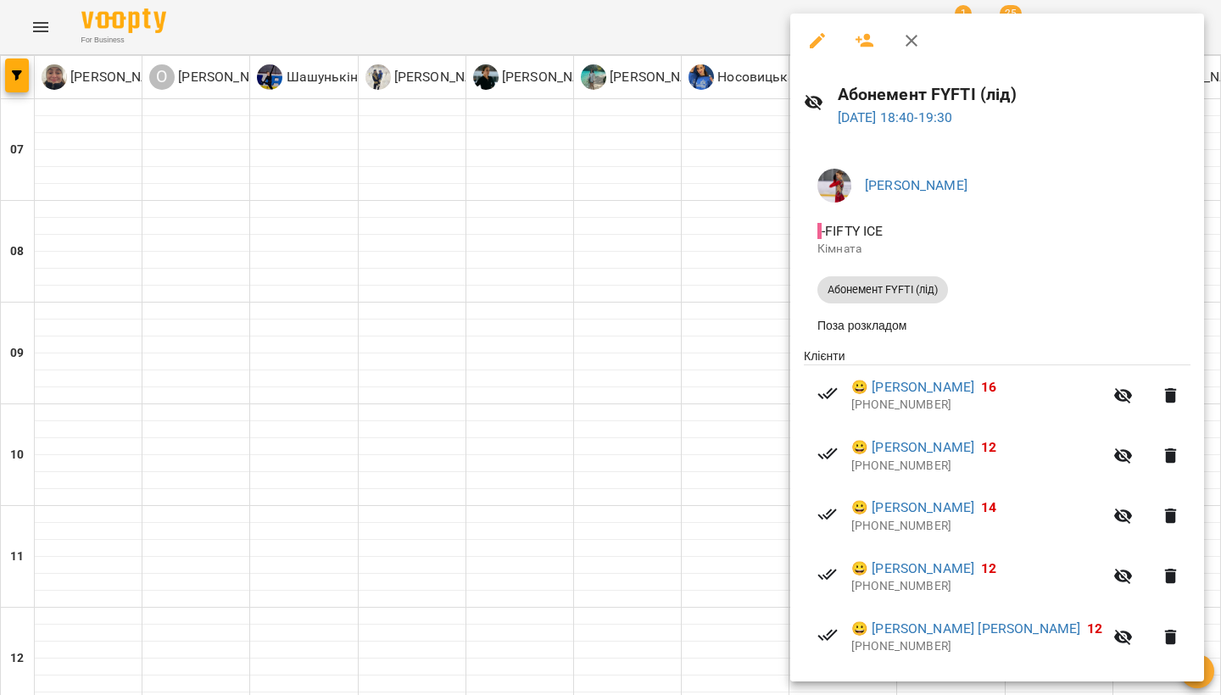
click at [860, 41] on icon "button" at bounding box center [865, 41] width 20 height 20
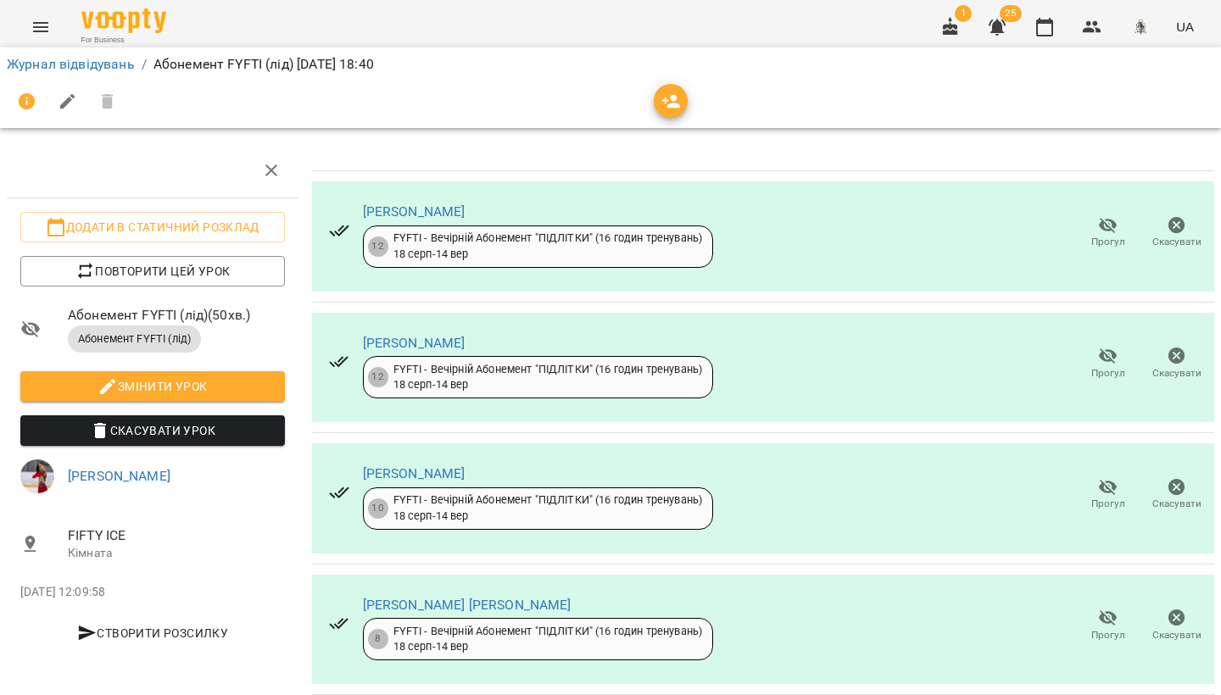
scroll to position [265, 0]
click at [677, 102] on icon "button" at bounding box center [671, 102] width 20 height 20
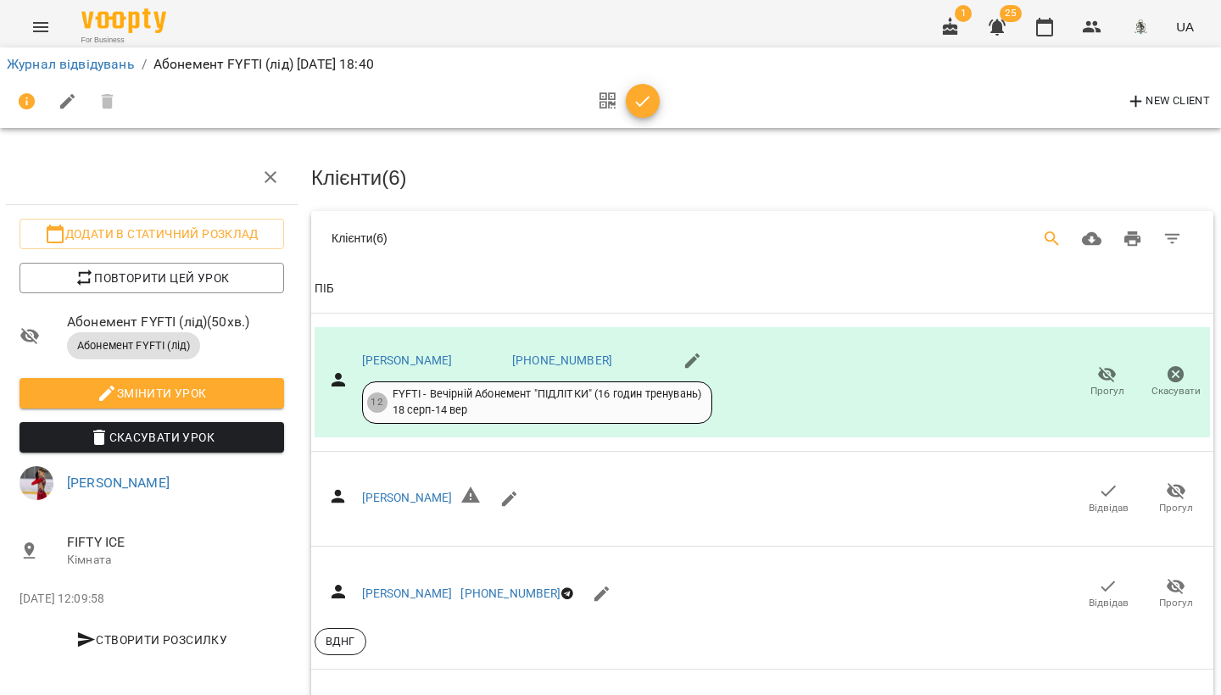
scroll to position [0, 1]
click at [1053, 236] on icon "Search" at bounding box center [1052, 238] width 14 height 14
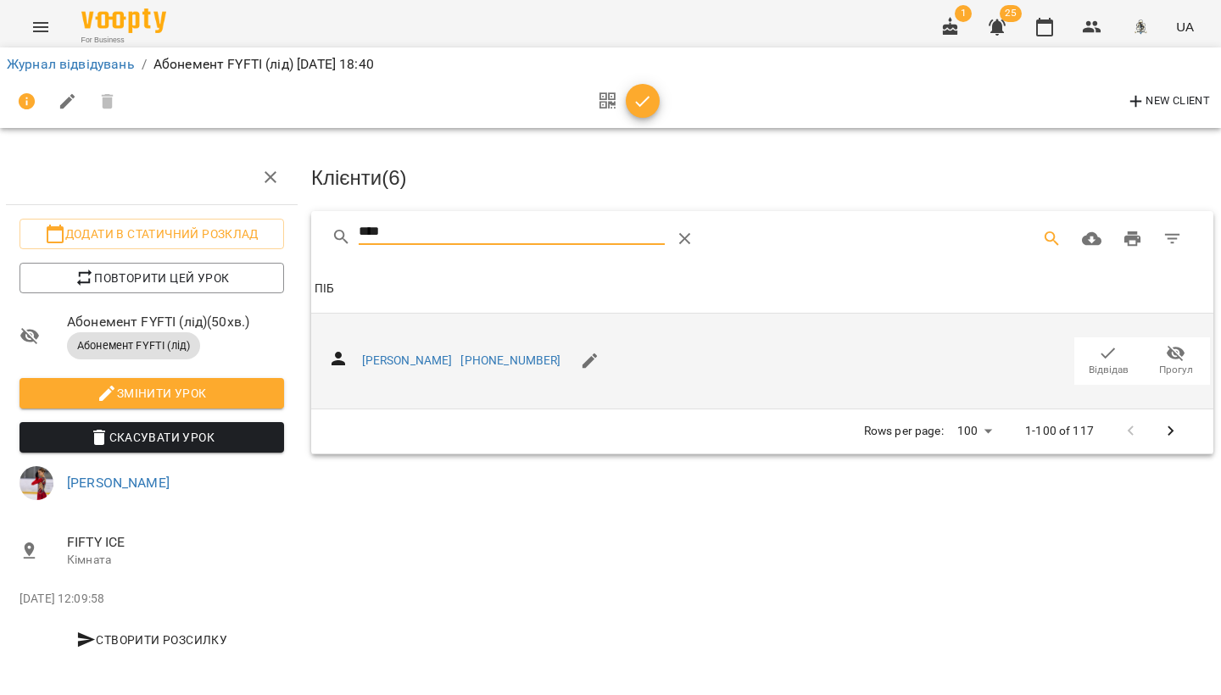
type input "****"
click at [1105, 357] on icon "button" at bounding box center [1108, 353] width 20 height 20
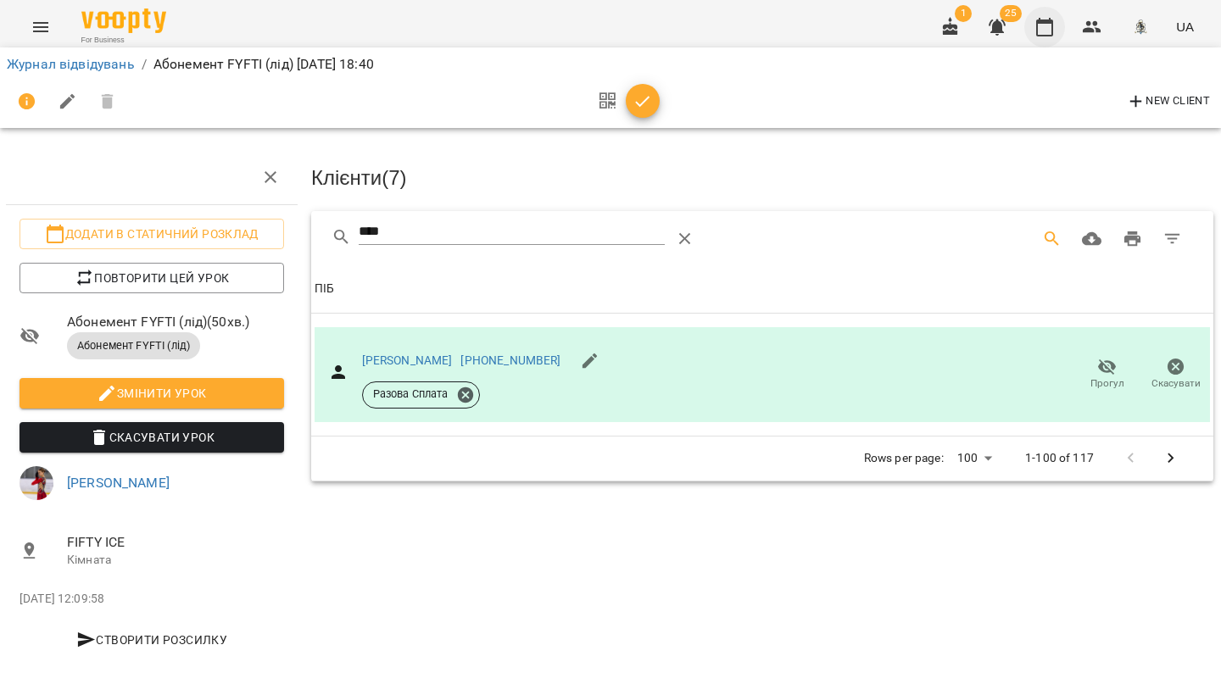
click at [1036, 31] on icon "button" at bounding box center [1044, 27] width 20 height 20
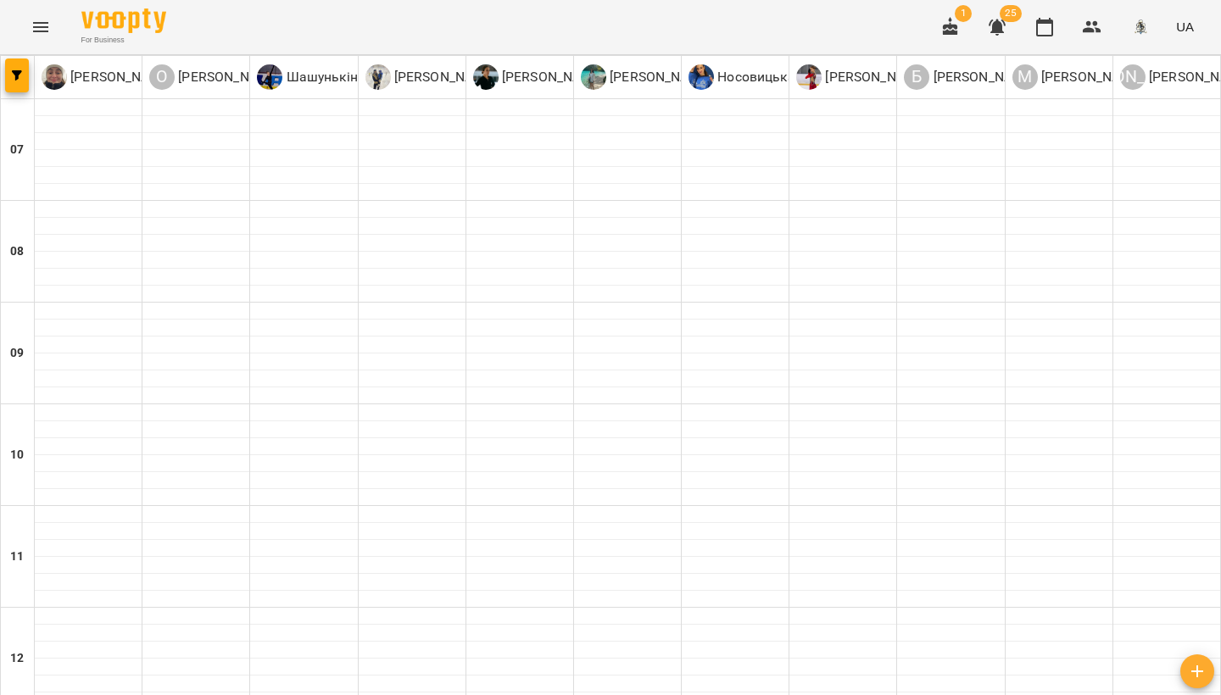
type input "**********"
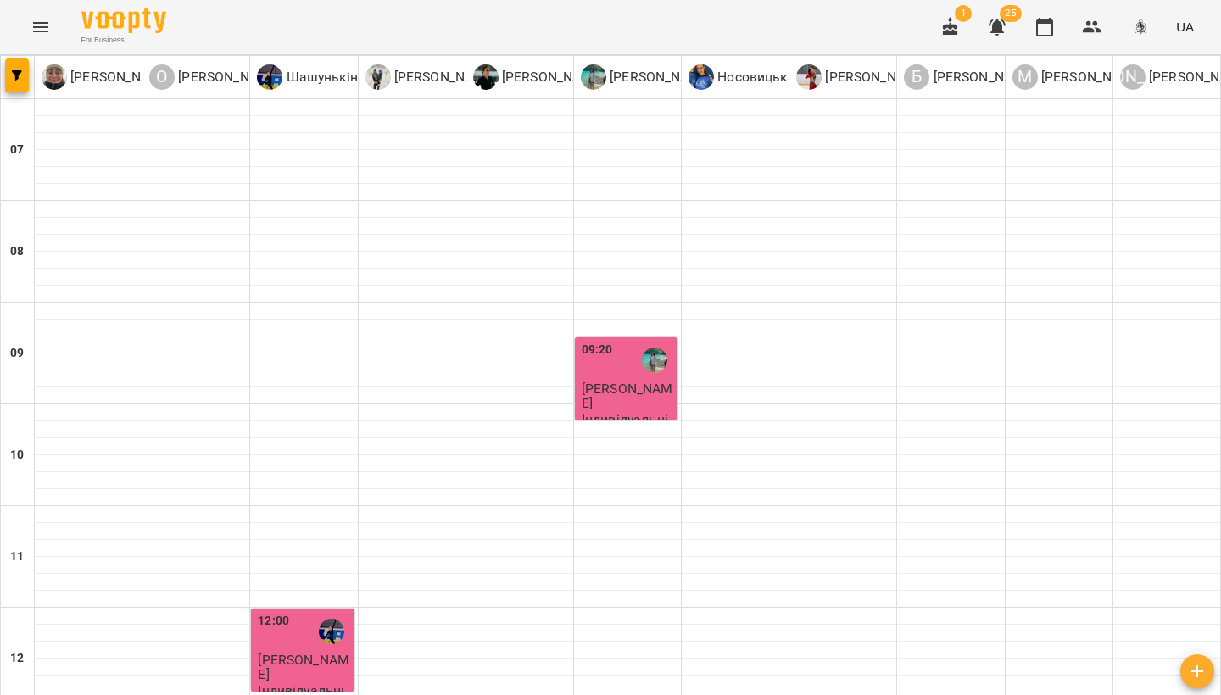
scroll to position [951, 0]
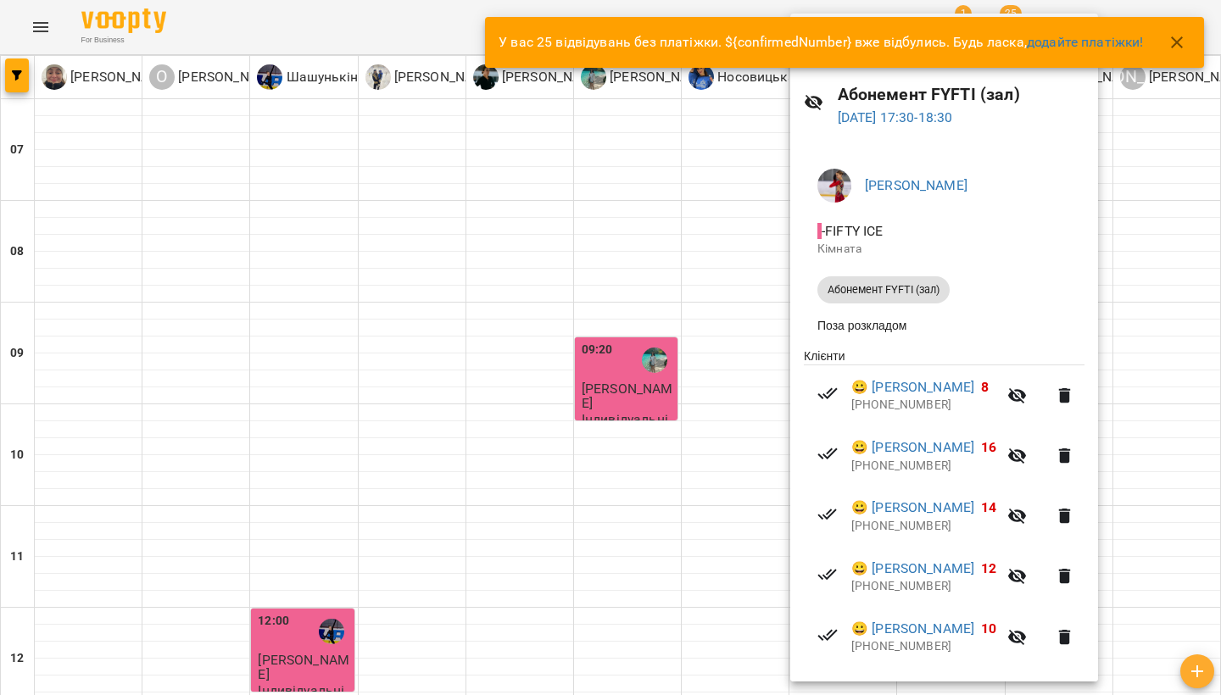
scroll to position [0, 0]
click at [1184, 42] on icon "button" at bounding box center [1177, 42] width 20 height 20
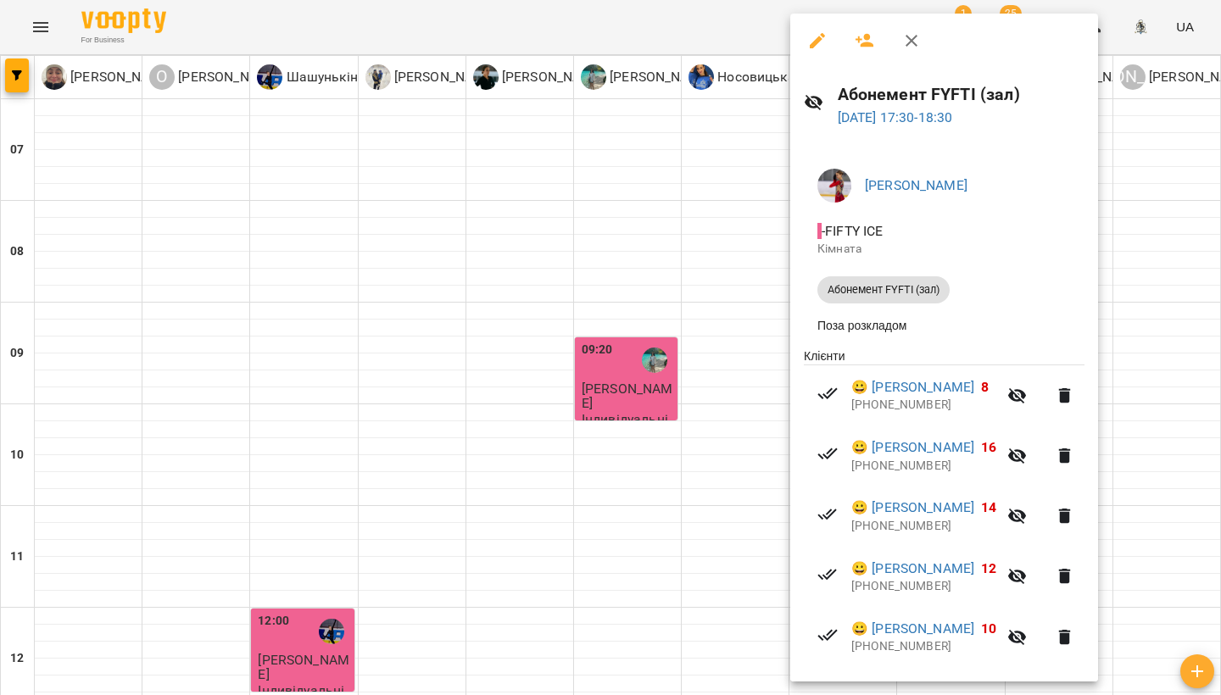
click at [859, 42] on icon "button" at bounding box center [865, 41] width 19 height 14
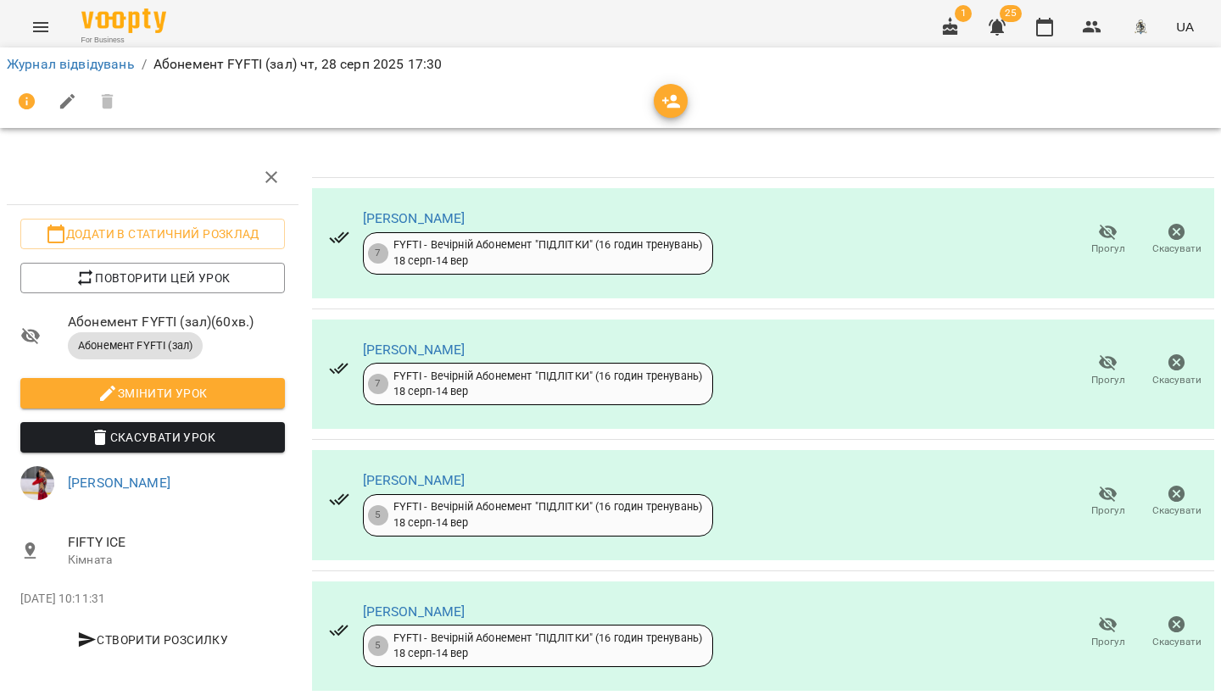
click at [663, 98] on icon "button" at bounding box center [671, 102] width 20 height 20
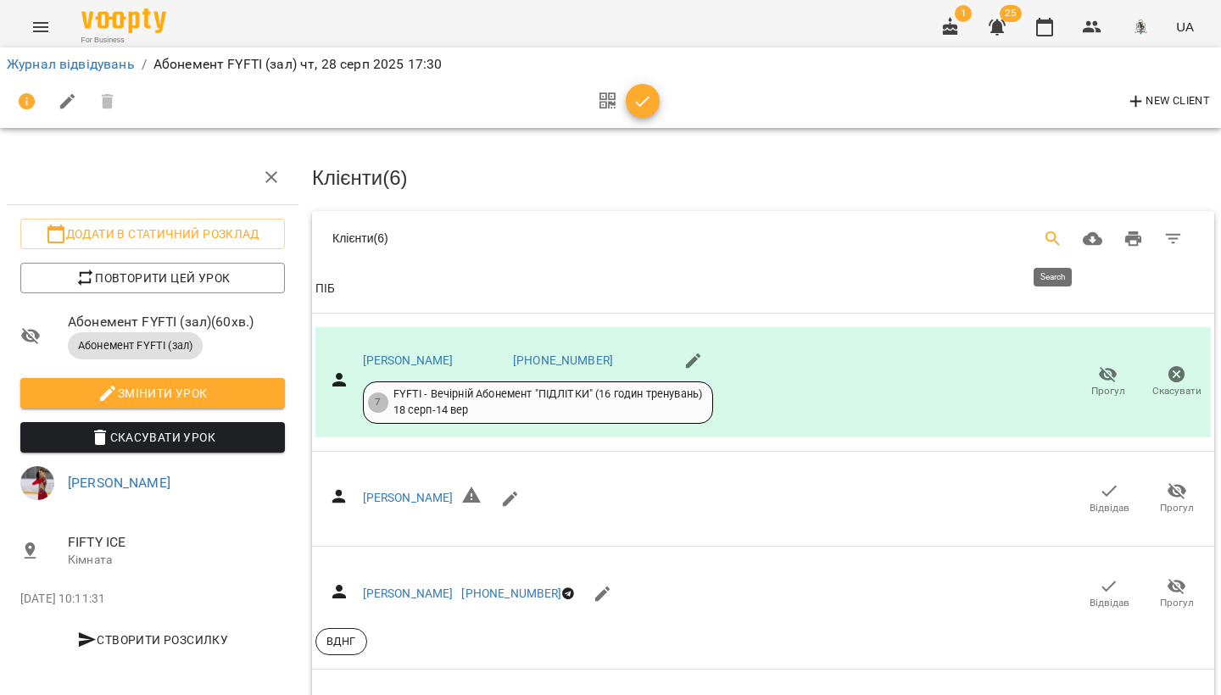
click at [1049, 238] on icon "Search" at bounding box center [1052, 238] width 14 height 14
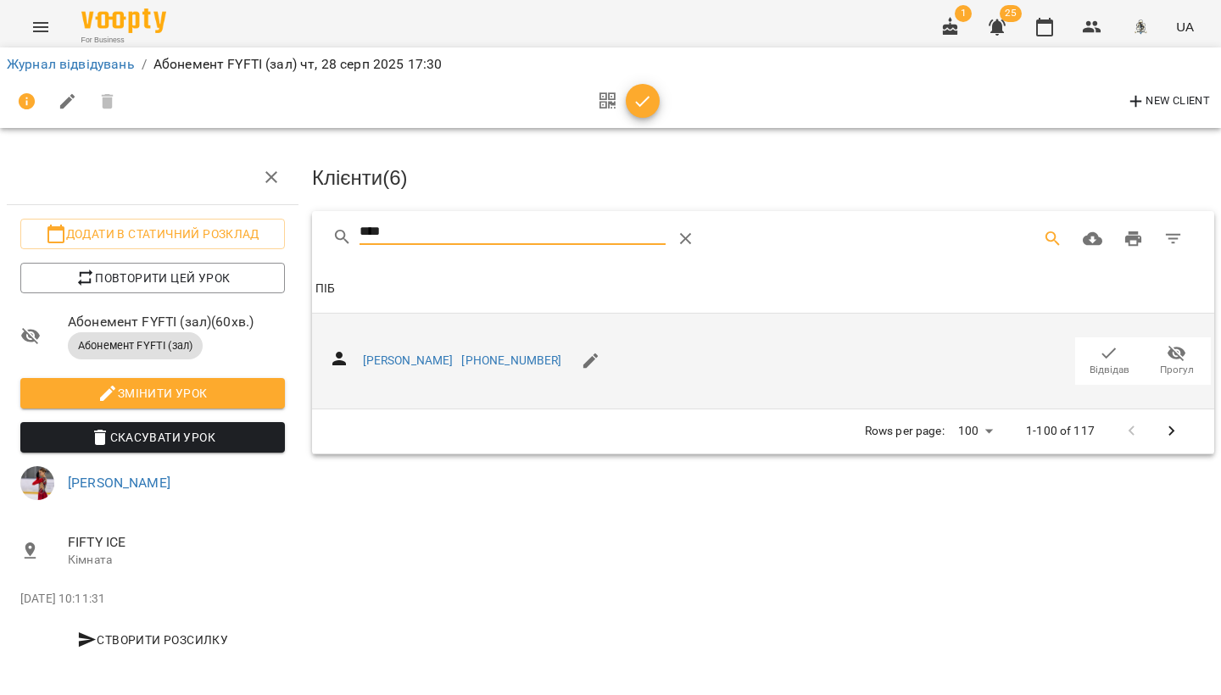
type input "****"
click at [1105, 354] on icon "button" at bounding box center [1109, 353] width 20 height 20
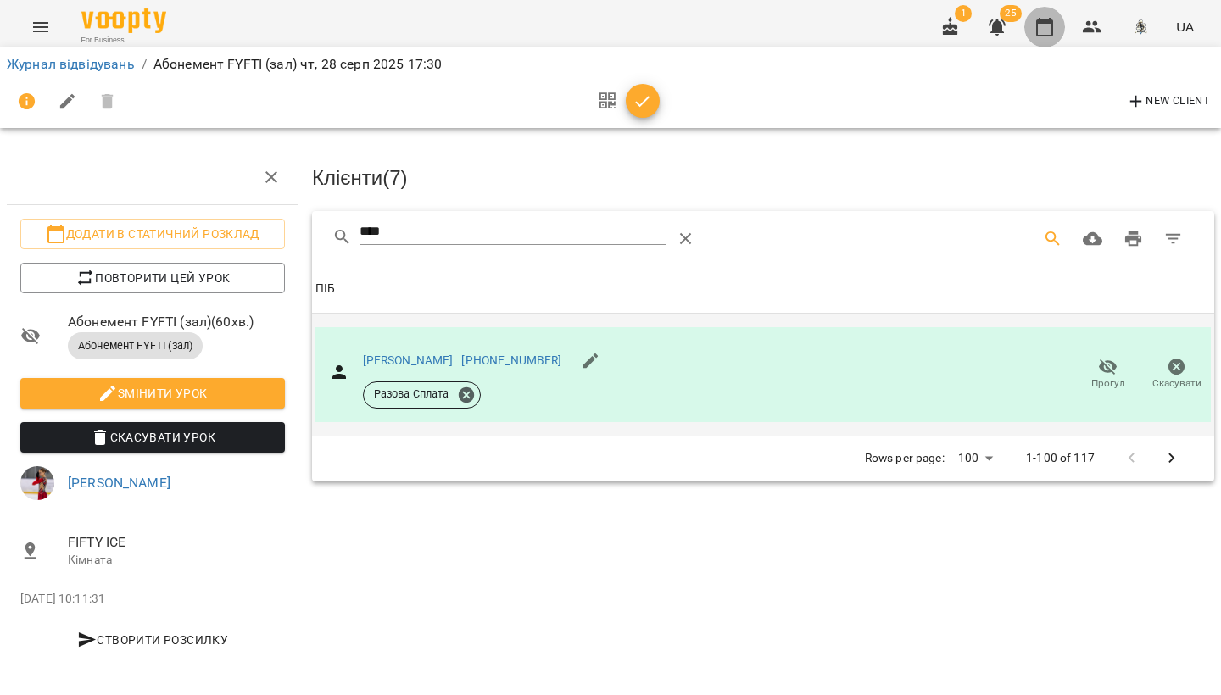
click at [1053, 27] on icon "button" at bounding box center [1044, 27] width 17 height 19
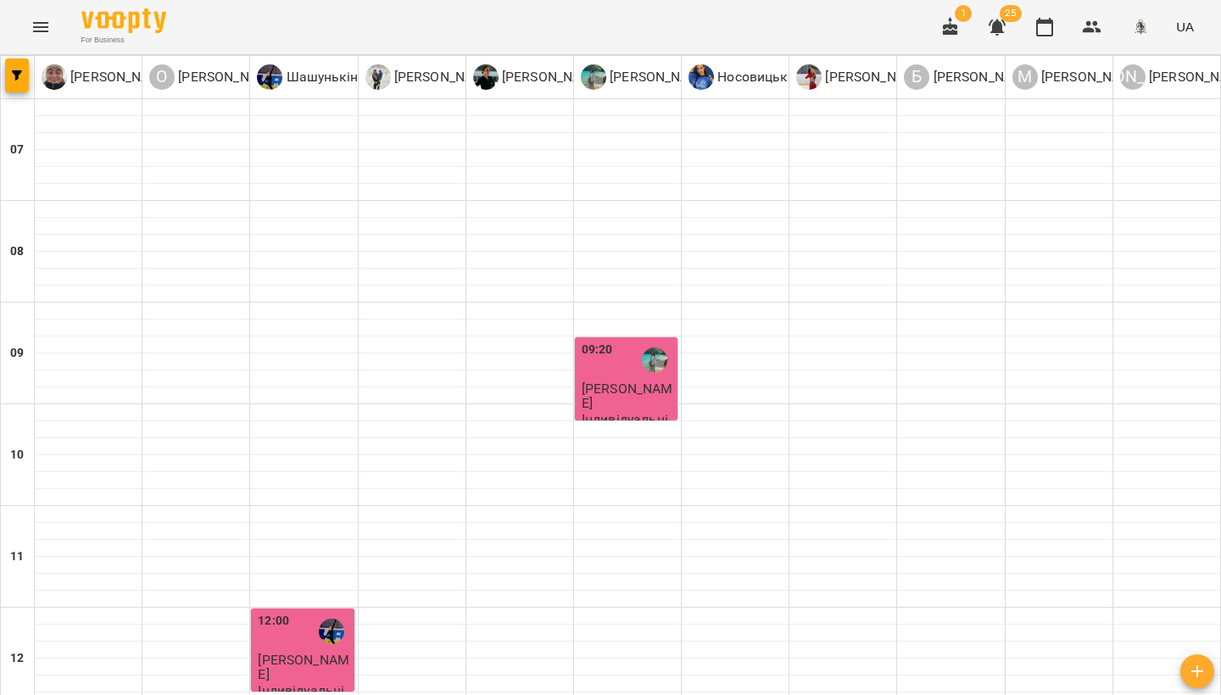
scroll to position [846, 0]
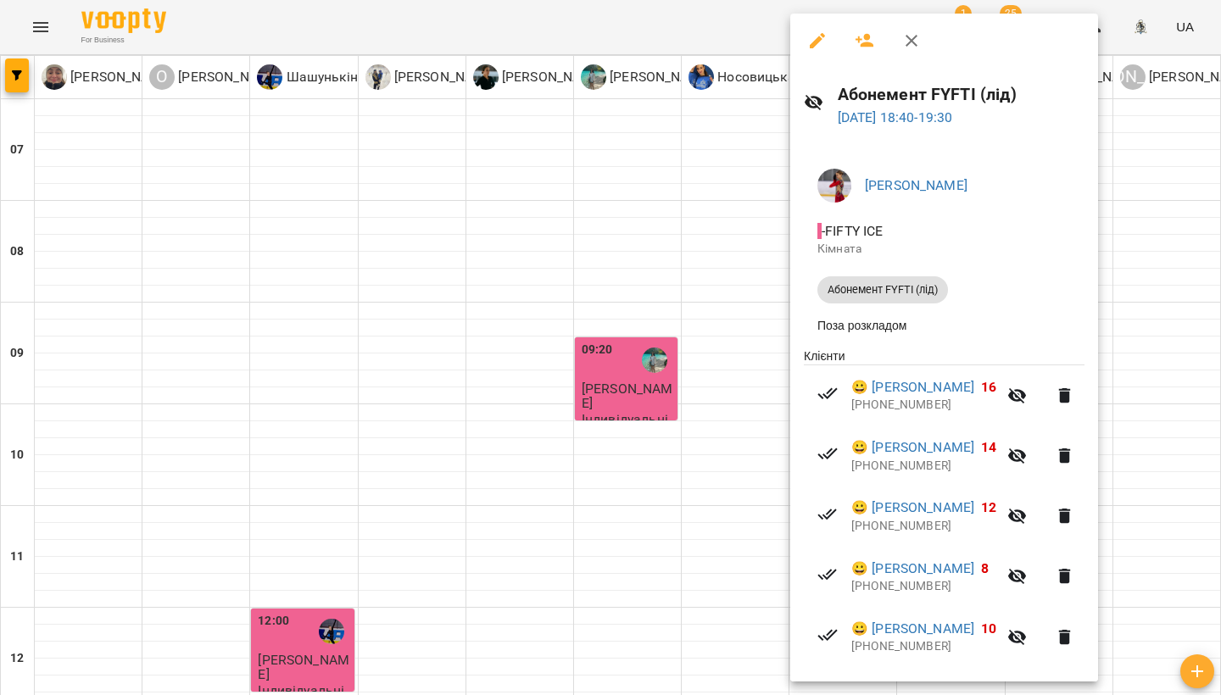
click at [859, 47] on icon "button" at bounding box center [865, 41] width 20 height 20
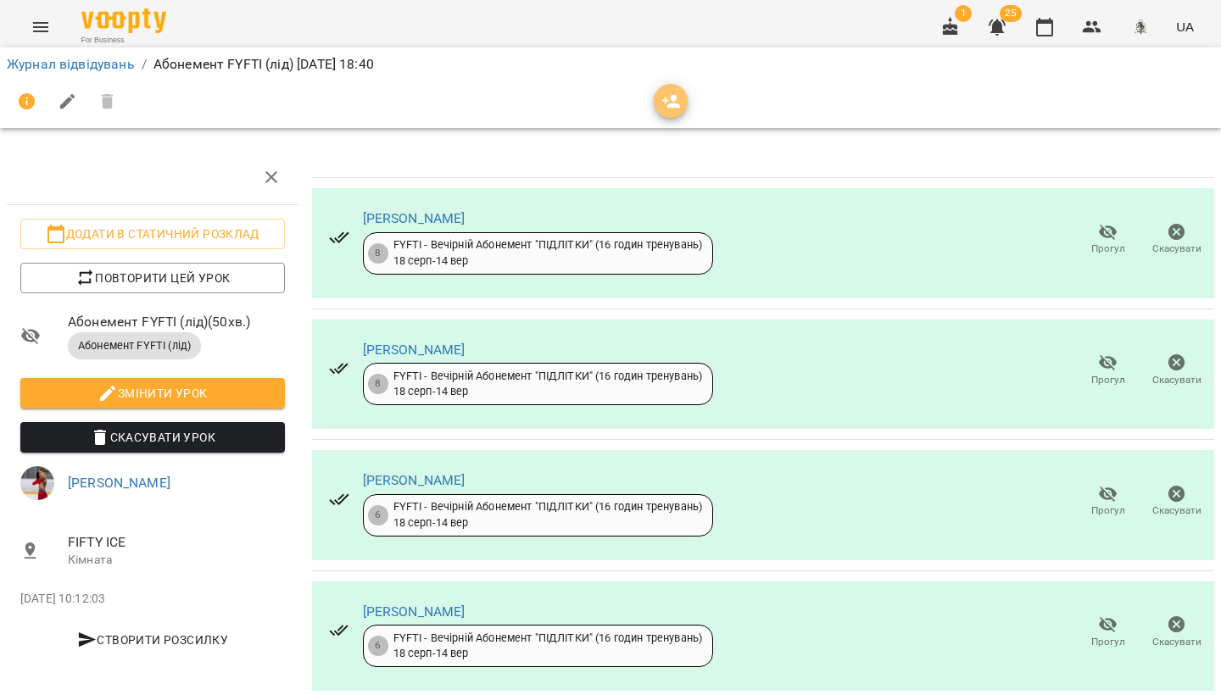
click at [686, 104] on span "button" at bounding box center [671, 102] width 34 height 20
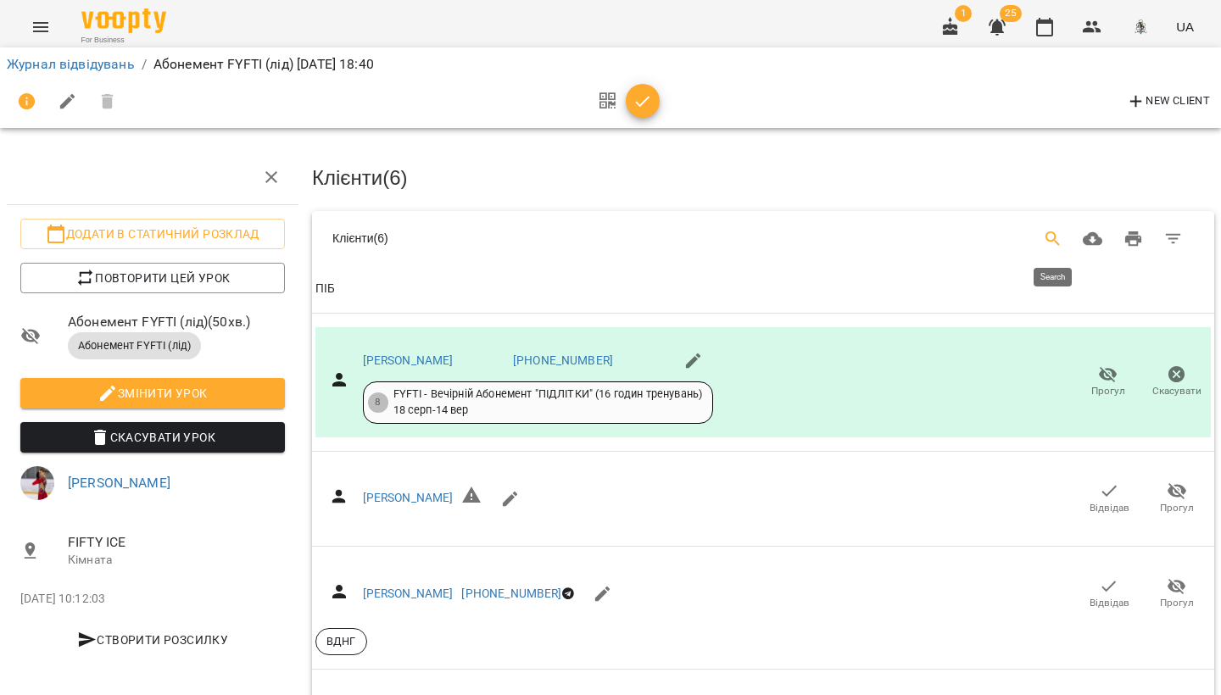
click at [1053, 238] on icon "Search" at bounding box center [1052, 238] width 14 height 14
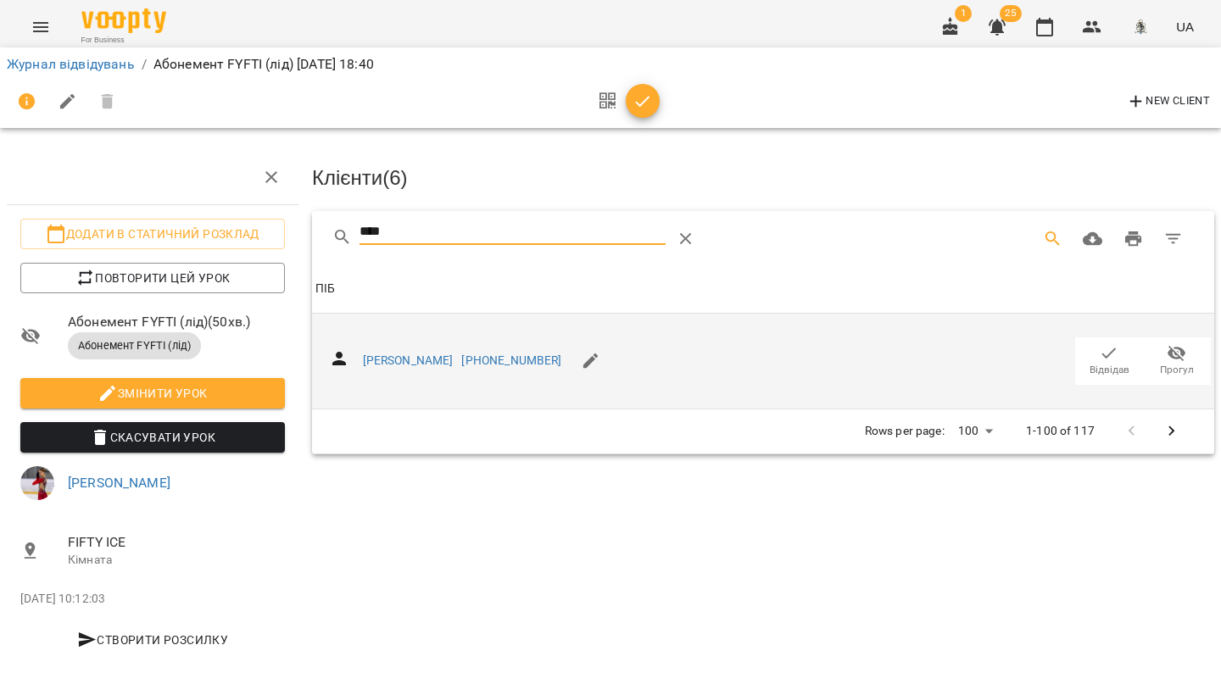
type input "****"
click at [1105, 359] on icon "button" at bounding box center [1109, 353] width 20 height 20
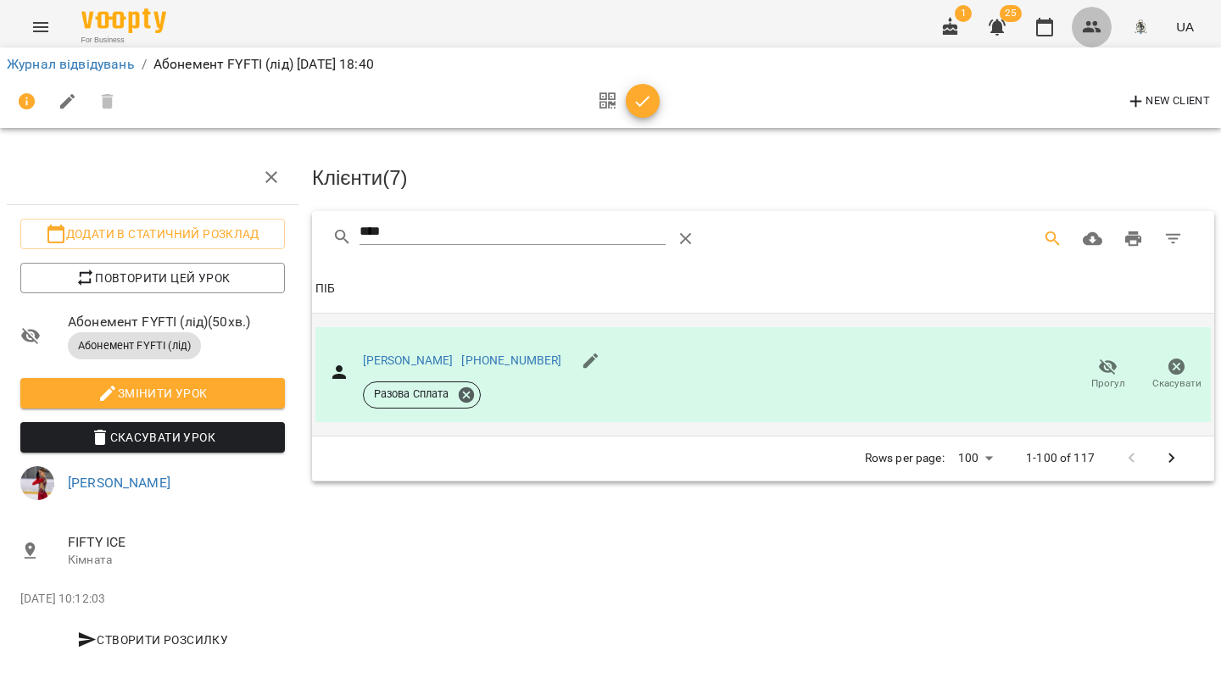
drag, startPoint x: 1091, startPoint y: 33, endPoint x: 1064, endPoint y: 48, distance: 31.1
click at [1090, 33] on icon "button" at bounding box center [1092, 27] width 20 height 20
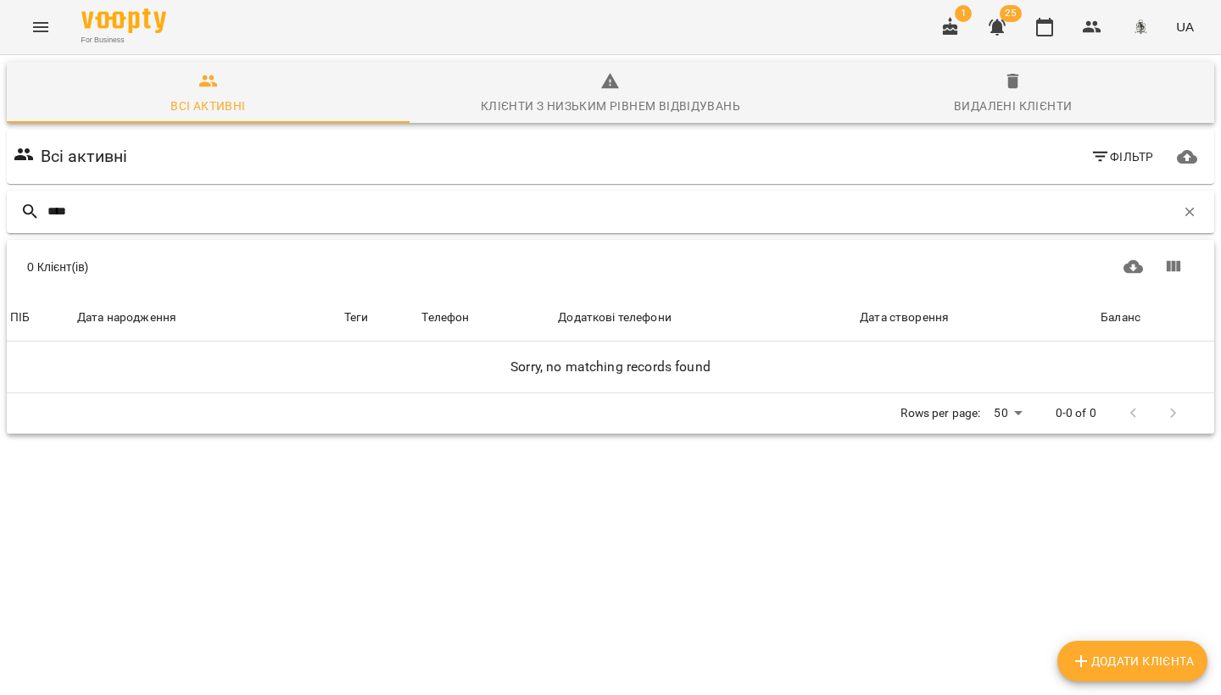
click at [112, 217] on input "****" at bounding box center [611, 212] width 1128 height 28
type input "*"
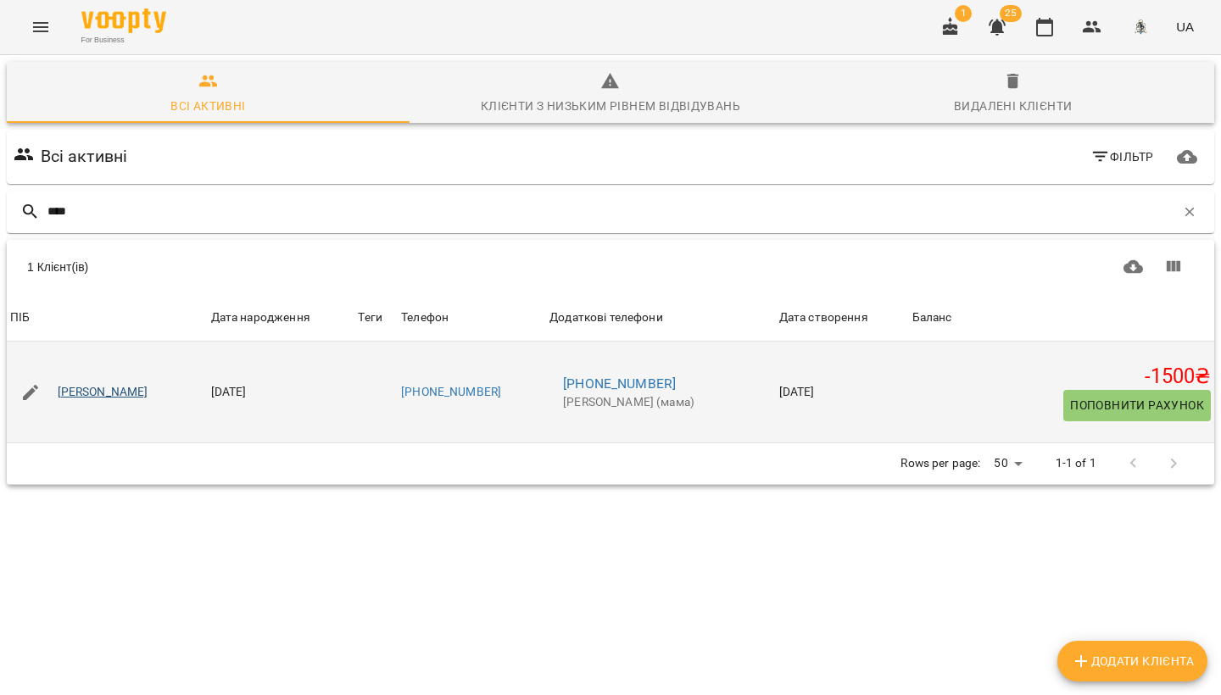
type input "****"
click at [102, 399] on link "[PERSON_NAME]" at bounding box center [103, 392] width 91 height 17
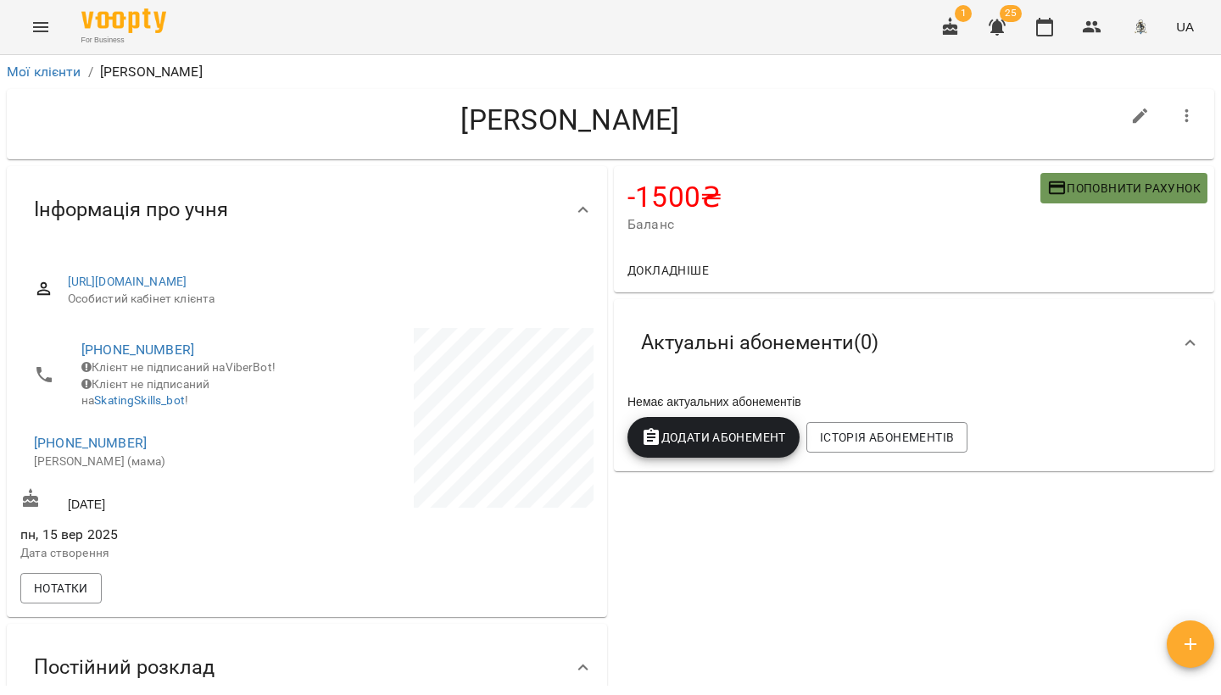
click at [1099, 192] on span "Поповнити рахунок" at bounding box center [1123, 188] width 153 height 20
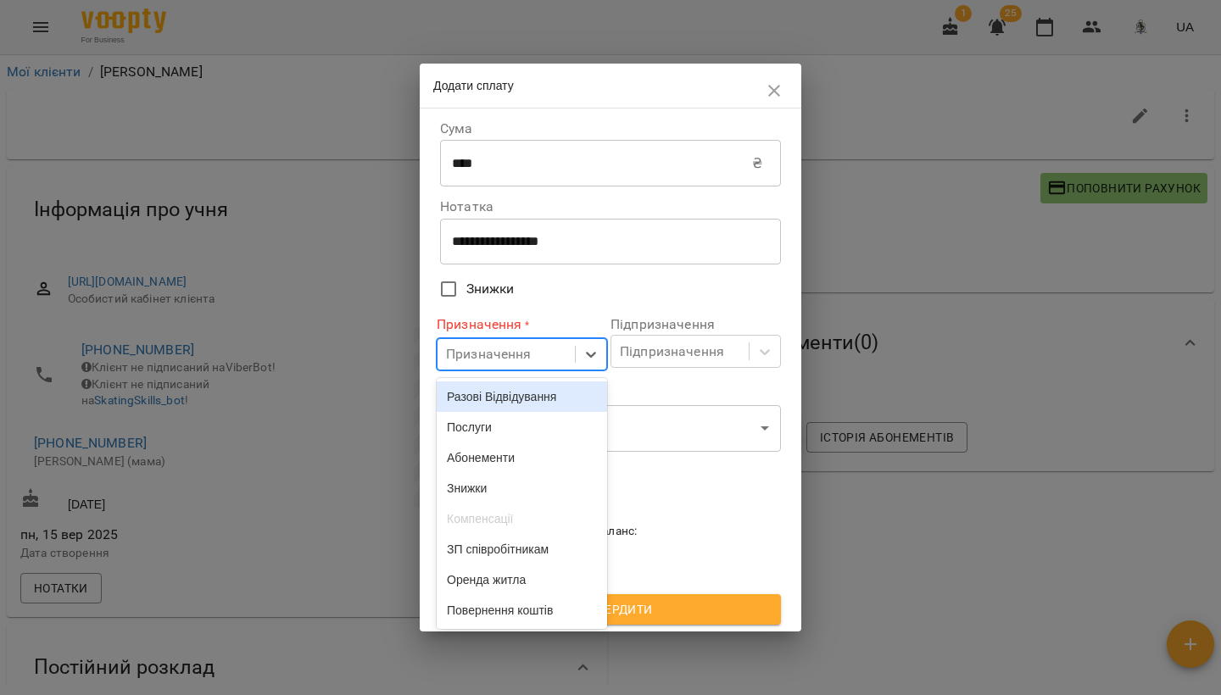
drag, startPoint x: 505, startPoint y: 366, endPoint x: 508, endPoint y: 411, distance: 45.1
click at [504, 366] on div "Призначення" at bounding box center [506, 354] width 137 height 31
click at [506, 410] on div "Разові Відвідування" at bounding box center [522, 397] width 170 height 31
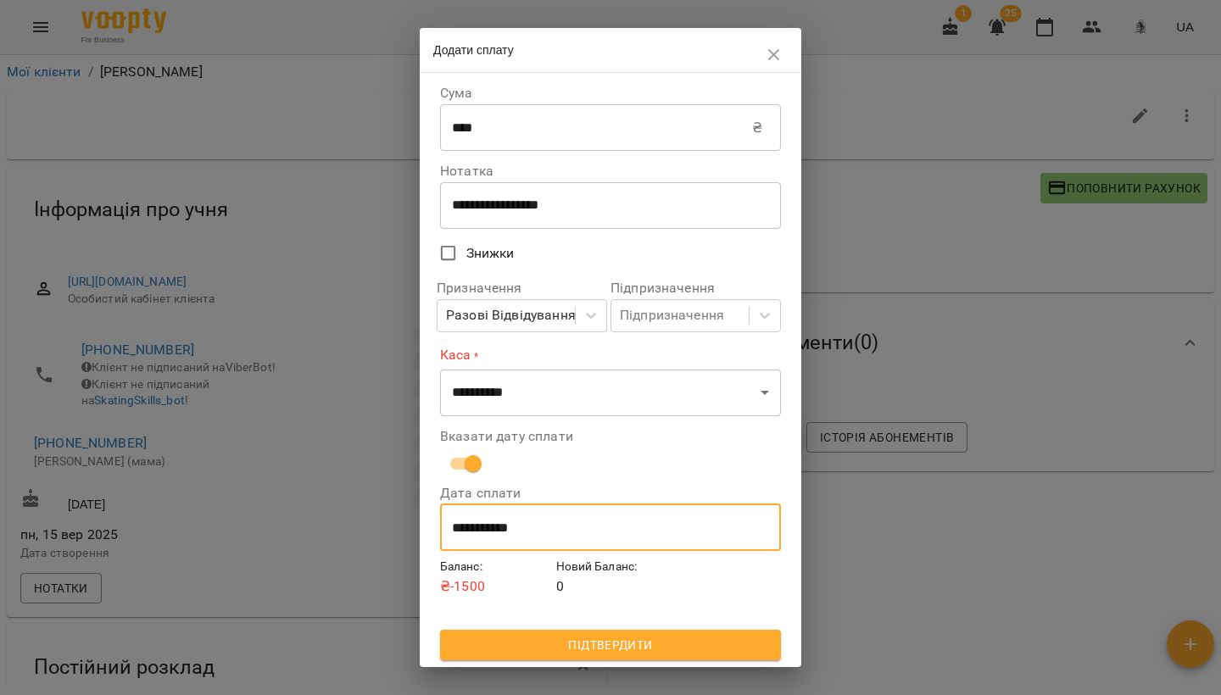
click at [479, 527] on input "**********" at bounding box center [610, 527] width 341 height 47
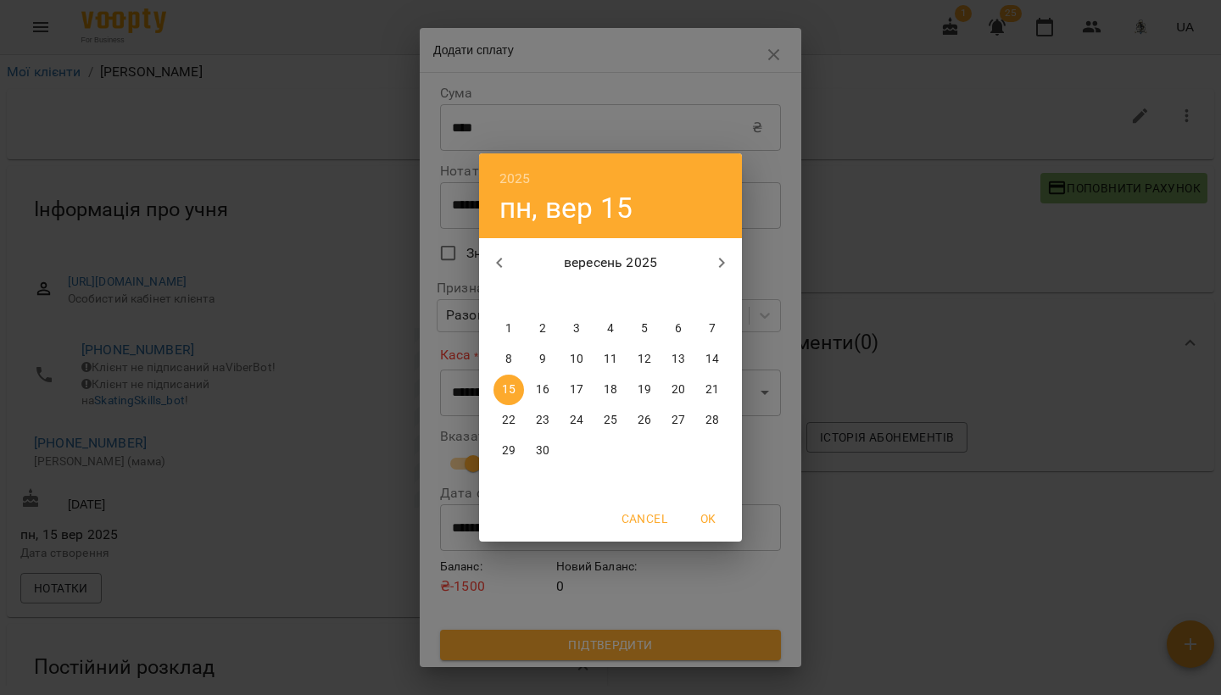
click at [680, 354] on p "13" at bounding box center [679, 359] width 14 height 17
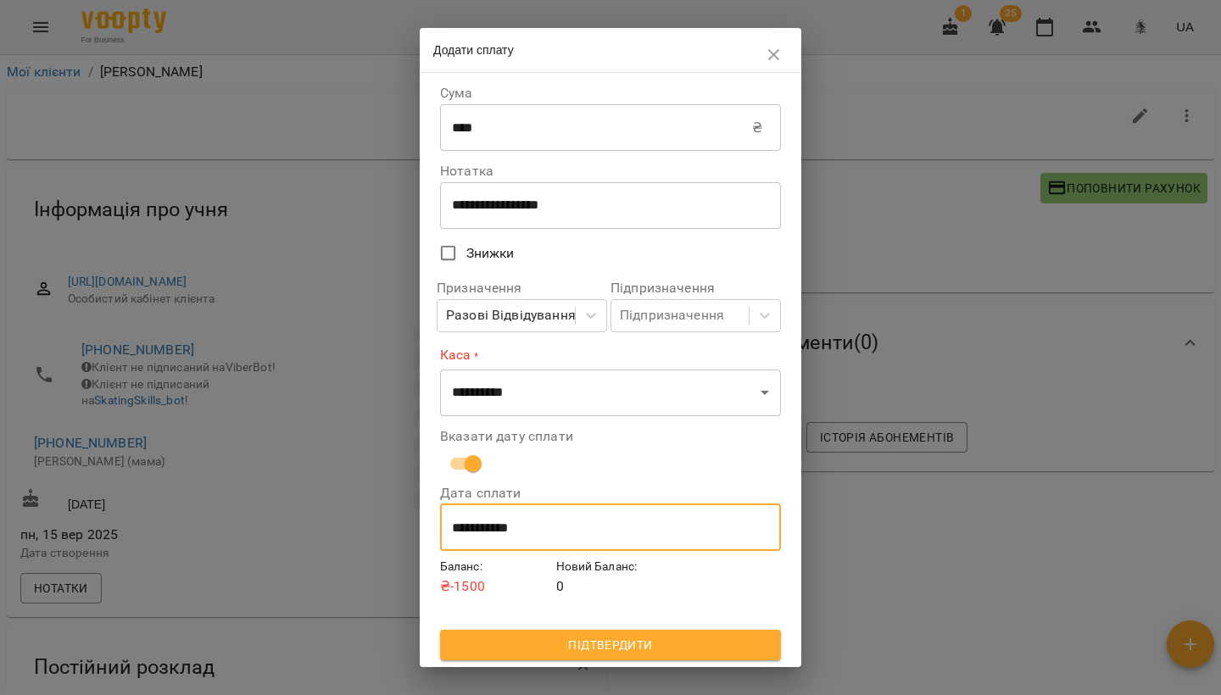
type input "**********"
click at [585, 640] on span "Підтвердити" at bounding box center [611, 645] width 314 height 20
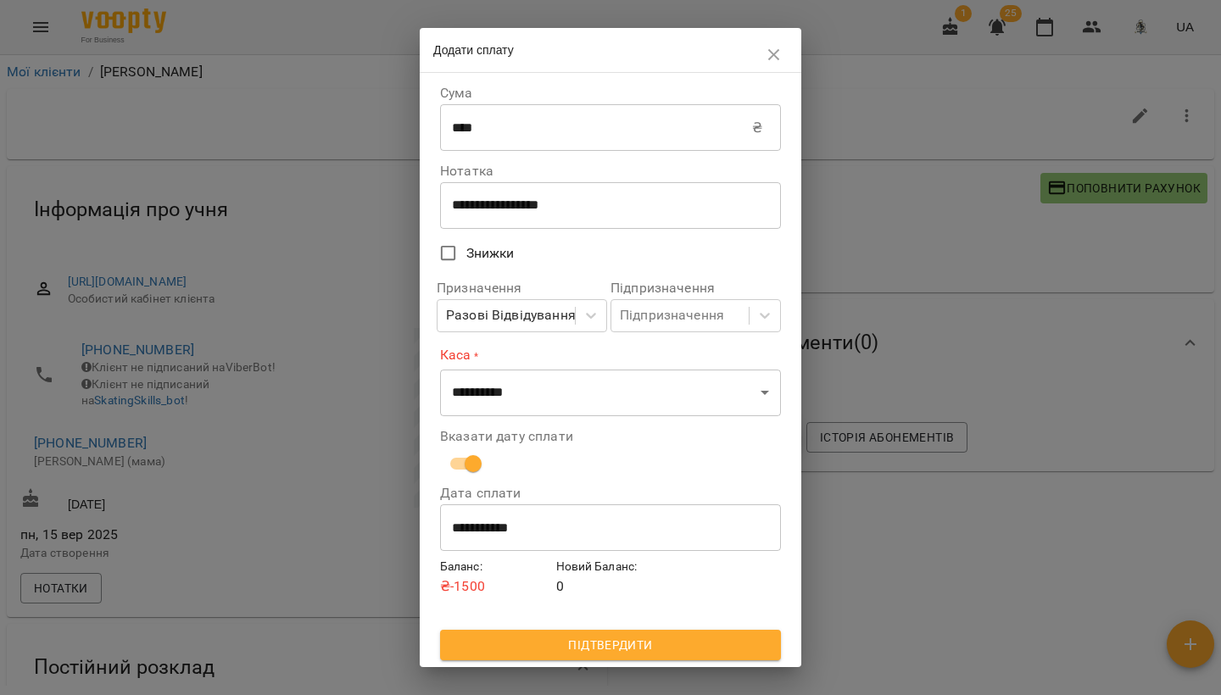
click at [610, 652] on span "Підтвердити" at bounding box center [611, 645] width 314 height 20
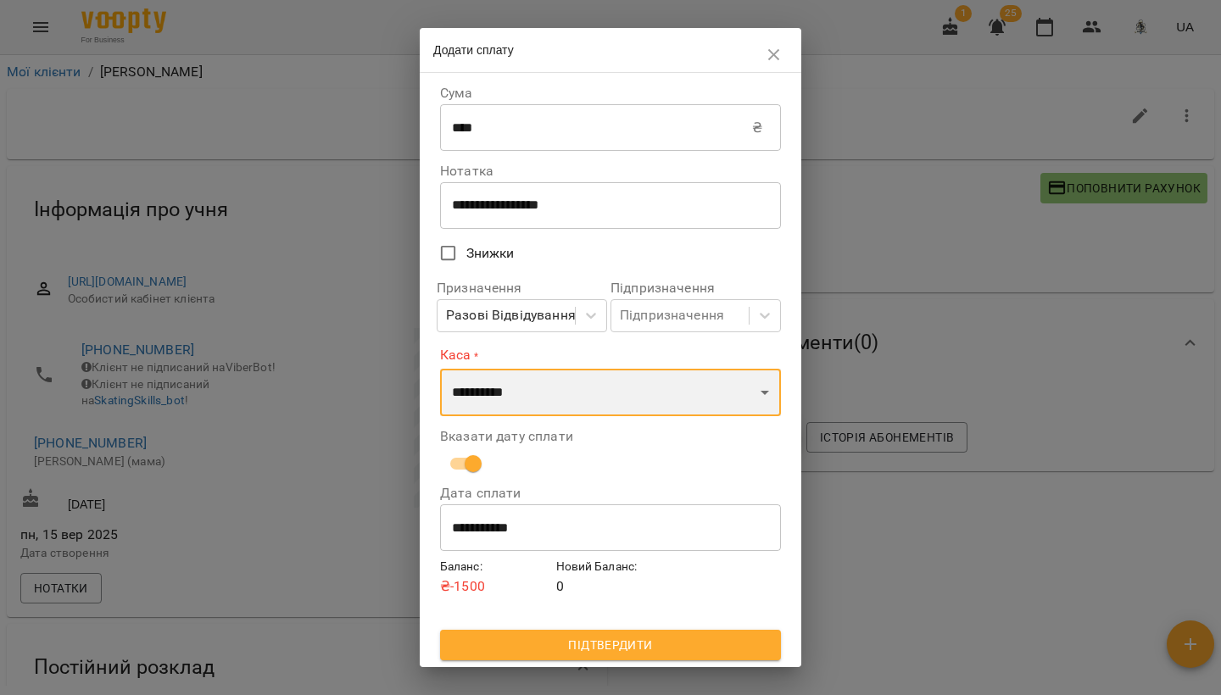
select select "****"
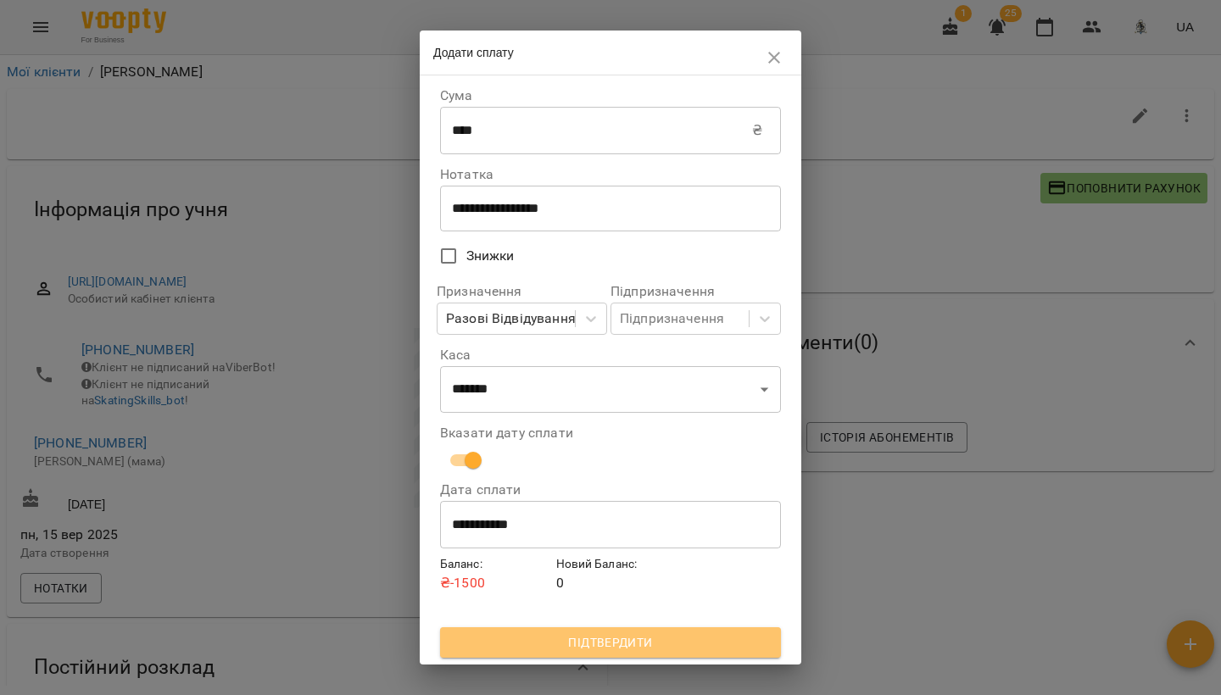
click at [552, 642] on span "Підтвердити" at bounding box center [611, 643] width 314 height 20
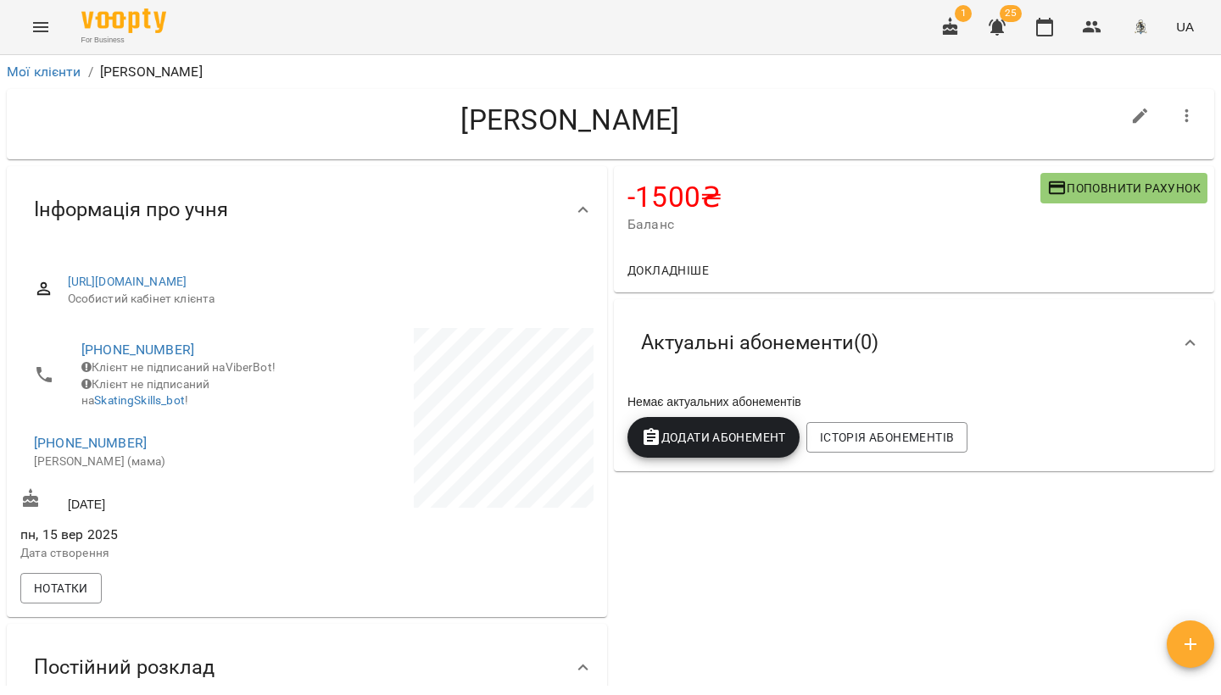
click at [1093, 190] on span "Поповнити рахунок" at bounding box center [1123, 188] width 153 height 20
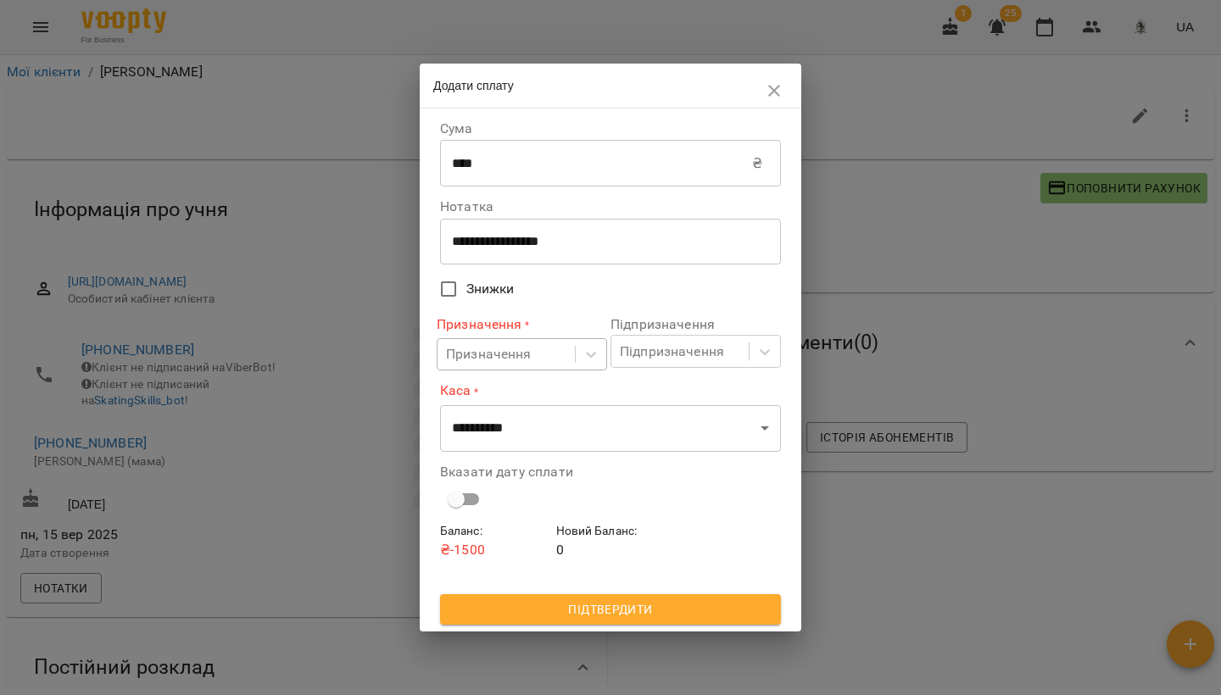
click at [501, 349] on div "Призначення" at bounding box center [489, 354] width 86 height 20
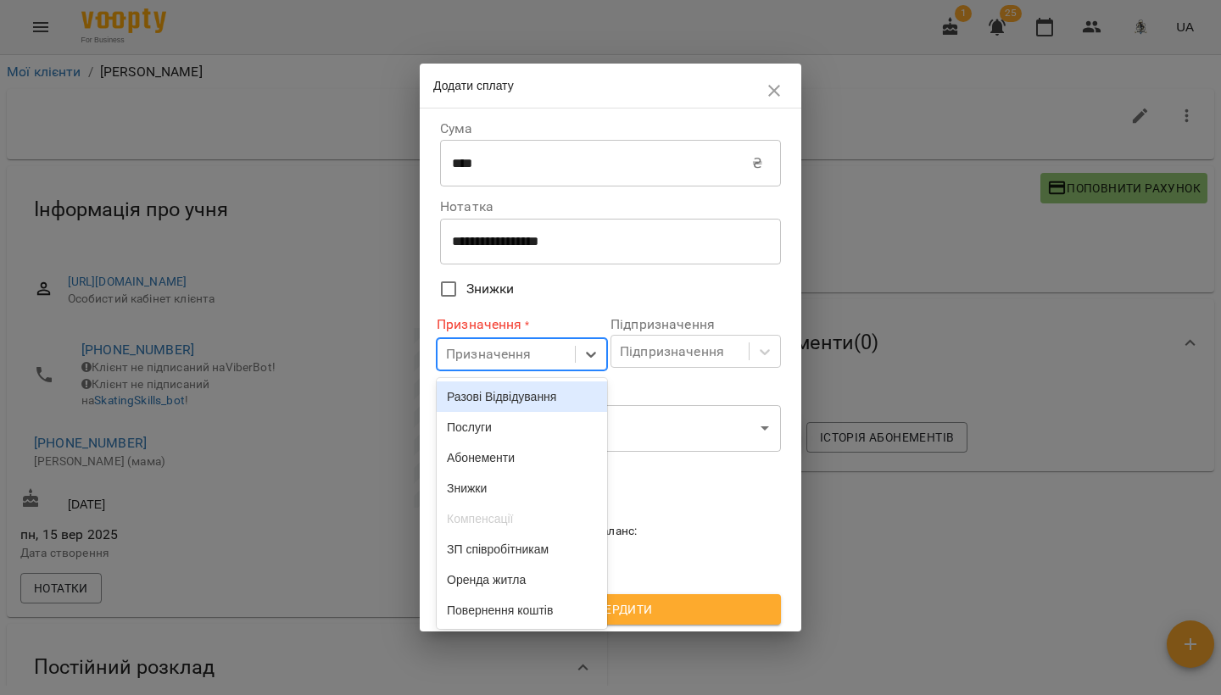
drag, startPoint x: 478, startPoint y: 399, endPoint x: 482, endPoint y: 412, distance: 14.0
click at [478, 399] on div "Разові Відвідування" at bounding box center [522, 397] width 170 height 31
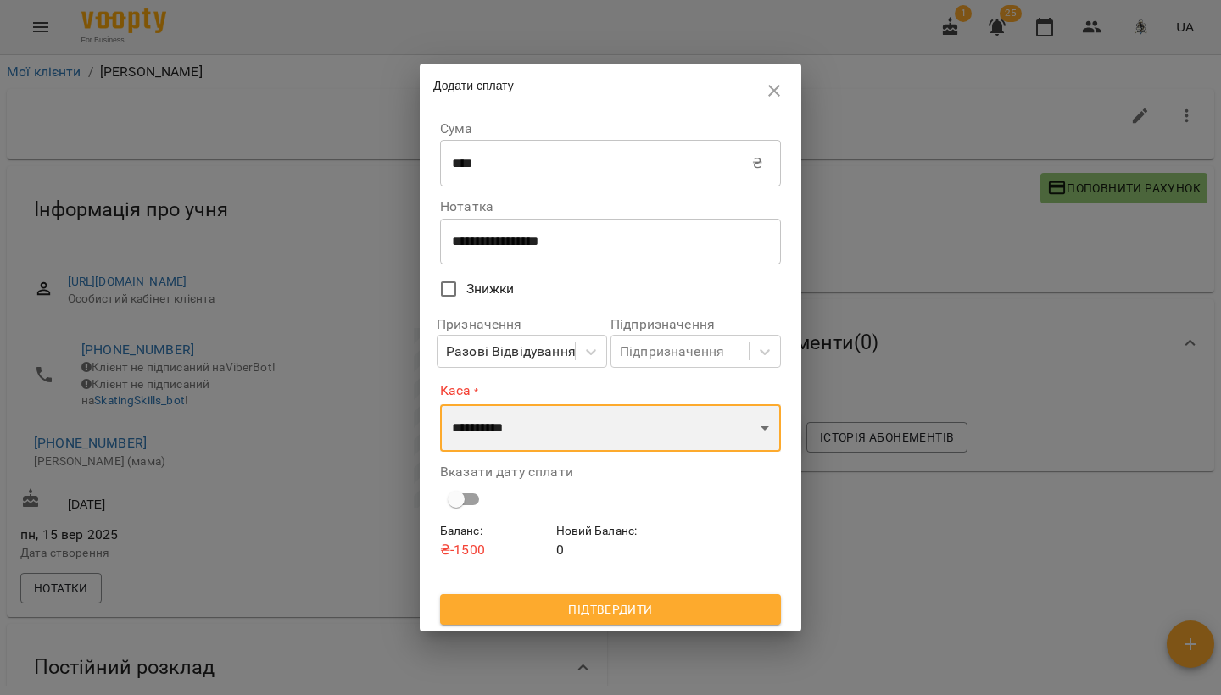
select select "****"
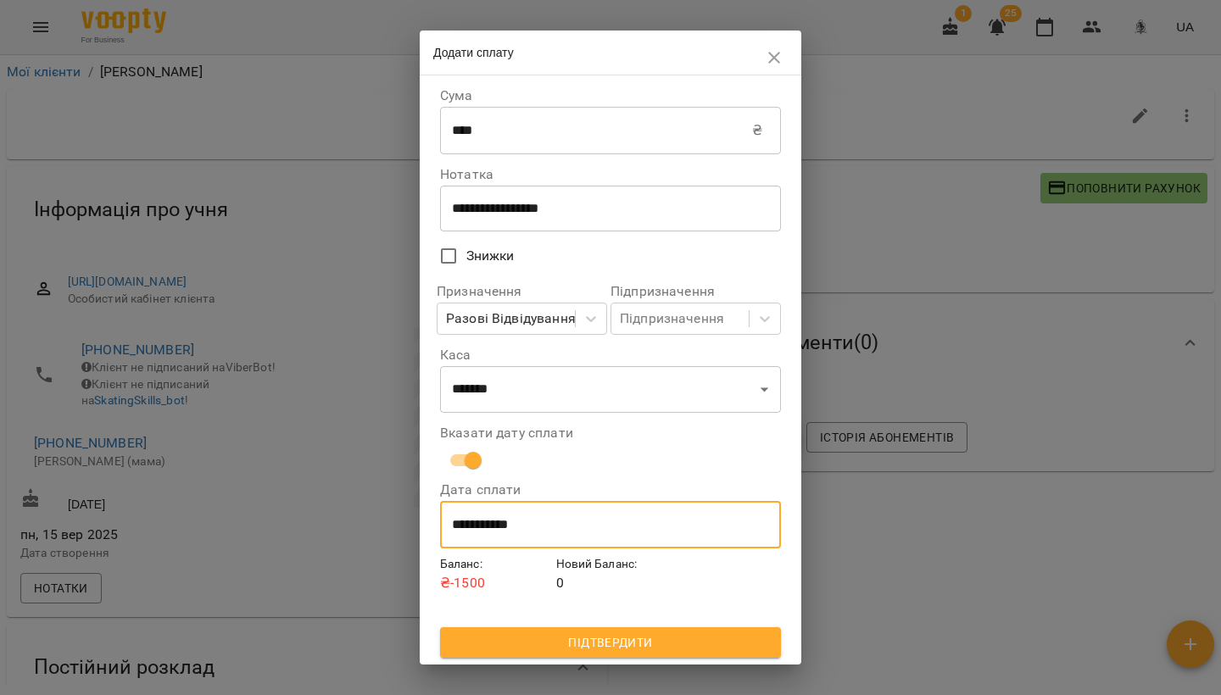
click at [476, 525] on input "**********" at bounding box center [610, 524] width 341 height 47
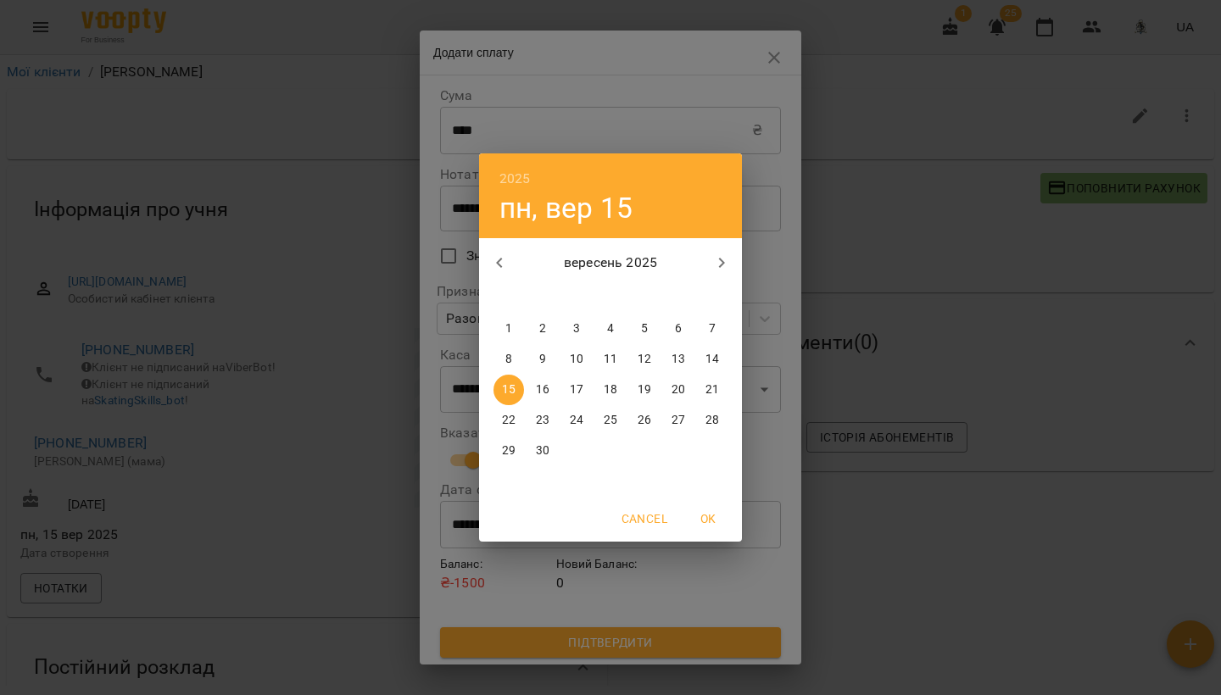
click at [672, 360] on p "13" at bounding box center [679, 359] width 14 height 17
type input "**********"
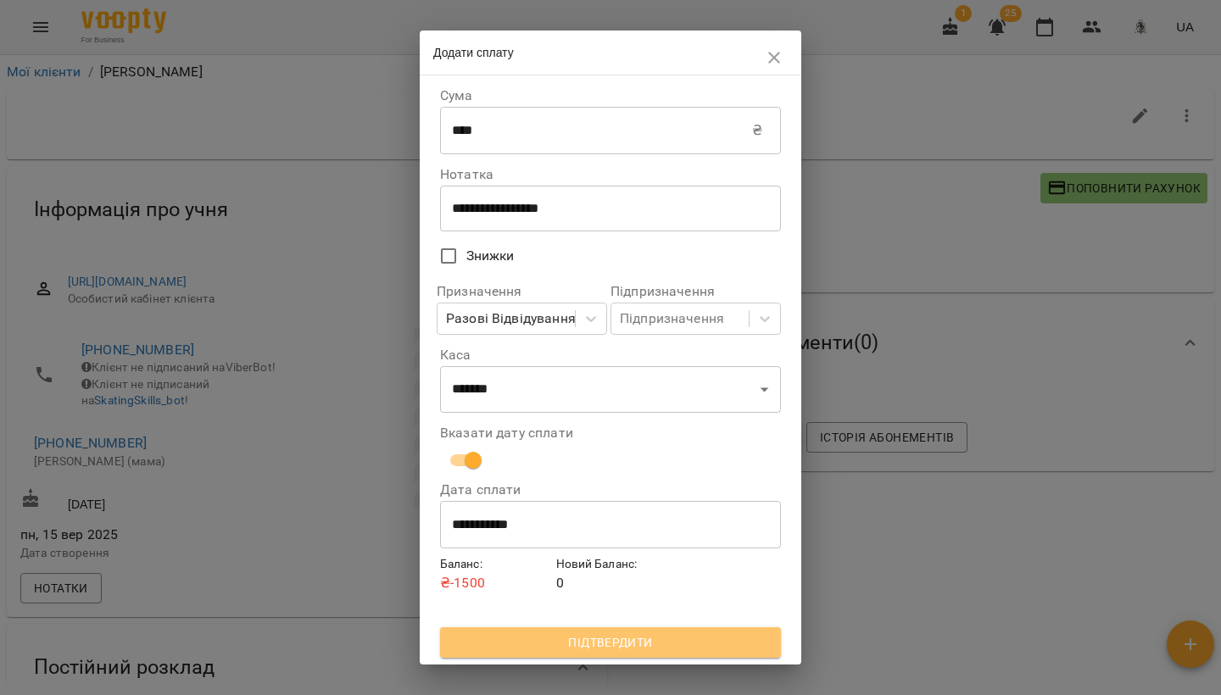
click at [585, 642] on span "Підтвердити" at bounding box center [611, 643] width 314 height 20
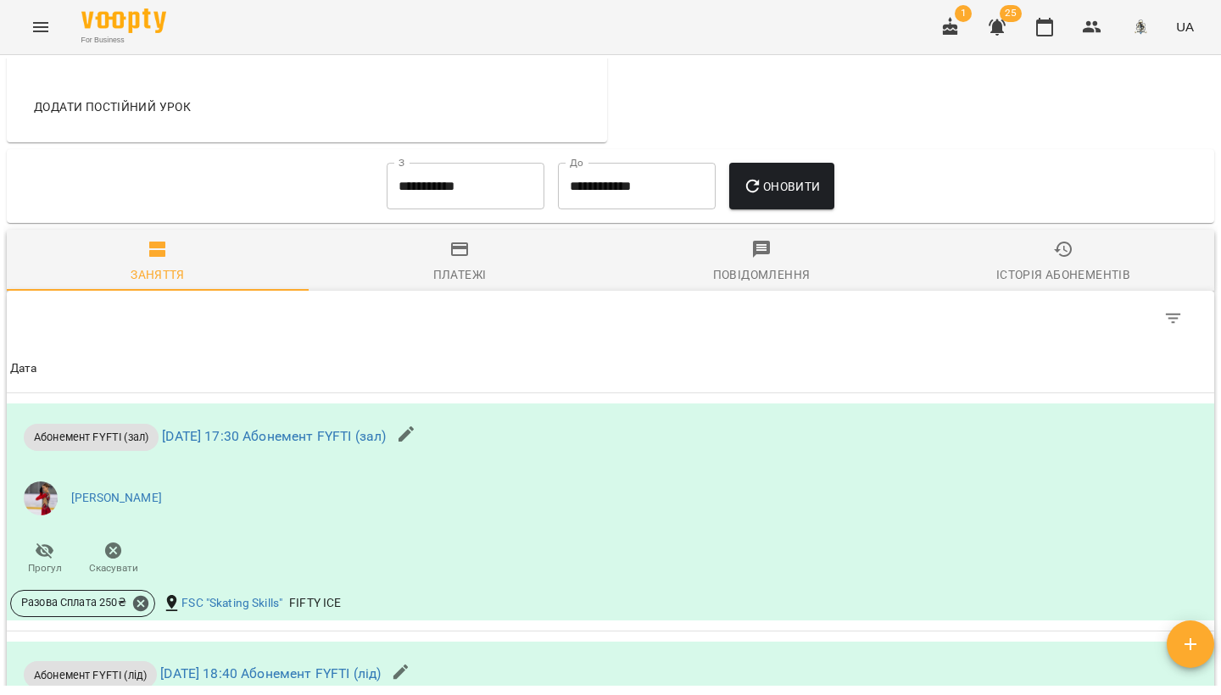
click at [460, 272] on div "Платежі" at bounding box center [459, 275] width 53 height 20
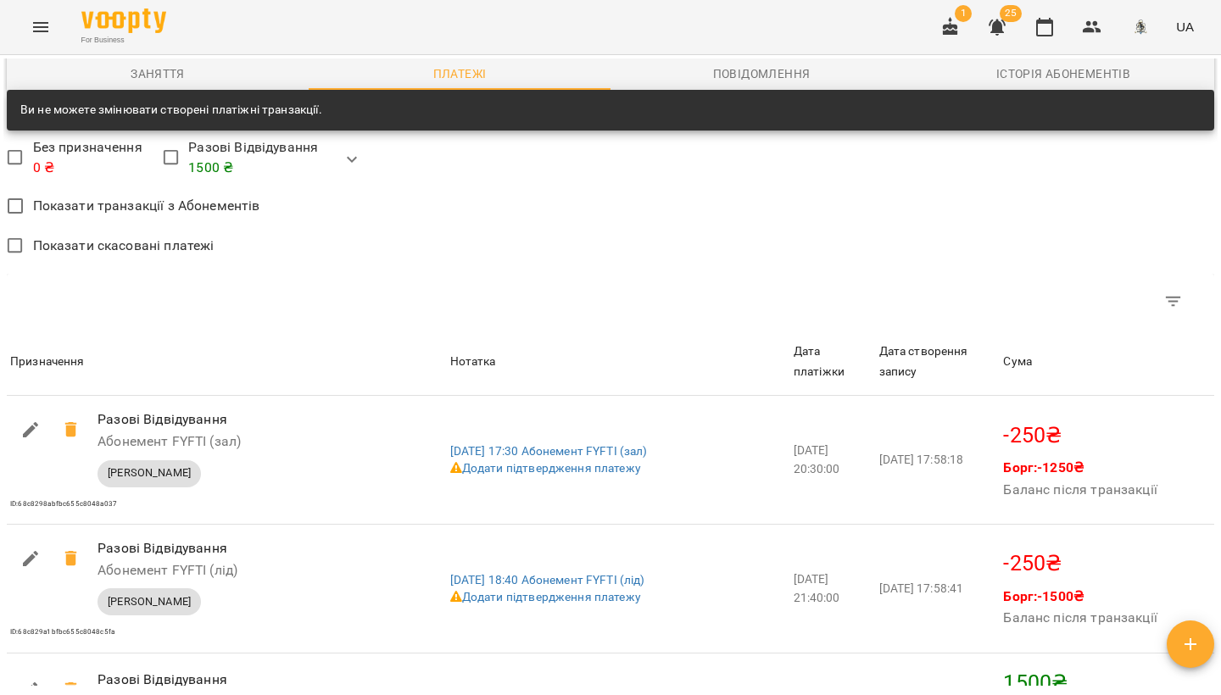
scroll to position [886, 0]
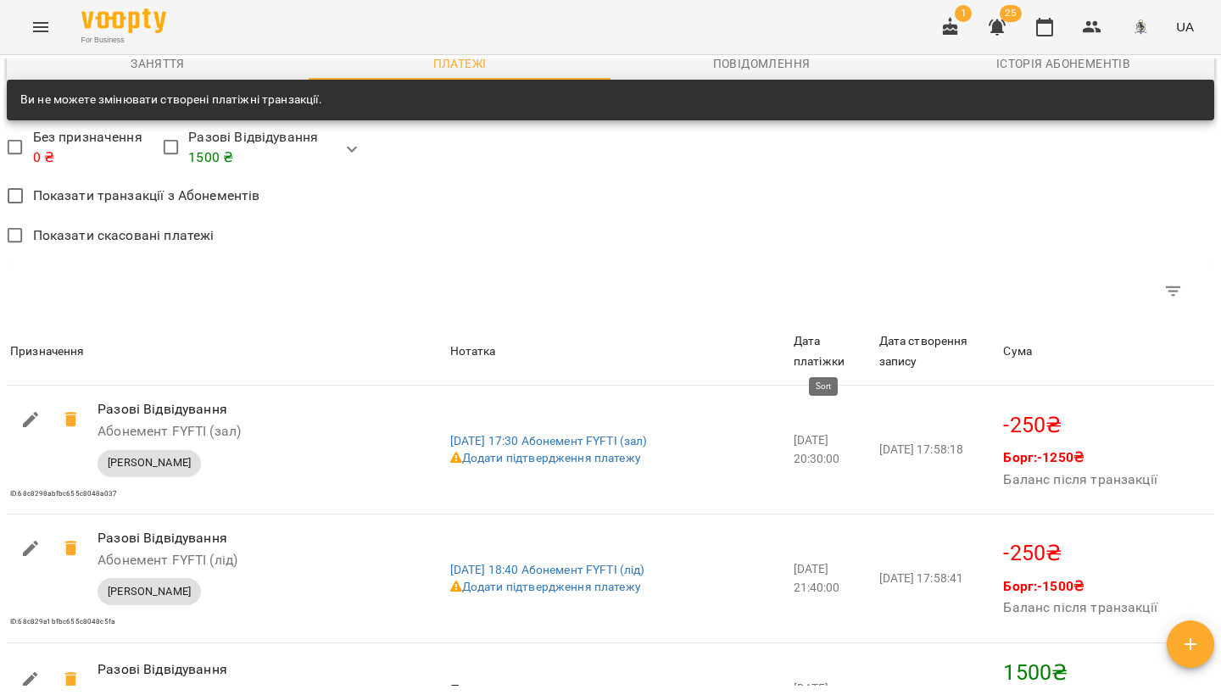
click at [869, 351] on div "Дата платіжки" at bounding box center [833, 352] width 79 height 40
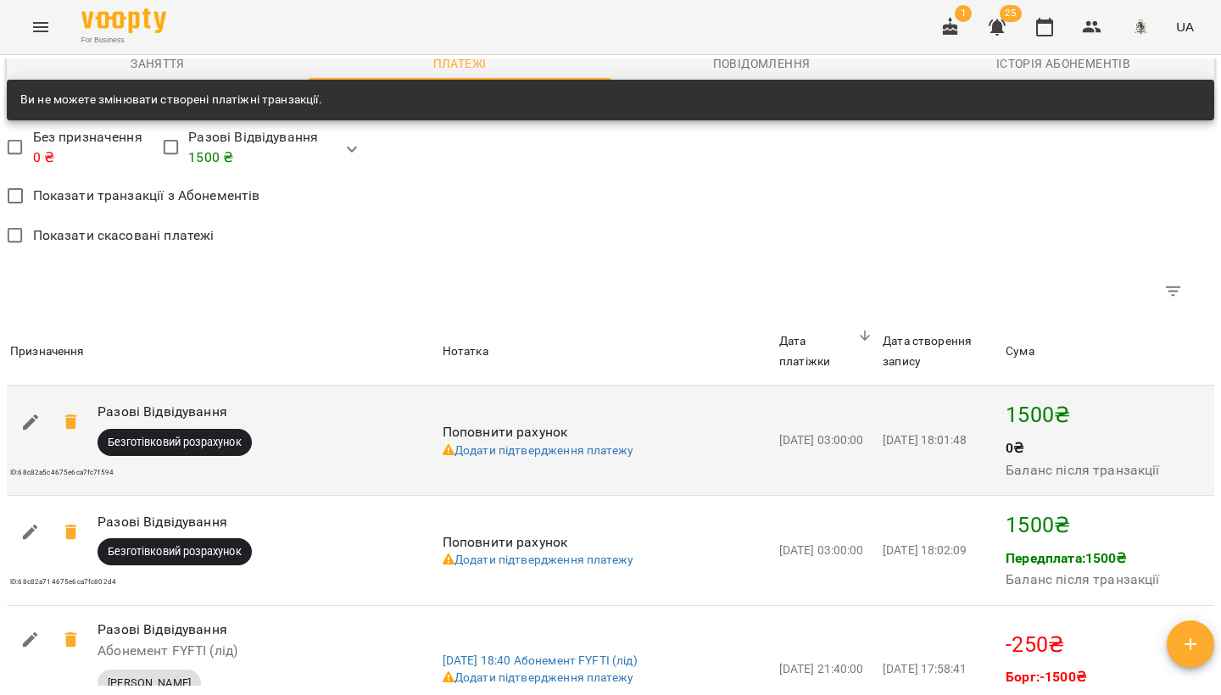
scroll to position [990, 0]
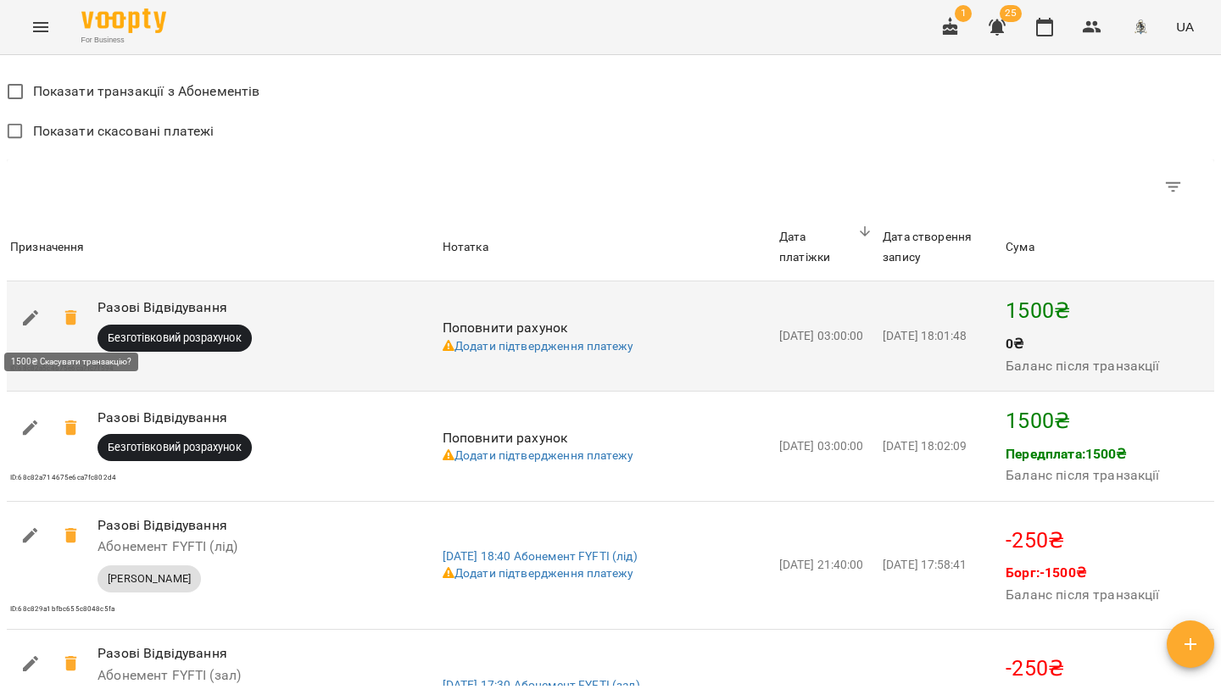
click at [74, 323] on icon at bounding box center [70, 317] width 12 height 15
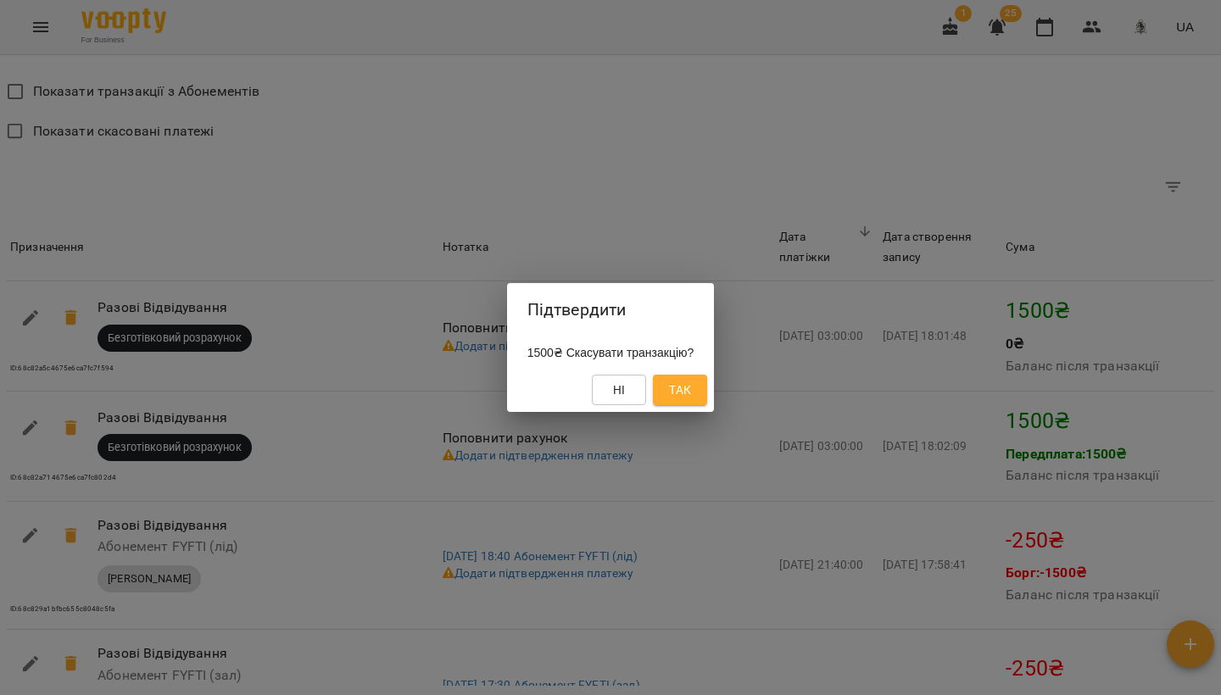
click at [691, 385] on span "Так" at bounding box center [680, 390] width 22 height 20
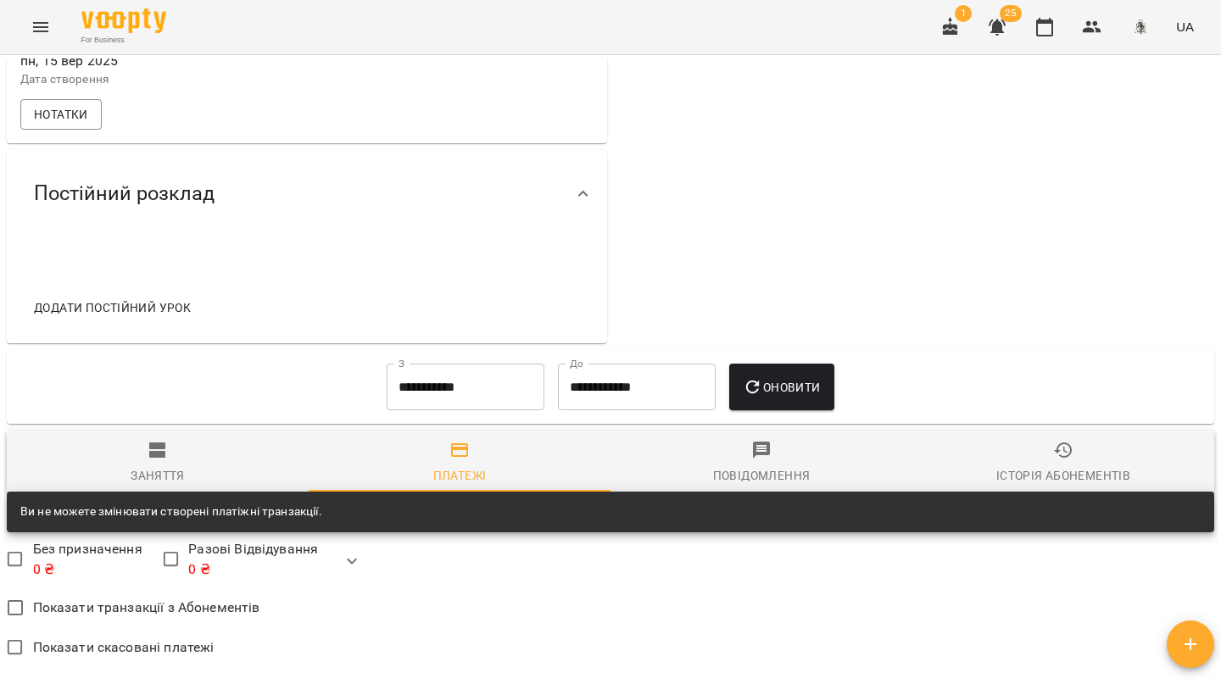
scroll to position [259, 0]
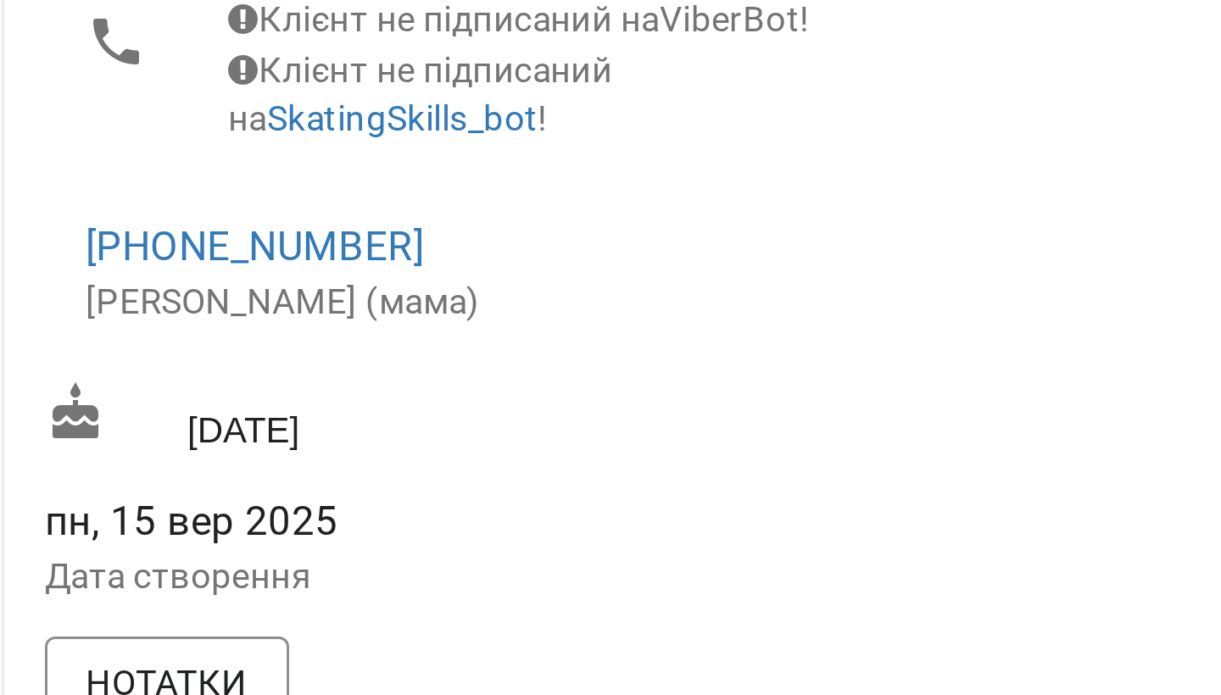
scroll to position [121, 0]
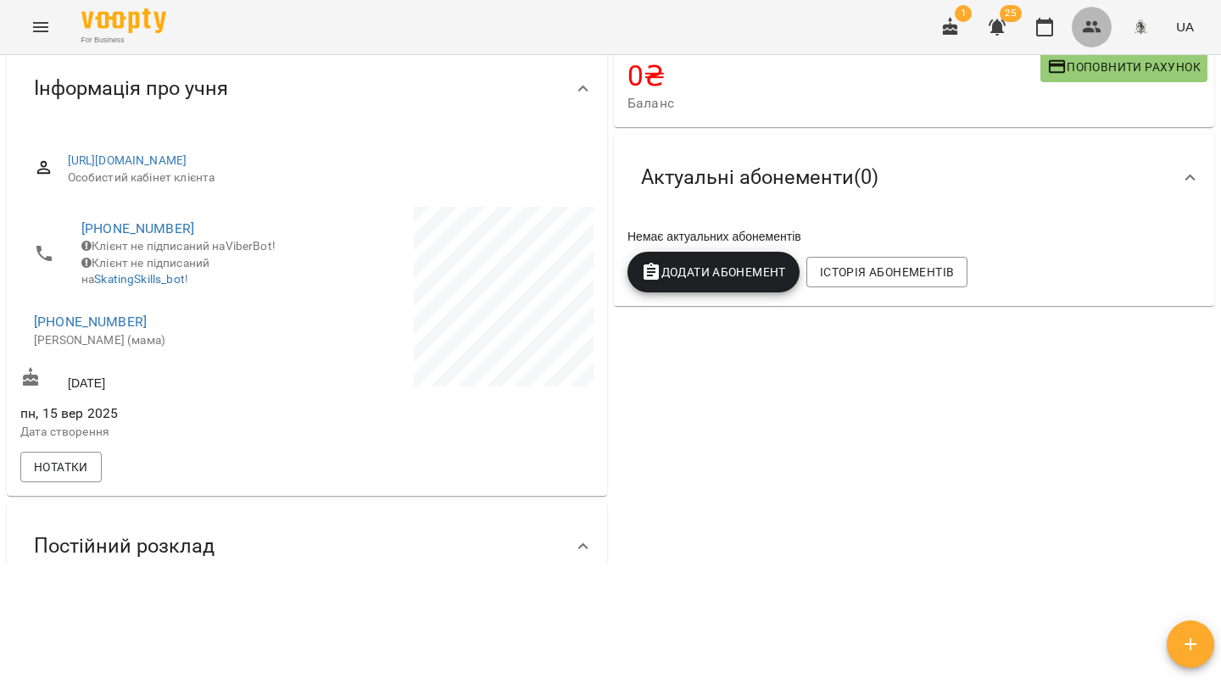
click at [1099, 27] on icon "button" at bounding box center [1092, 27] width 20 height 20
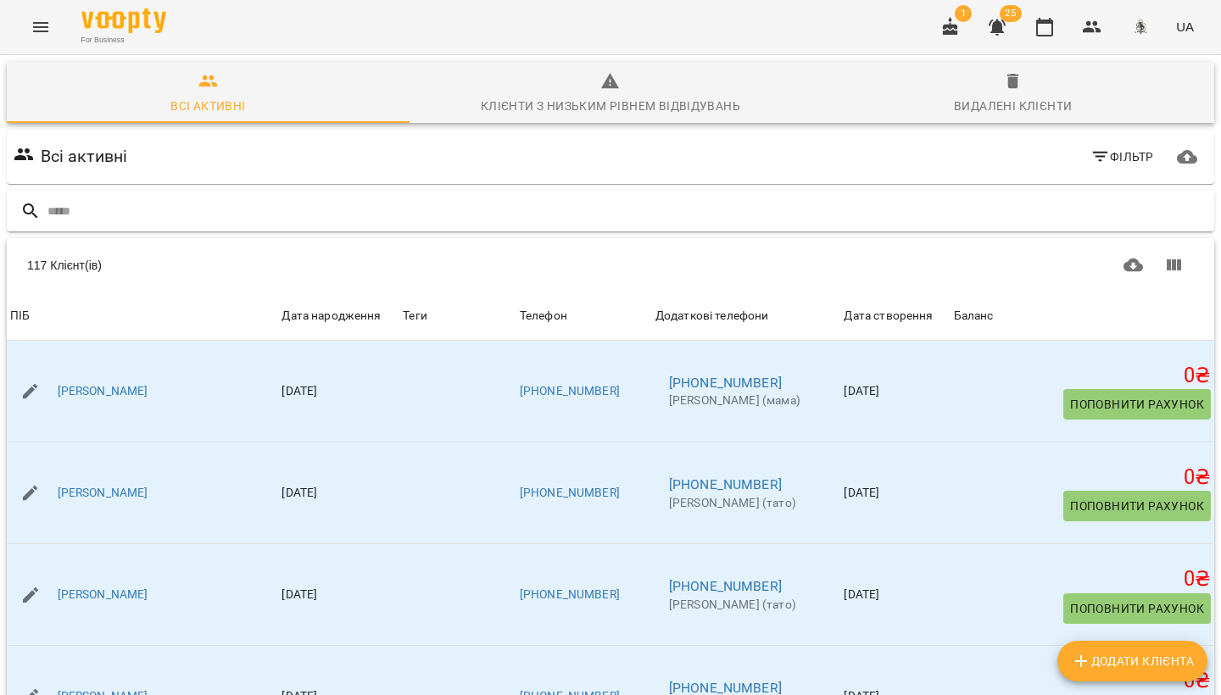
click at [226, 209] on input "text" at bounding box center [627, 212] width 1160 height 28
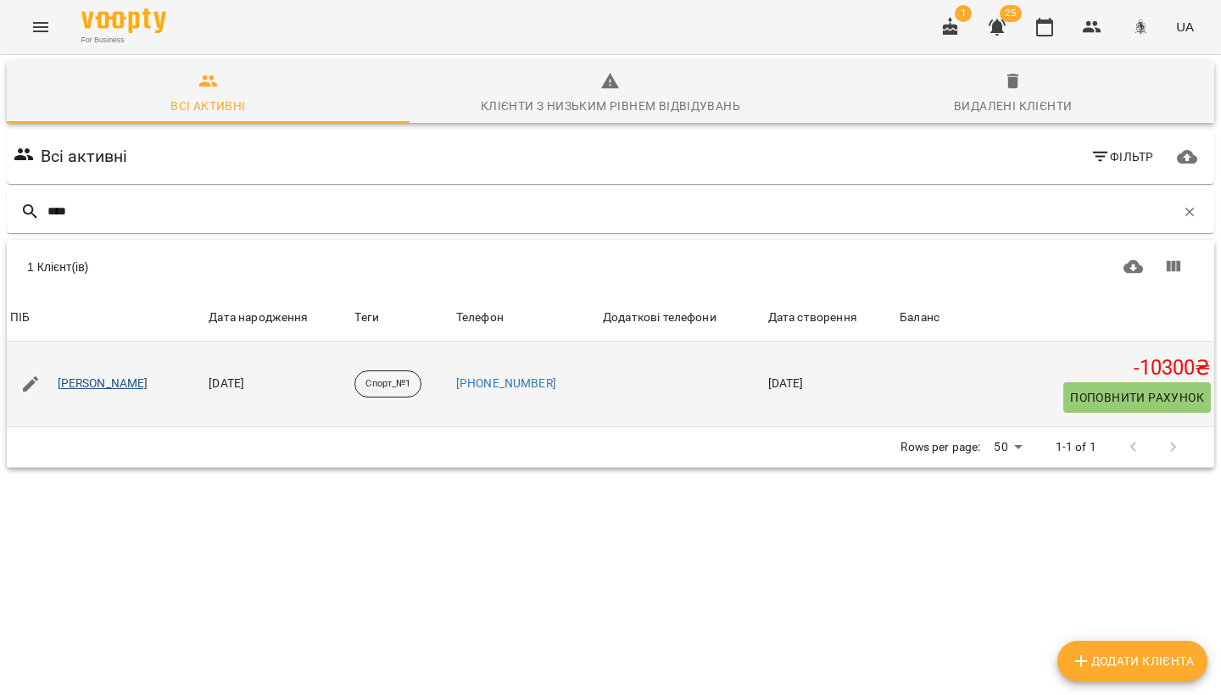
type input "****"
click at [120, 386] on link "[PERSON_NAME]" at bounding box center [103, 384] width 91 height 17
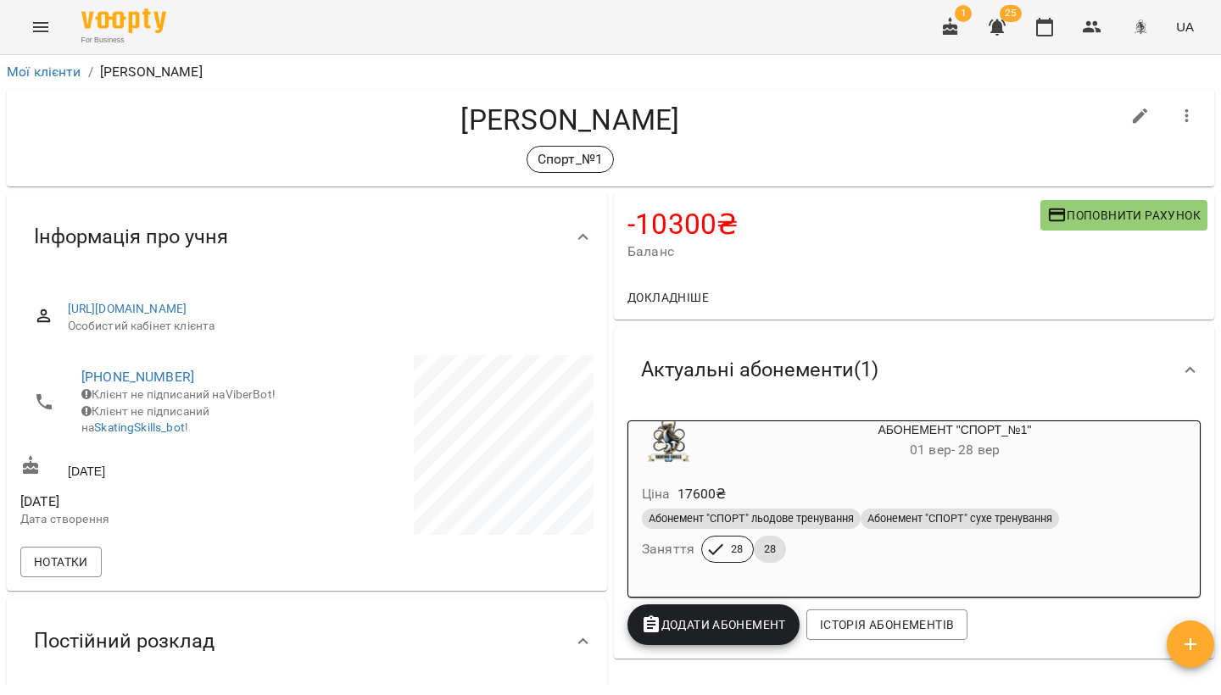
click at [1083, 218] on span "Поповнити рахунок" at bounding box center [1123, 215] width 153 height 20
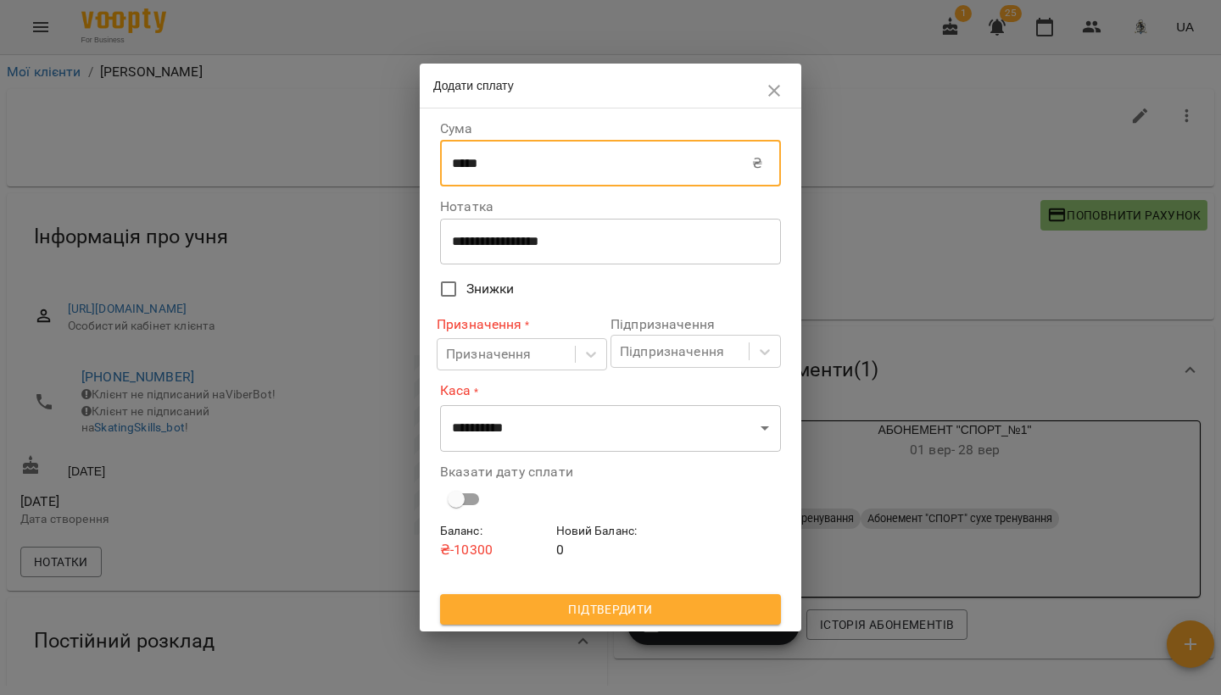
drag, startPoint x: 456, startPoint y: 170, endPoint x: 399, endPoint y: 170, distance: 56.8
click at [399, 170] on div "**********" at bounding box center [610, 347] width 1221 height 695
type input "****"
click at [492, 363] on div "Призначення" at bounding box center [489, 354] width 86 height 20
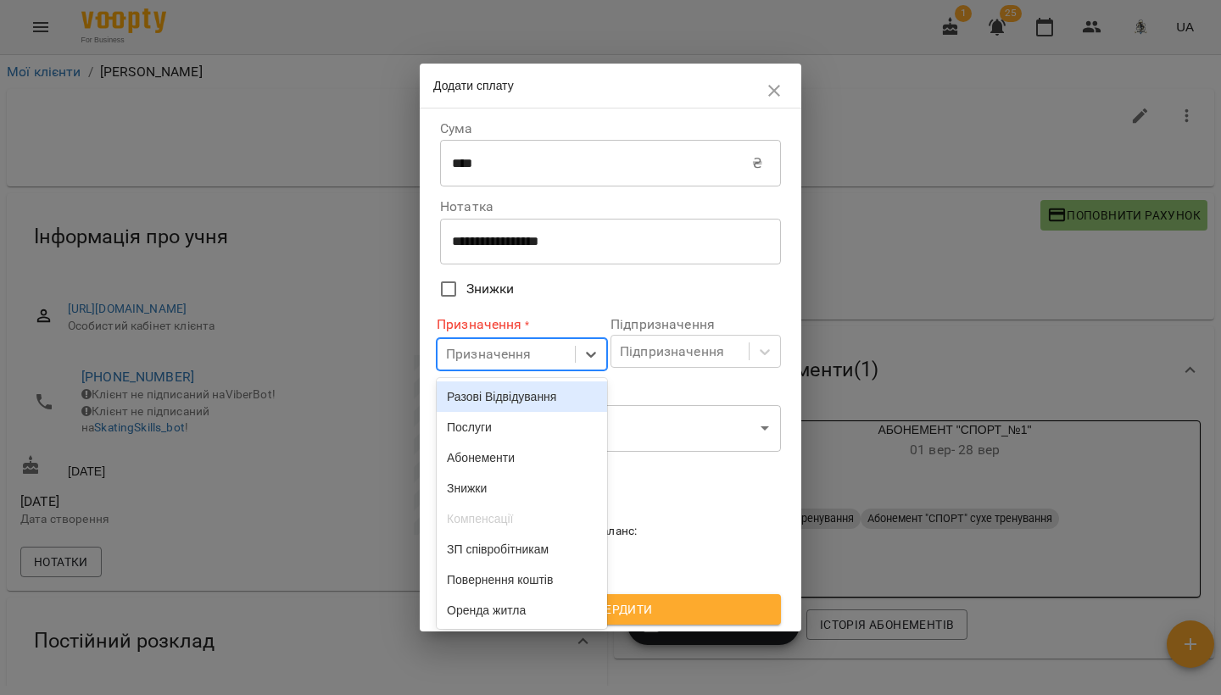
drag, startPoint x: 485, startPoint y: 398, endPoint x: 482, endPoint y: 408, distance: 10.5
click at [485, 398] on div "Разові Відвідування" at bounding box center [522, 397] width 170 height 31
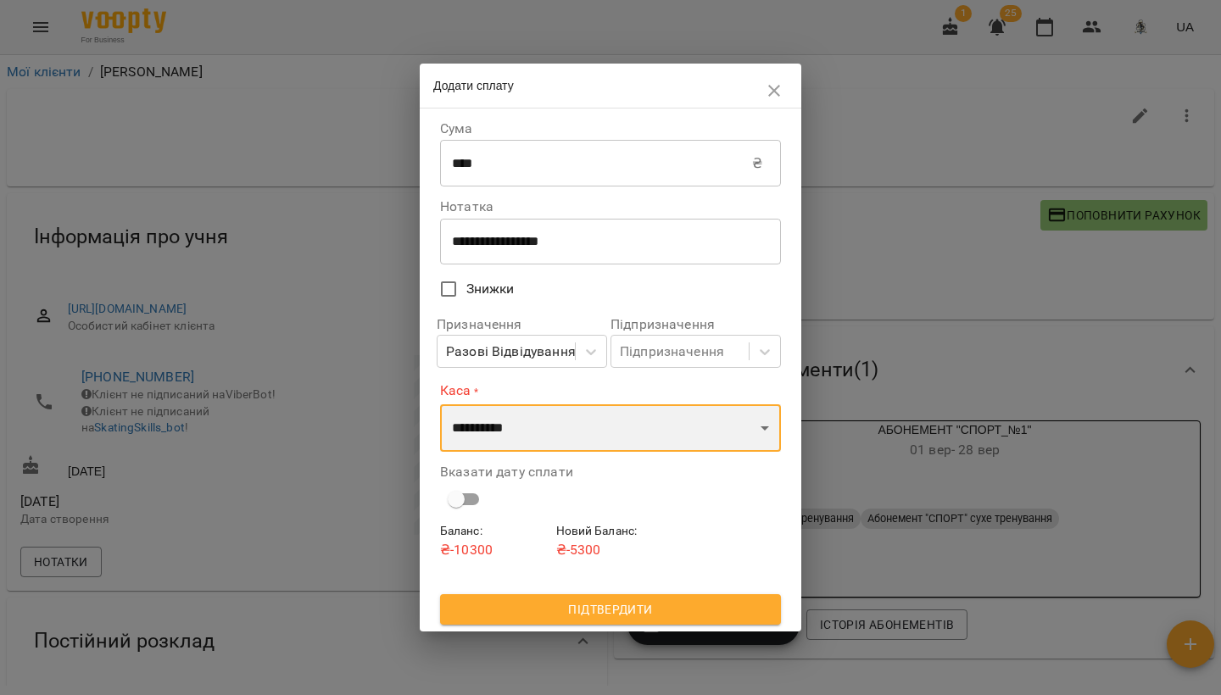
select select "****"
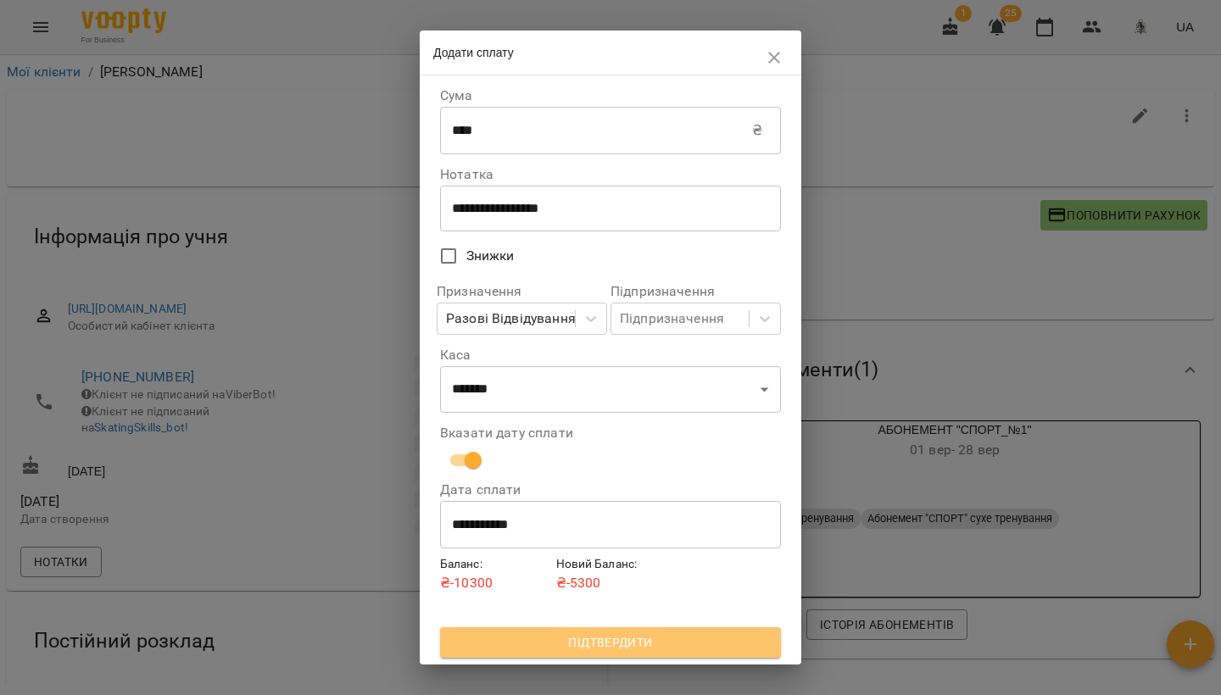
click at [530, 635] on span "Підтвердити" at bounding box center [611, 643] width 314 height 20
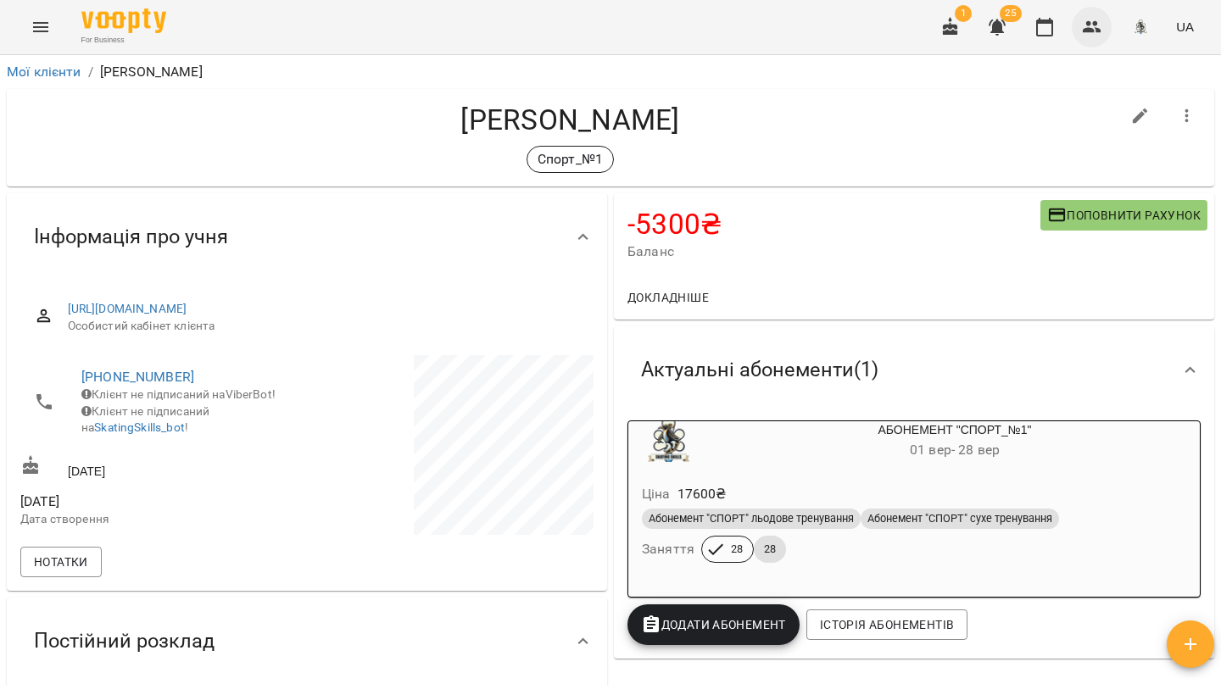
click at [1095, 30] on icon "button" at bounding box center [1092, 27] width 20 height 20
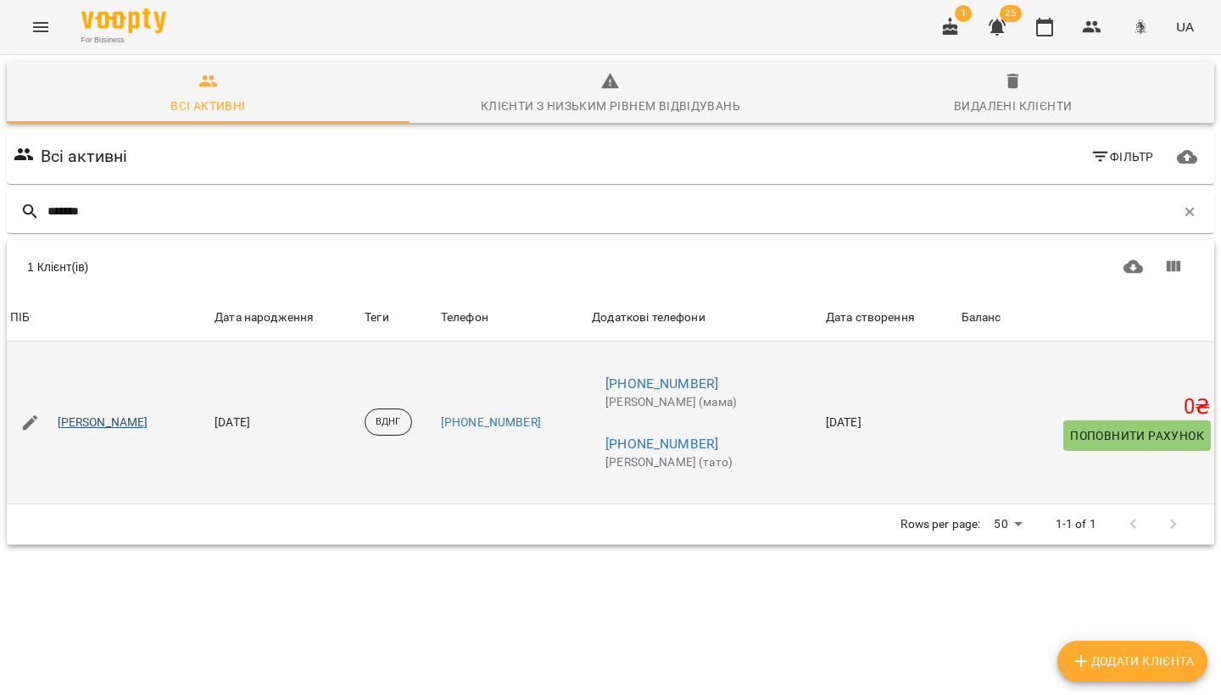
type input "*******"
click at [137, 423] on link "[PERSON_NAME]" at bounding box center [103, 423] width 91 height 17
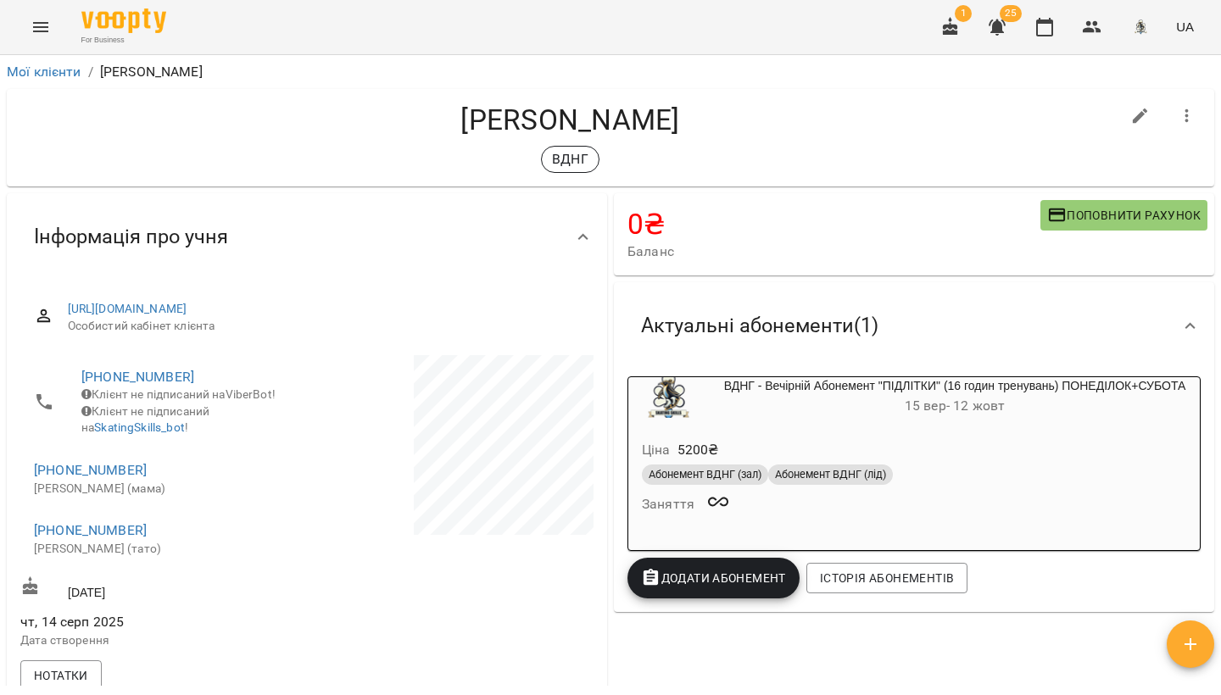
scroll to position [1, 0]
drag, startPoint x: 1031, startPoint y: 26, endPoint x: 1040, endPoint y: 27, distance: 9.4
click at [1034, 26] on button "button" at bounding box center [1044, 27] width 41 height 41
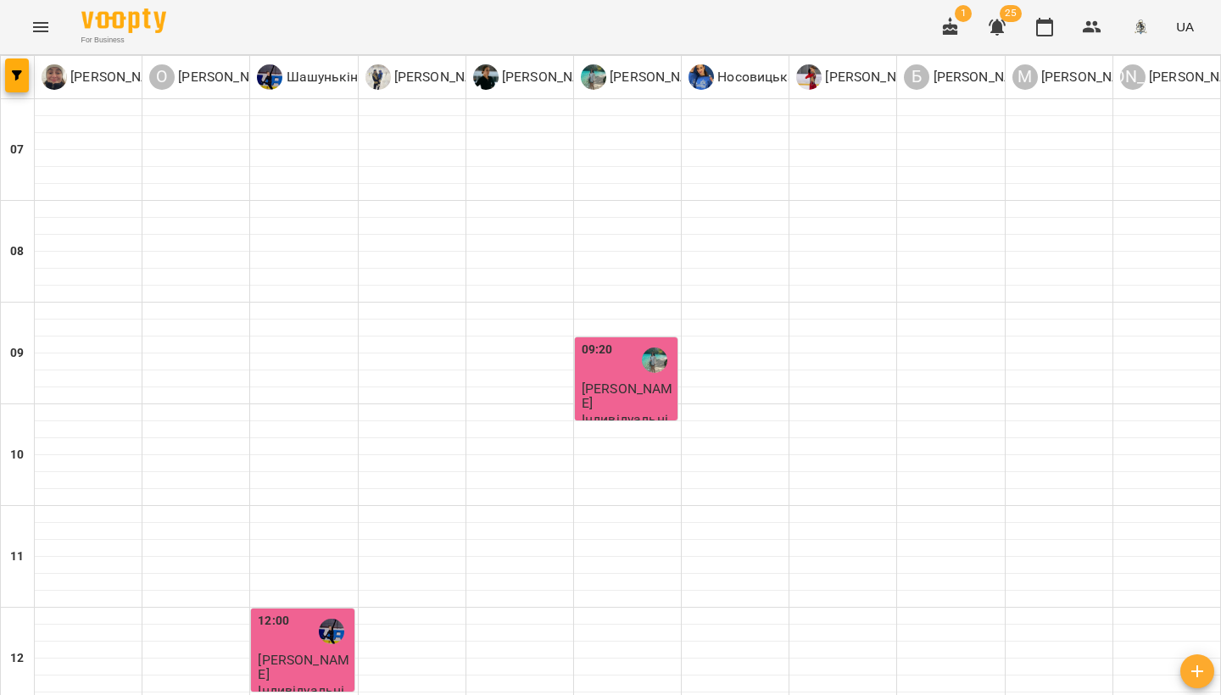
scroll to position [945, 0]
type input "**********"
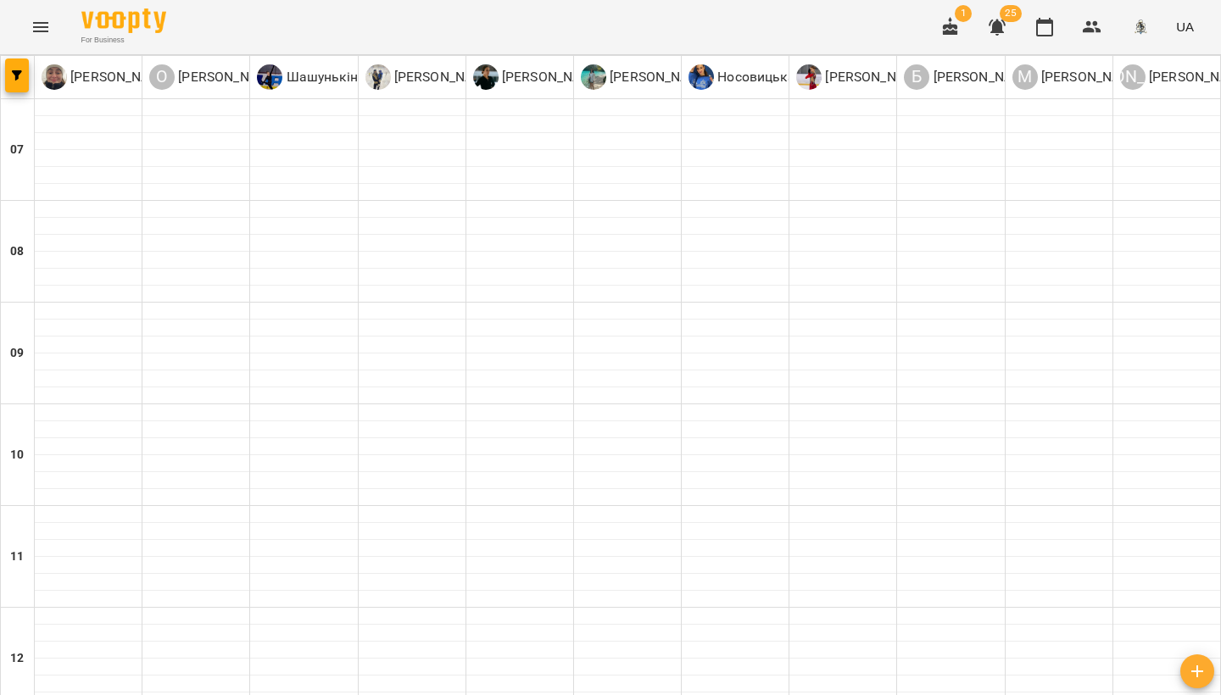
type input "**********"
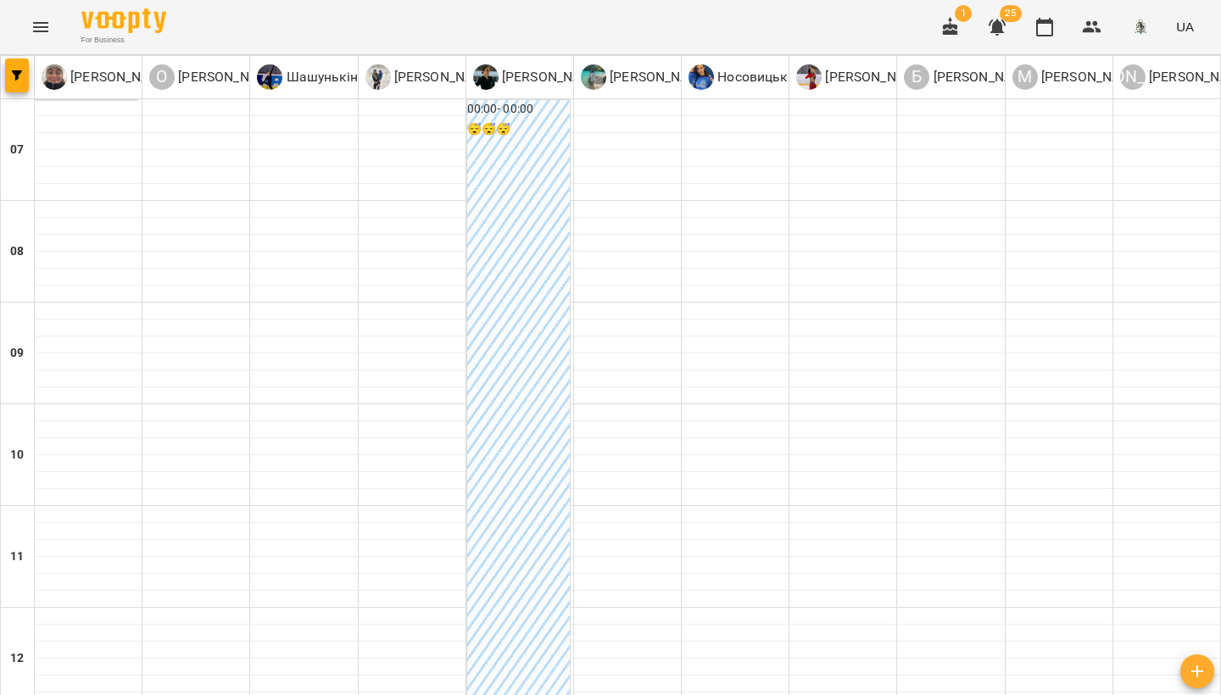
scroll to position [768, 0]
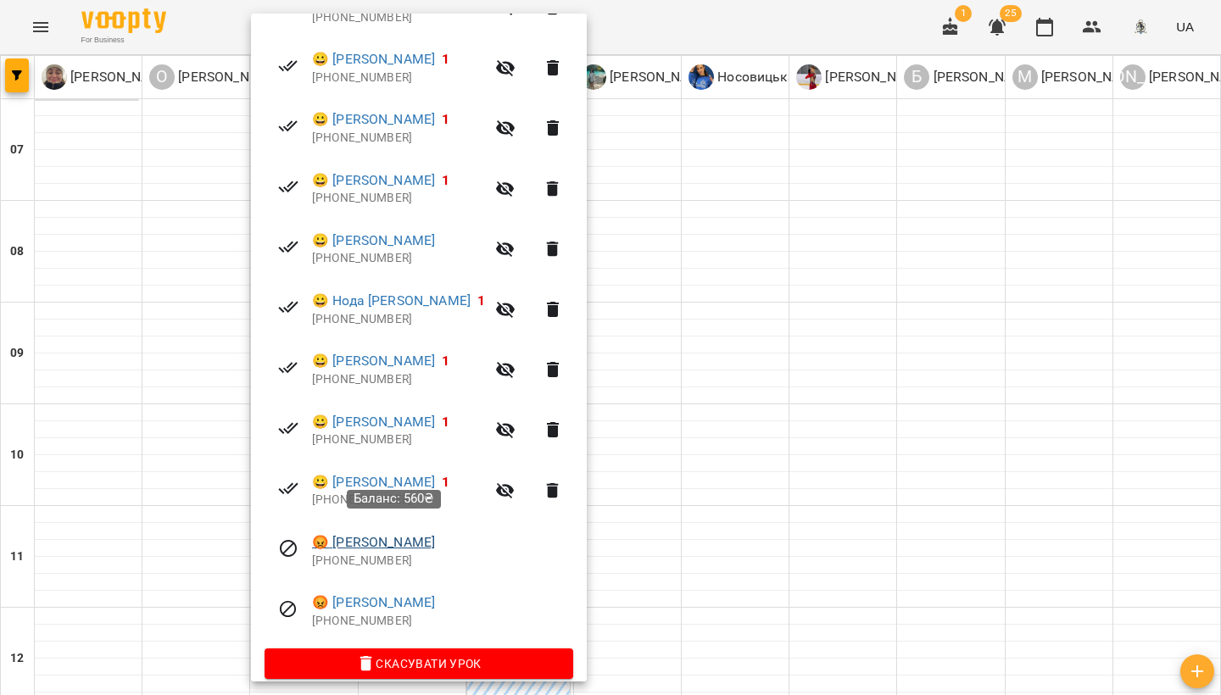
scroll to position [734, 0]
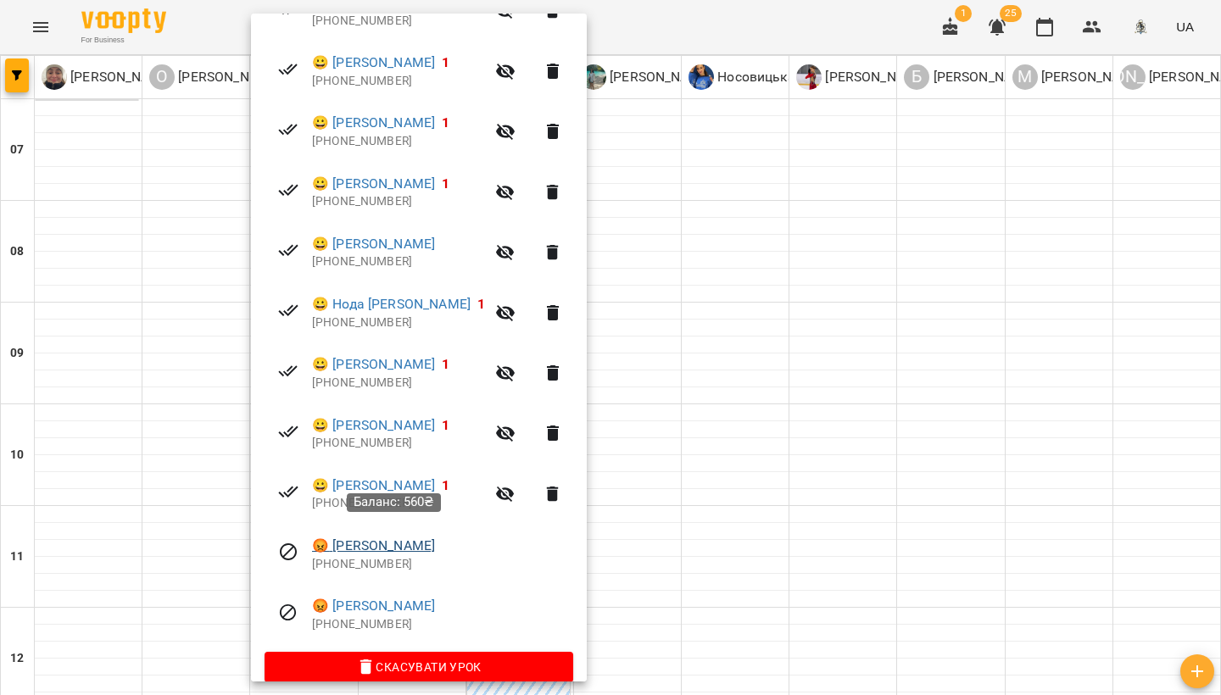
click at [382, 536] on link "😡 Прохорова Маргарита" at bounding box center [373, 546] width 123 height 20
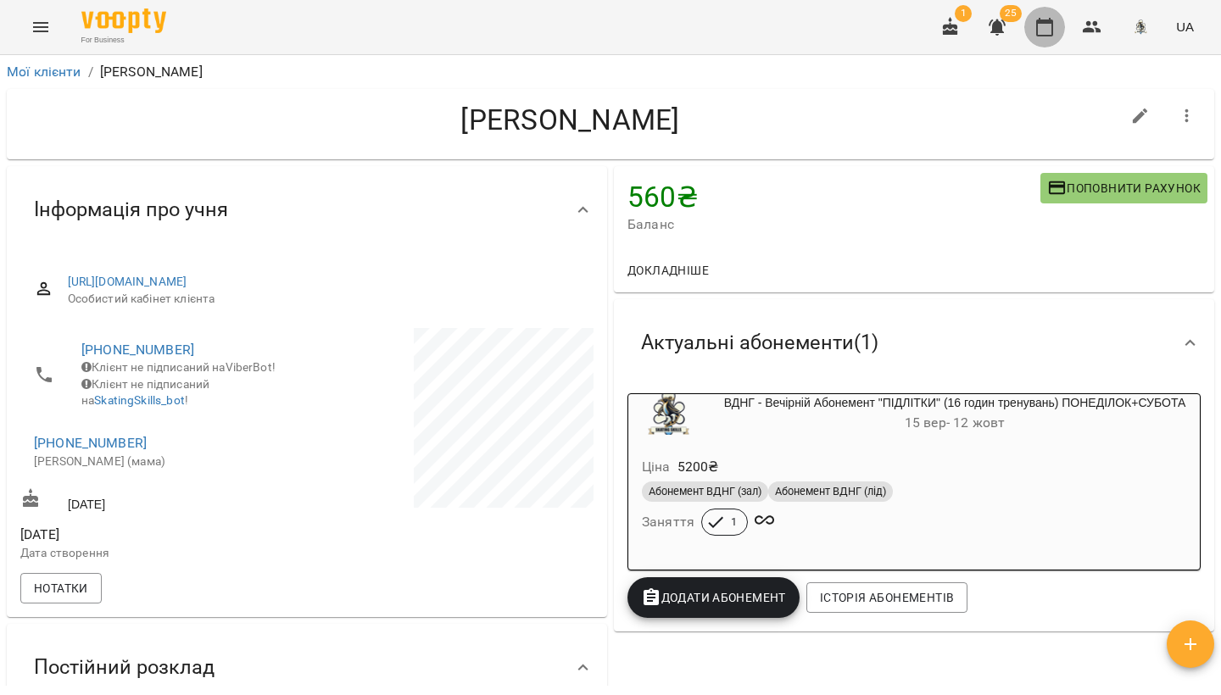
click at [1038, 23] on icon "button" at bounding box center [1044, 27] width 17 height 19
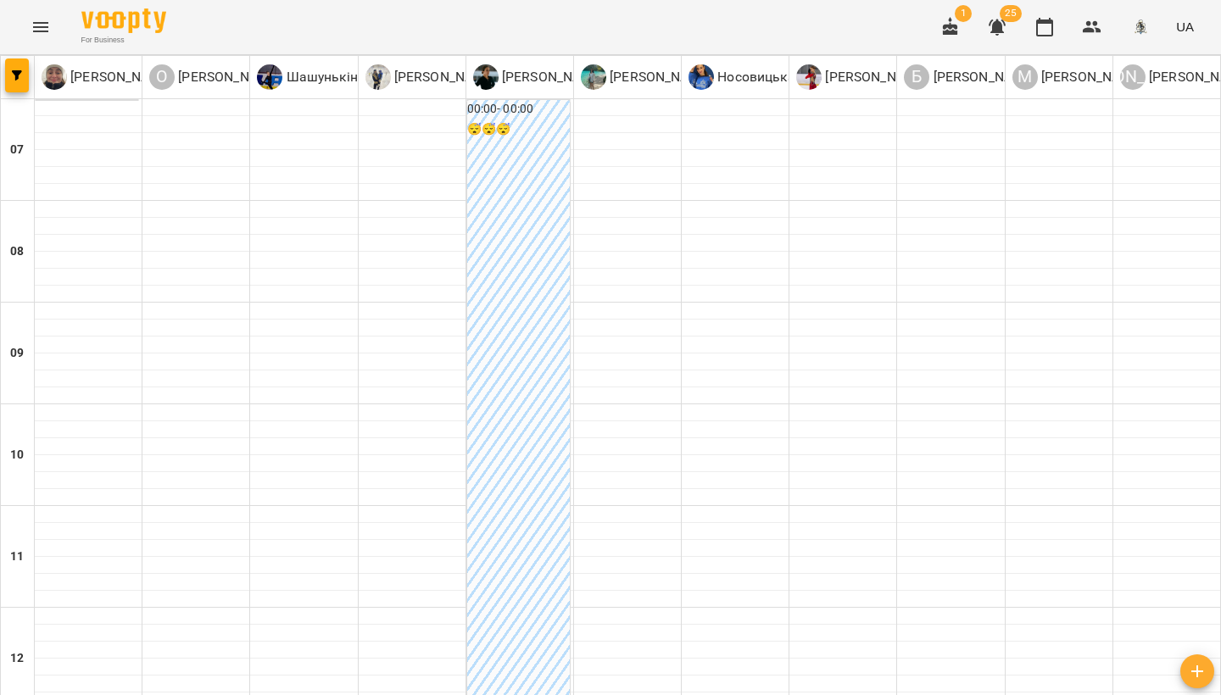
scroll to position [839, 0]
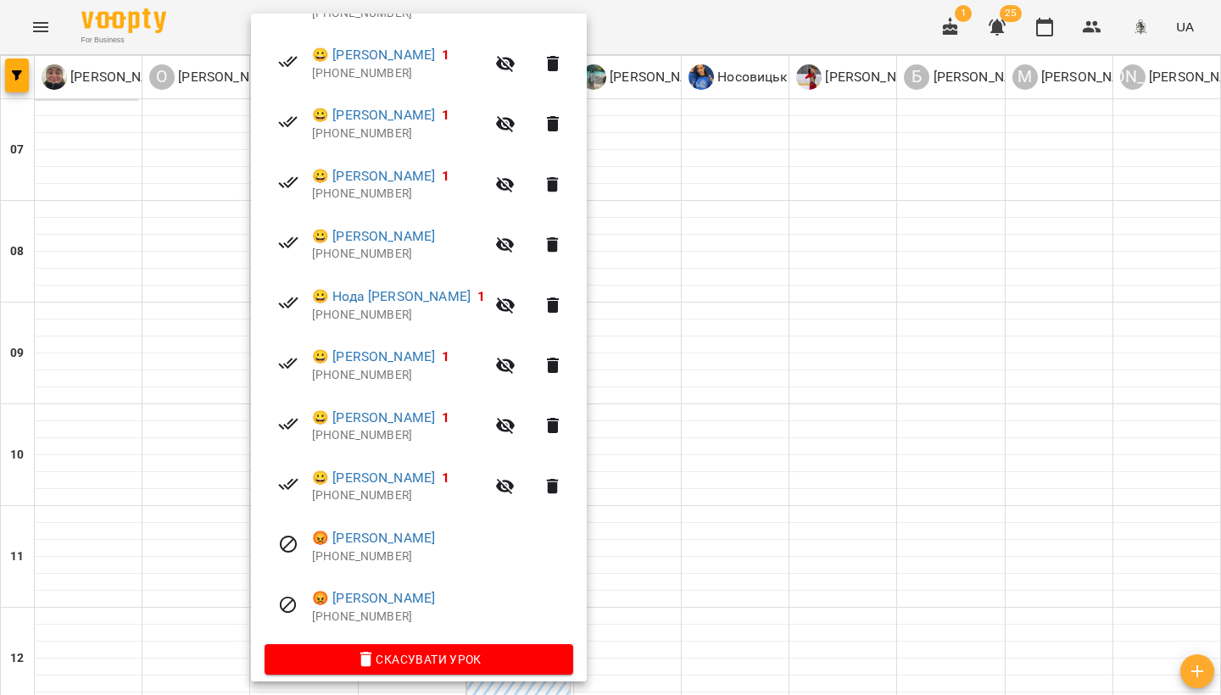
scroll to position [740, 0]
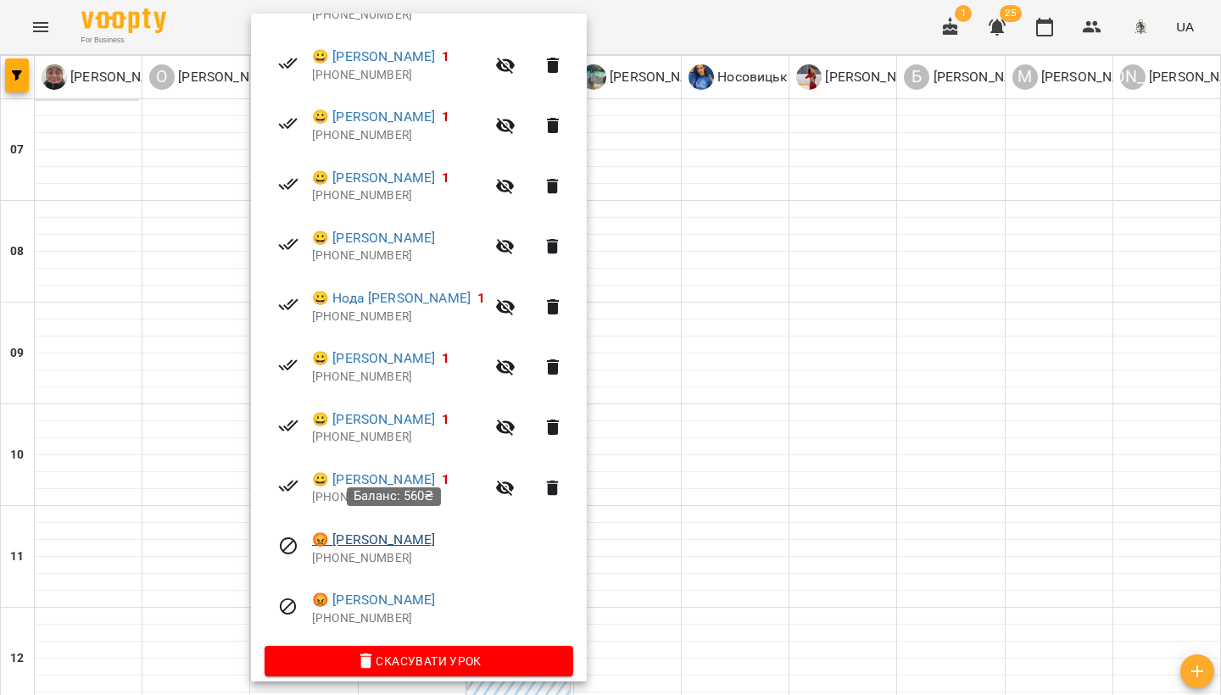
click at [406, 531] on link "😡 Прохорова Маргарита" at bounding box center [373, 540] width 123 height 20
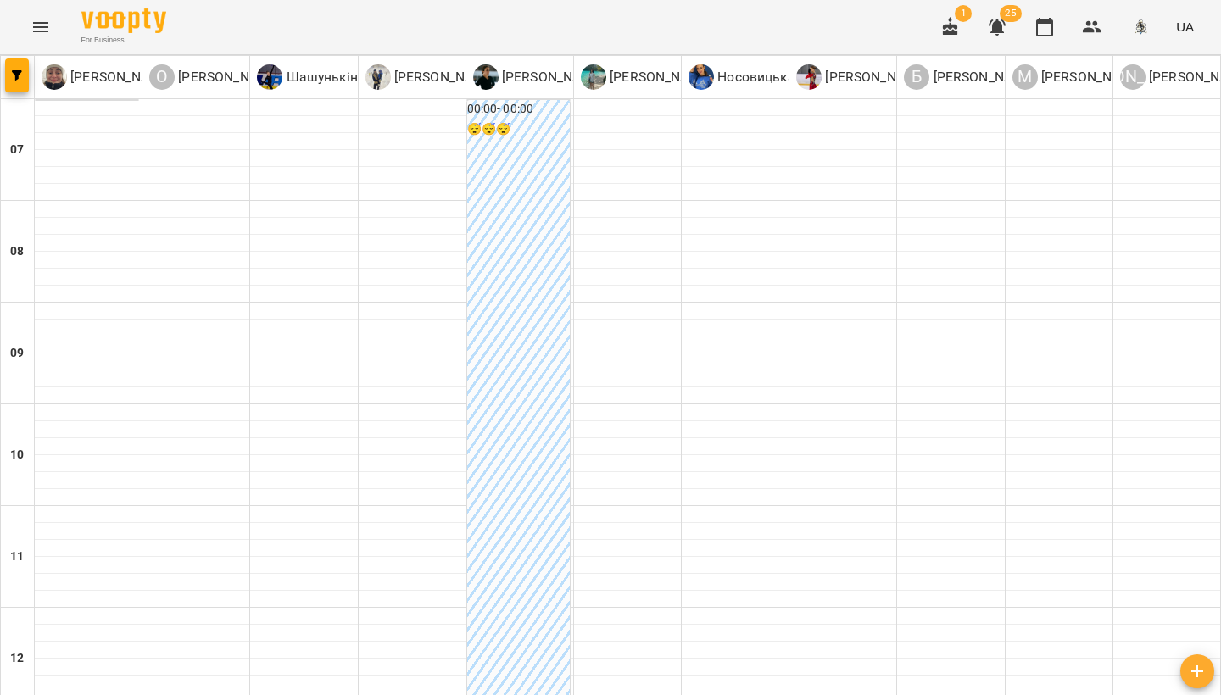
scroll to position [783, 0]
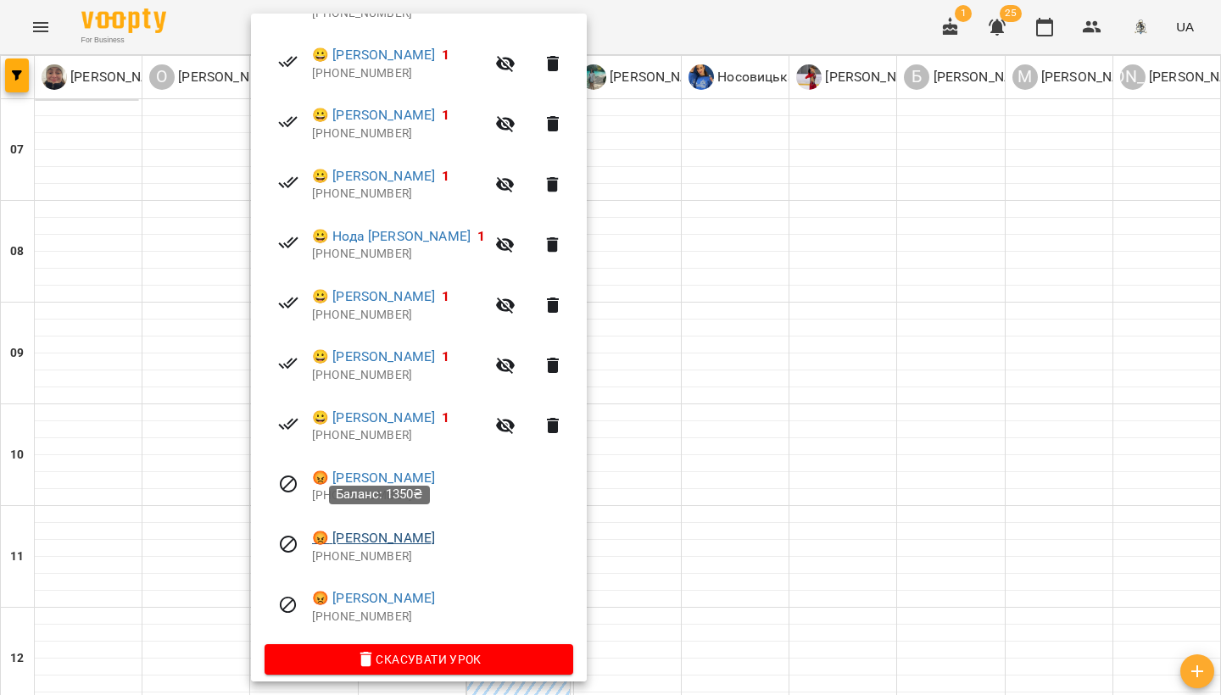
scroll to position [740, 0]
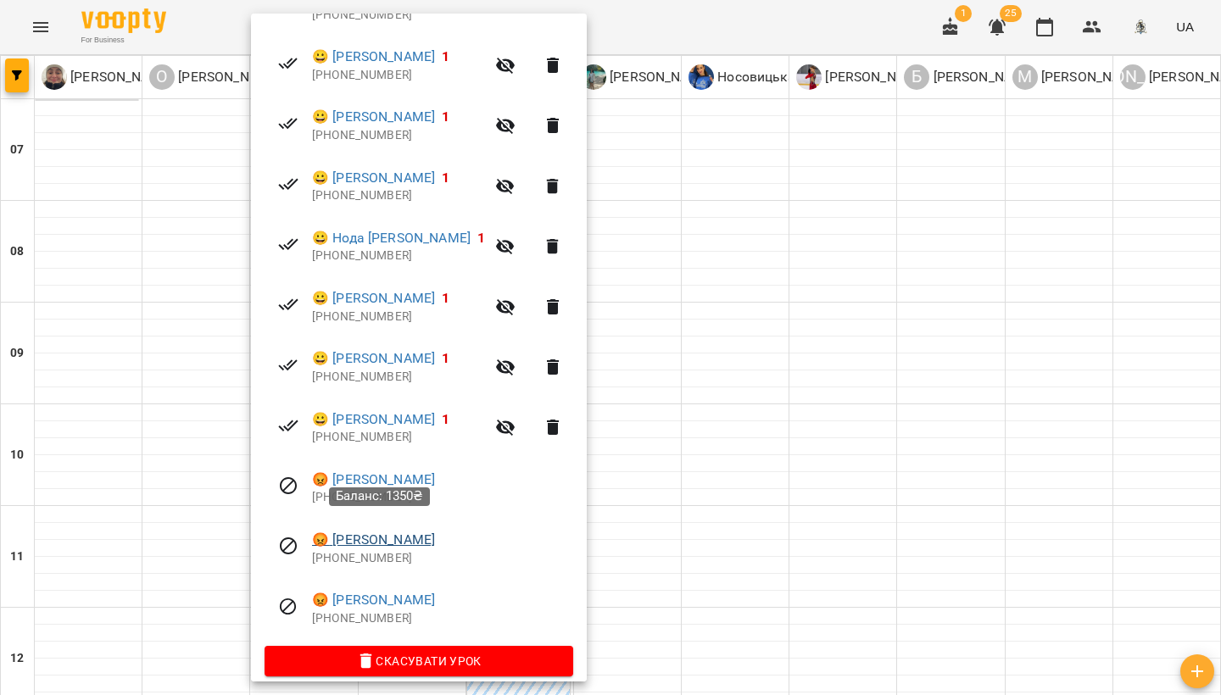
click at [411, 530] on link "😡 [PERSON_NAME]" at bounding box center [373, 540] width 123 height 20
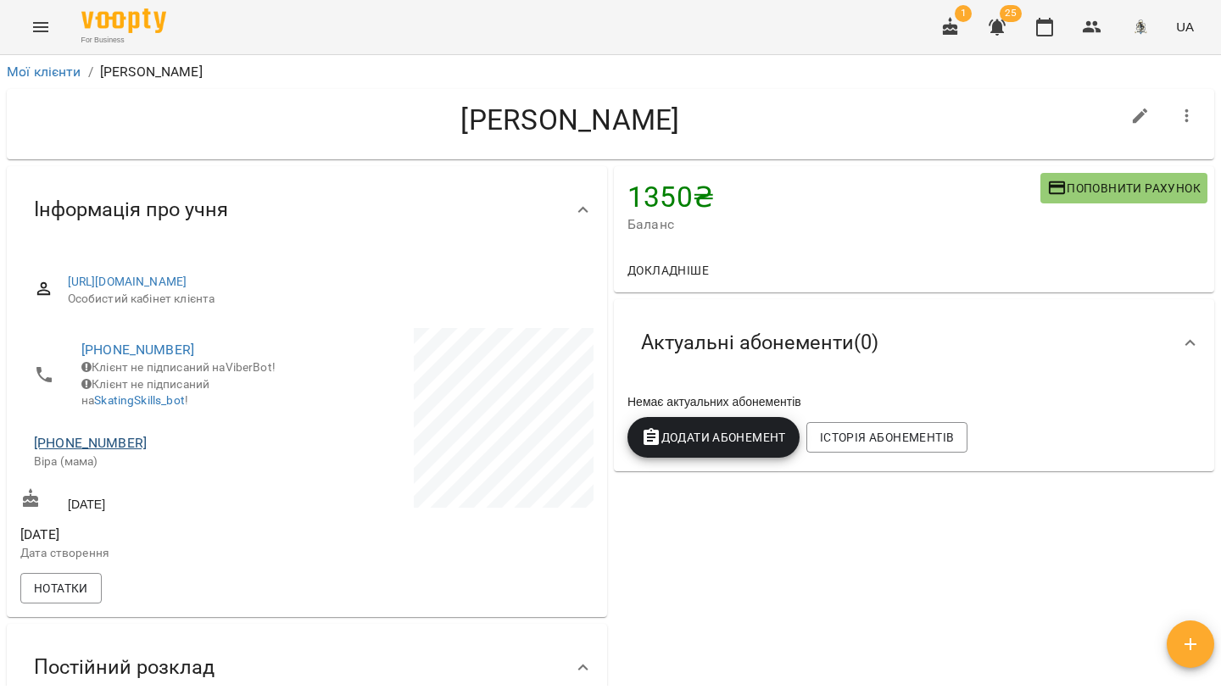
click at [96, 450] on link "[PHONE_NUMBER]" at bounding box center [90, 443] width 113 height 16
click at [169, 477] on img at bounding box center [159, 483] width 25 height 25
click at [1051, 30] on icon "button" at bounding box center [1044, 27] width 20 height 20
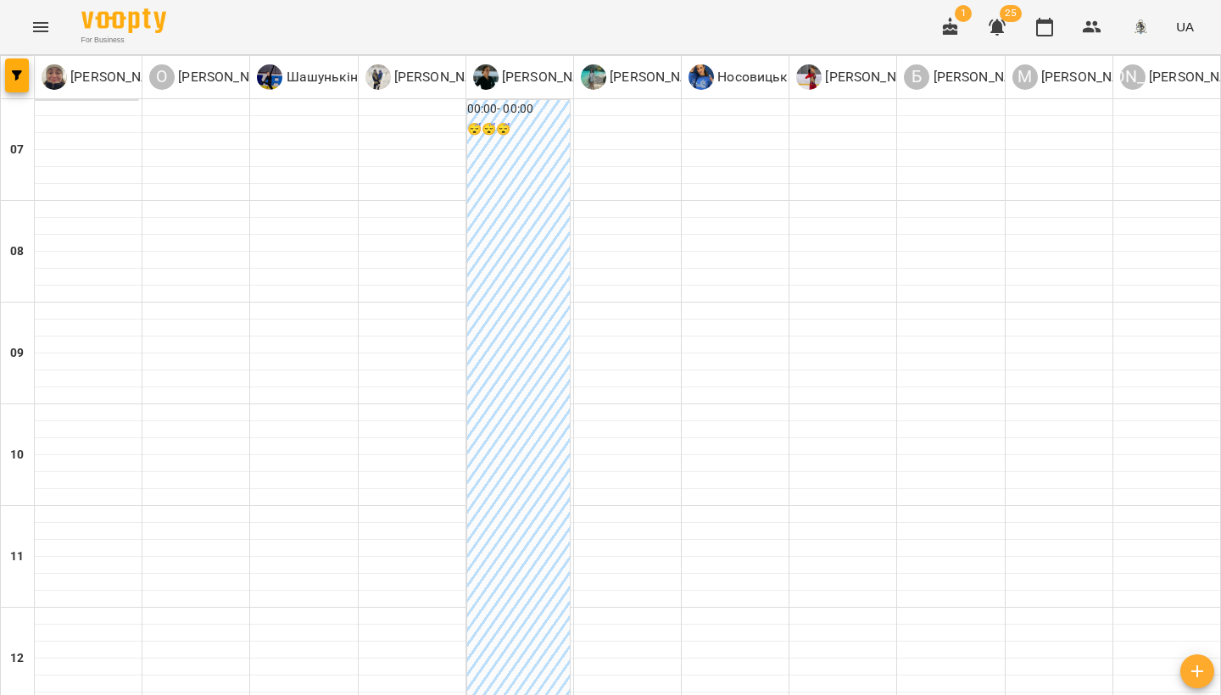
scroll to position [885, 0]
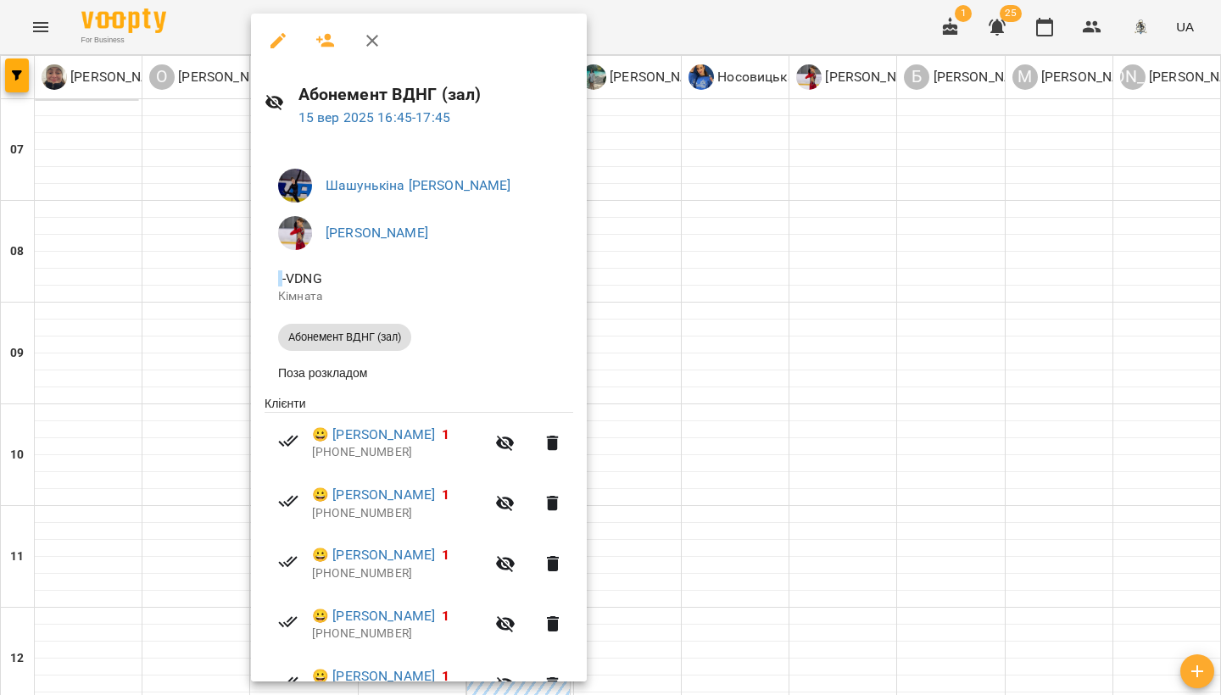
click at [331, 47] on icon "button" at bounding box center [325, 41] width 20 height 20
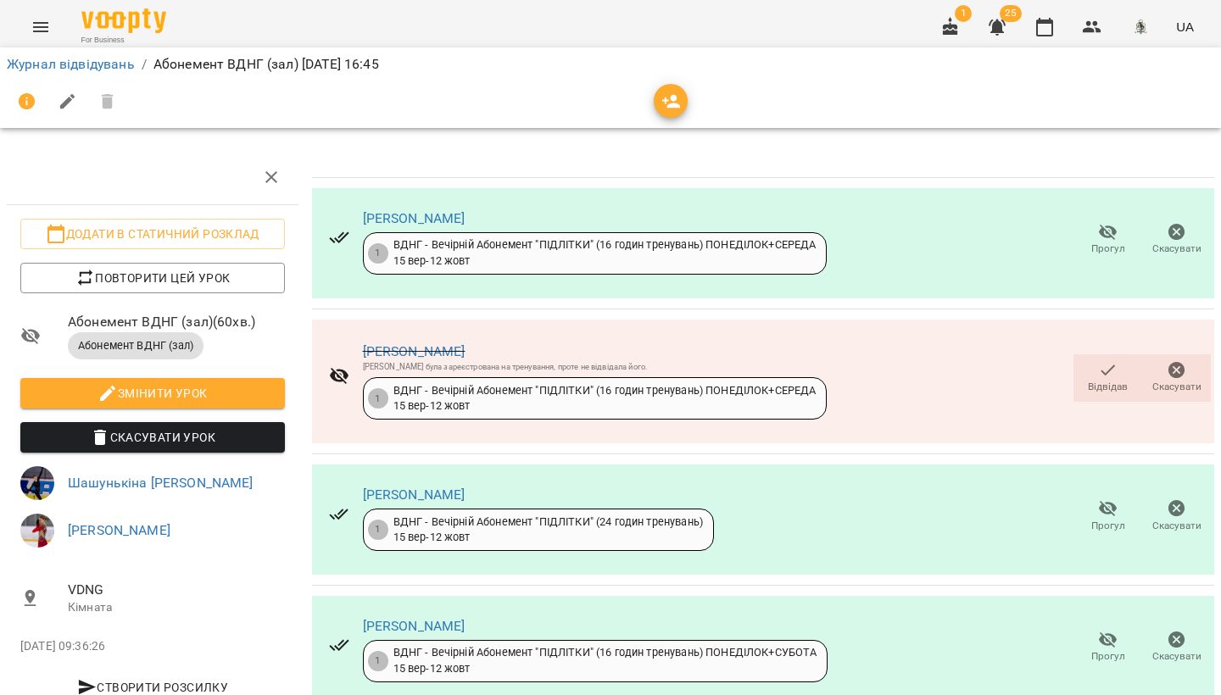
click at [665, 109] on icon "button" at bounding box center [671, 102] width 20 height 20
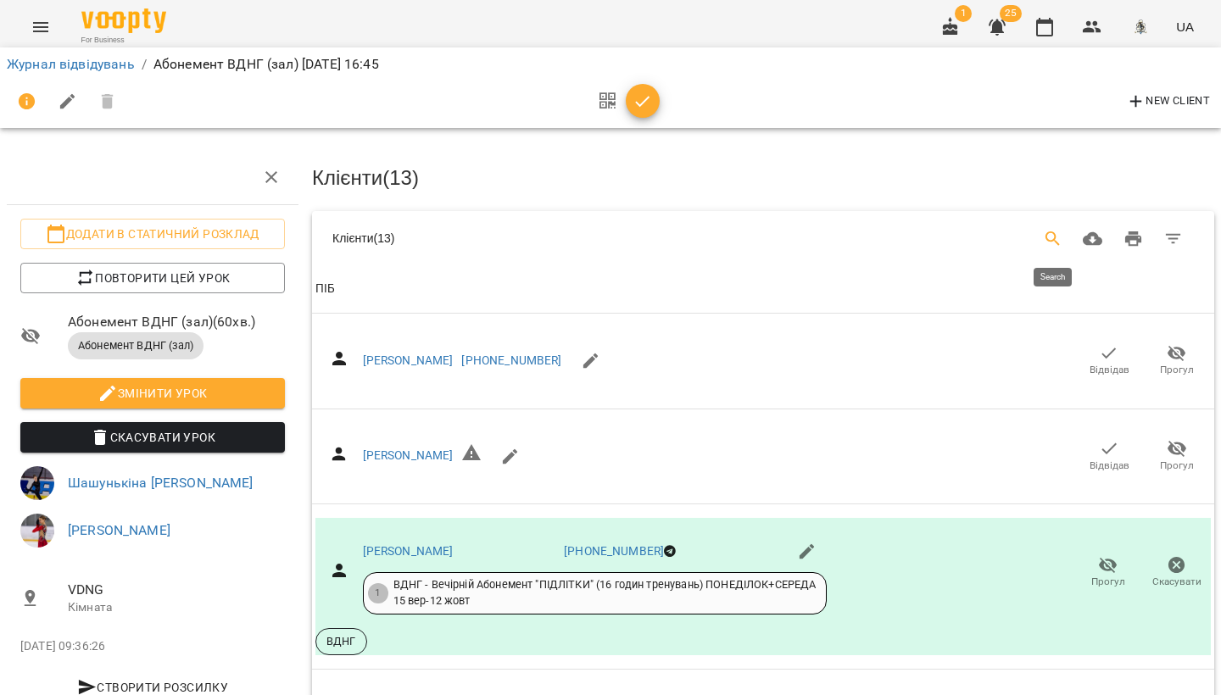
click at [1052, 240] on icon "Search" at bounding box center [1053, 239] width 20 height 20
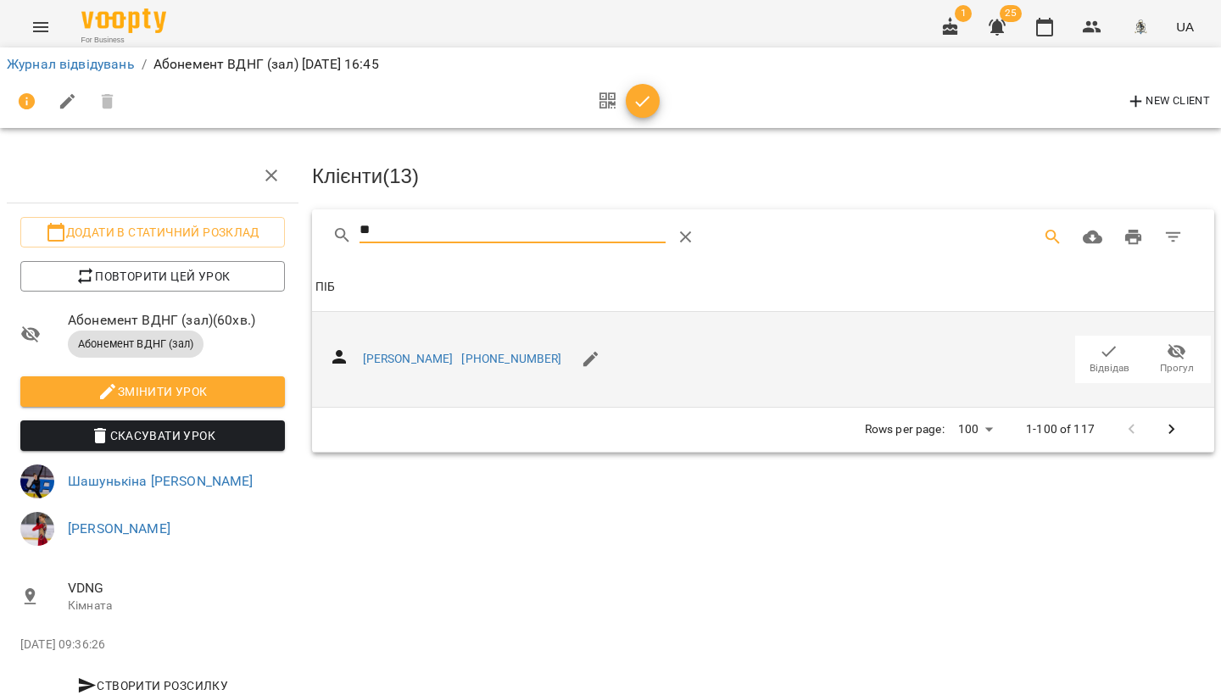
type input "**"
click at [1101, 353] on icon "button" at bounding box center [1109, 352] width 20 height 20
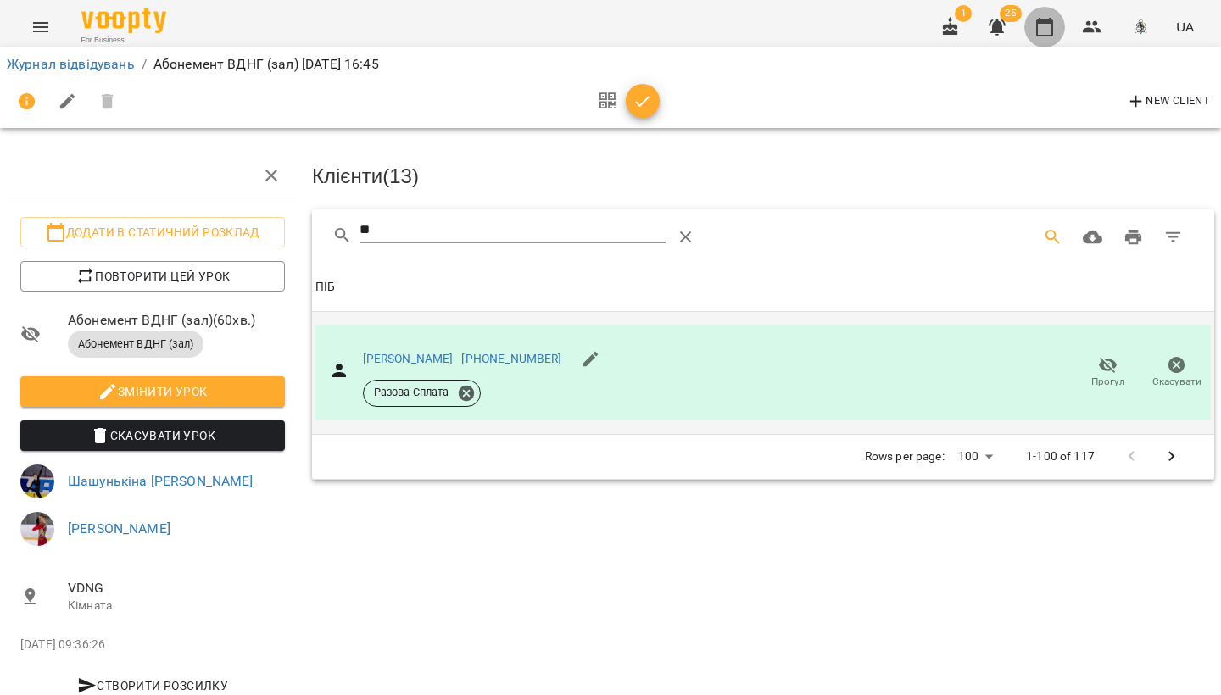
click at [1042, 25] on icon "button" at bounding box center [1044, 27] width 20 height 20
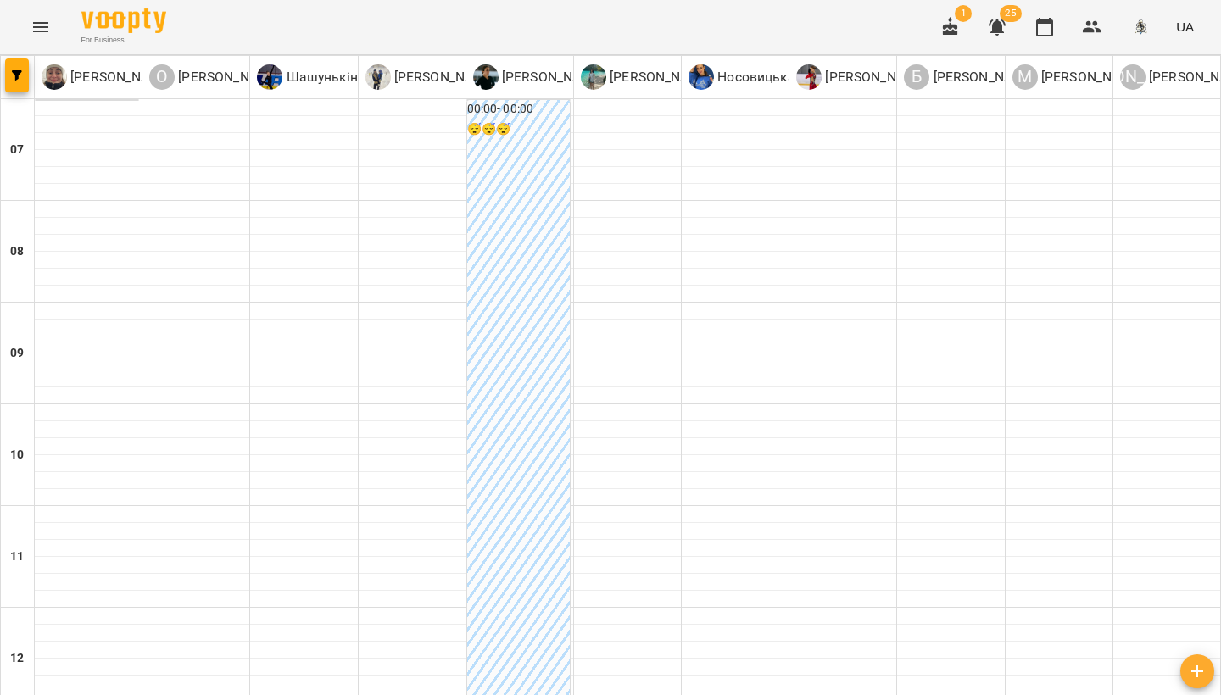
scroll to position [934, 0]
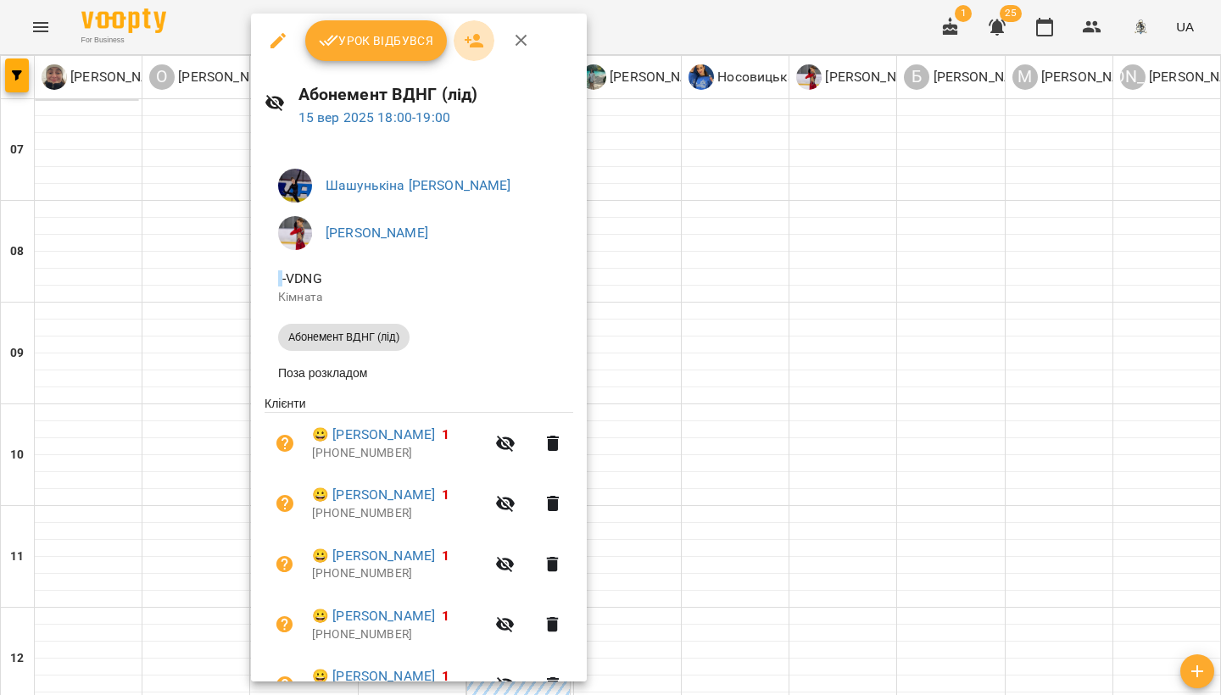
click at [481, 47] on icon "button" at bounding box center [474, 41] width 19 height 14
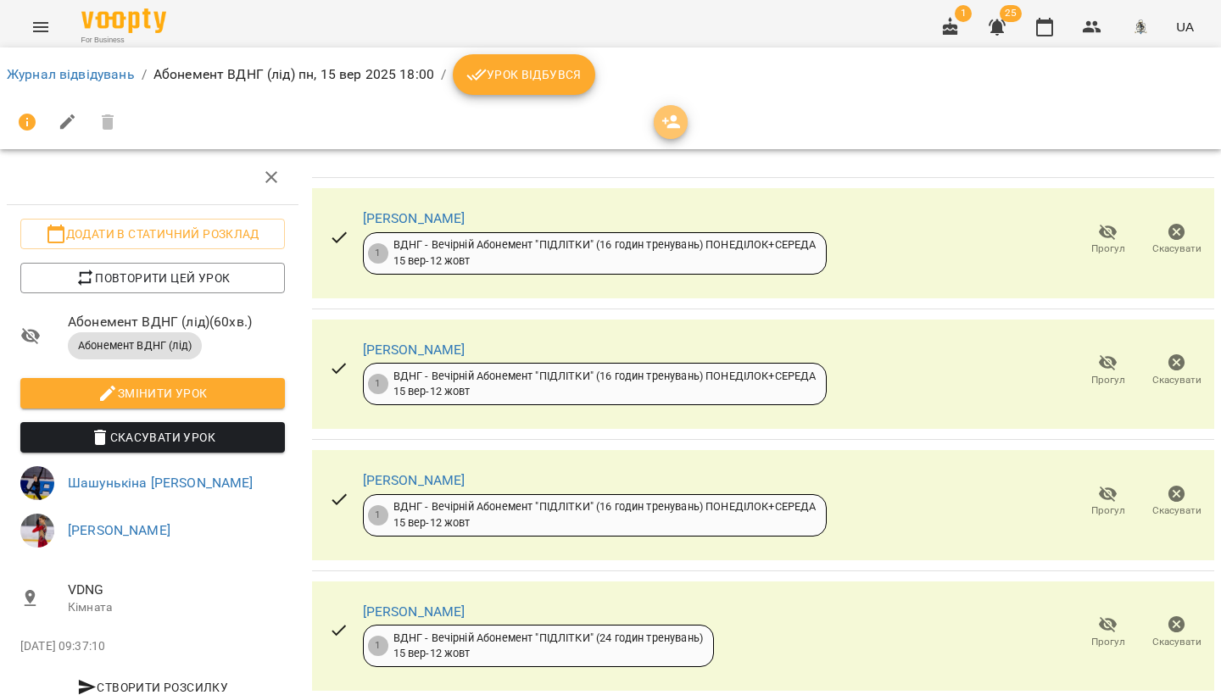
click at [666, 125] on icon "button" at bounding box center [671, 122] width 20 height 20
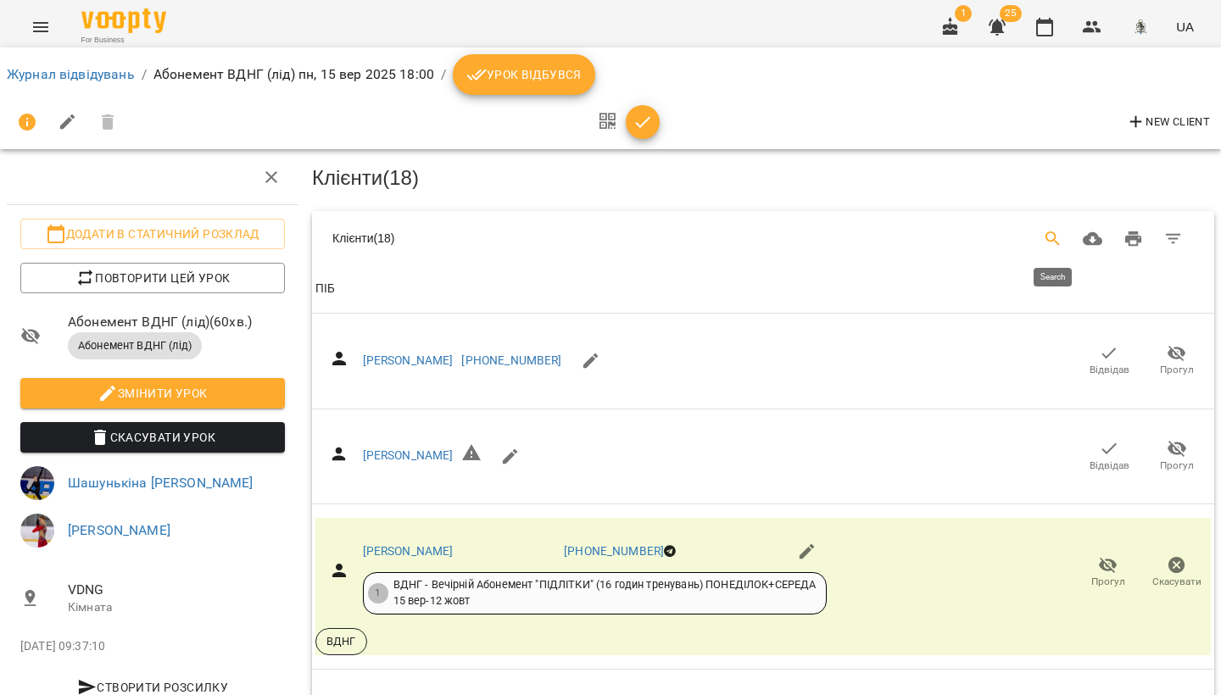
click at [1056, 236] on icon "Search" at bounding box center [1053, 239] width 20 height 20
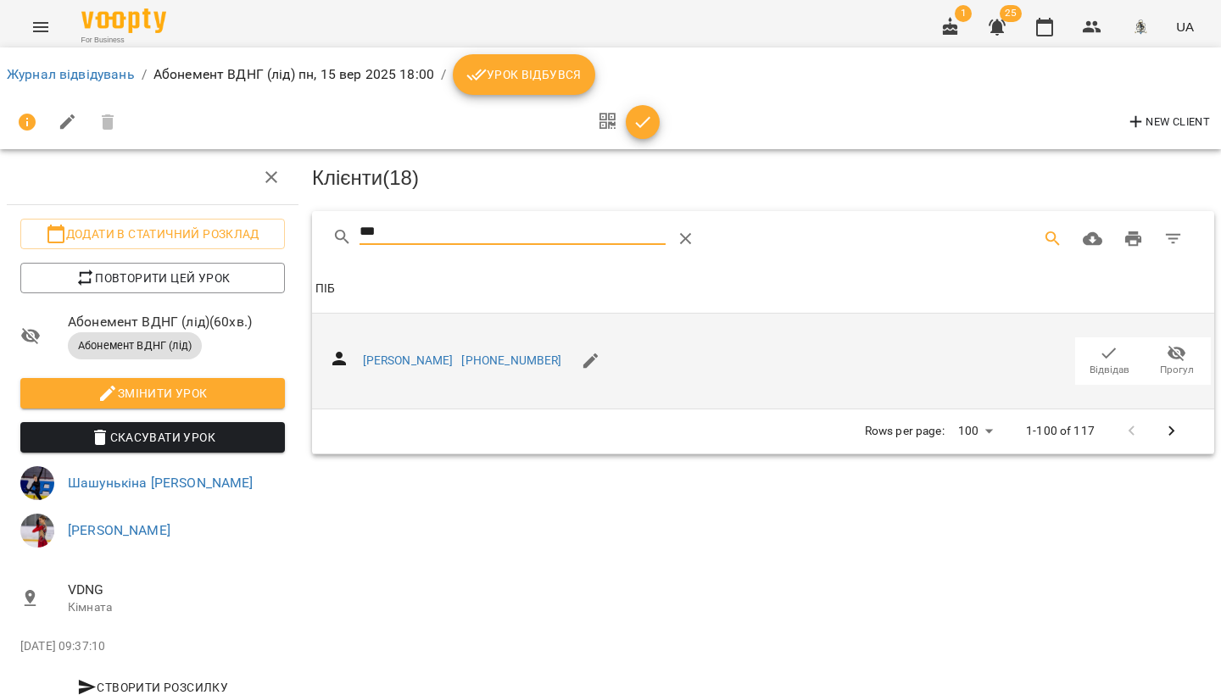
type input "***"
click at [1107, 355] on icon "button" at bounding box center [1109, 353] width 20 height 20
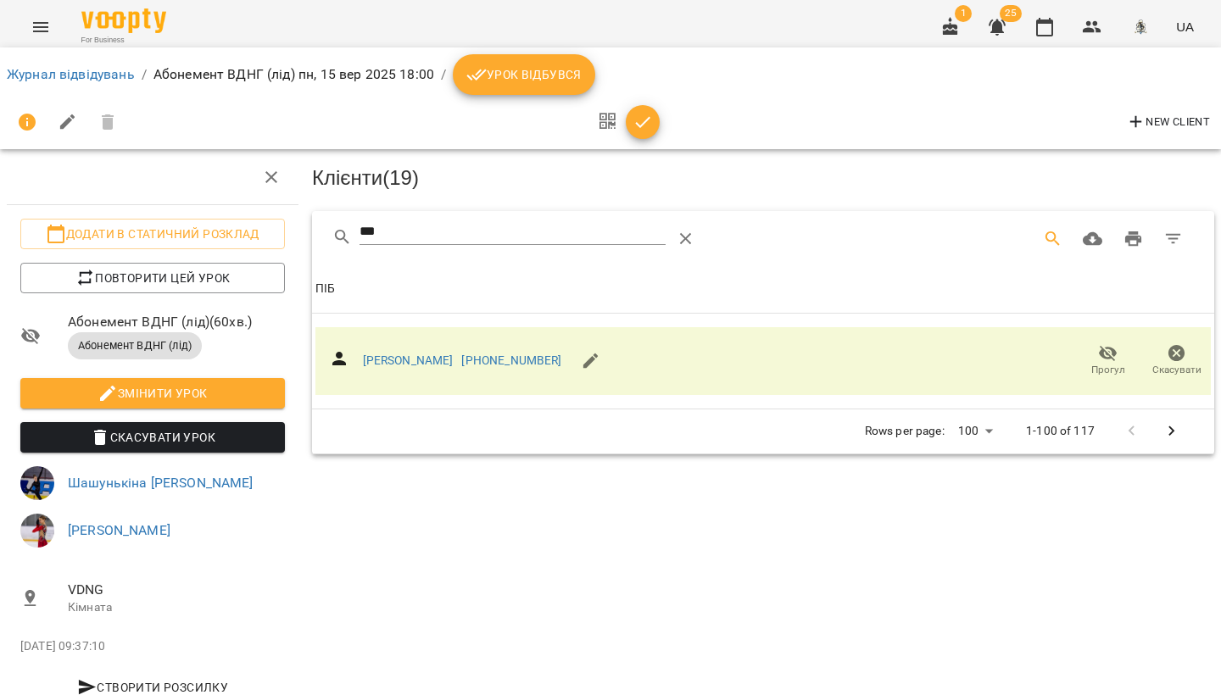
scroll to position [0, 1]
click at [1057, 25] on button "button" at bounding box center [1044, 27] width 41 height 41
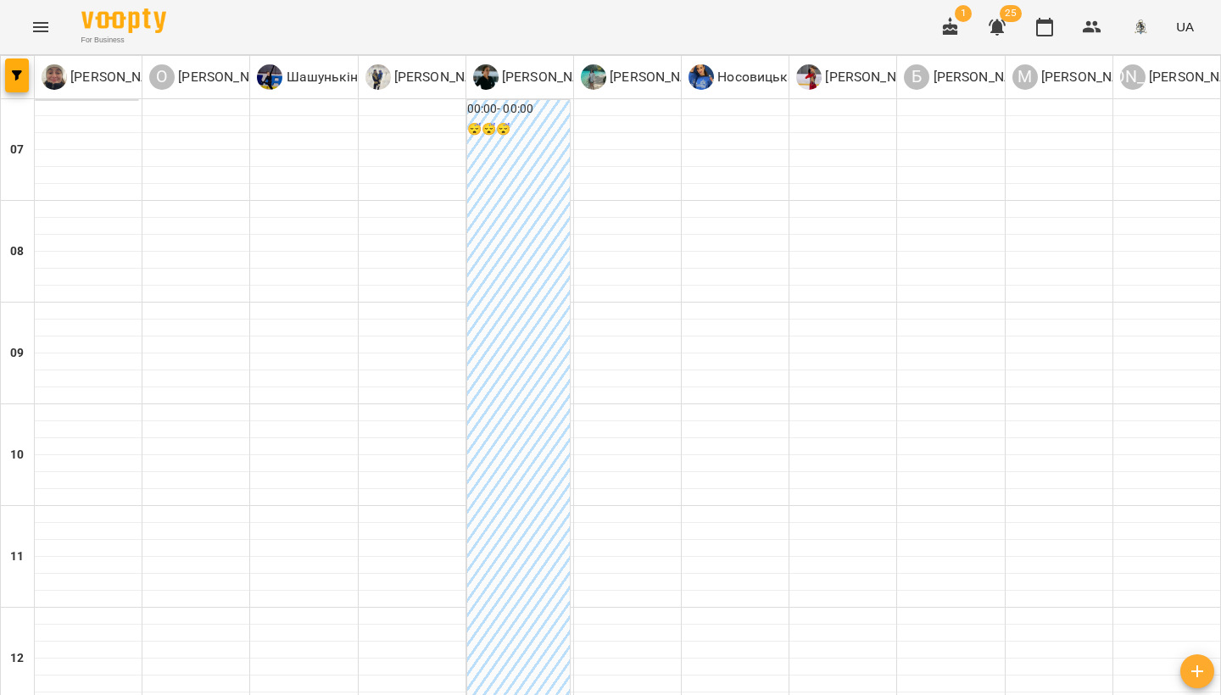
scroll to position [1042, 0]
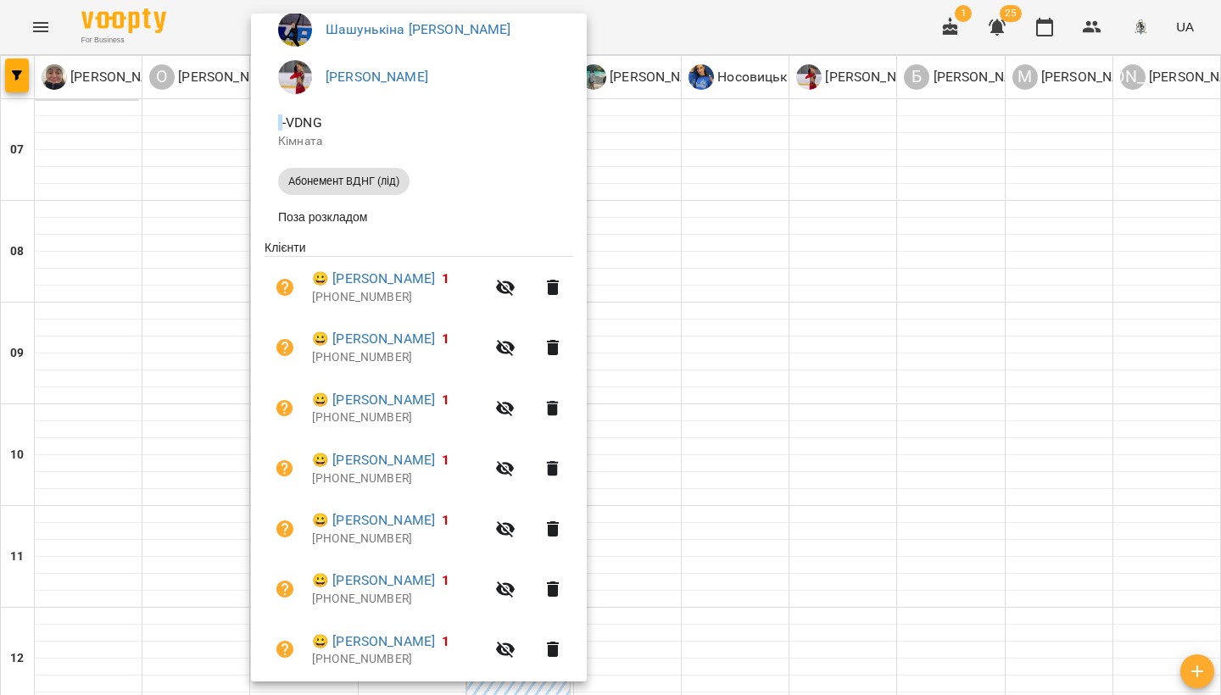
scroll to position [155, 0]
click at [516, 527] on icon "button" at bounding box center [505, 530] width 20 height 20
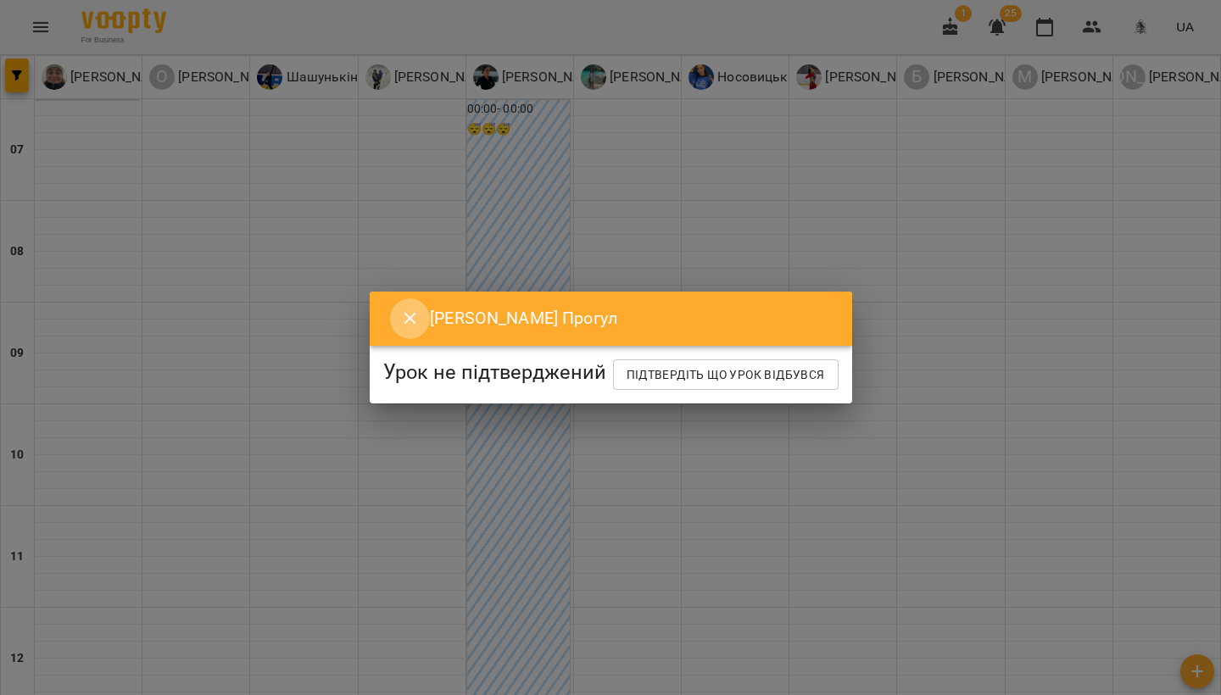
click at [400, 309] on icon "Close" at bounding box center [410, 319] width 20 height 20
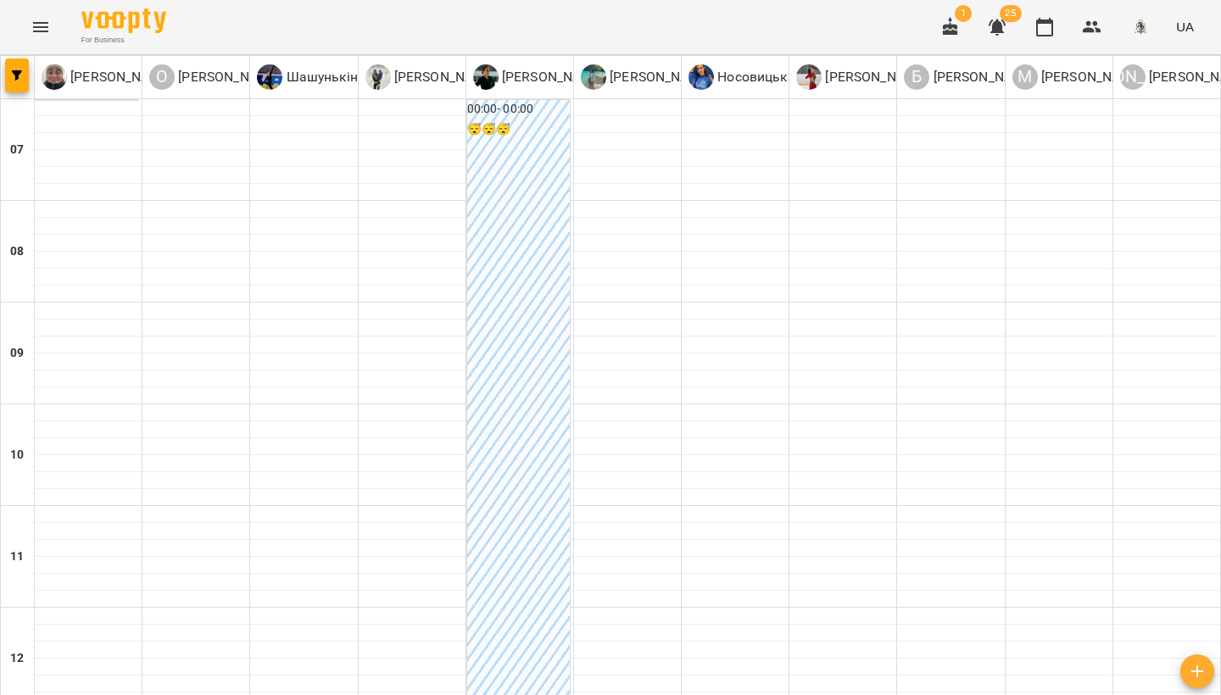
scroll to position [985, 0]
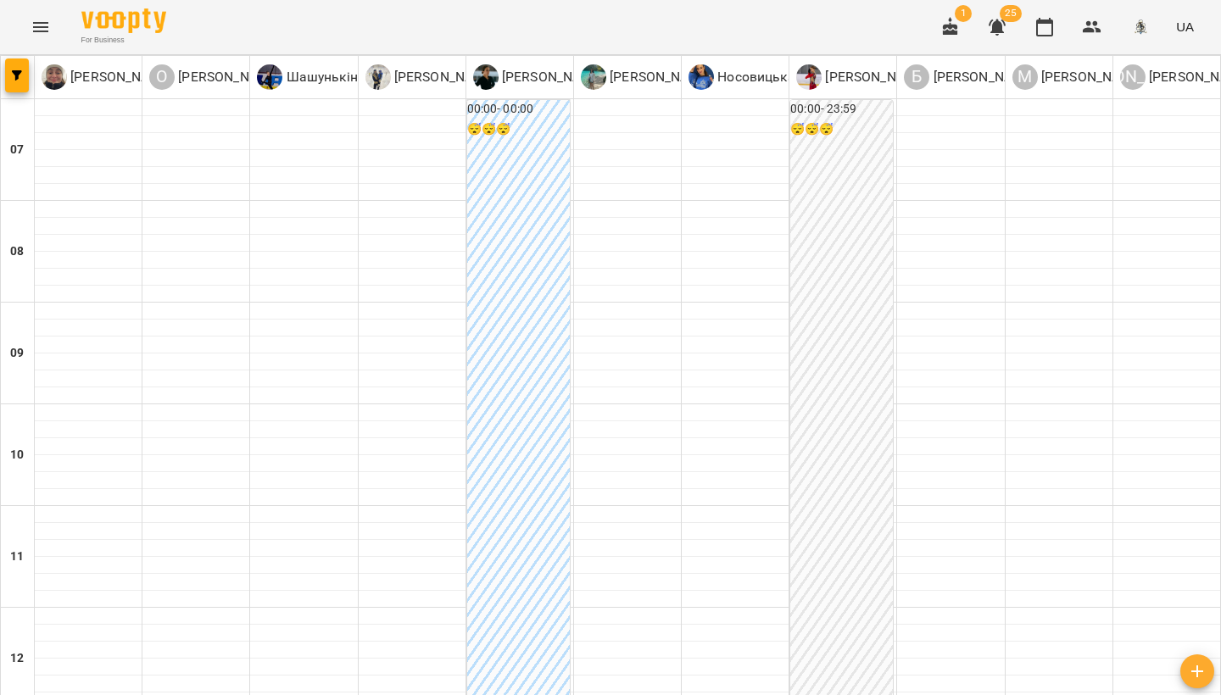
scroll to position [1042, 0]
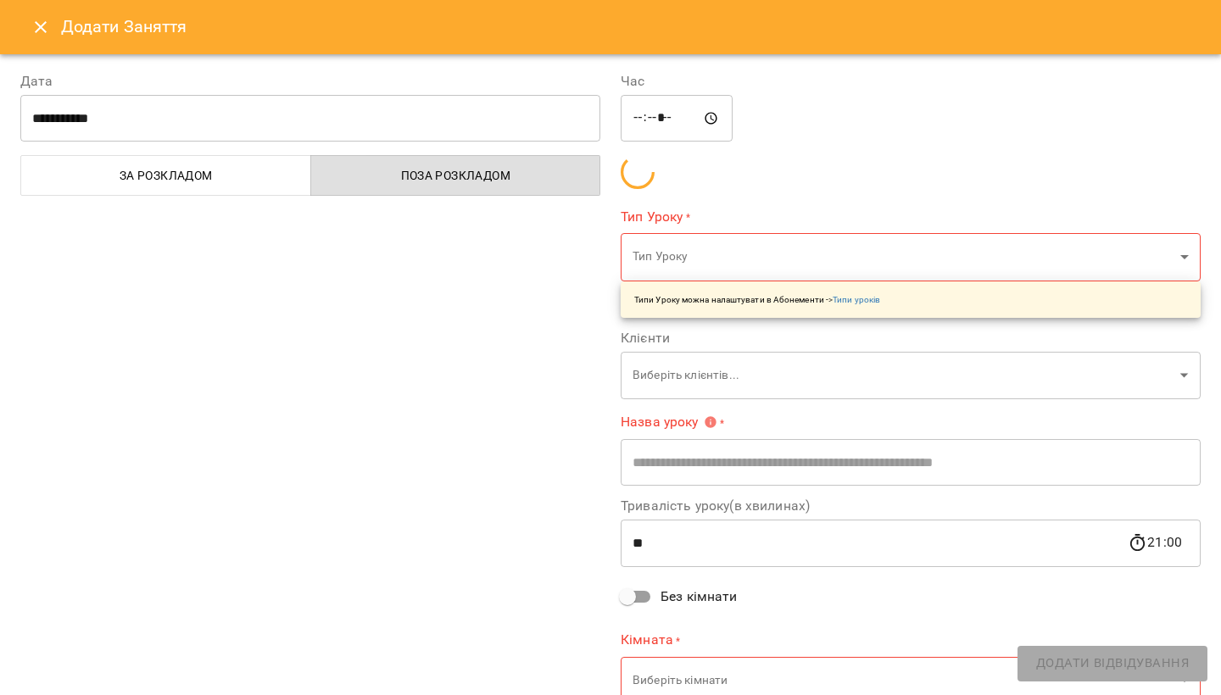
type input "**********"
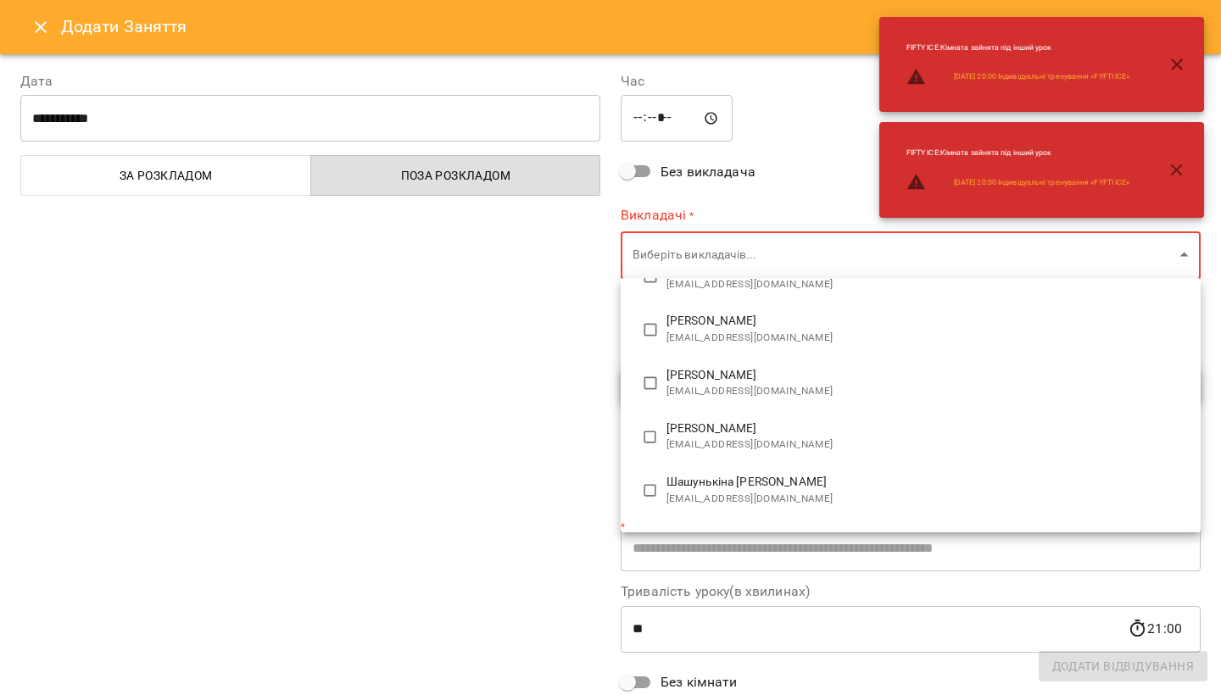
scroll to position [397, 0]
click at [728, 492] on span "[EMAIL_ADDRESS][DOMAIN_NAME]" at bounding box center [926, 500] width 521 height 17
type input "**********"
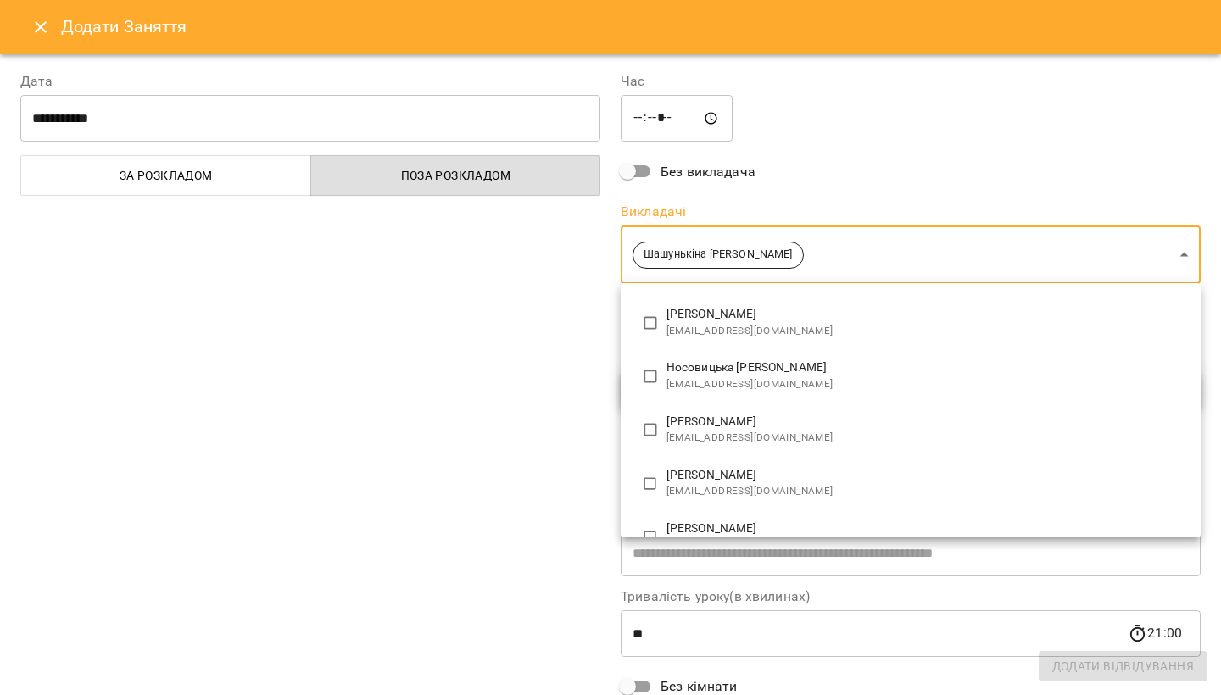
click at [284, 430] on div at bounding box center [610, 347] width 1221 height 695
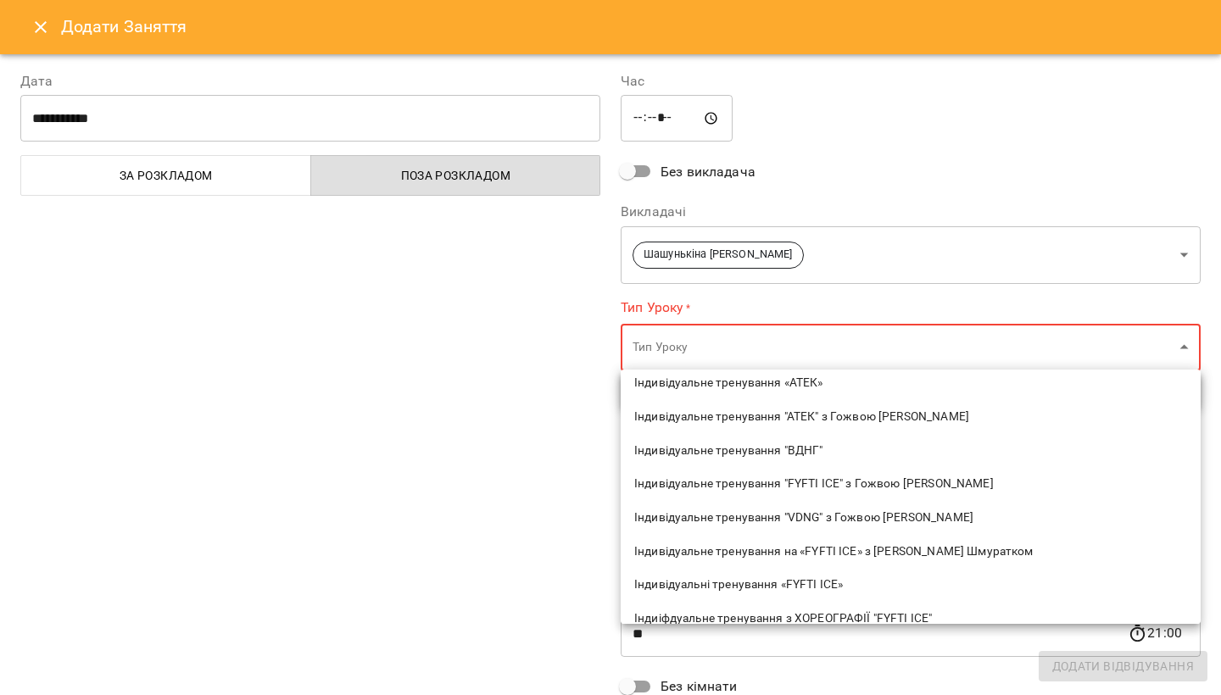
scroll to position [701, 0]
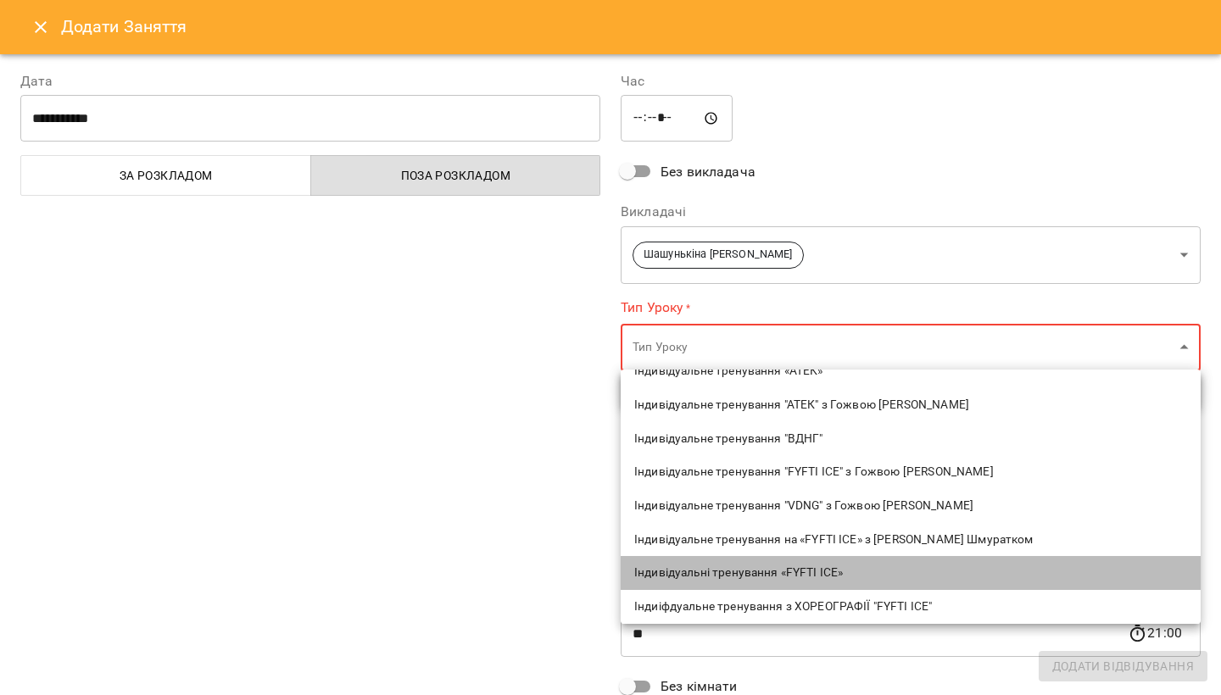
click at [707, 565] on span "Індивідуальні тренування «FYFTI ICE»" at bounding box center [910, 573] width 553 height 17
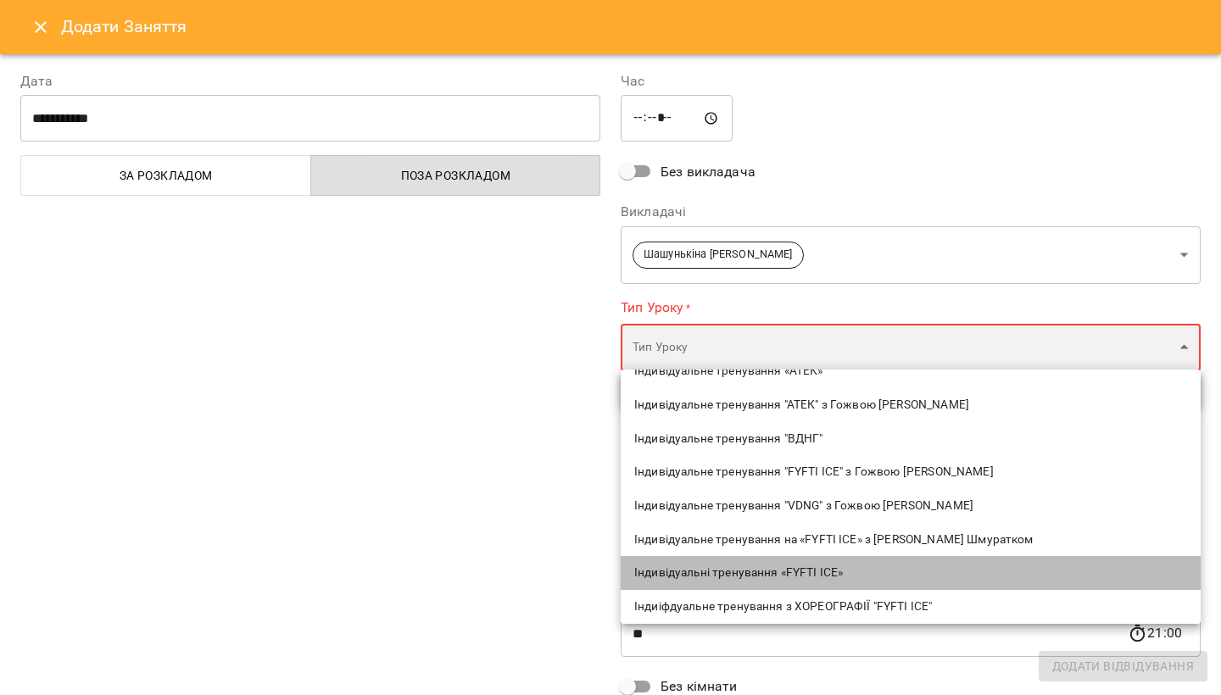
type input "**********"
type input "**"
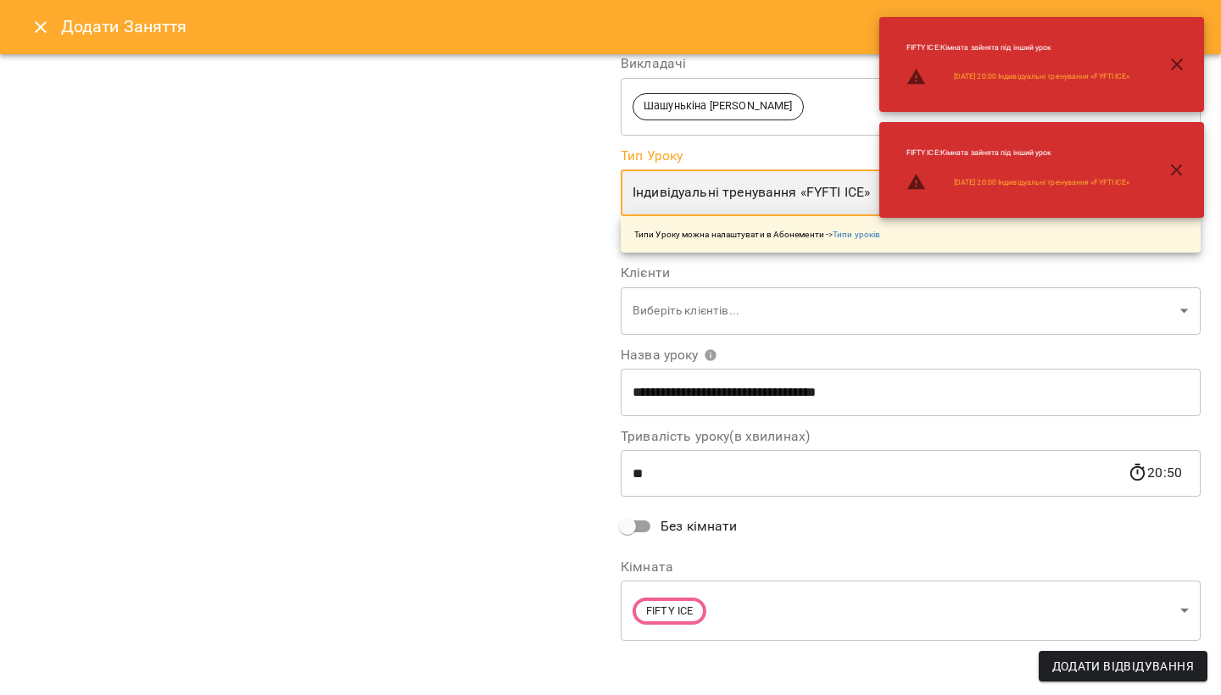
scroll to position [148, 0]
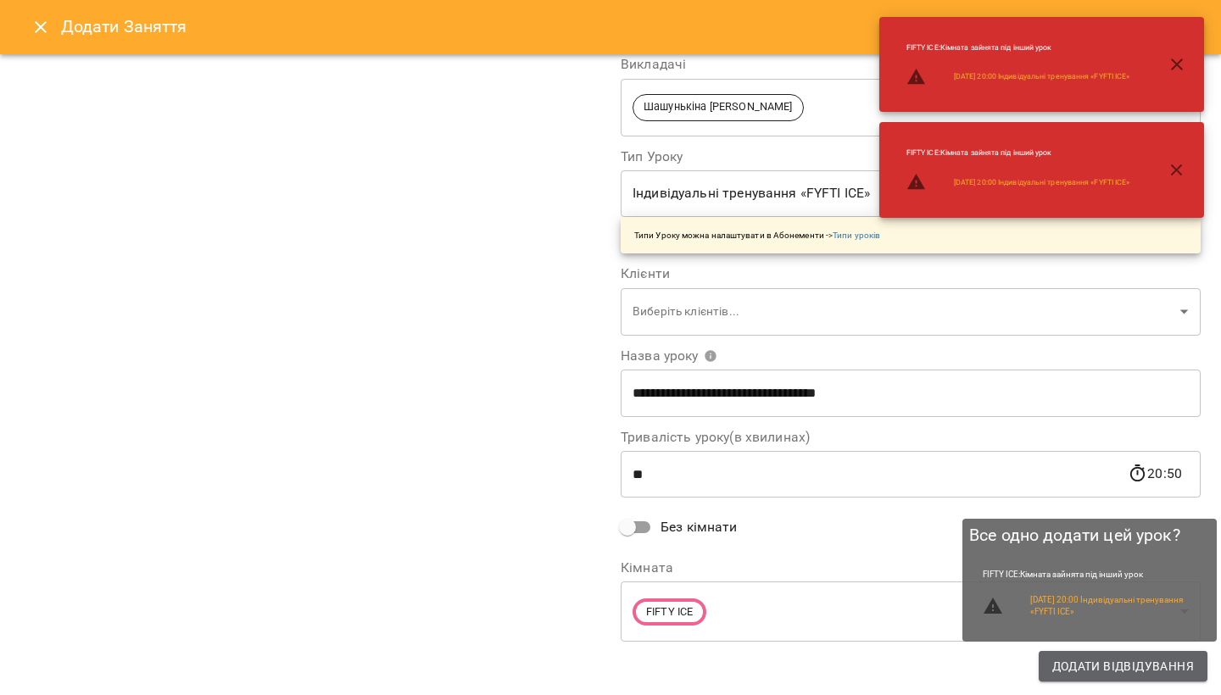
click at [1051, 657] on button "Додати Відвідування" at bounding box center [1123, 666] width 169 height 31
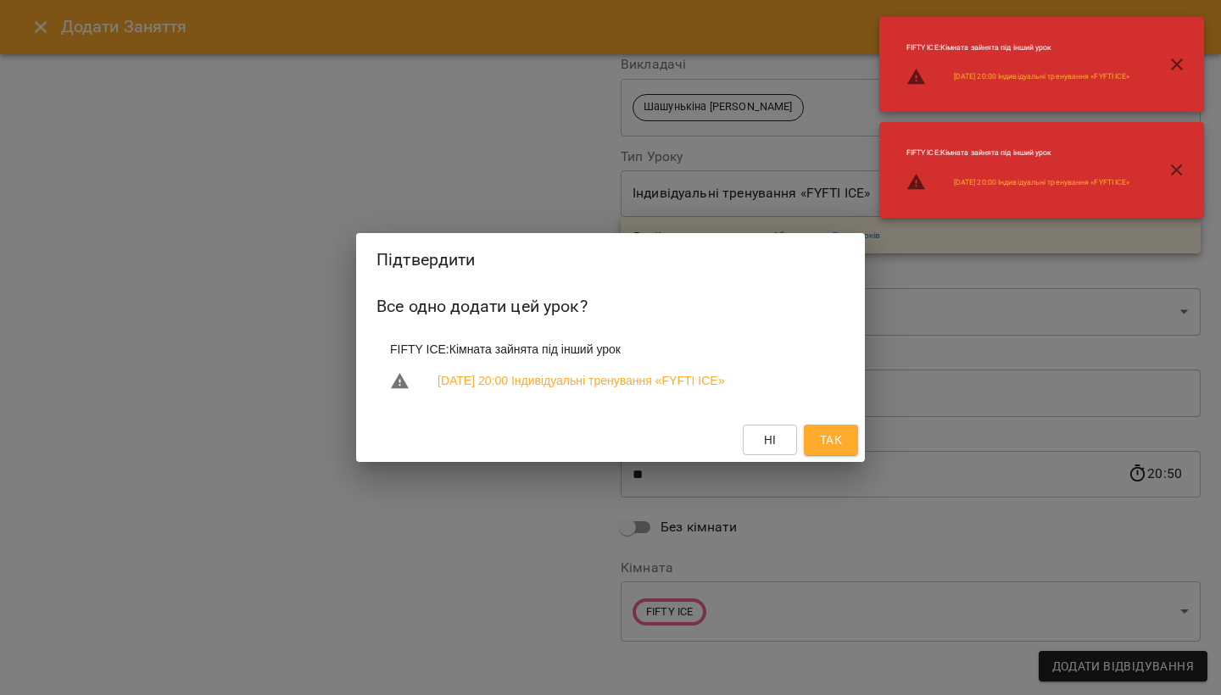
click at [829, 447] on span "Так" at bounding box center [831, 440] width 22 height 20
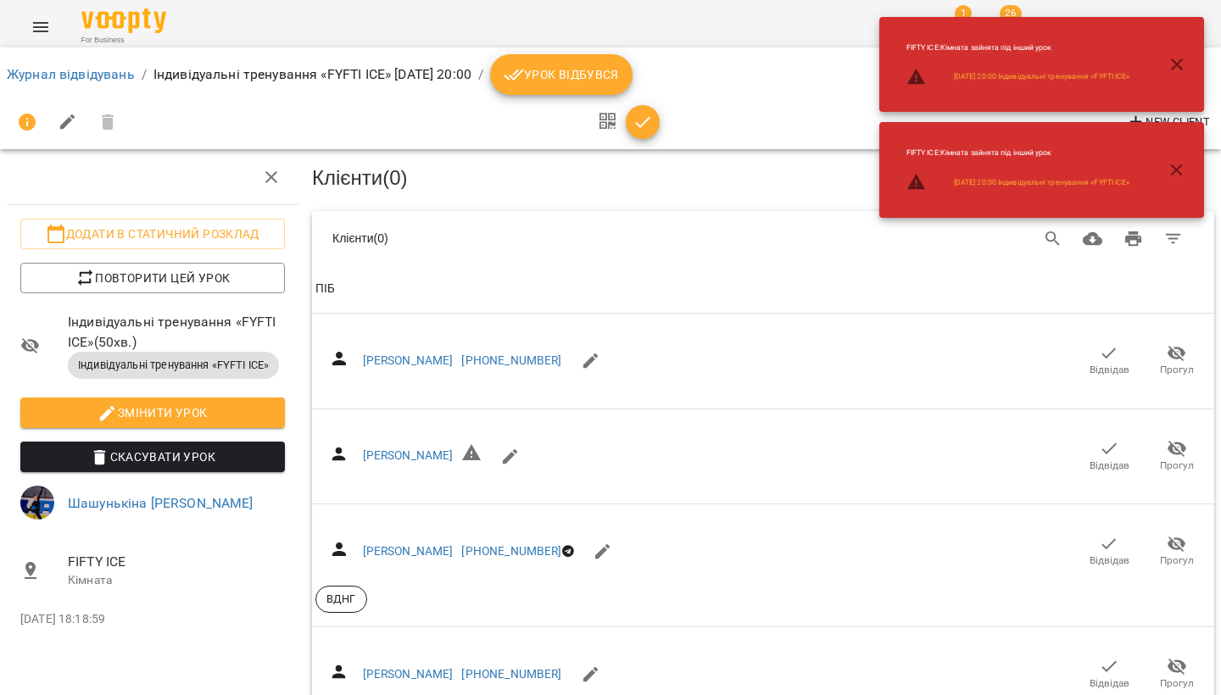
scroll to position [0, 1]
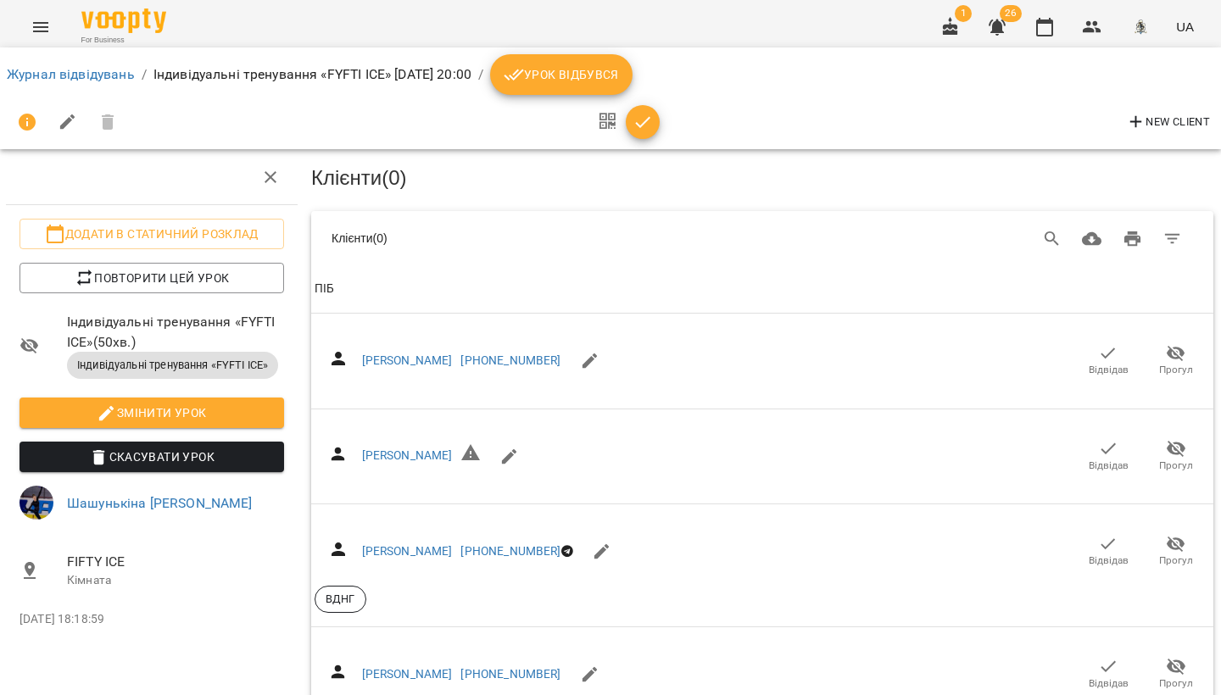
click at [786, 122] on div "New Client" at bounding box center [610, 122] width 1207 height 41
click at [1044, 39] on button "button" at bounding box center [1044, 27] width 41 height 41
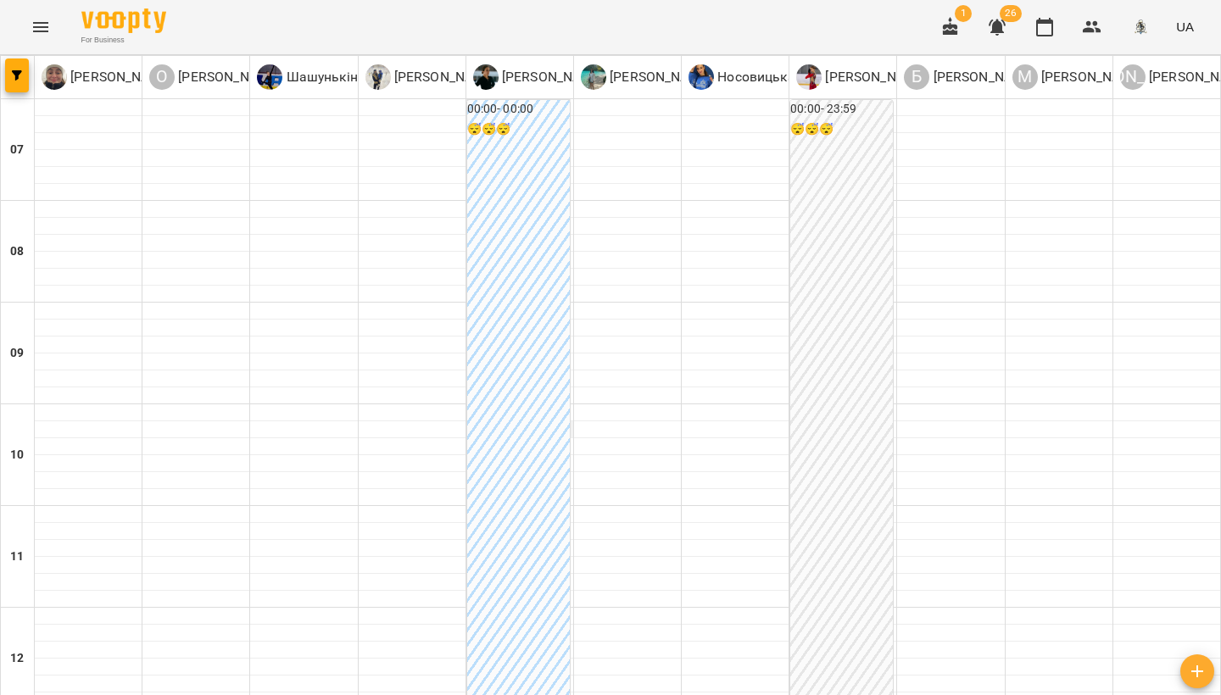
scroll to position [1042, 0]
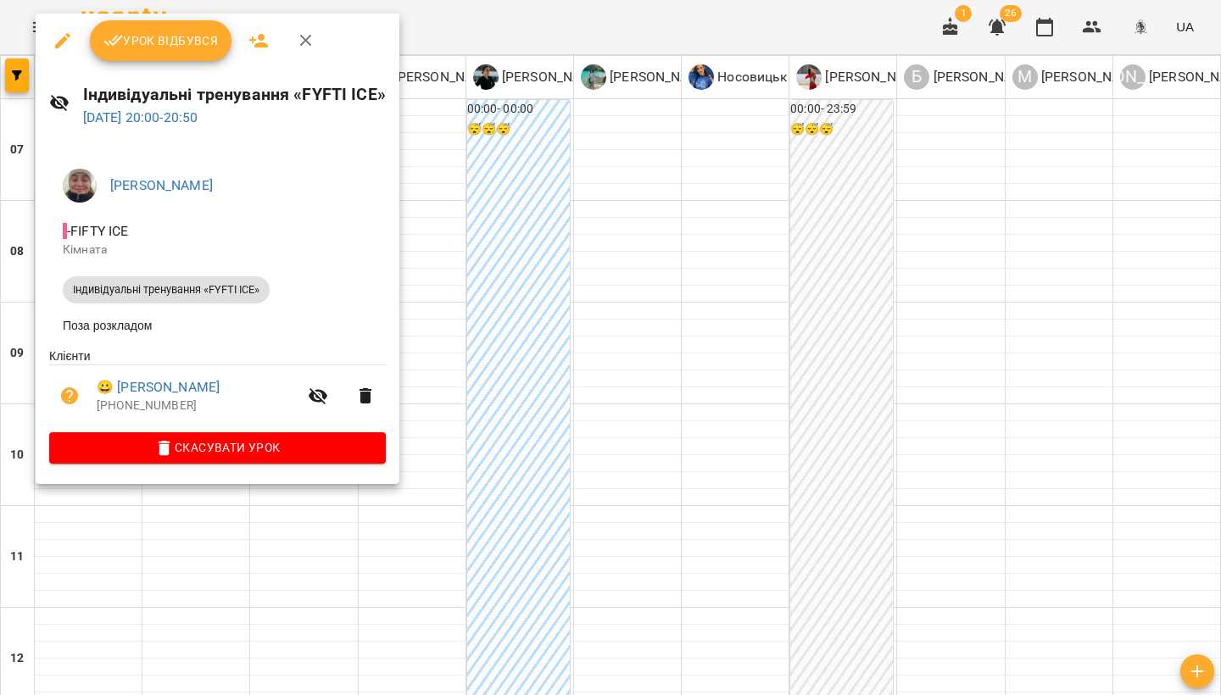
click at [305, 47] on icon "button" at bounding box center [306, 41] width 20 height 20
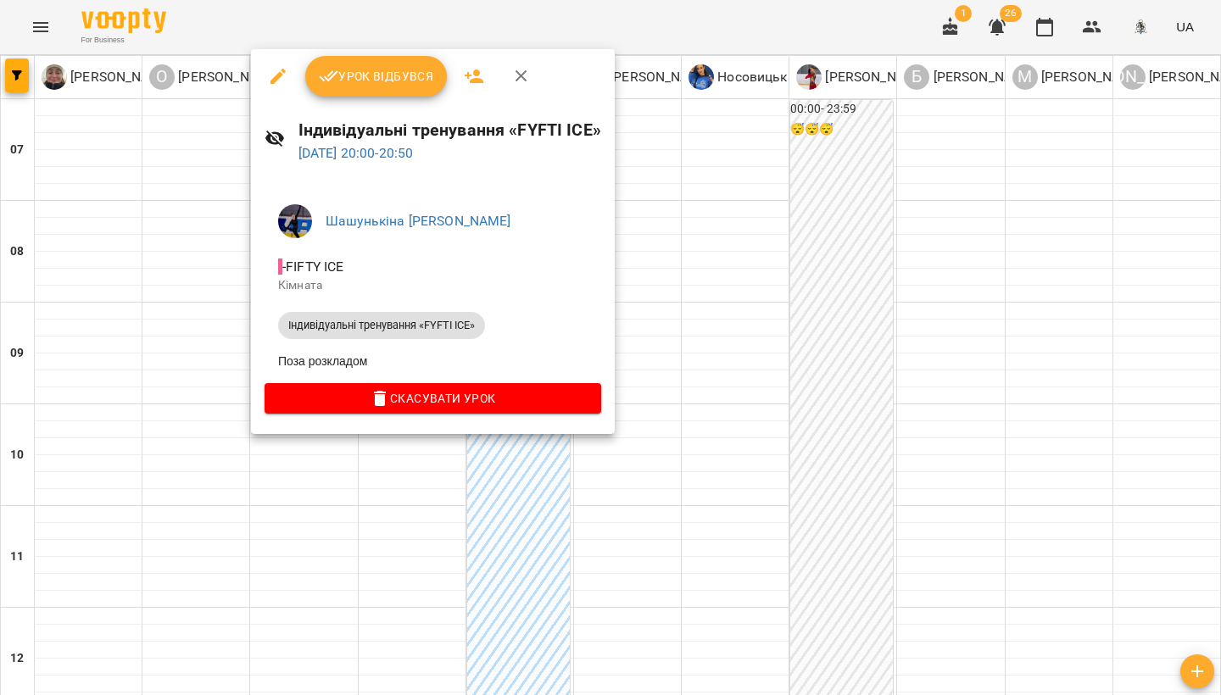
click at [482, 81] on icon "button" at bounding box center [474, 77] width 19 height 14
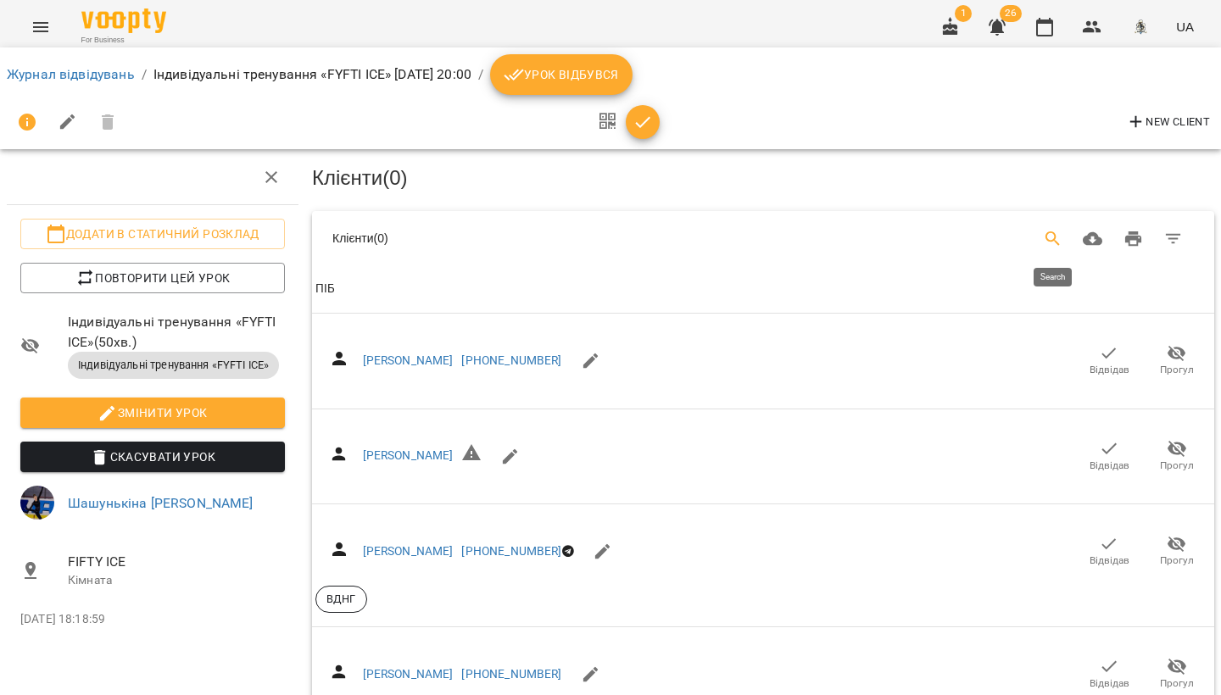
click at [1062, 231] on icon "Search" at bounding box center [1053, 239] width 20 height 20
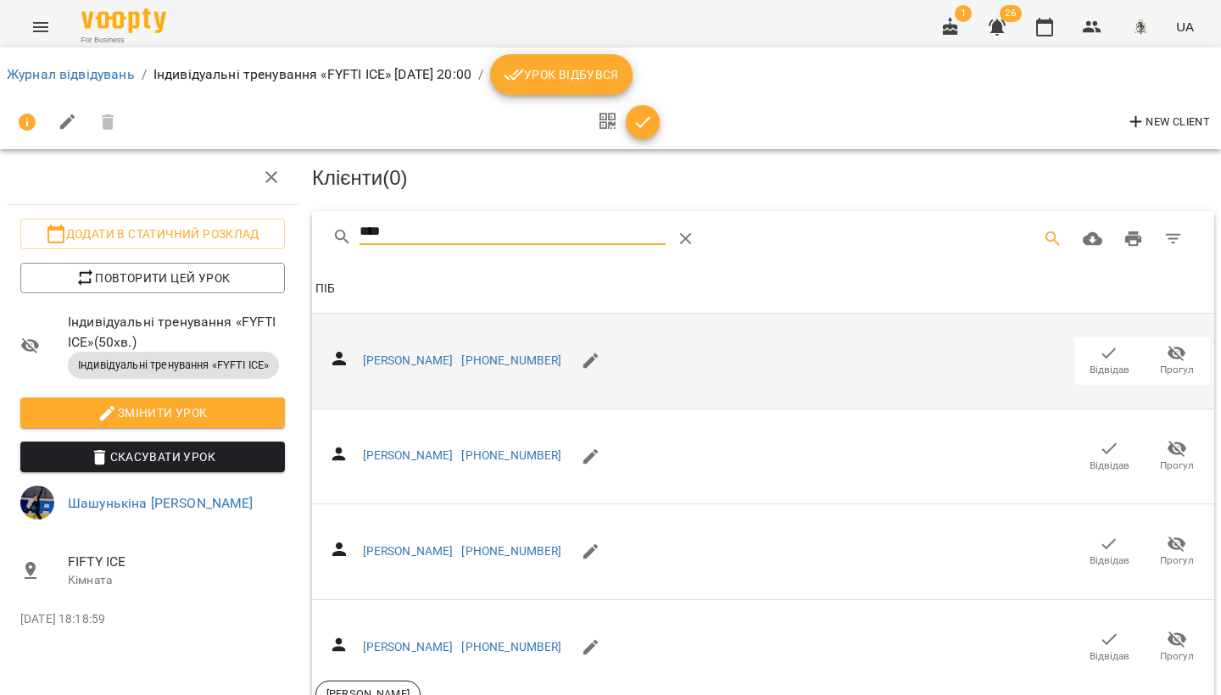
type input "****"
click at [1096, 357] on span "Відвідав" at bounding box center [1108, 360] width 47 height 34
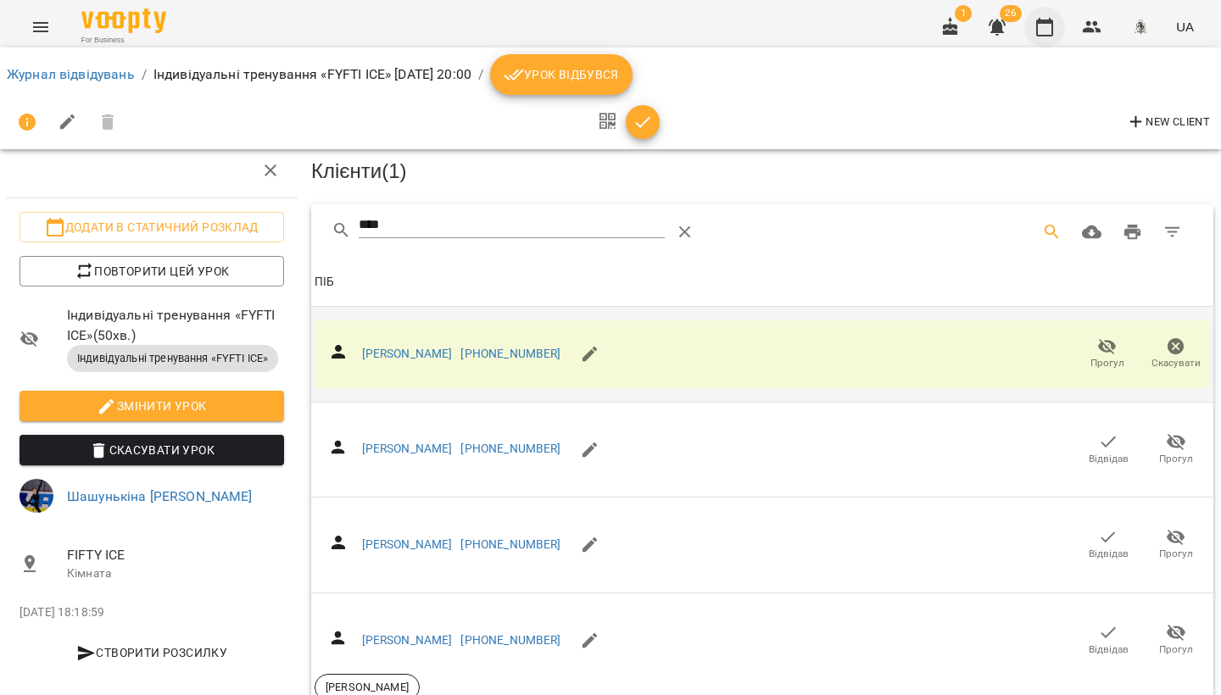
drag, startPoint x: 1053, startPoint y: 30, endPoint x: 1045, endPoint y: 38, distance: 12.0
click at [1053, 30] on icon "button" at bounding box center [1044, 27] width 17 height 19
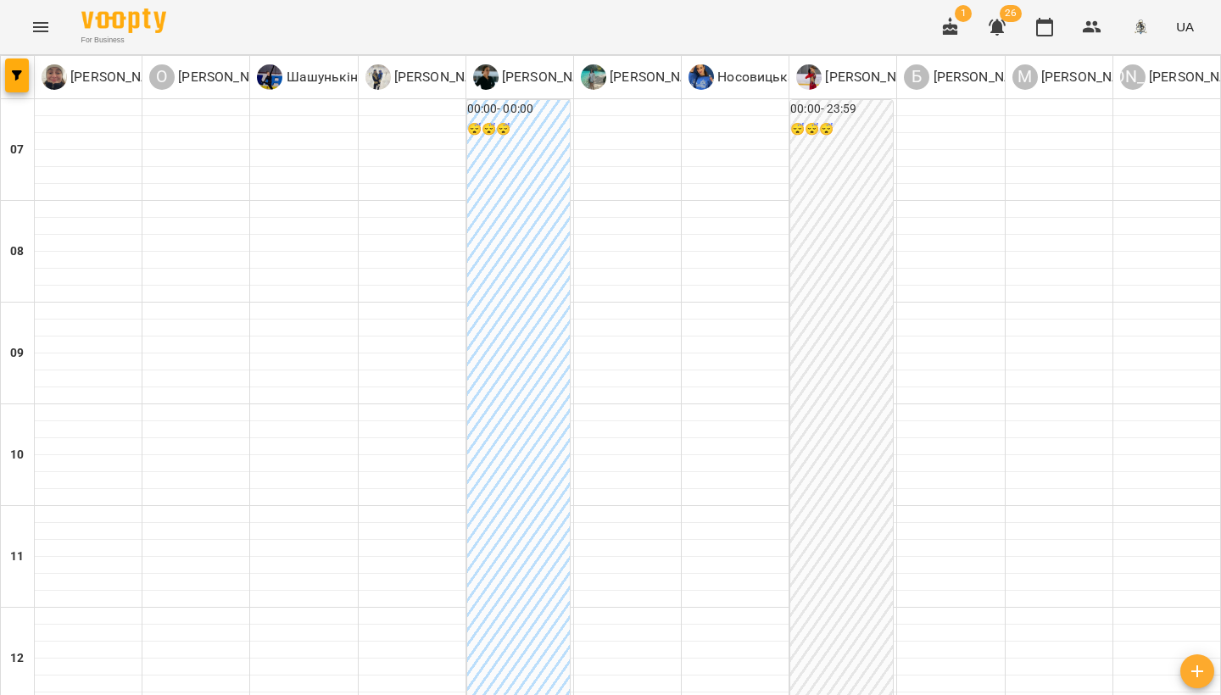
scroll to position [746, 0]
click at [1092, 31] on icon "button" at bounding box center [1092, 27] width 19 height 12
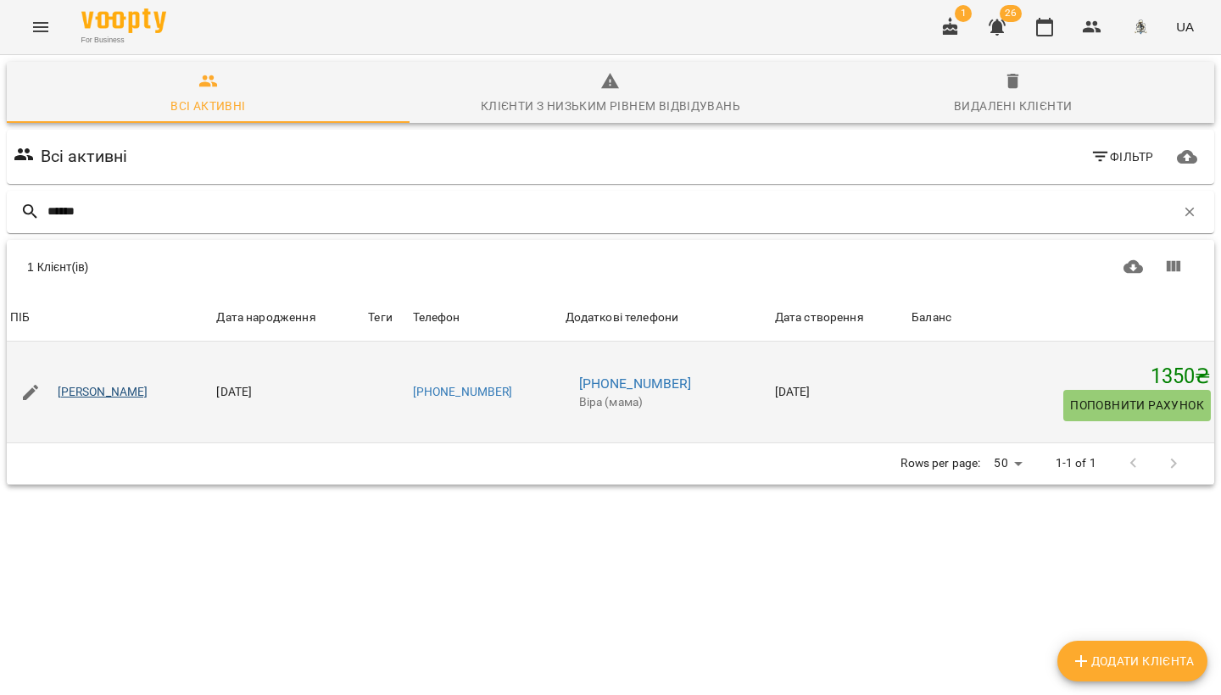
type input "******"
click at [110, 388] on link "[PERSON_NAME]" at bounding box center [103, 392] width 91 height 17
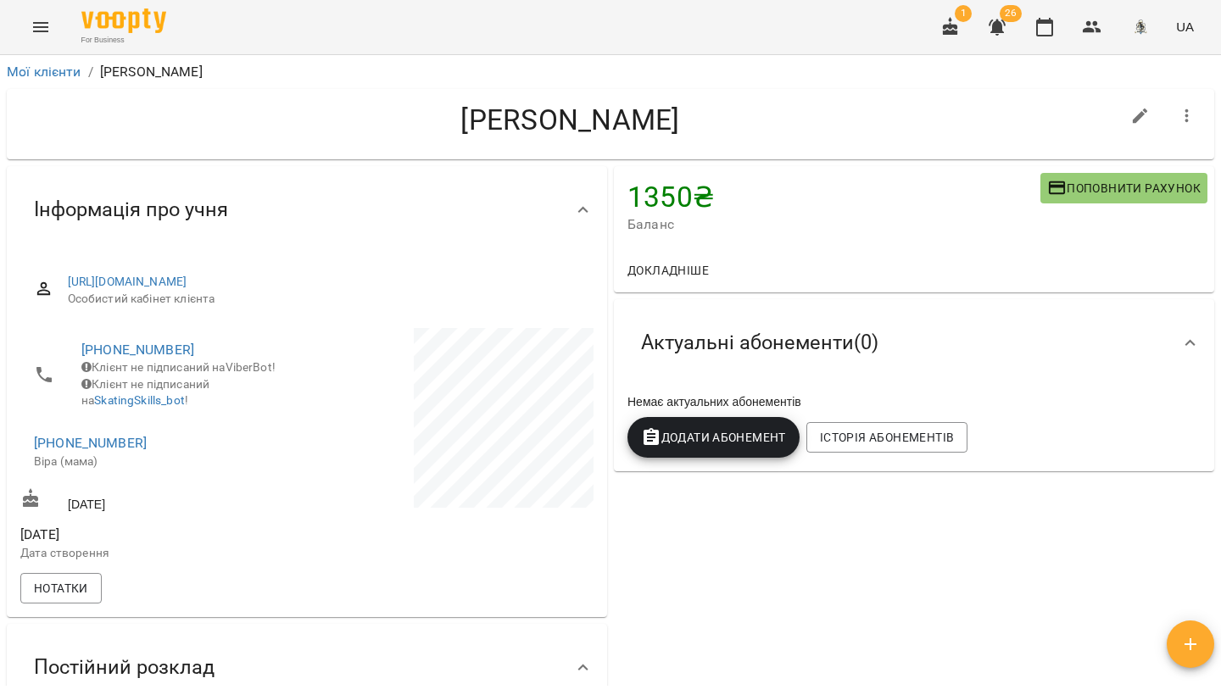
click at [1106, 189] on span "Поповнити рахунок" at bounding box center [1123, 188] width 153 height 20
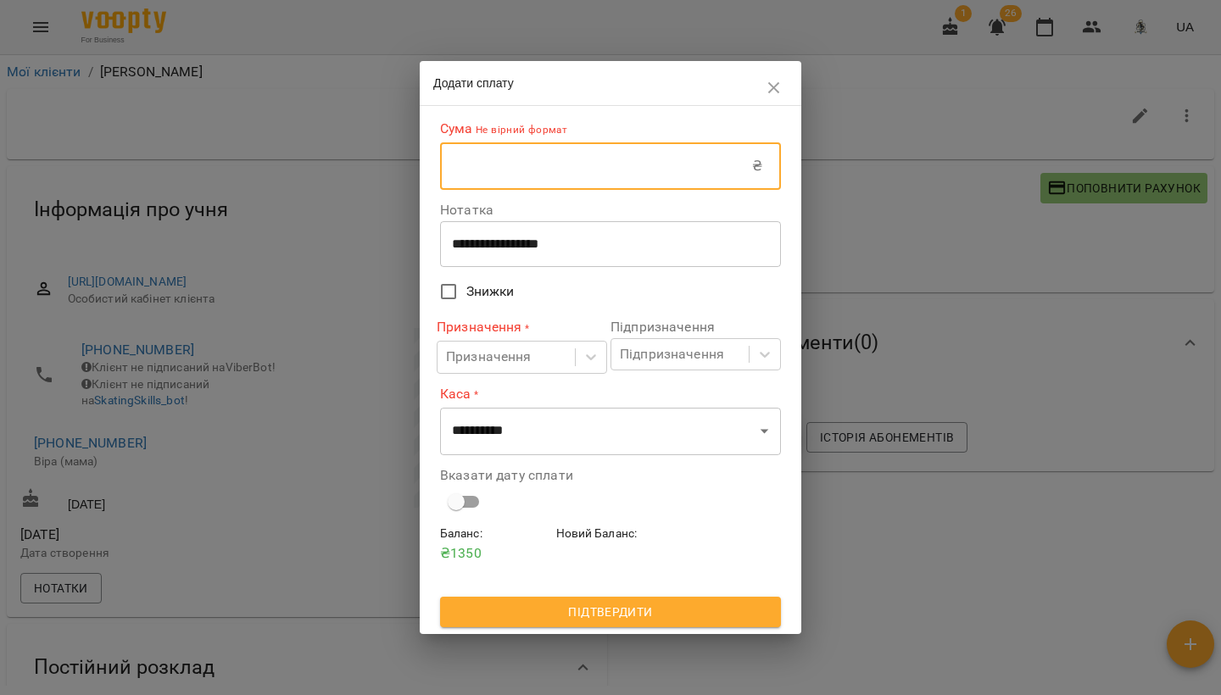
click at [489, 175] on input "text" at bounding box center [596, 165] width 312 height 47
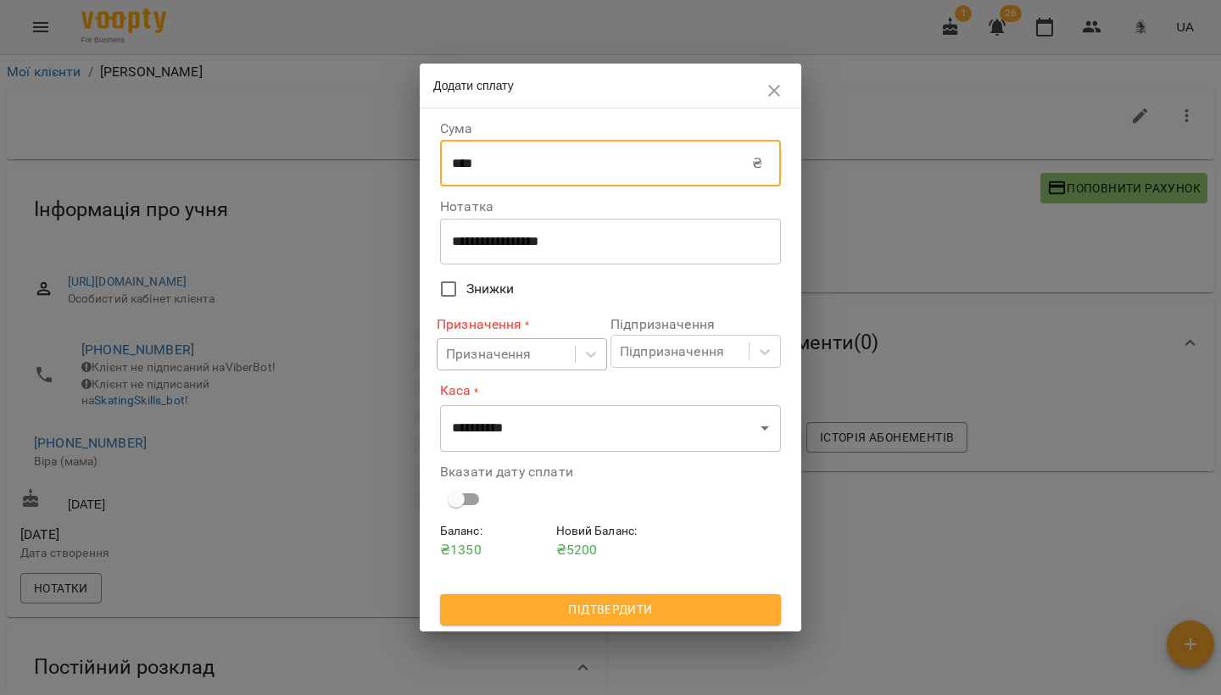
type input "****"
drag, startPoint x: 488, startPoint y: 359, endPoint x: 477, endPoint y: 363, distance: 11.8
click at [487, 359] on div "Призначення" at bounding box center [489, 354] width 86 height 20
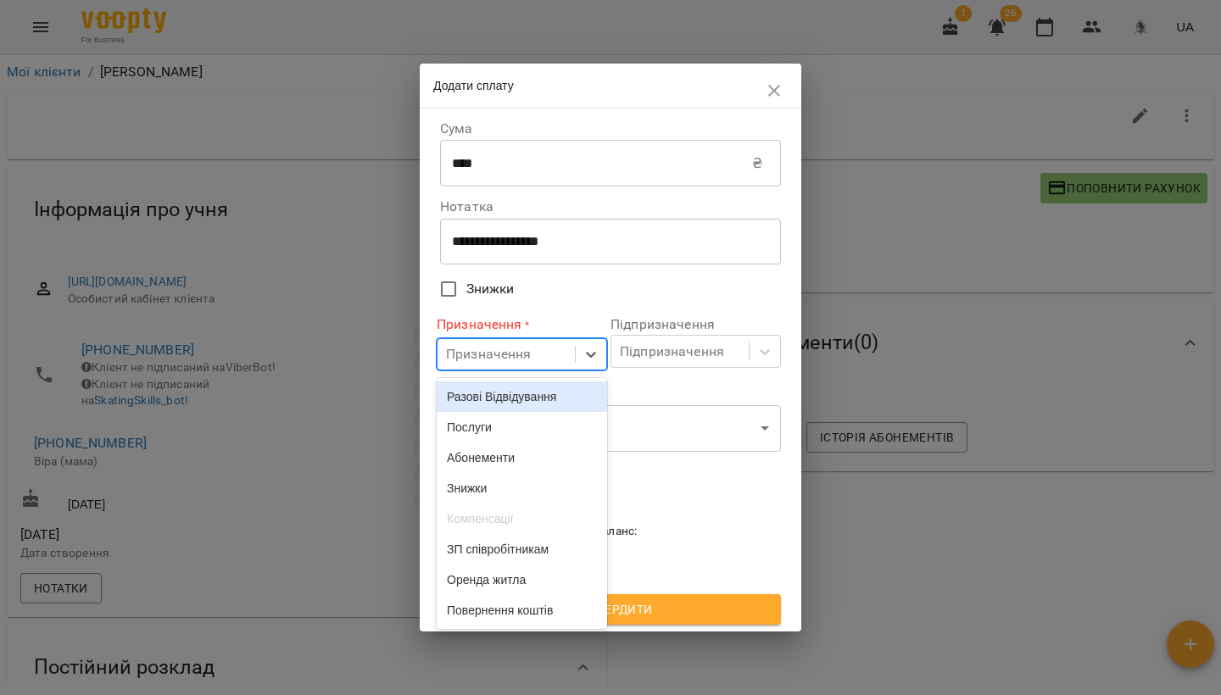
click at [469, 395] on div "Разові Відвідування" at bounding box center [522, 397] width 170 height 31
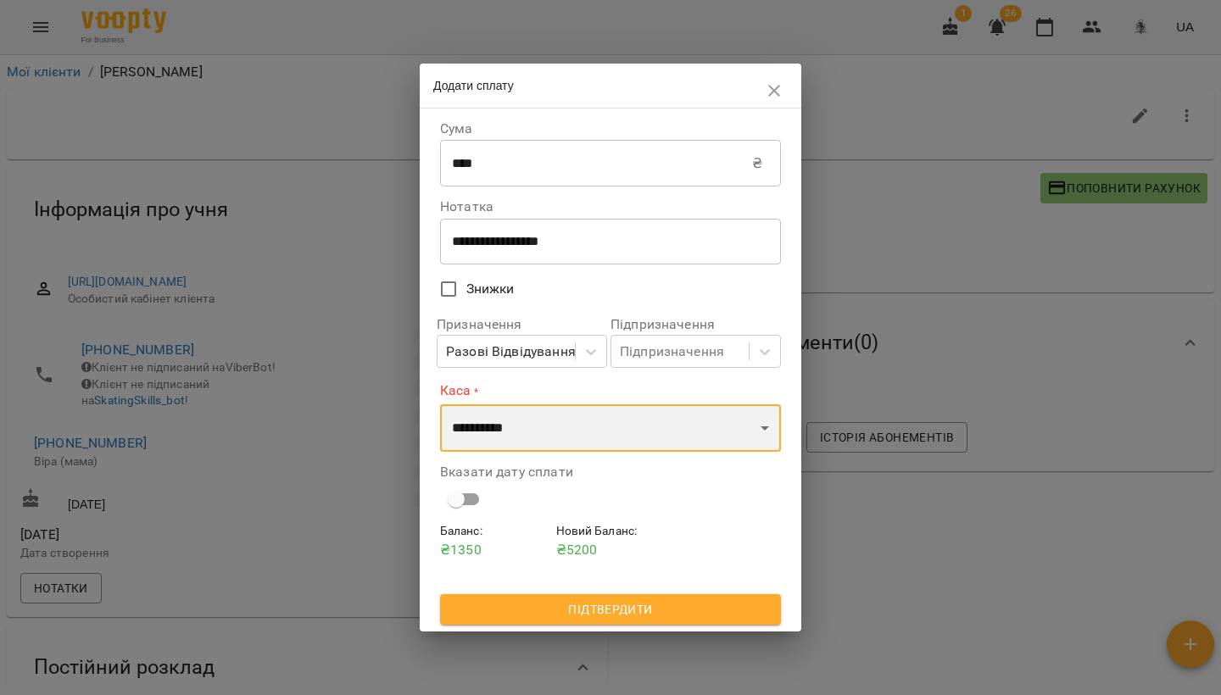
select select "****"
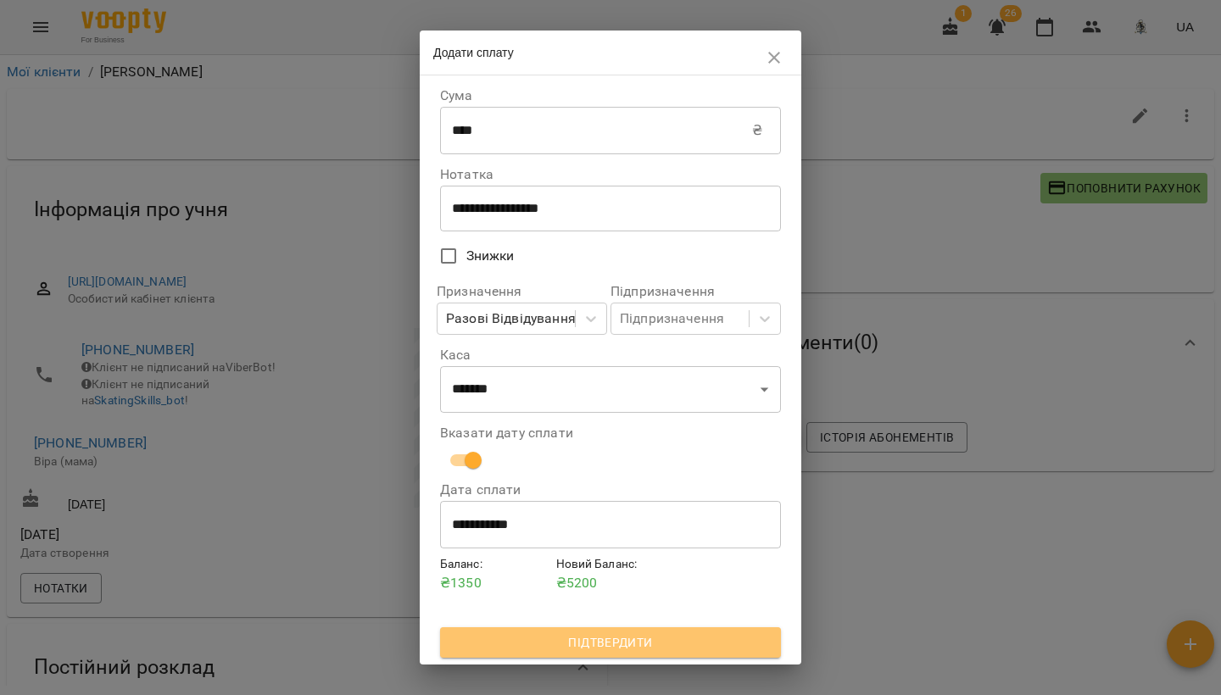
click at [603, 637] on span "Підтвердити" at bounding box center [611, 643] width 314 height 20
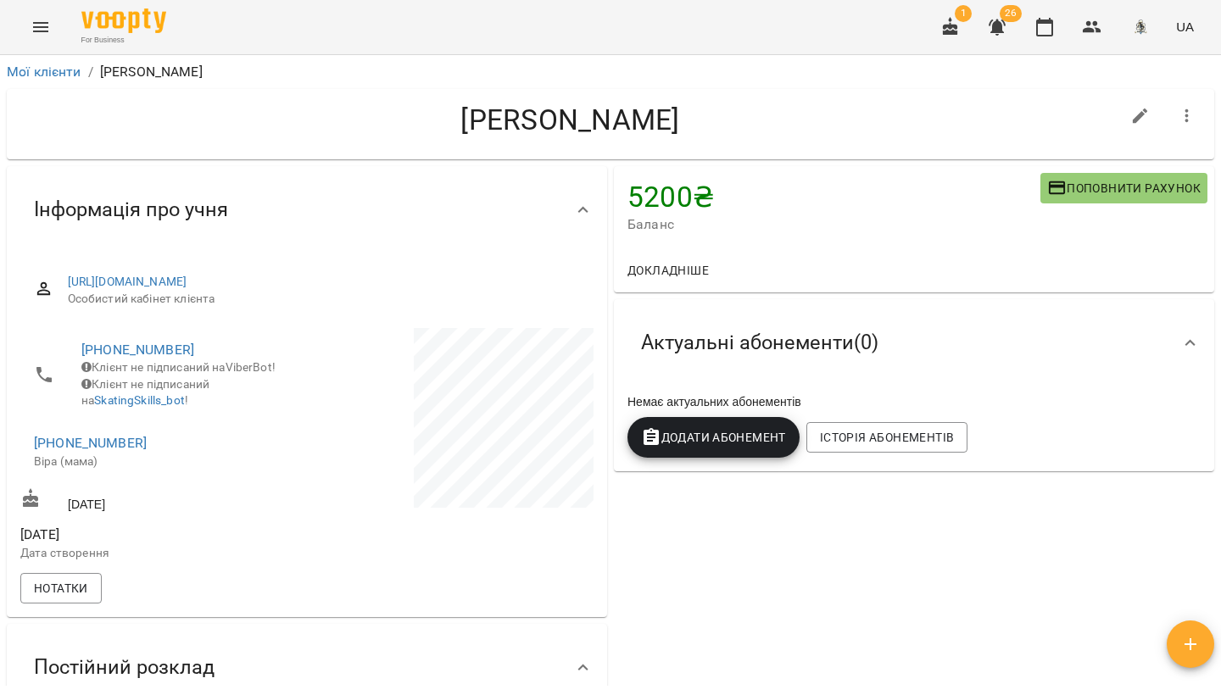
click at [719, 444] on span "Додати Абонемент" at bounding box center [713, 437] width 145 height 20
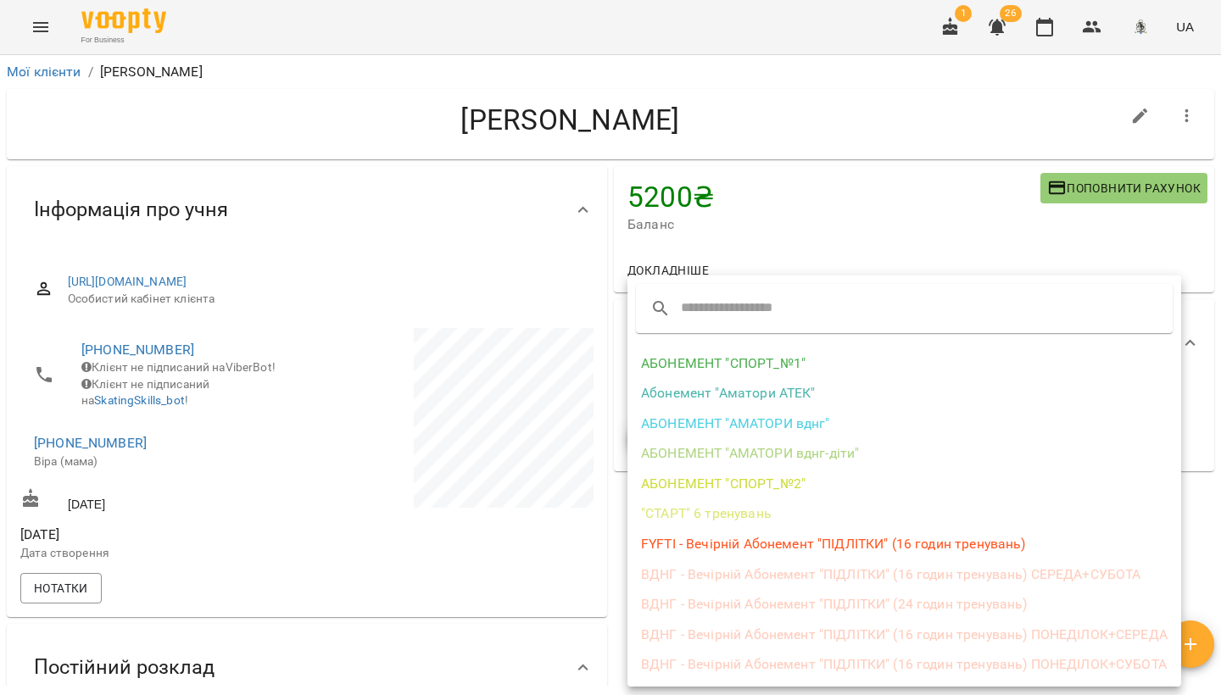
click at [866, 573] on li "ВДНГ - Вечірній Абонемент "ПІДЛІТКИ" (16 годин тренувань) СЕРЕДА+СУБОТА" at bounding box center [904, 575] width 554 height 31
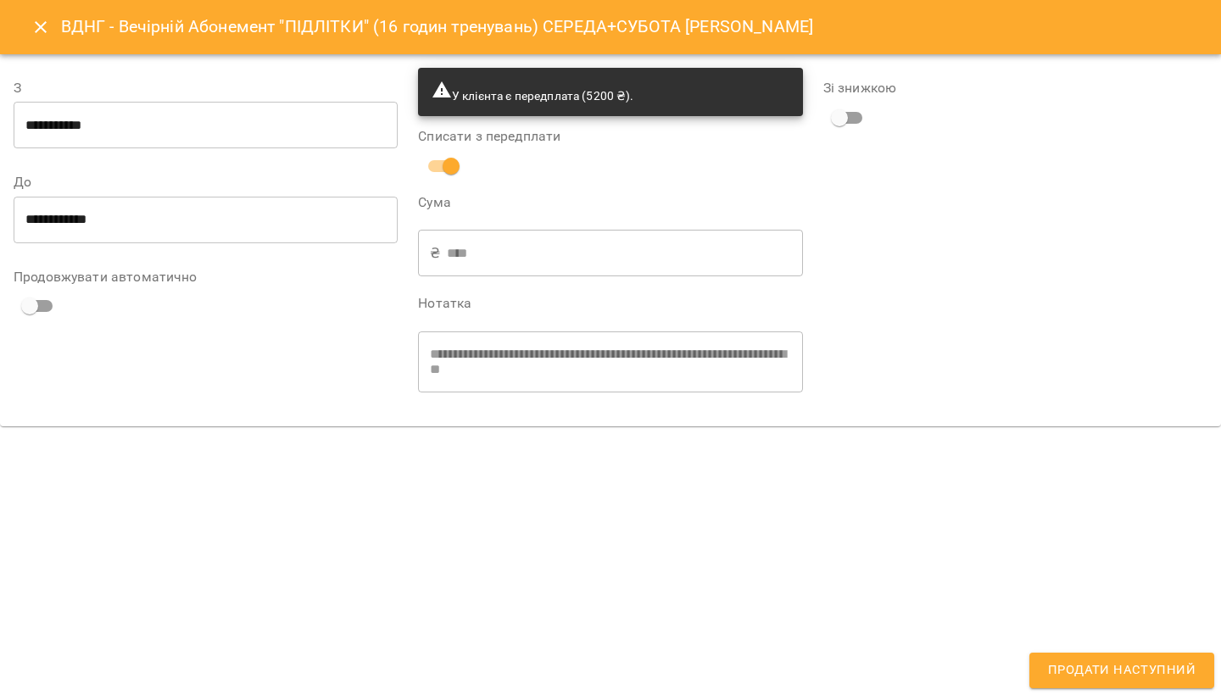
click at [1073, 672] on span "Продати наступний" at bounding box center [1122, 671] width 148 height 22
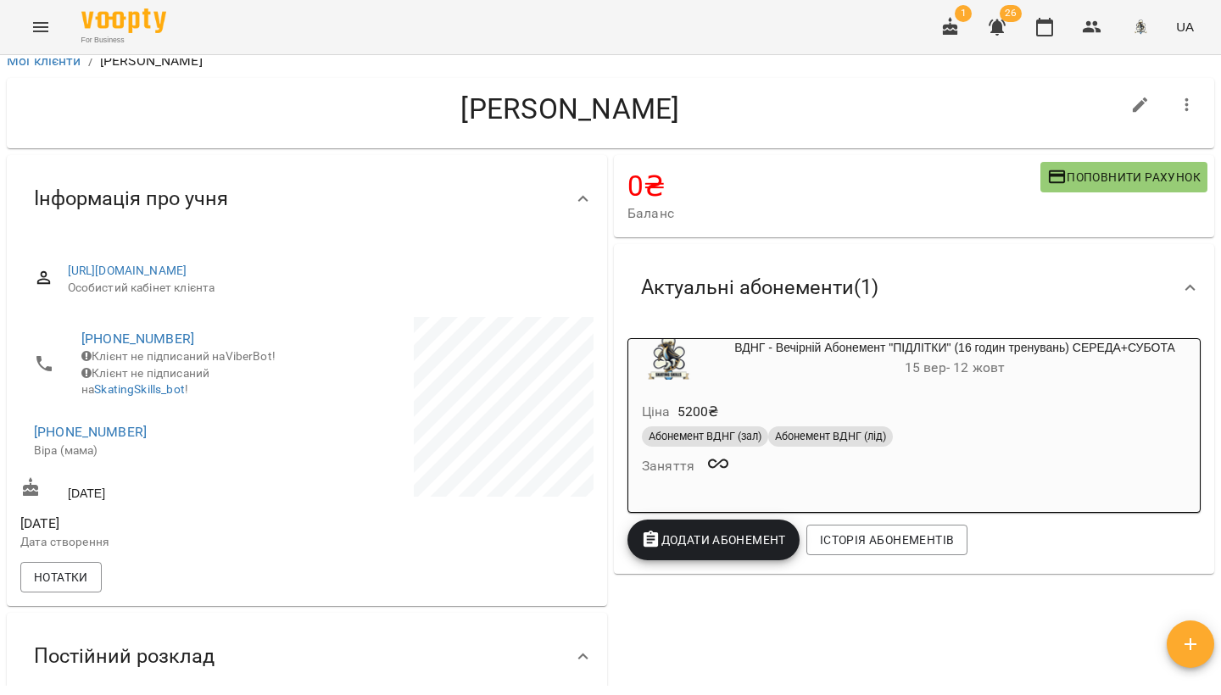
scroll to position [22, 0]
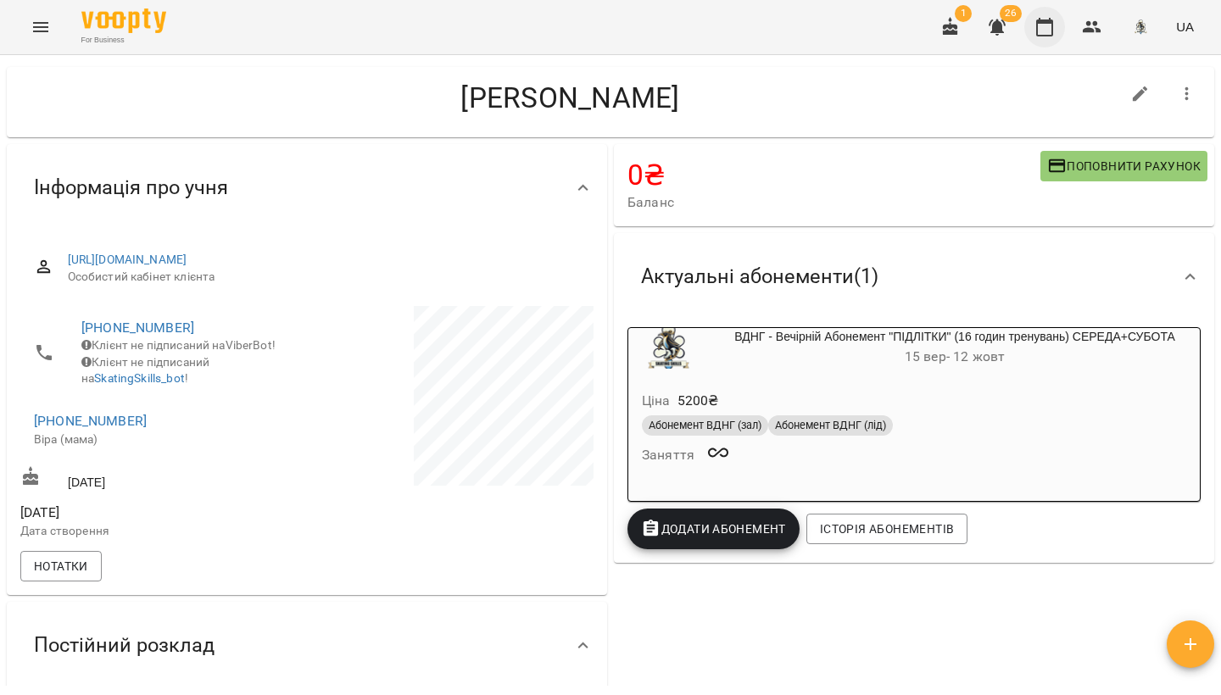
click at [1055, 33] on icon "button" at bounding box center [1044, 27] width 20 height 20
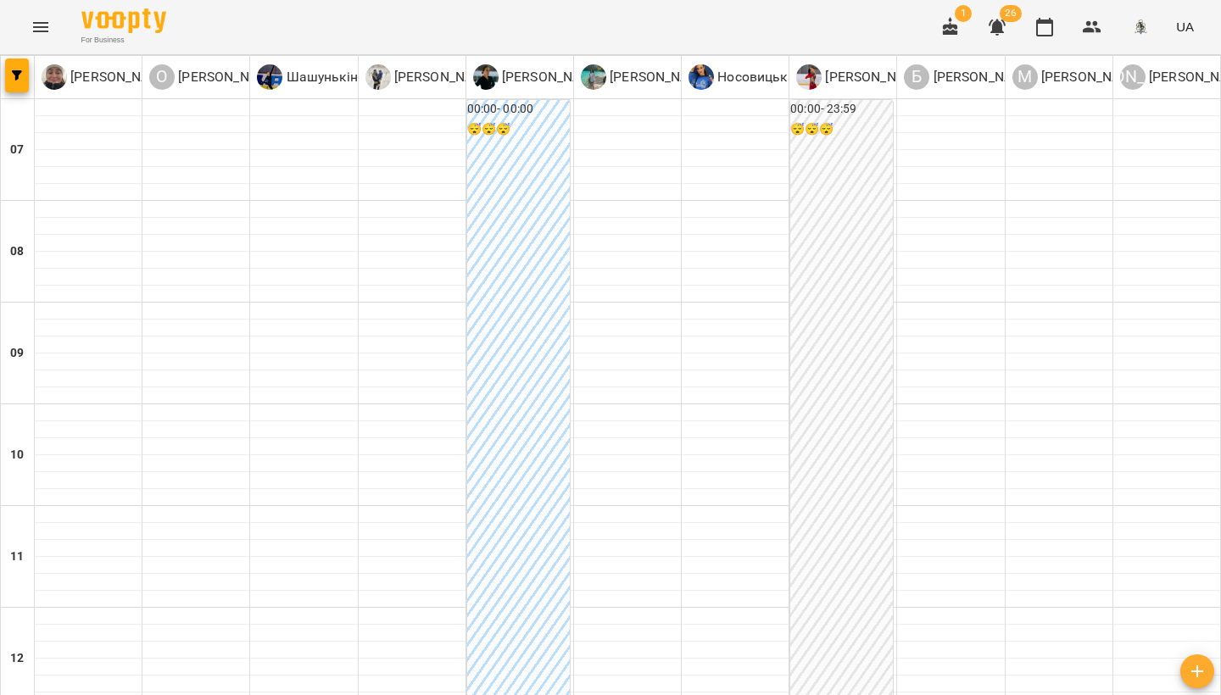
scroll to position [1042, 0]
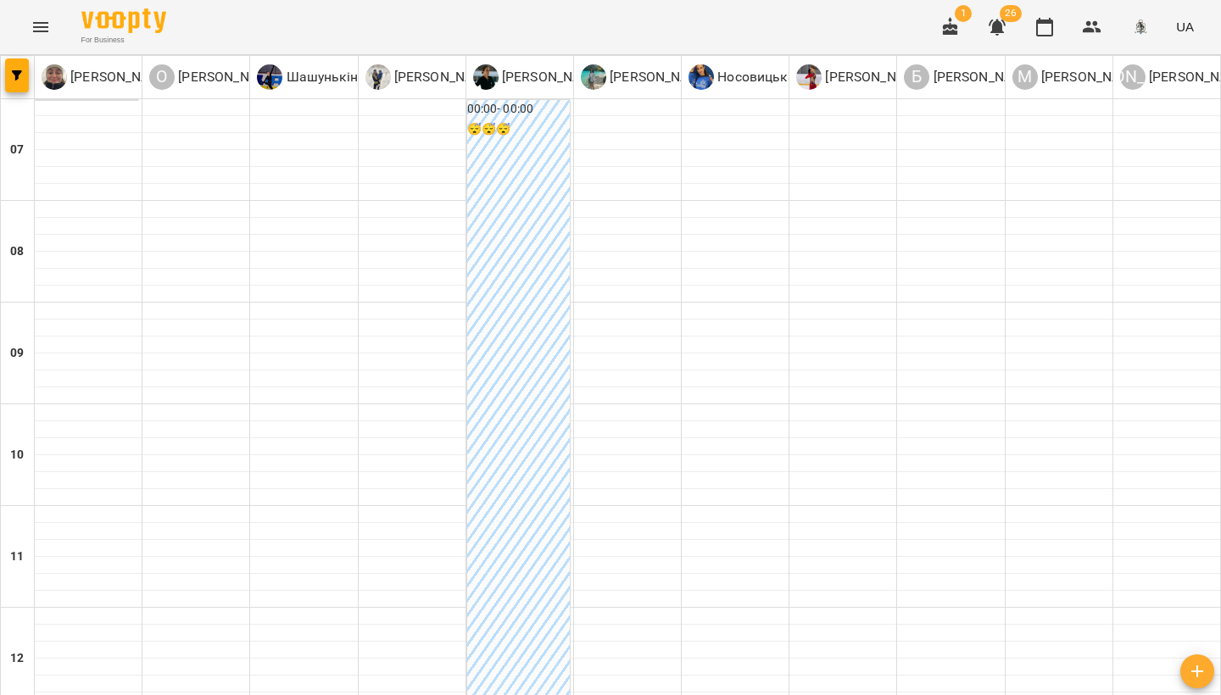
scroll to position [967, 0]
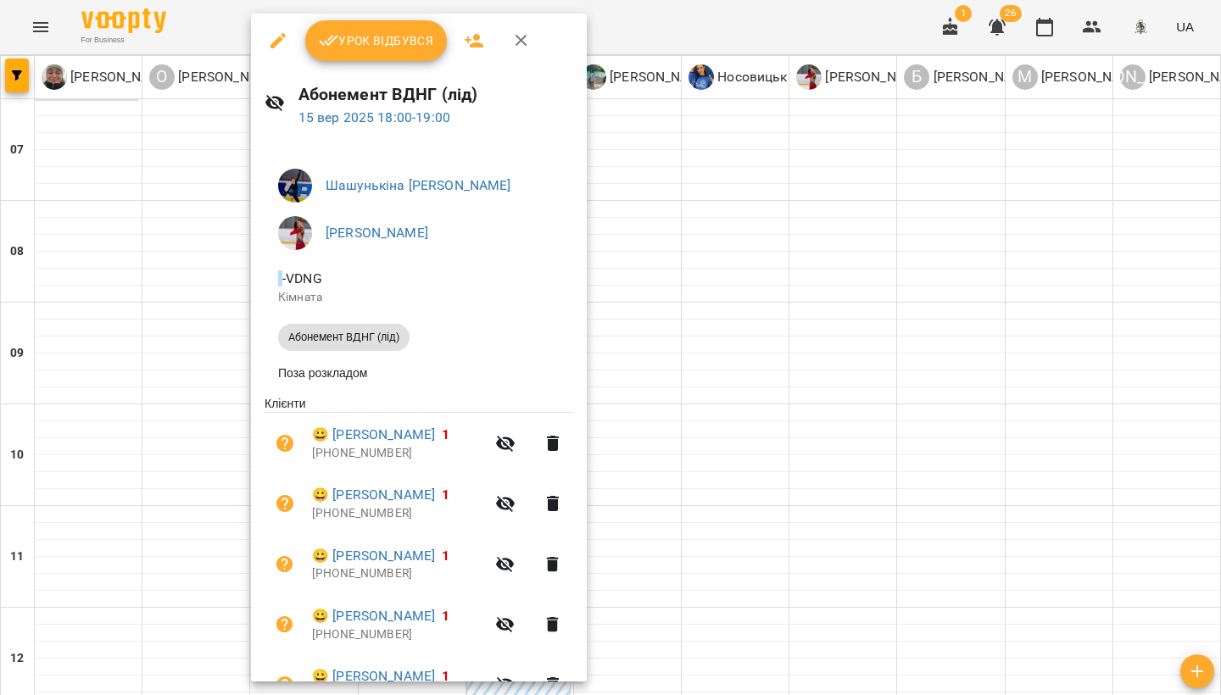
scroll to position [0, 0]
click at [375, 43] on span "Урок відбувся" at bounding box center [376, 41] width 115 height 20
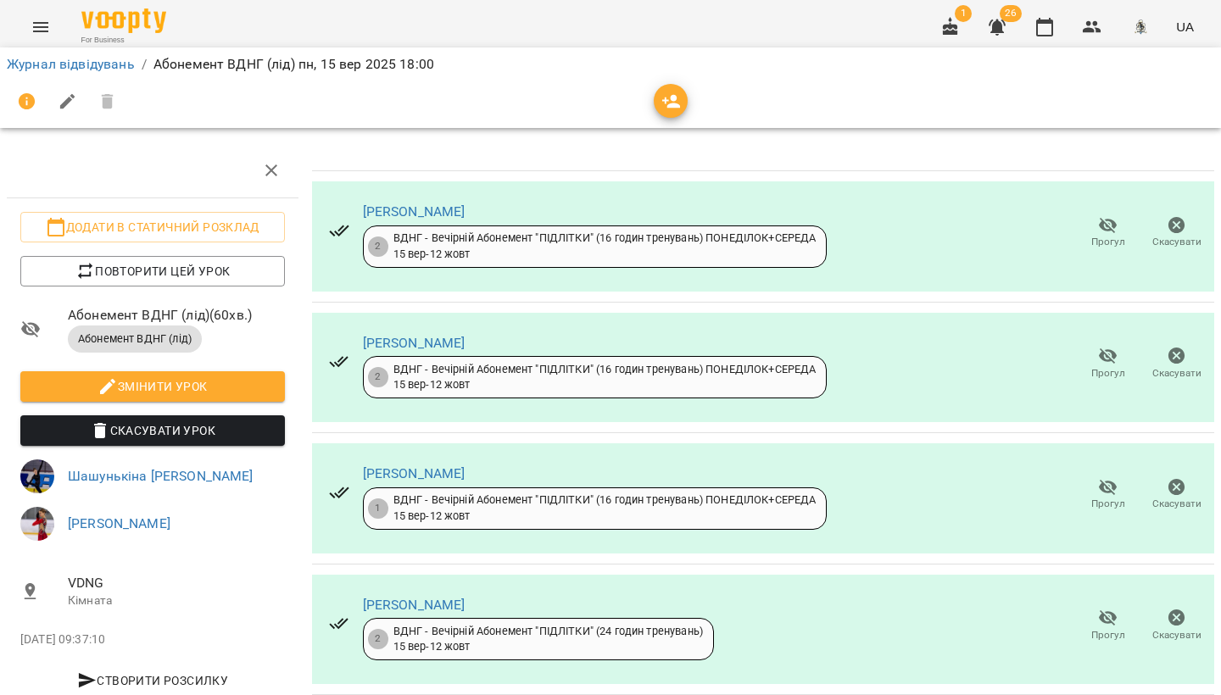
scroll to position [1506, 0]
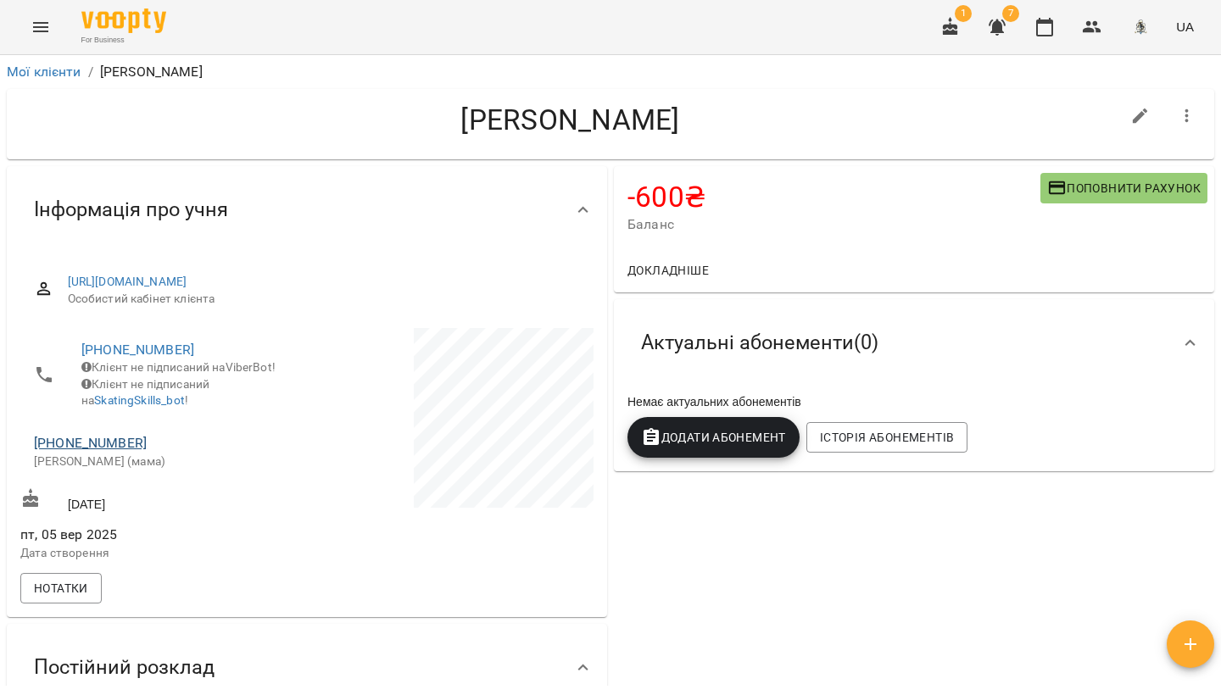
click at [73, 451] on link "[PHONE_NUMBER]" at bounding box center [90, 443] width 113 height 16
click at [146, 483] on link at bounding box center [159, 484] width 53 height 36
click at [1051, 16] on button "button" at bounding box center [1044, 27] width 41 height 41
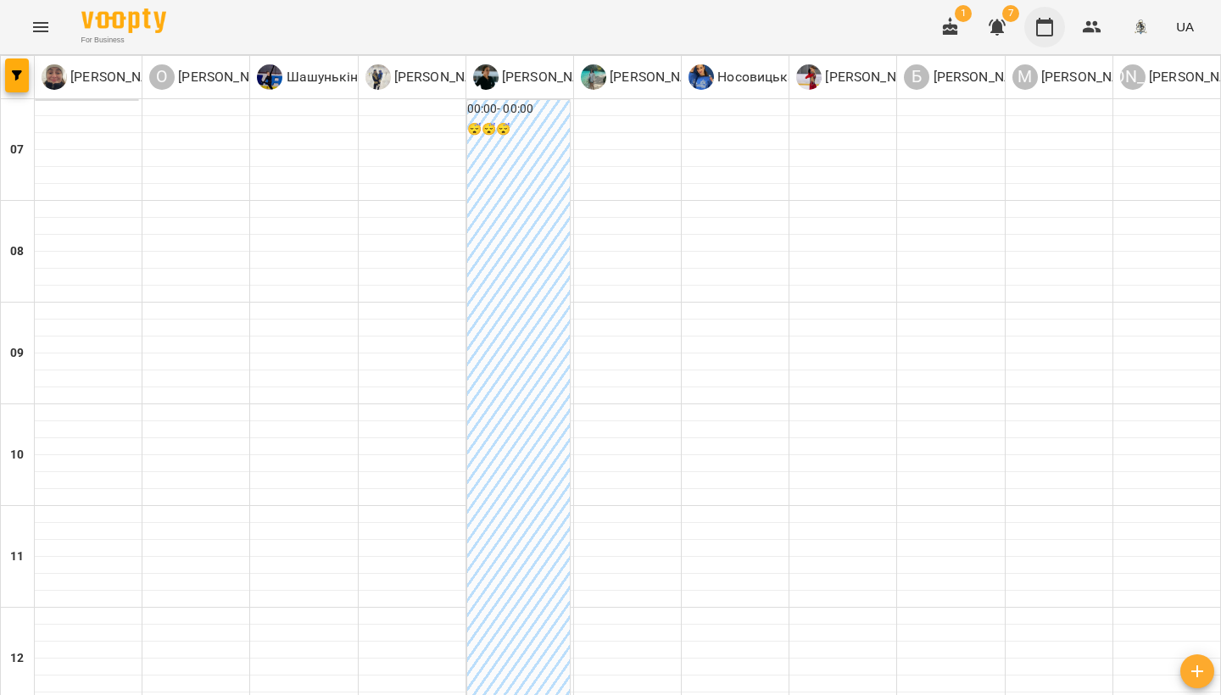
click at [1031, 25] on button "button" at bounding box center [1044, 27] width 41 height 41
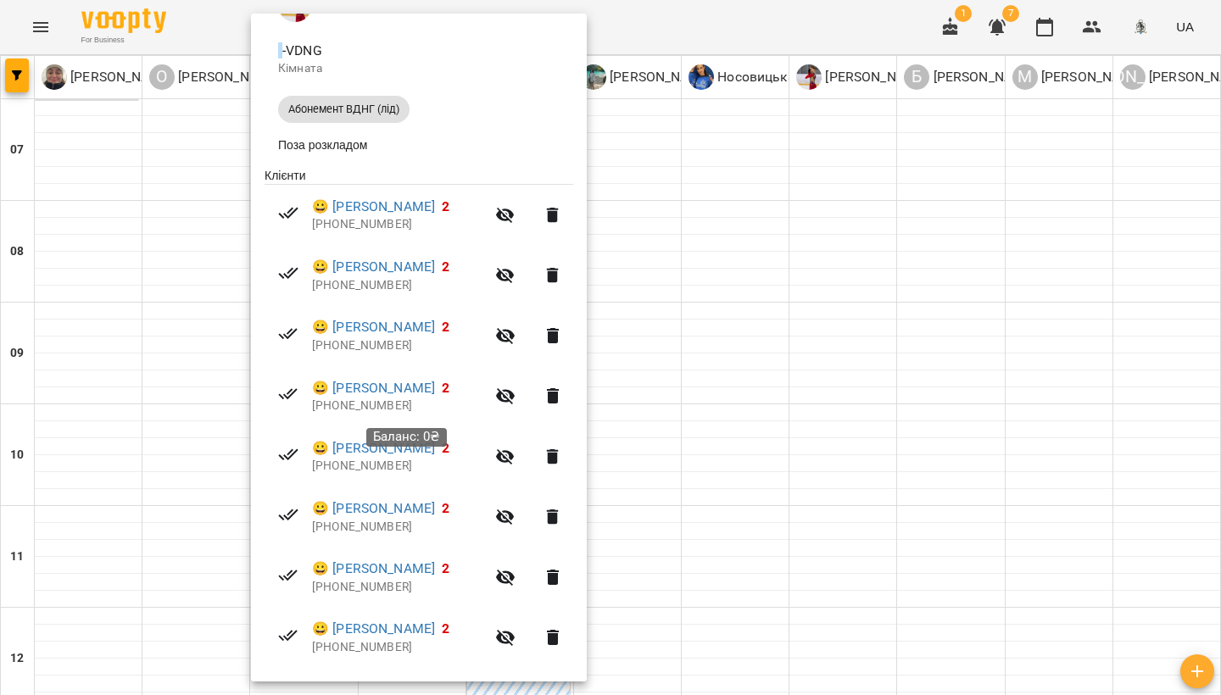
scroll to position [273, 0]
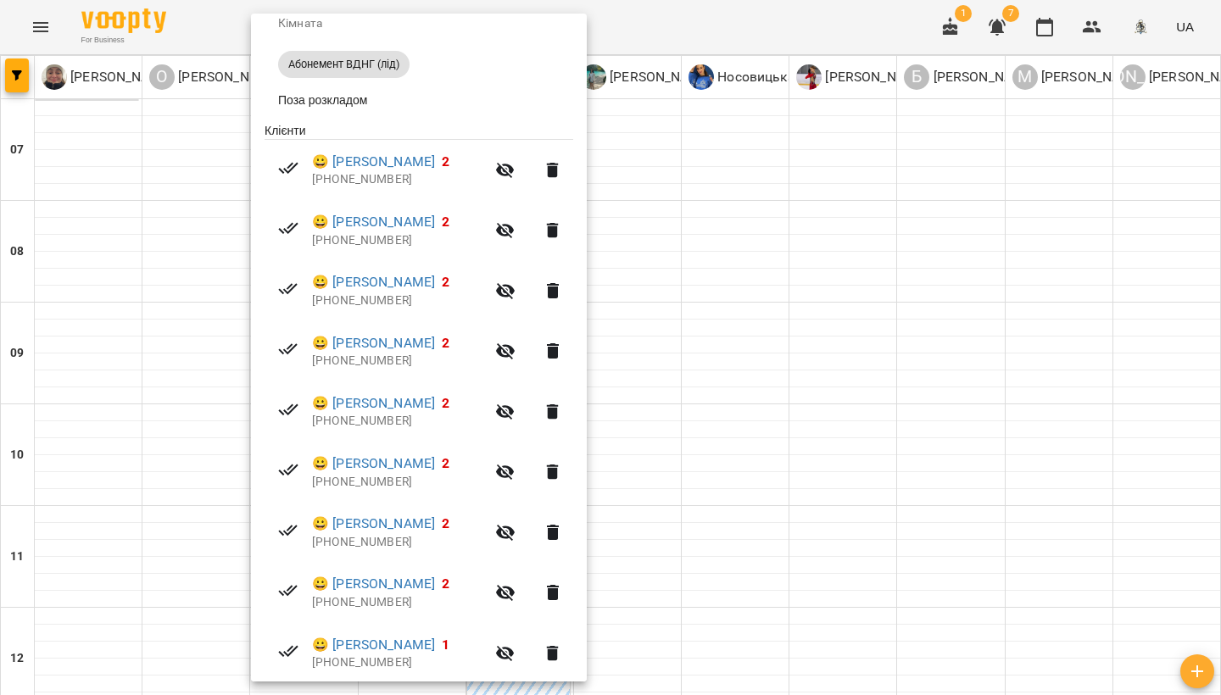
click at [515, 404] on icon "button" at bounding box center [505, 412] width 19 height 16
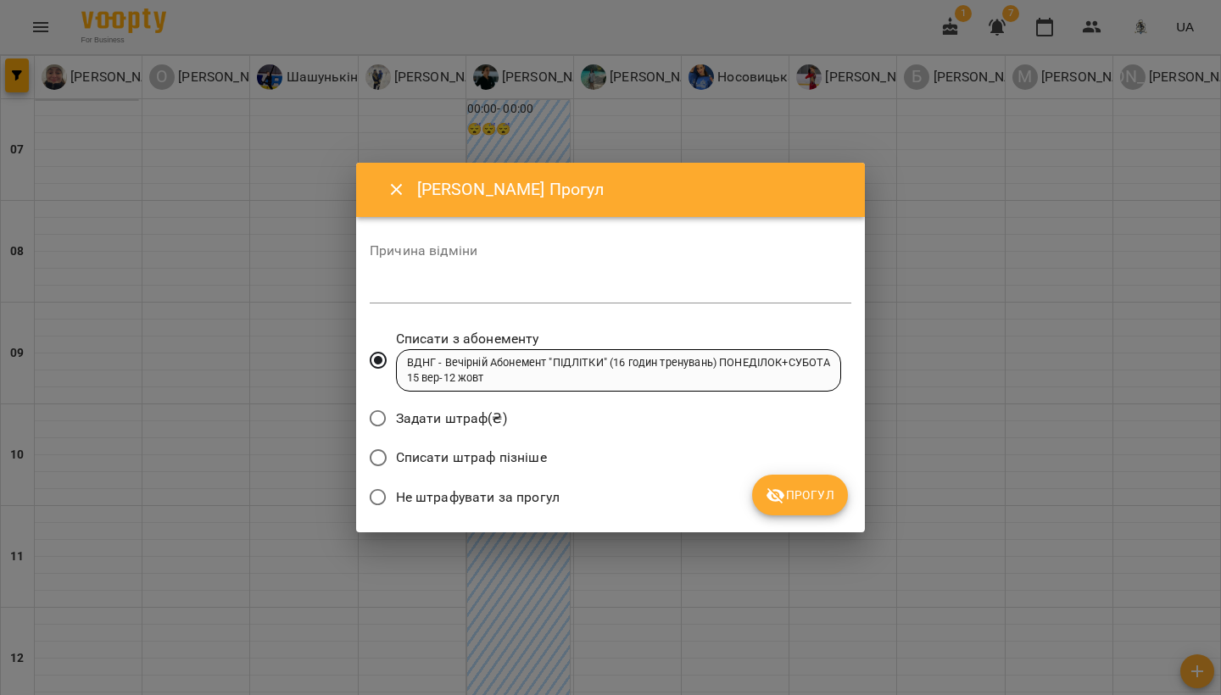
click at [431, 292] on textarea at bounding box center [611, 289] width 482 height 15
paste textarea "**********"
type textarea "**********"
click at [800, 499] on span "Прогул" at bounding box center [800, 495] width 69 height 20
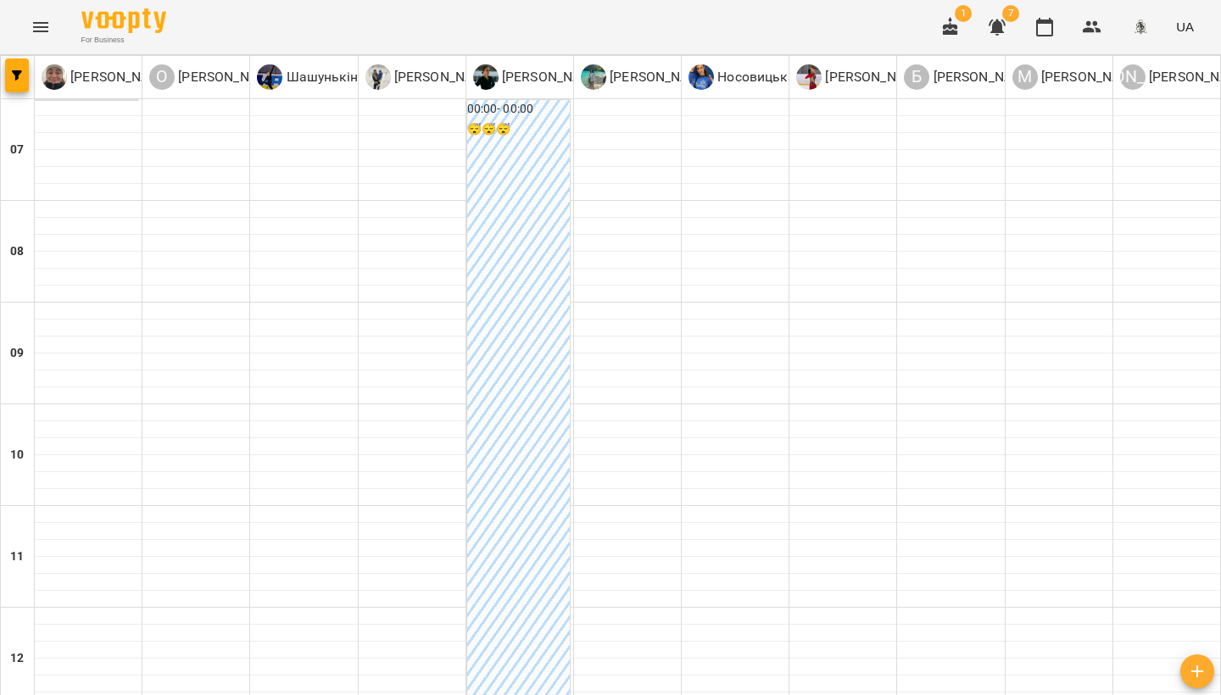
scroll to position [828, 0]
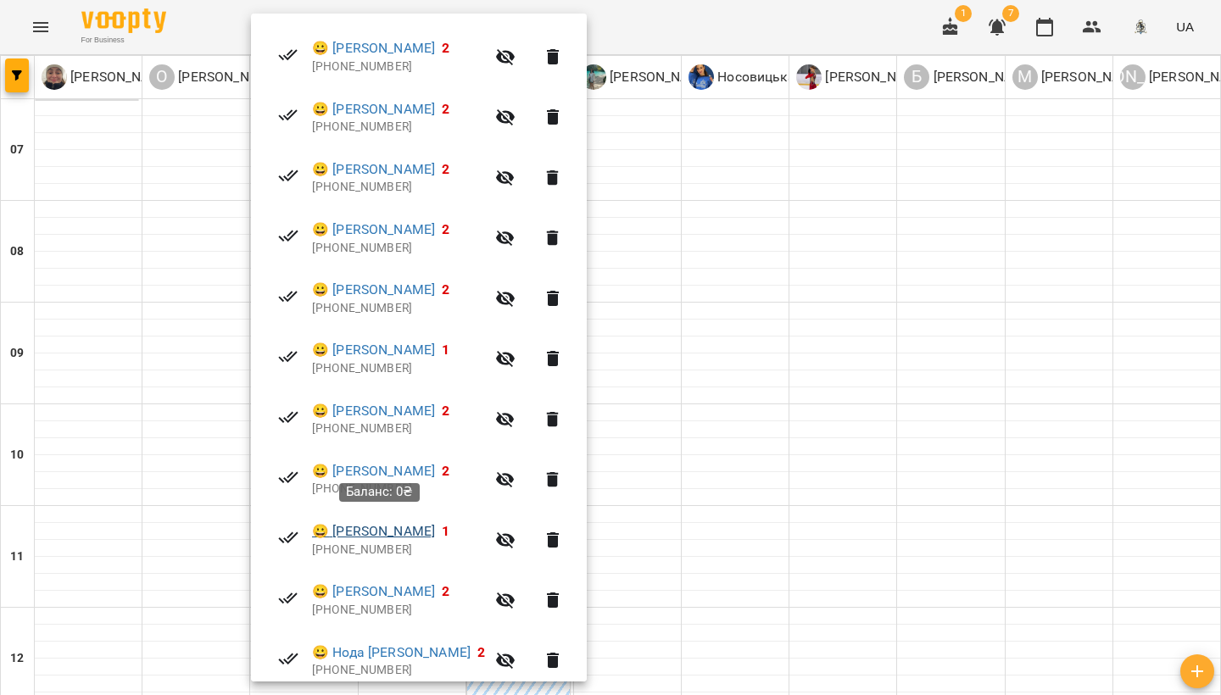
scroll to position [582, 0]
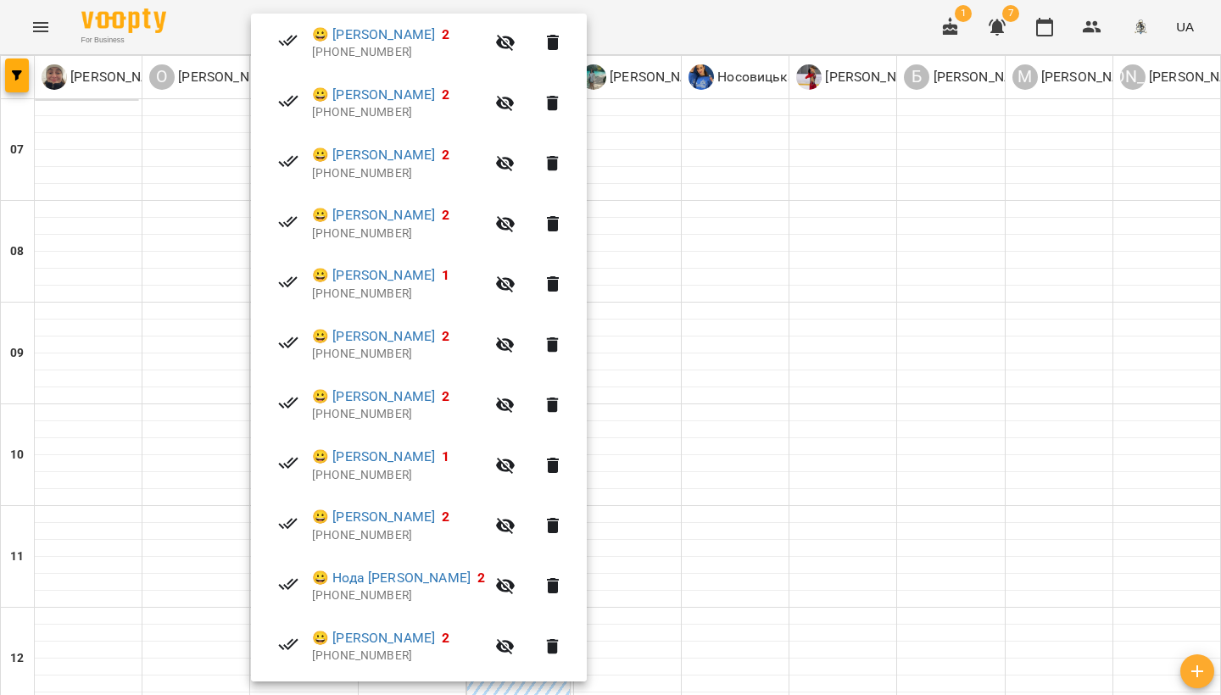
click at [515, 460] on icon "button" at bounding box center [505, 466] width 19 height 16
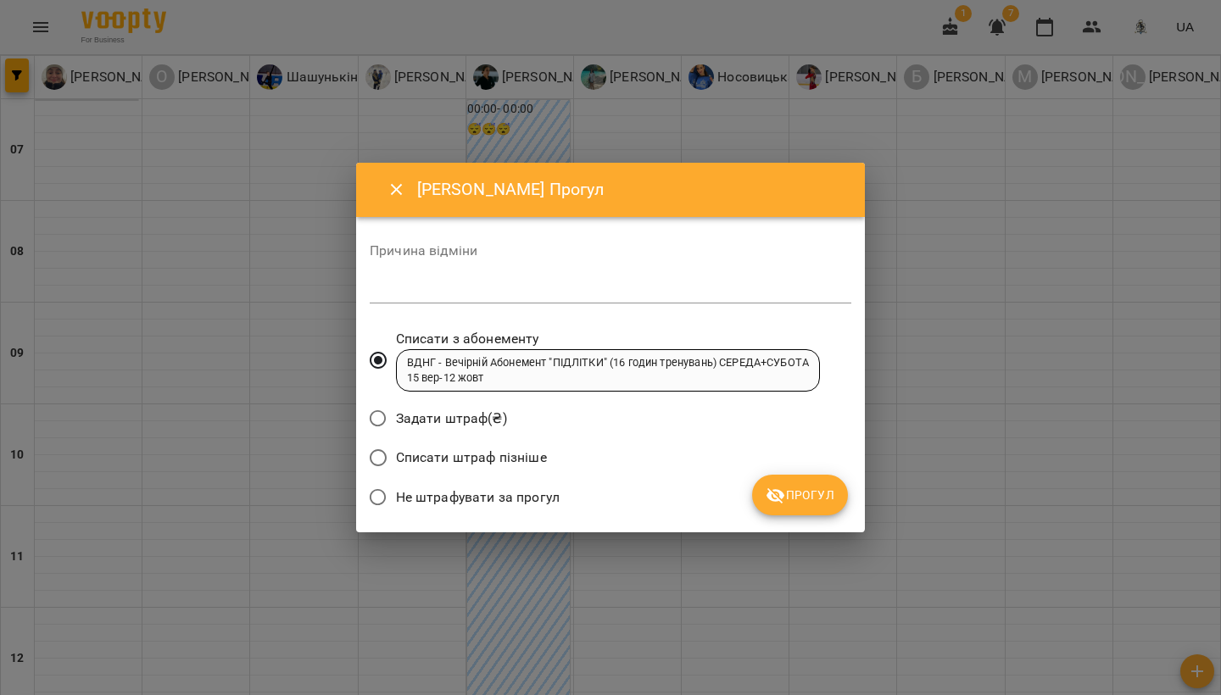
click at [427, 294] on textarea at bounding box center [611, 289] width 482 height 15
paste textarea "**********"
type textarea "**********"
click at [794, 494] on span "Прогул" at bounding box center [800, 495] width 69 height 20
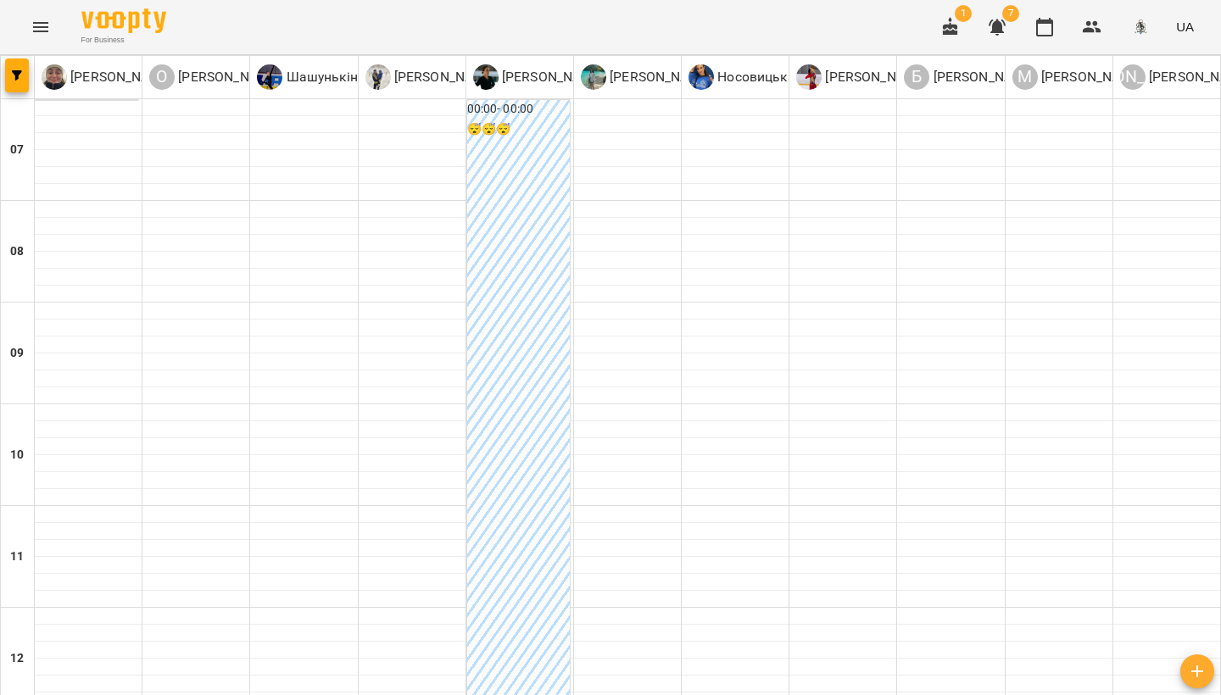
scroll to position [1042, 0]
click at [1053, 35] on icon "button" at bounding box center [1044, 27] width 17 height 19
click at [993, 27] on icon "button" at bounding box center [997, 27] width 20 height 20
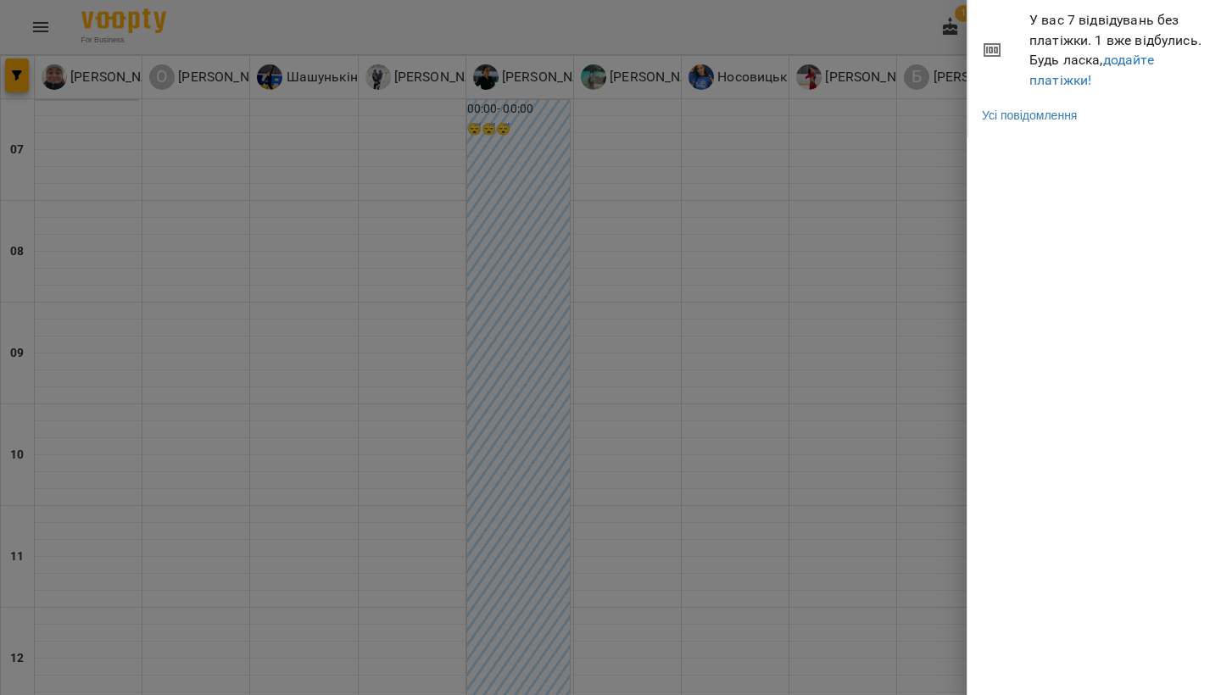
drag, startPoint x: 555, startPoint y: 477, endPoint x: 556, endPoint y: 467, distance: 9.4
click at [556, 477] on div at bounding box center [610, 347] width 1221 height 695
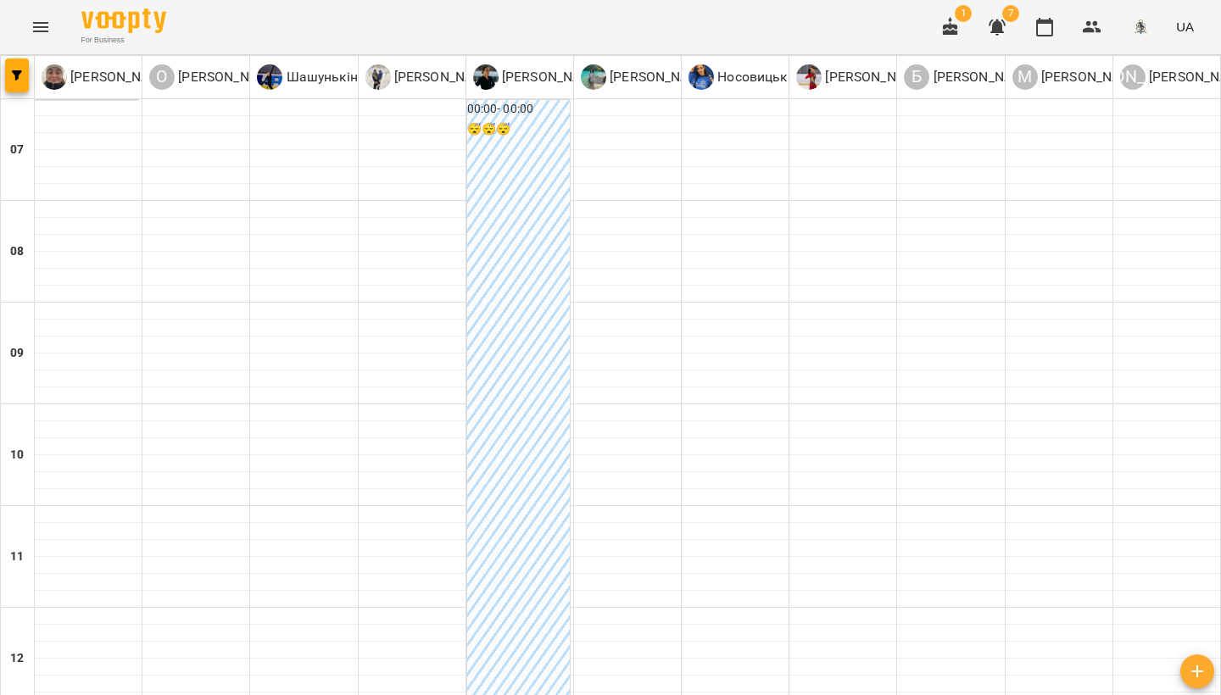
scroll to position [719, 0]
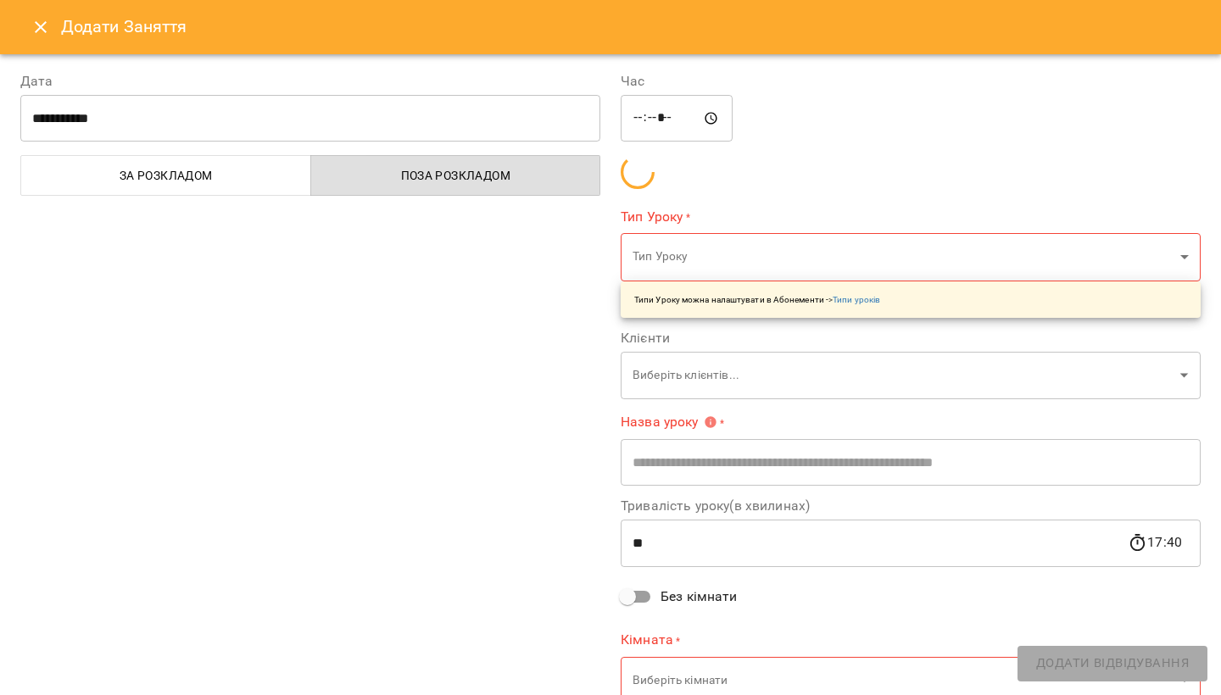
type input "**********"
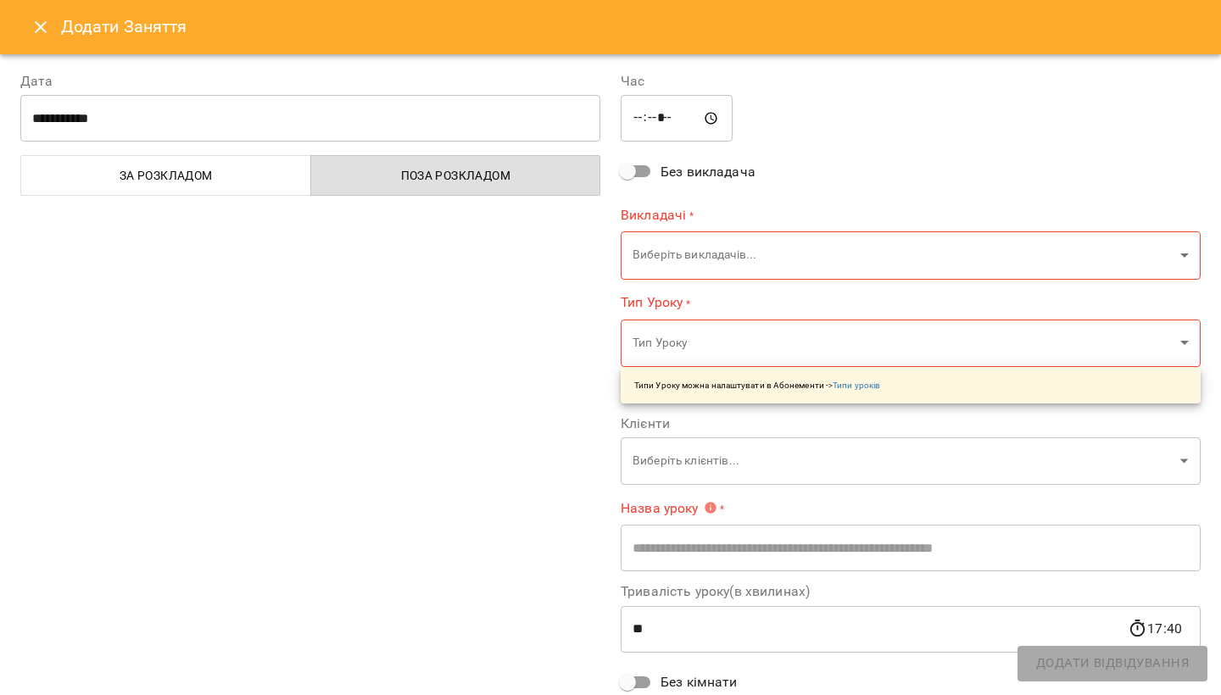
click at [641, 120] on input "*****" at bounding box center [677, 118] width 112 height 47
click at [666, 120] on input "*****" at bounding box center [677, 118] width 112 height 47
type input "*****"
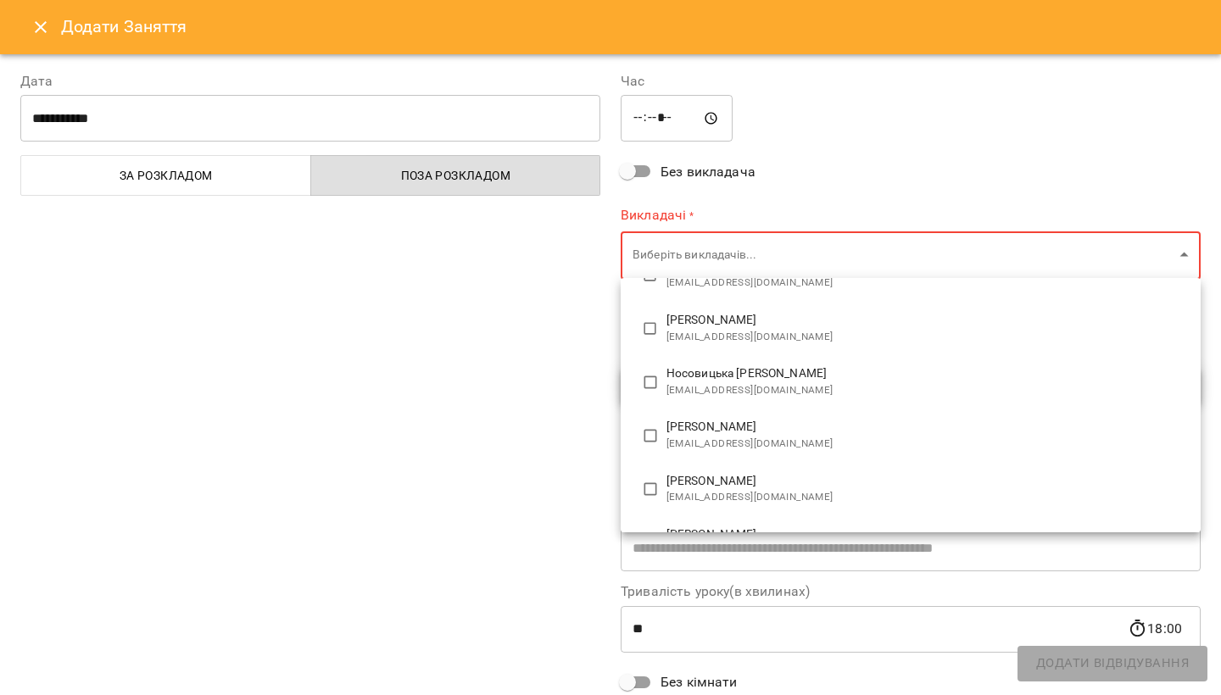
scroll to position [294, 0]
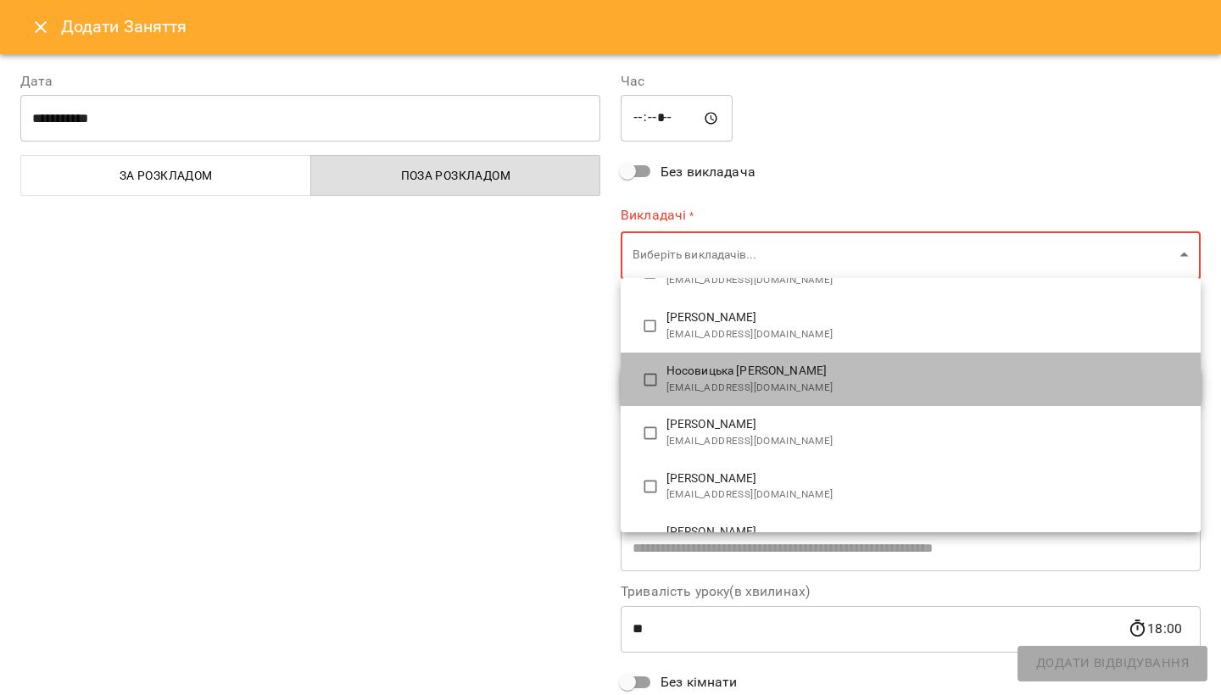
click at [711, 380] on span "[EMAIL_ADDRESS][DOMAIN_NAME]" at bounding box center [926, 388] width 521 height 17
type input "**********"
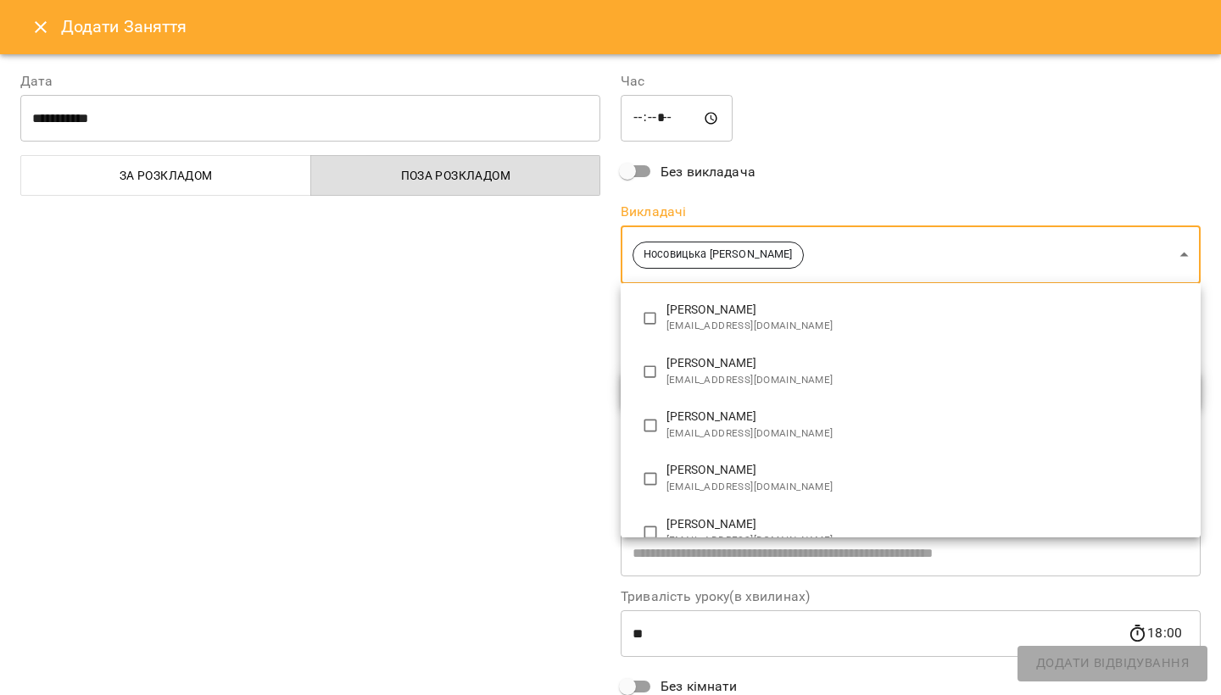
click at [539, 282] on div at bounding box center [610, 347] width 1221 height 695
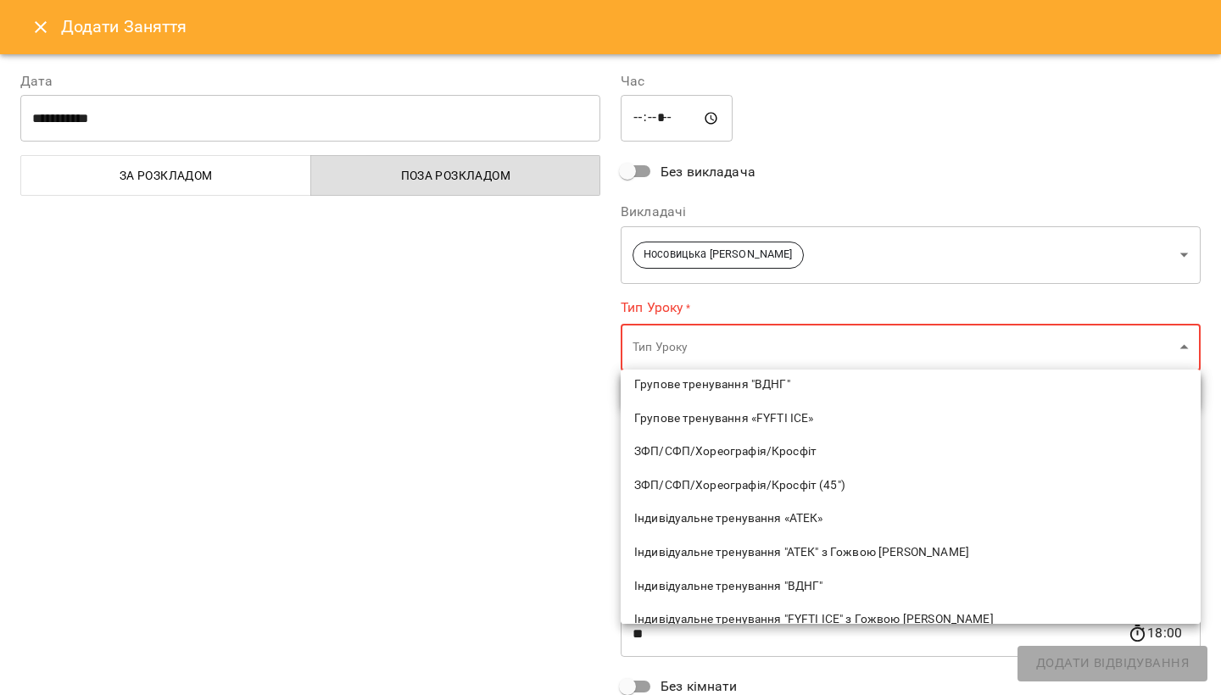
scroll to position [566, 0]
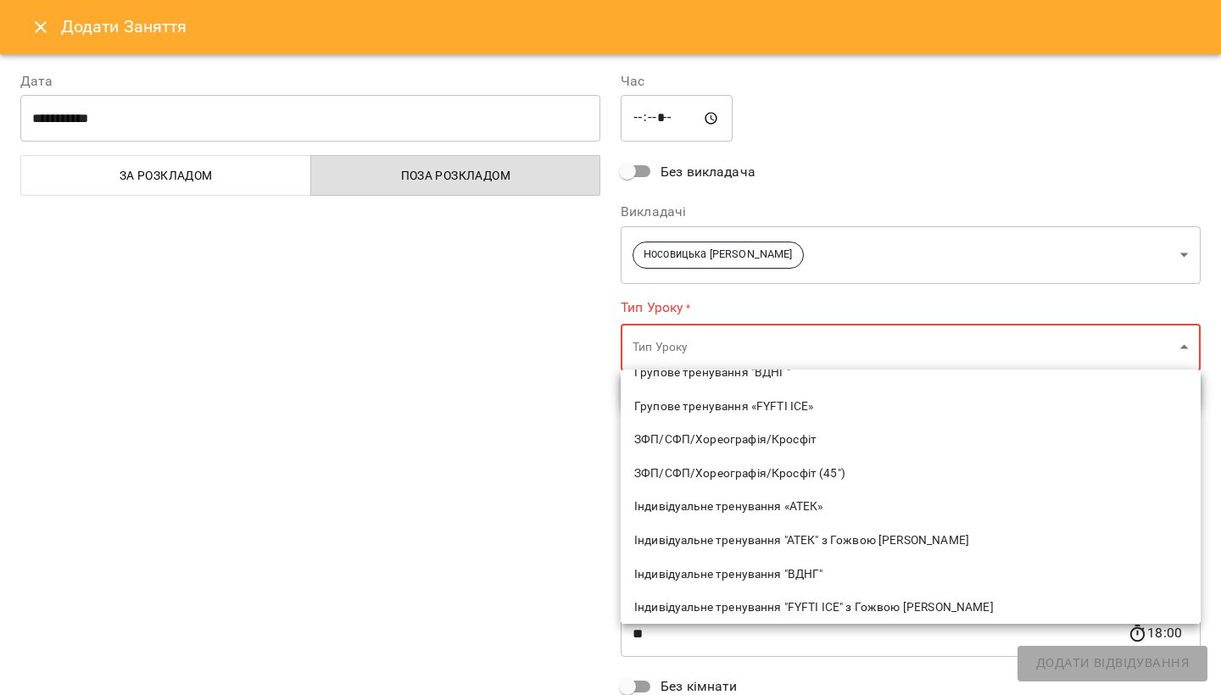
click at [750, 437] on span "ЗФП/CФП/Хореографія/Кросфіт" at bounding box center [910, 440] width 553 height 17
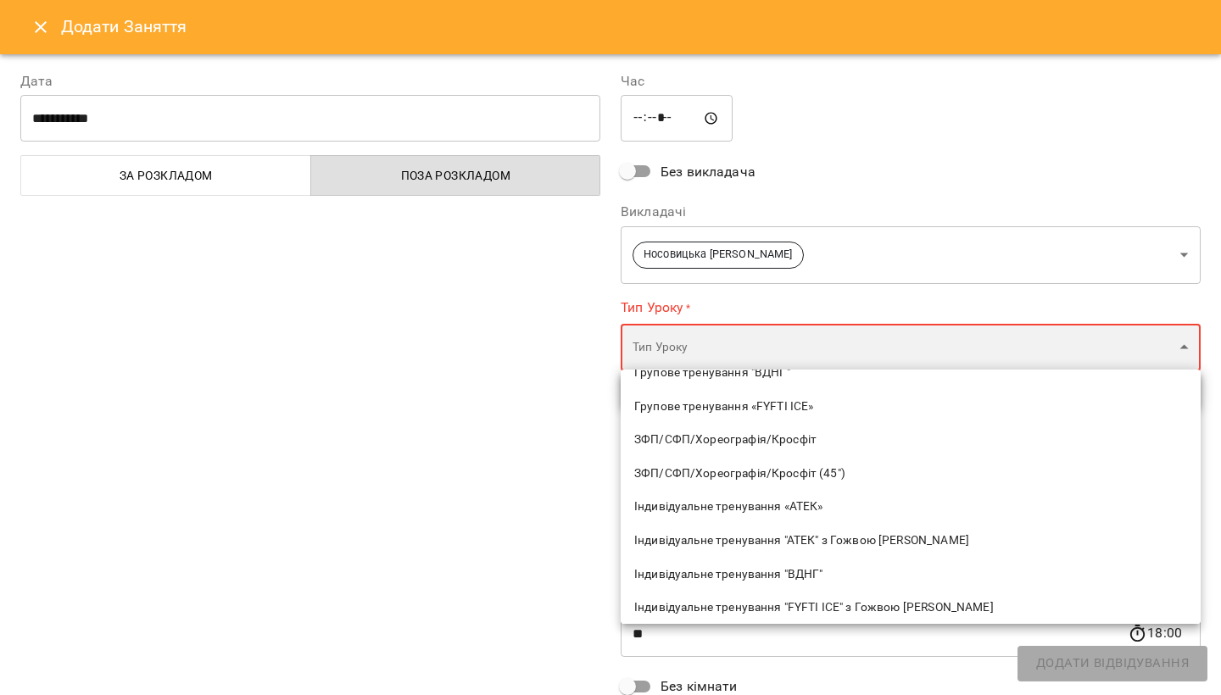
type input "**********"
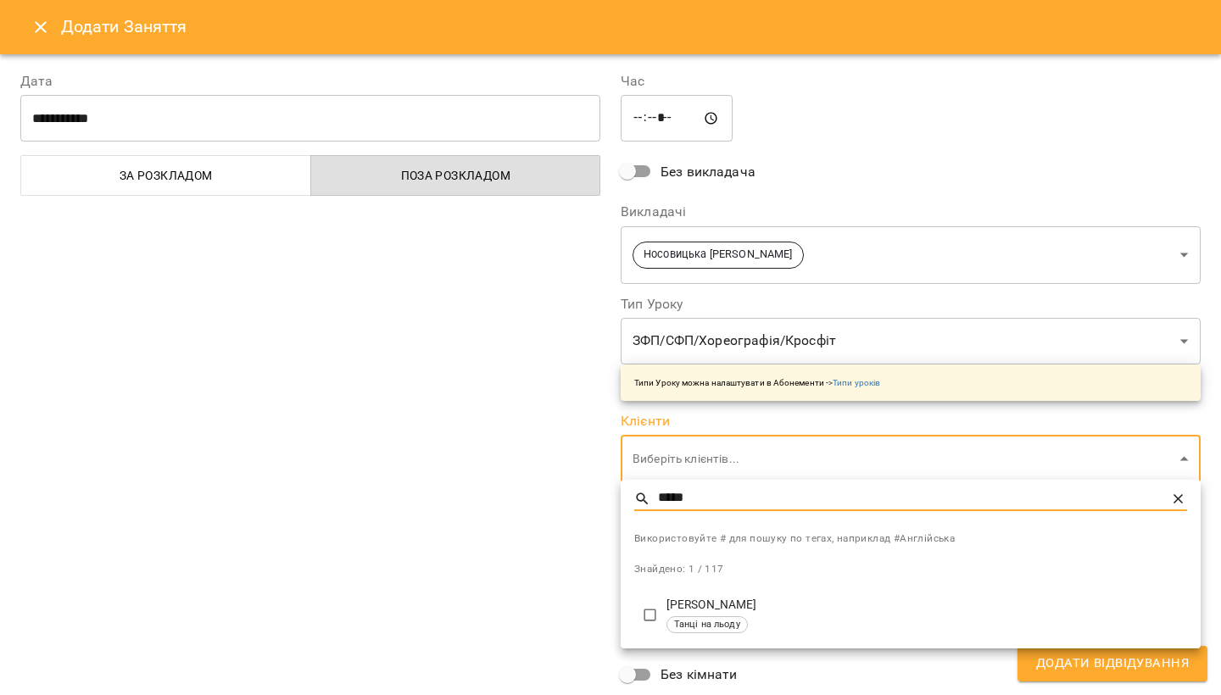
type input "*****"
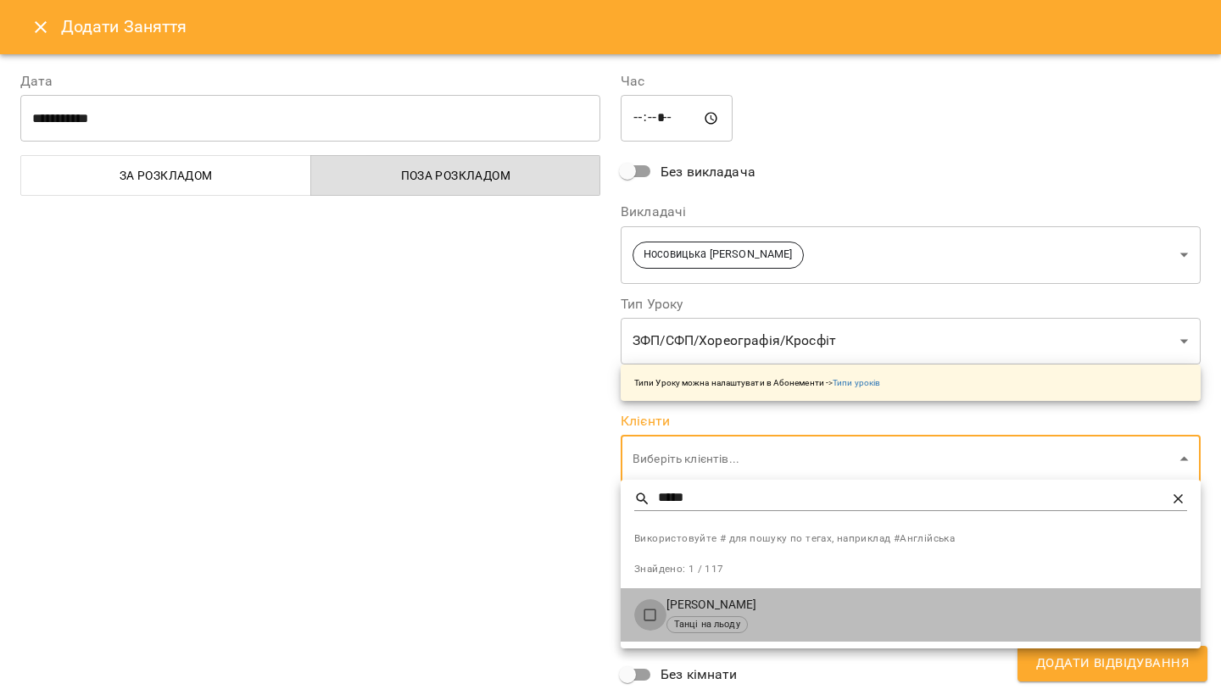
type input "**********"
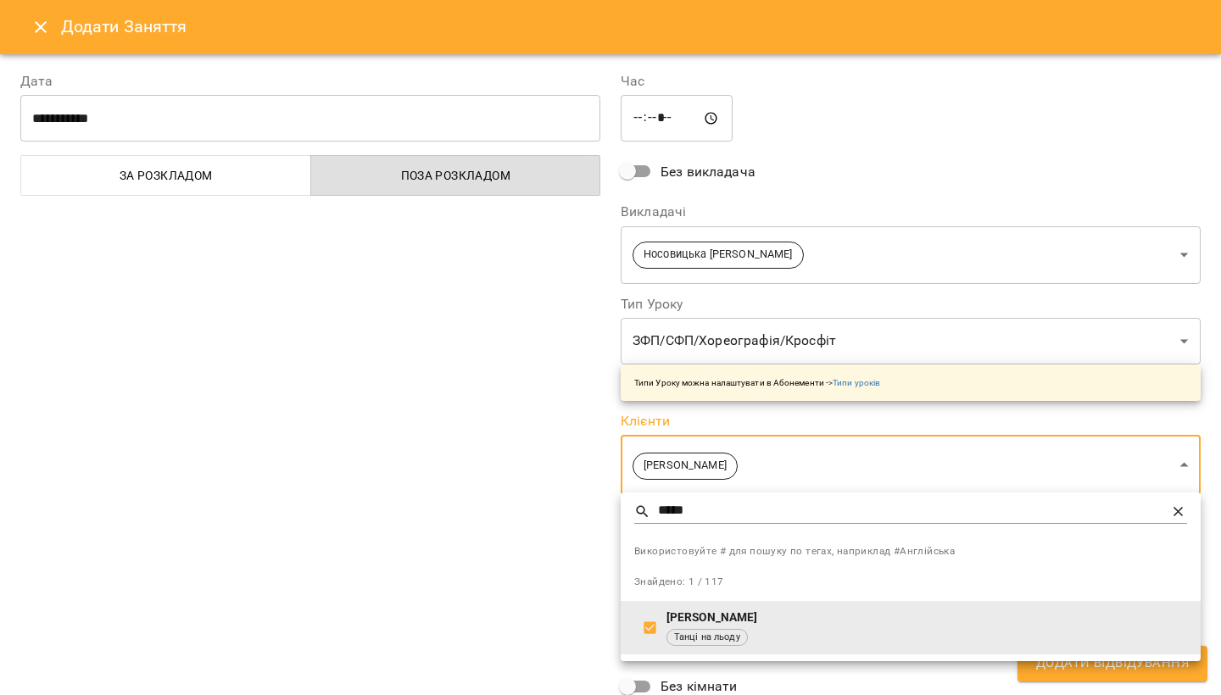
click at [454, 579] on div at bounding box center [610, 347] width 1221 height 695
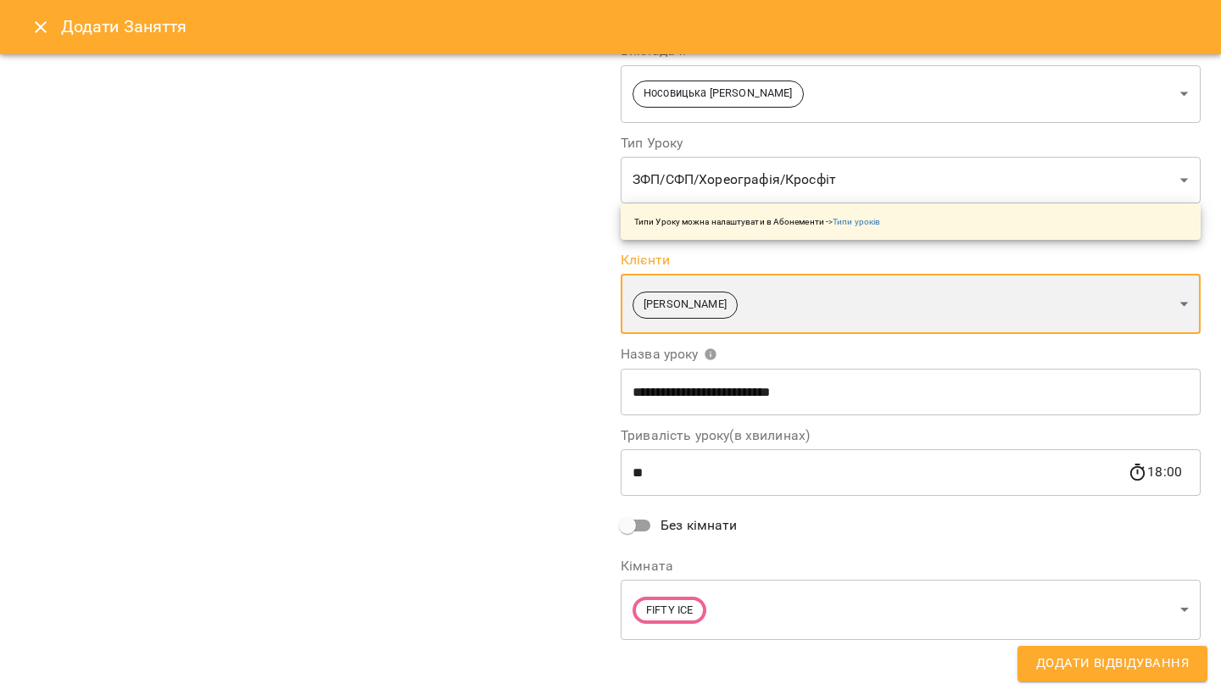
scroll to position [160, 0]
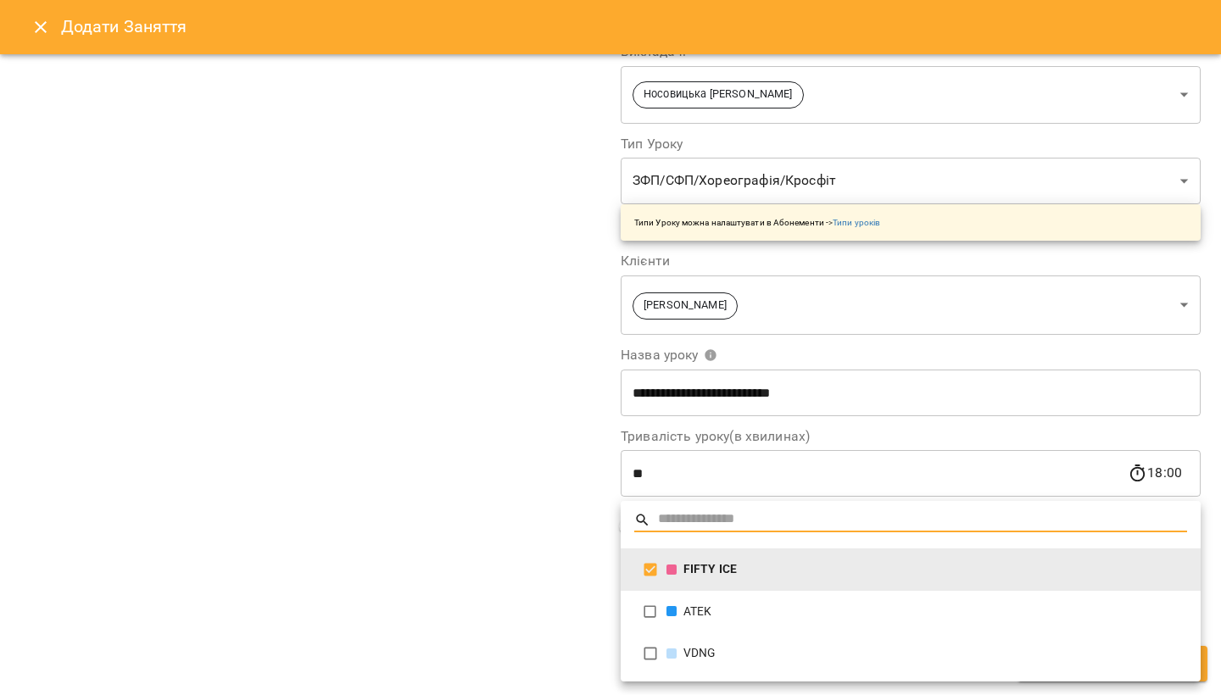
click at [681, 611] on div "ATEK" at bounding box center [926, 612] width 521 height 17
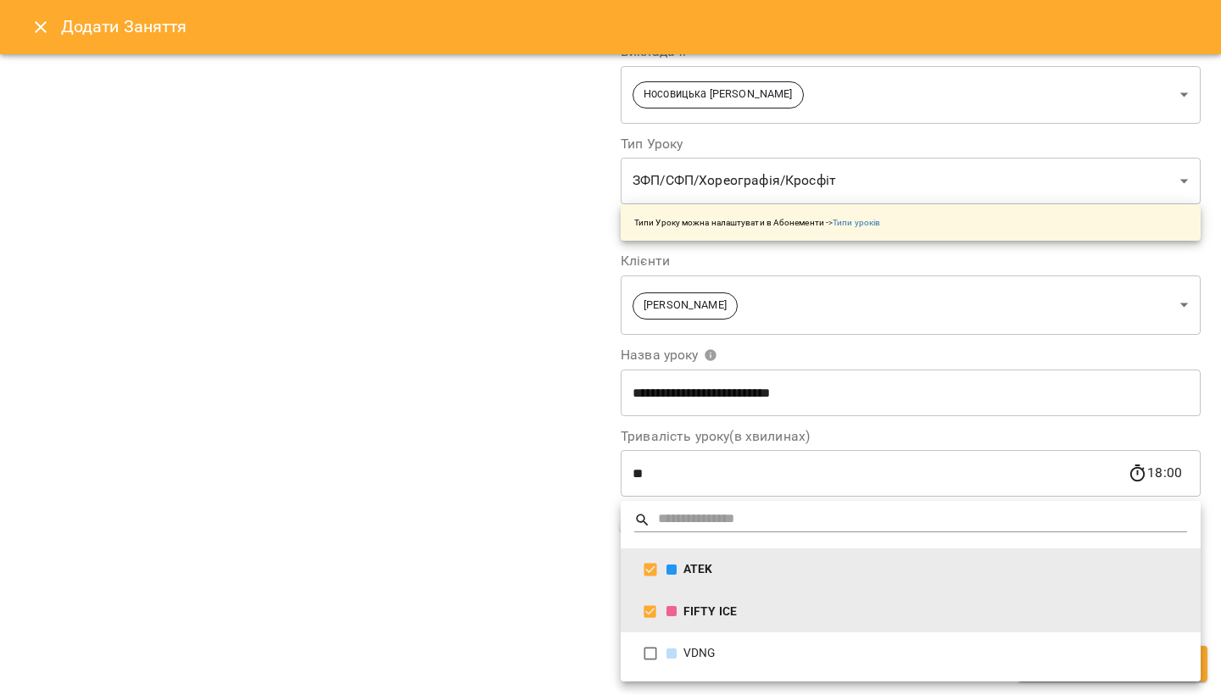
type input "**********"
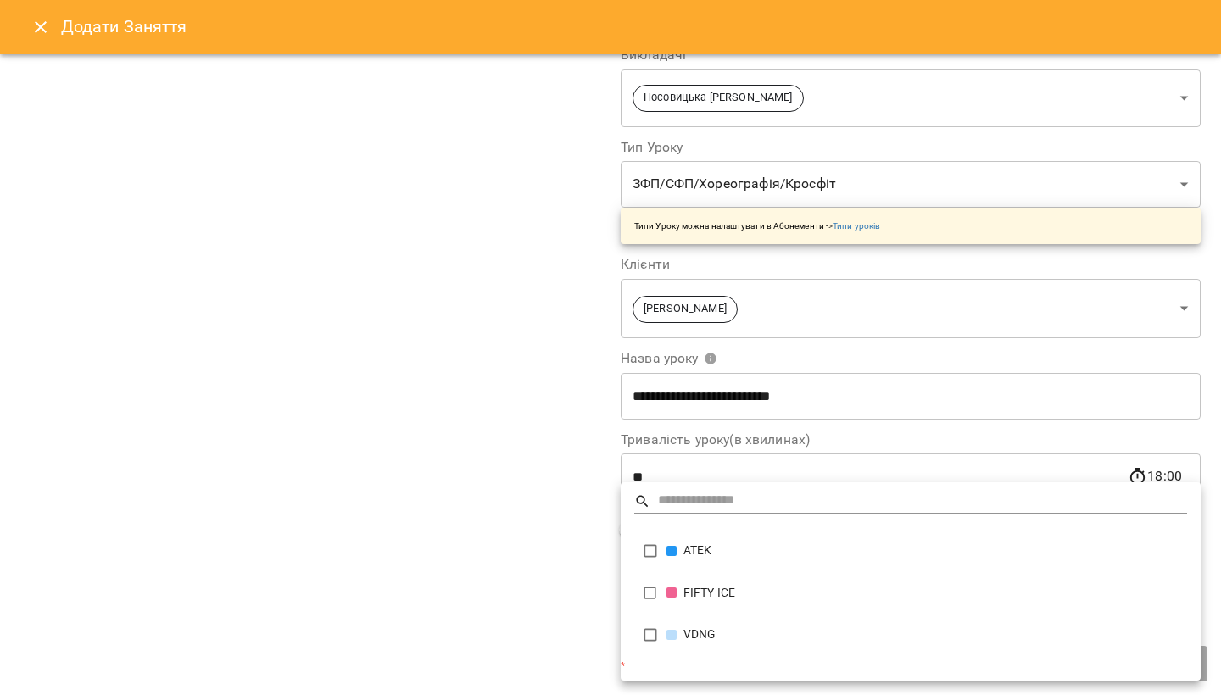
scroll to position [148, 0]
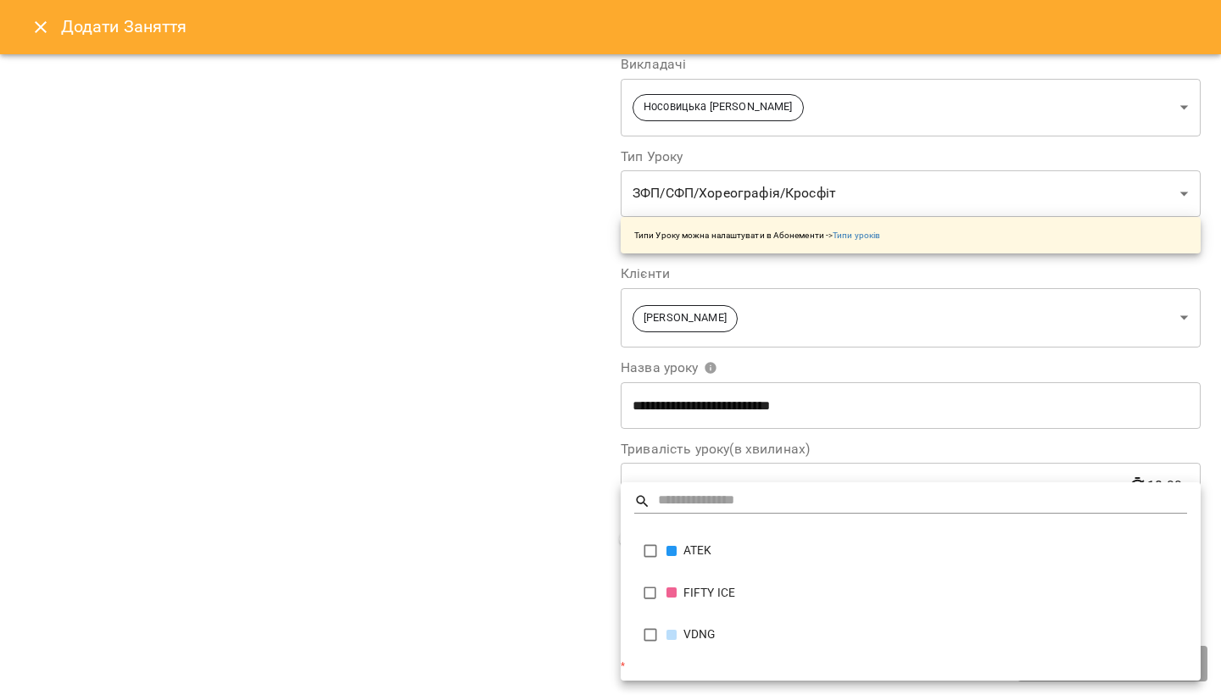
click at [672, 561] on li "ATEK" at bounding box center [911, 551] width 580 height 42
type input "**********"
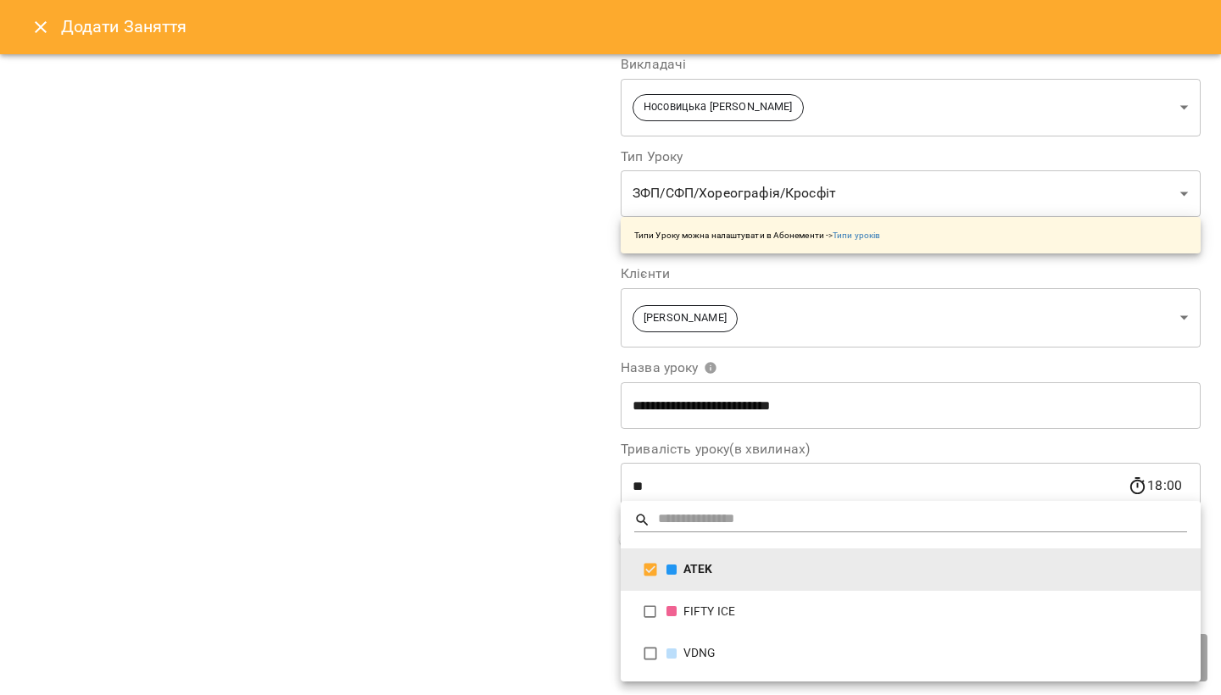
click at [495, 560] on div at bounding box center [610, 347] width 1221 height 695
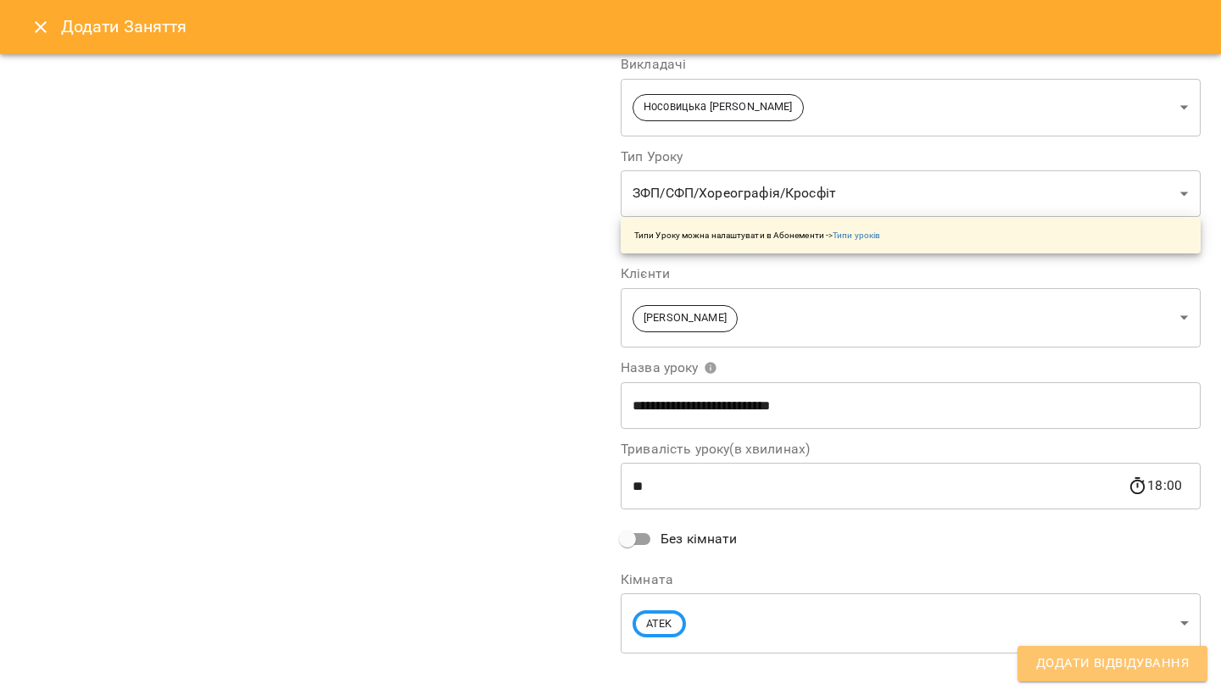
click at [1079, 662] on span "Додати Відвідування" at bounding box center [1112, 664] width 153 height 22
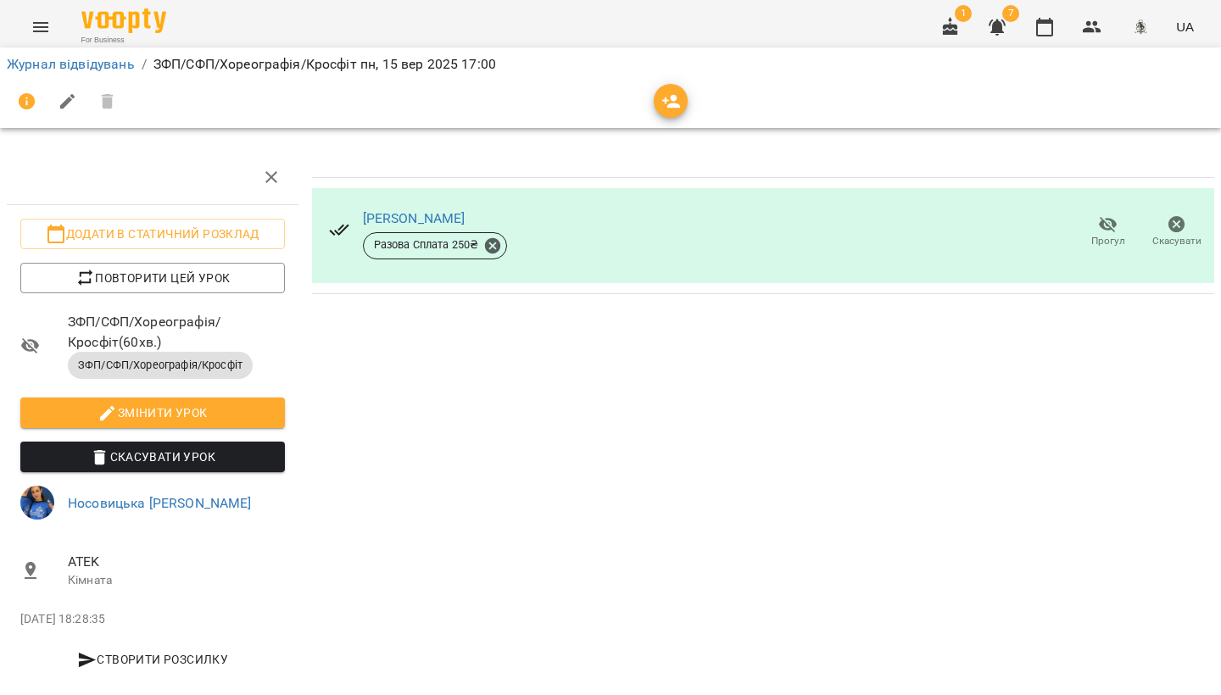
click at [1044, 23] on icon "button" at bounding box center [1044, 27] width 17 height 19
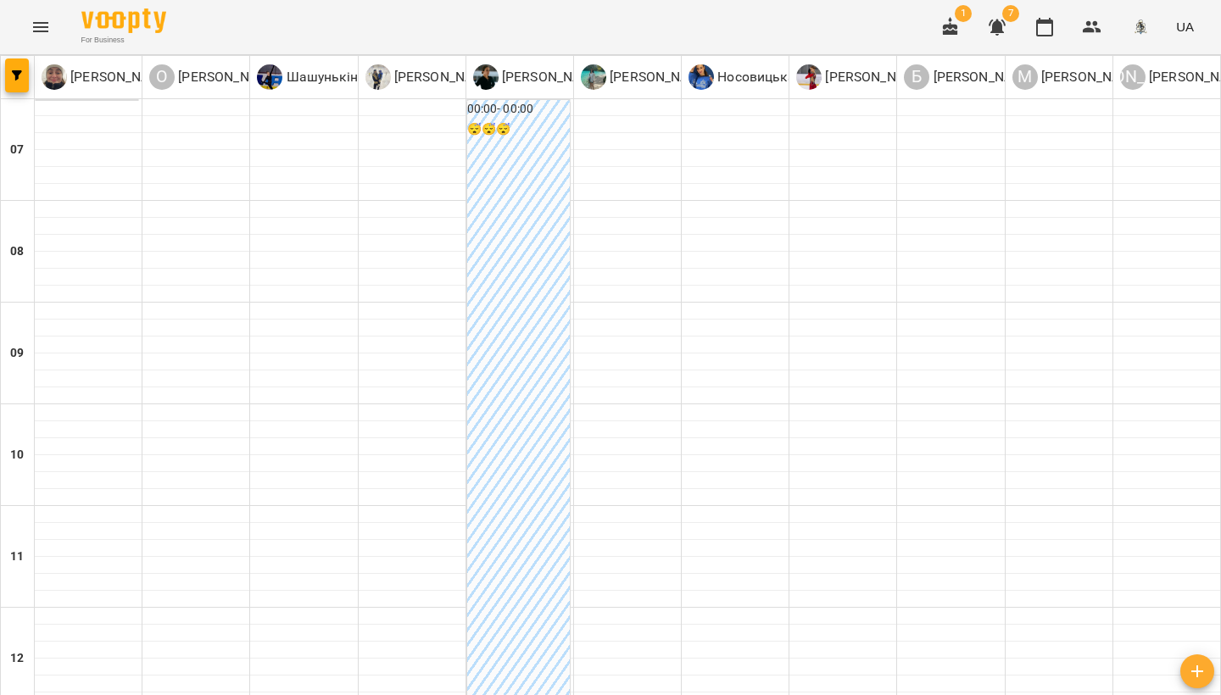
scroll to position [773, 0]
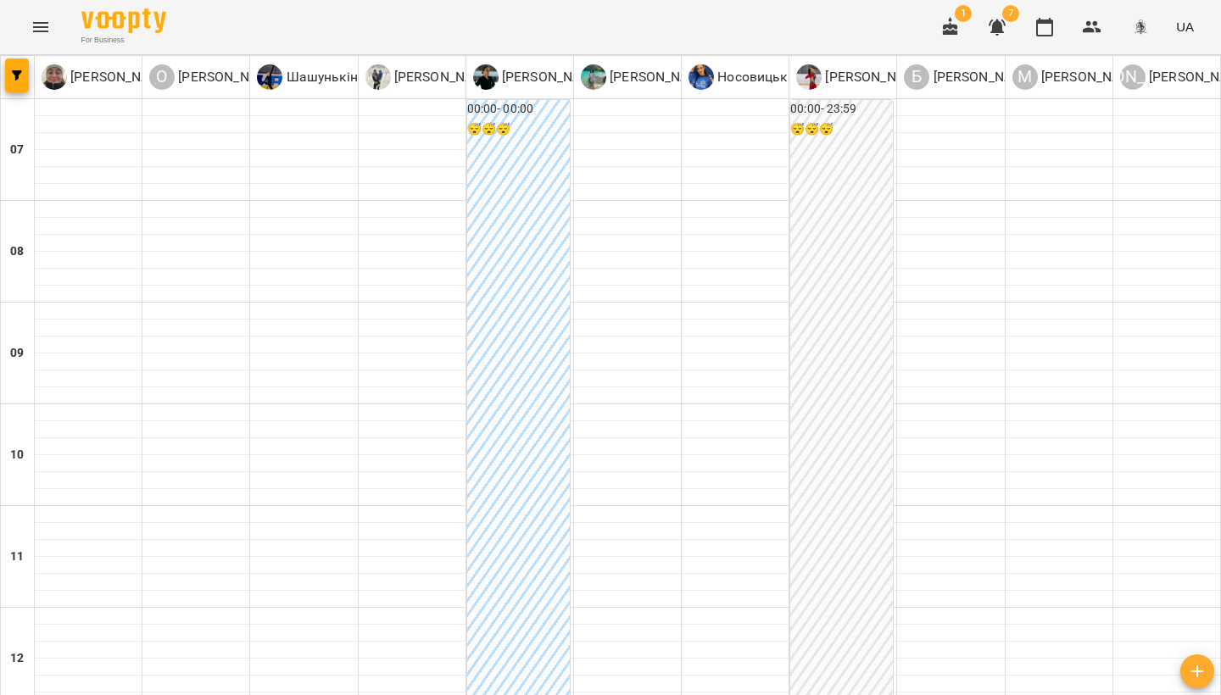
scroll to position [1042, 0]
click at [1051, 36] on icon "button" at bounding box center [1044, 27] width 17 height 19
click at [1044, 30] on icon "button" at bounding box center [1044, 27] width 20 height 20
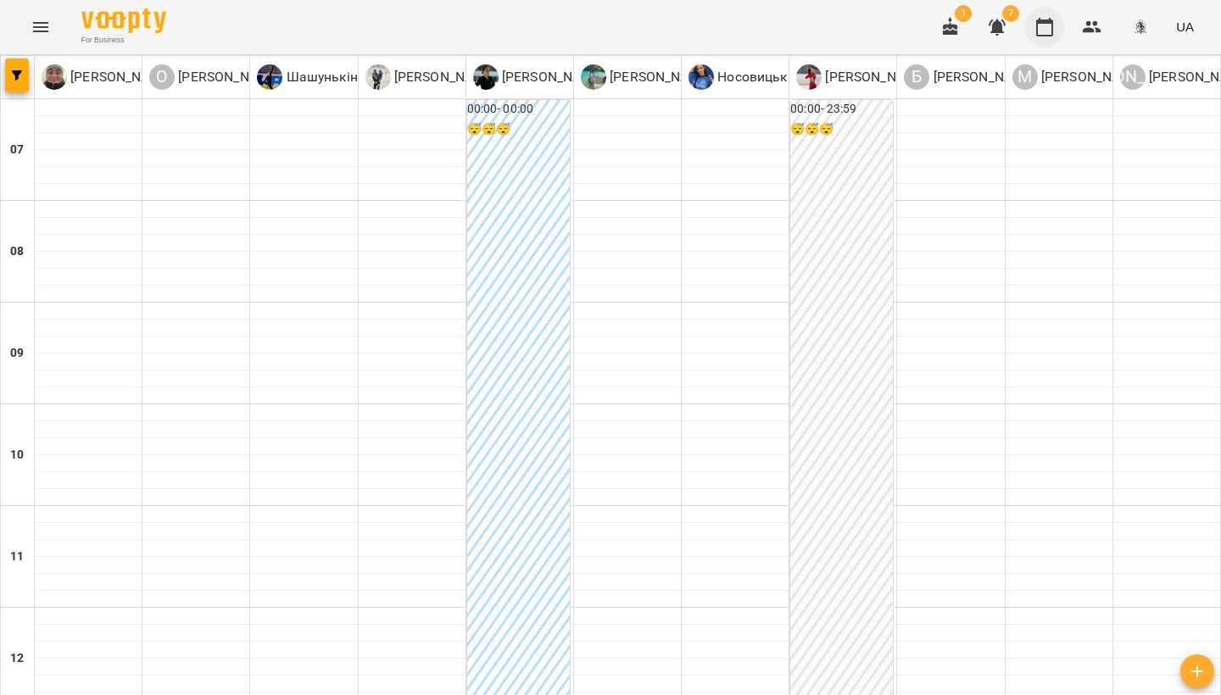
click at [1045, 29] on icon "button" at bounding box center [1044, 27] width 20 height 20
